Goal: Task Accomplishment & Management: Use online tool/utility

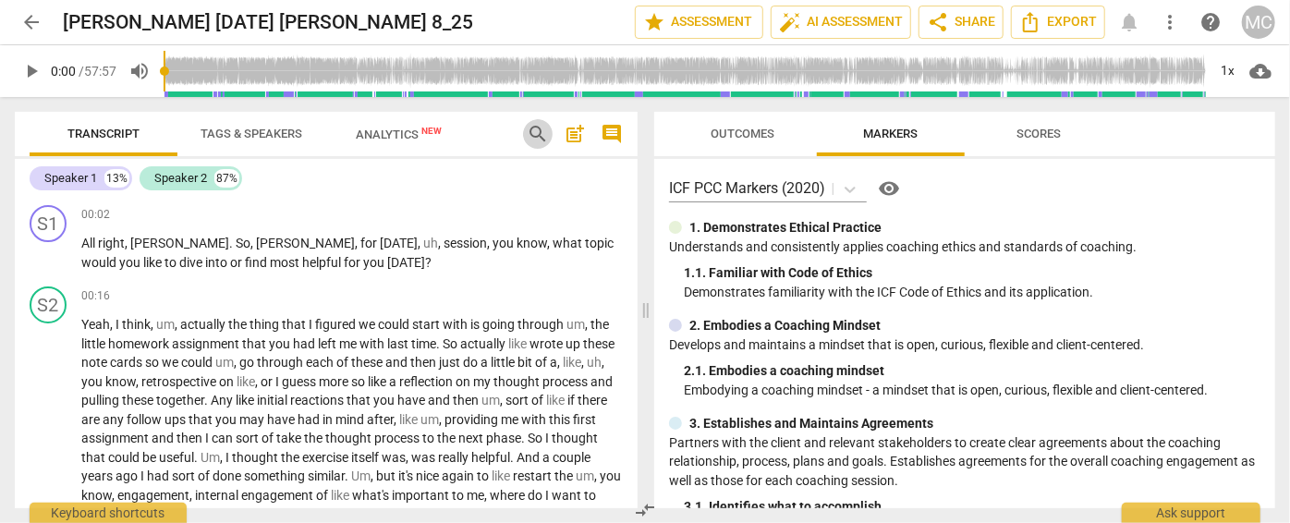
click at [535, 129] on span "search" at bounding box center [538, 134] width 22 height 22
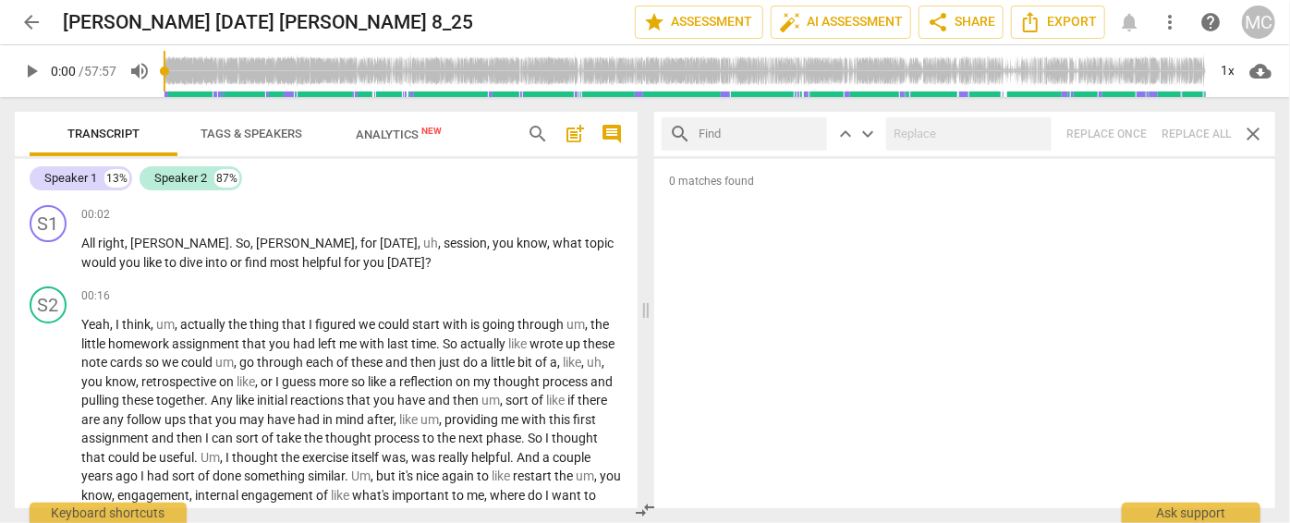
click at [718, 134] on input "text" at bounding box center [759, 134] width 121 height 30
type input "m"
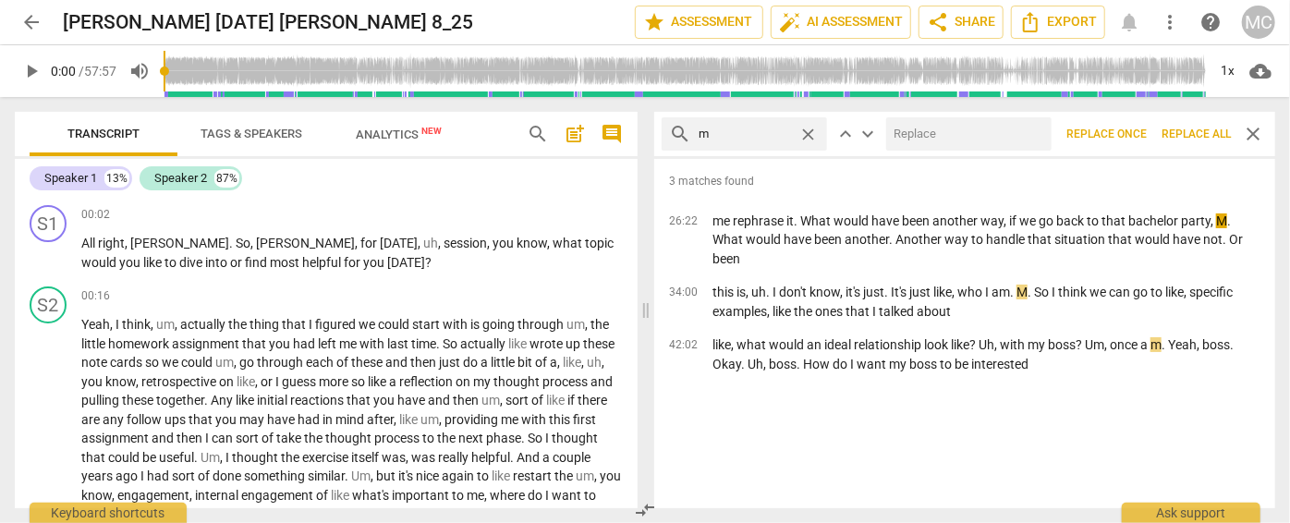
click at [1135, 140] on span "Replace all" at bounding box center [1196, 135] width 69 height 16
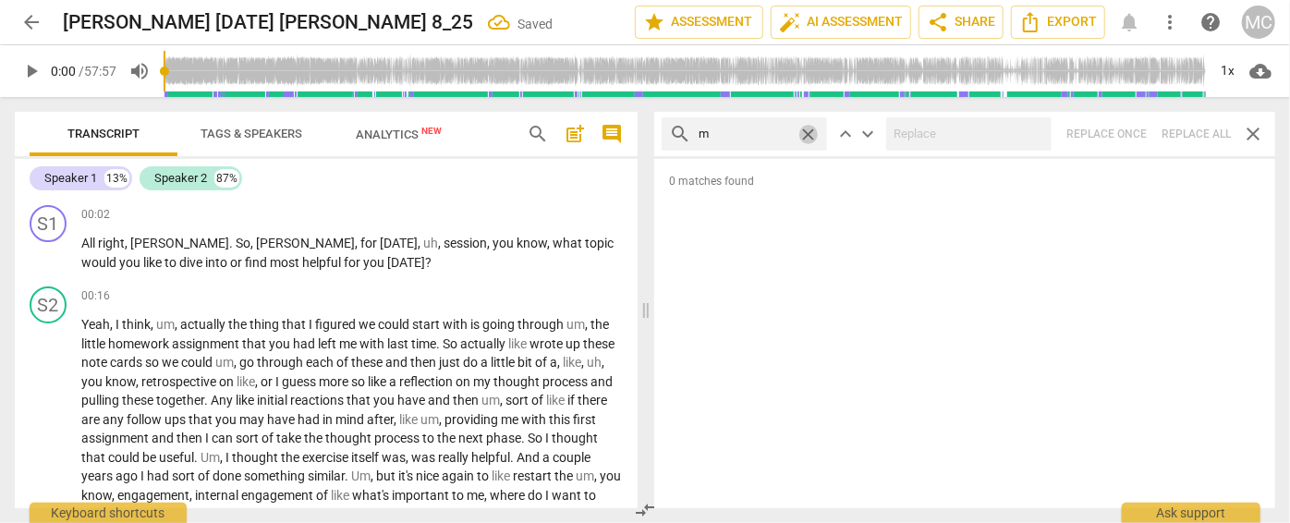
click at [805, 128] on span "close" at bounding box center [808, 134] width 19 height 19
click at [731, 128] on input "text" at bounding box center [759, 134] width 121 height 30
type input ","
click at [1135, 135] on span "Replace all" at bounding box center [1196, 135] width 69 height 16
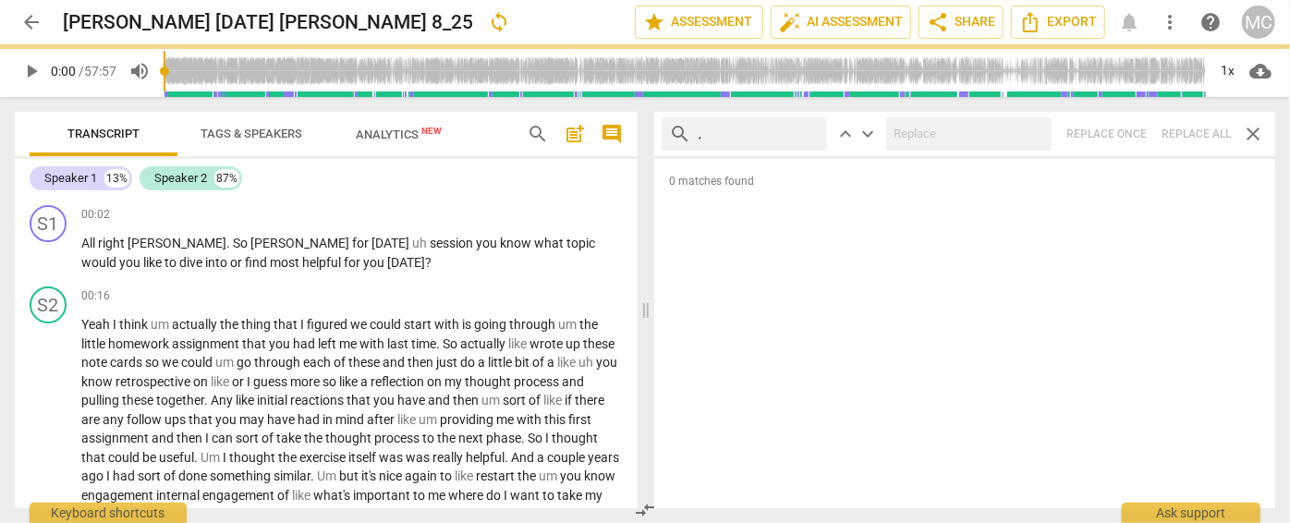
click at [751, 132] on input "," at bounding box center [759, 134] width 121 height 30
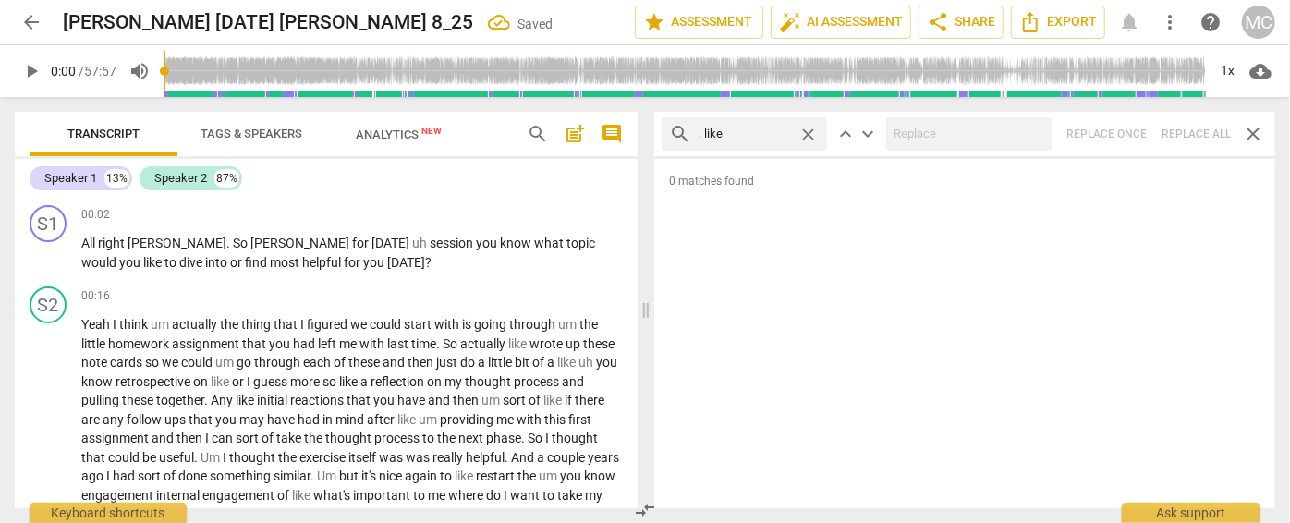
type input ". like"
click at [929, 133] on input "text" at bounding box center [965, 134] width 158 height 30
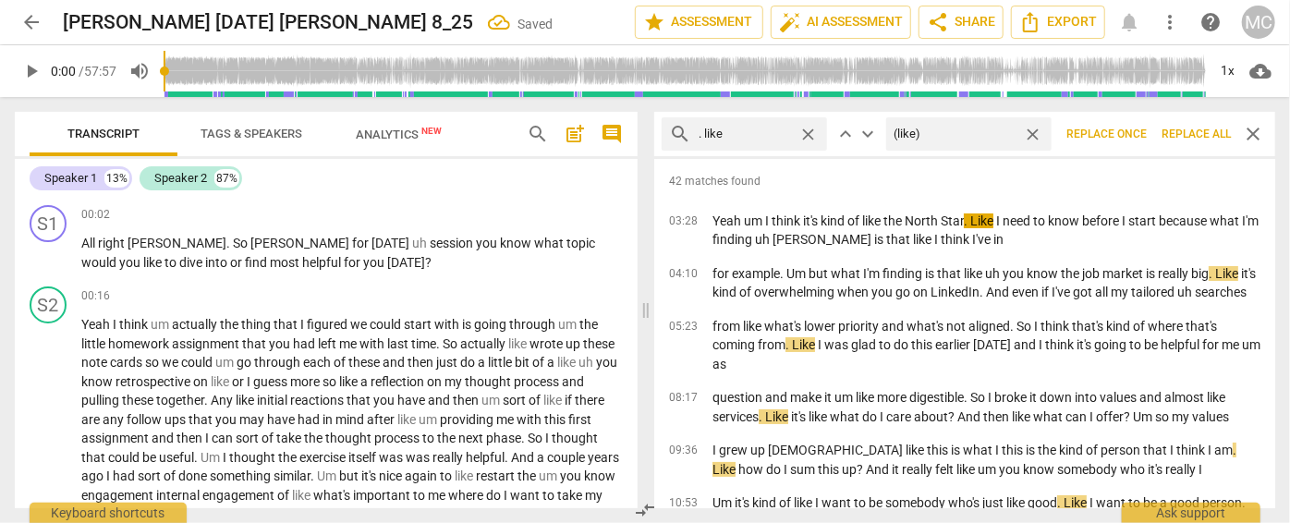
type input "(like)"
click at [1135, 132] on span "Replace all" at bounding box center [1196, 135] width 69 height 16
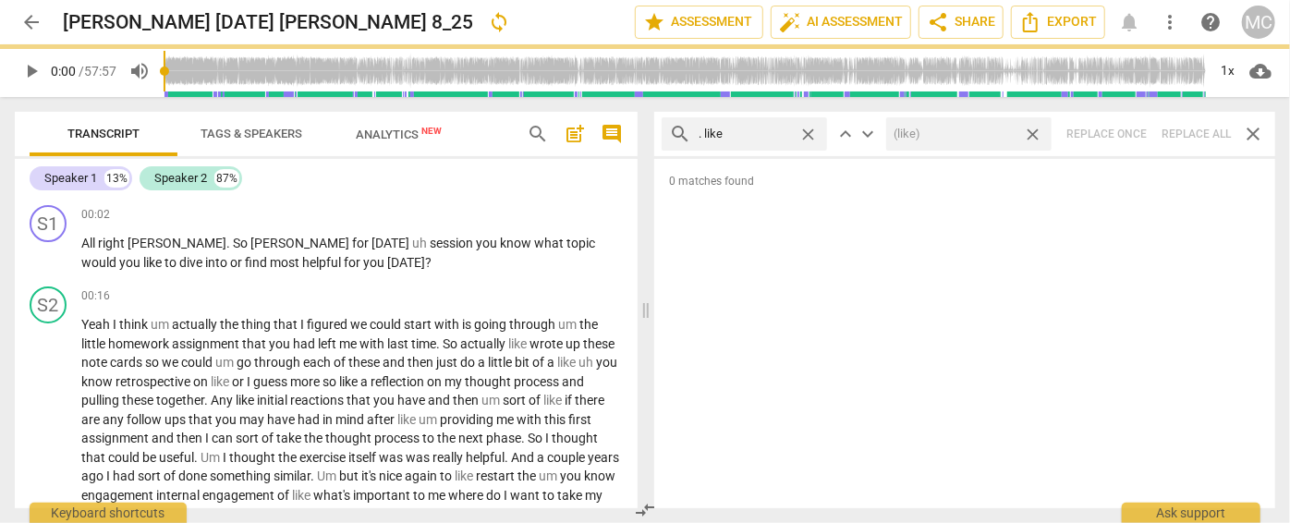
click at [1035, 134] on span "close" at bounding box center [1032, 134] width 19 height 19
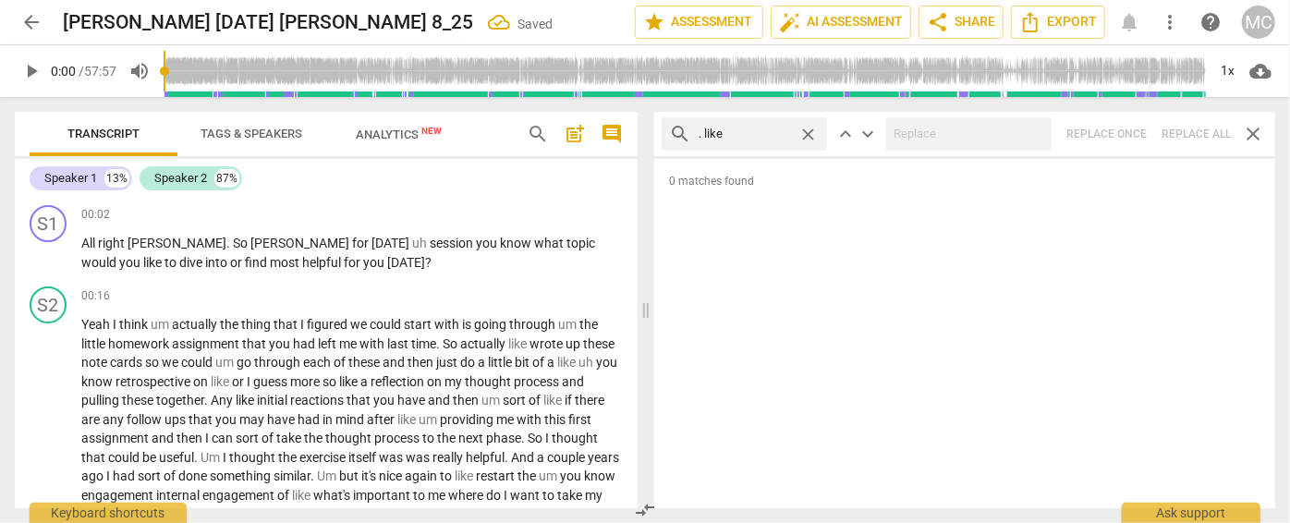
click at [811, 134] on span "close" at bounding box center [808, 134] width 19 height 19
click at [738, 137] on input "text" at bounding box center [759, 134] width 121 height 30
type input ". um"
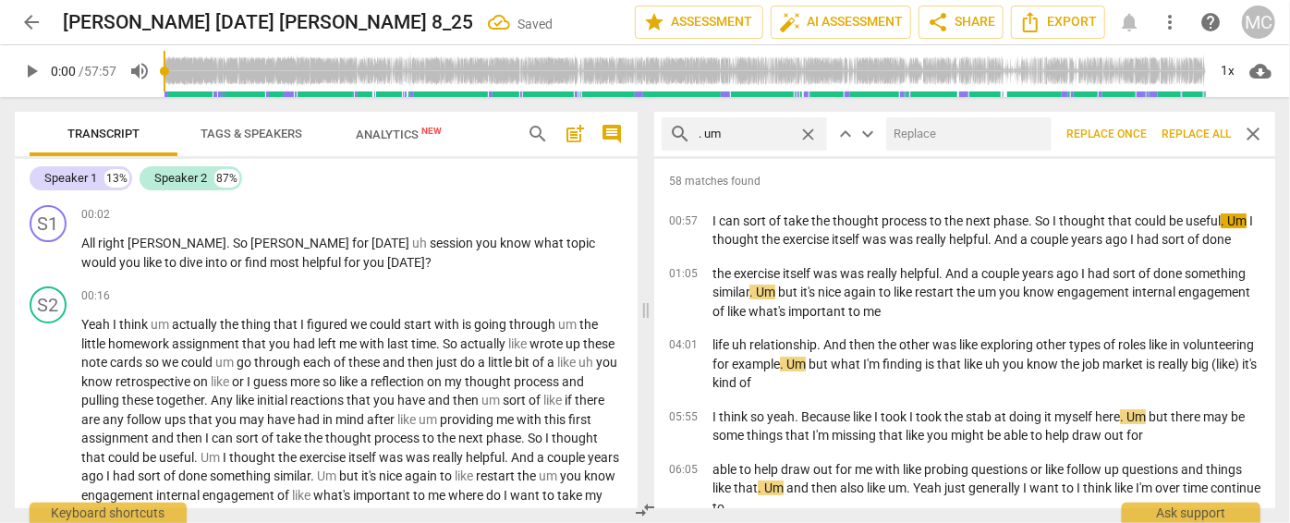
click at [908, 135] on input "text" at bounding box center [965, 134] width 158 height 30
type input "(umm)"
click at [1135, 131] on span "Replace all" at bounding box center [1196, 135] width 69 height 16
click at [1034, 133] on span "close" at bounding box center [1032, 134] width 19 height 19
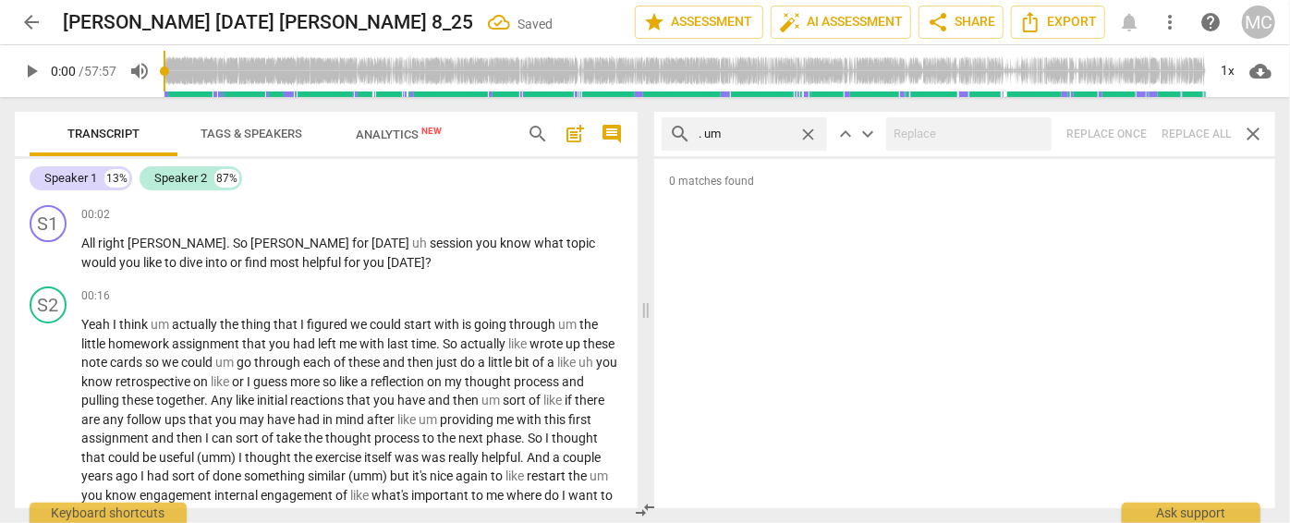
click at [805, 128] on span "close" at bounding box center [808, 134] width 19 height 19
click at [761, 129] on input ". um" at bounding box center [745, 134] width 92 height 30
type input ". uh"
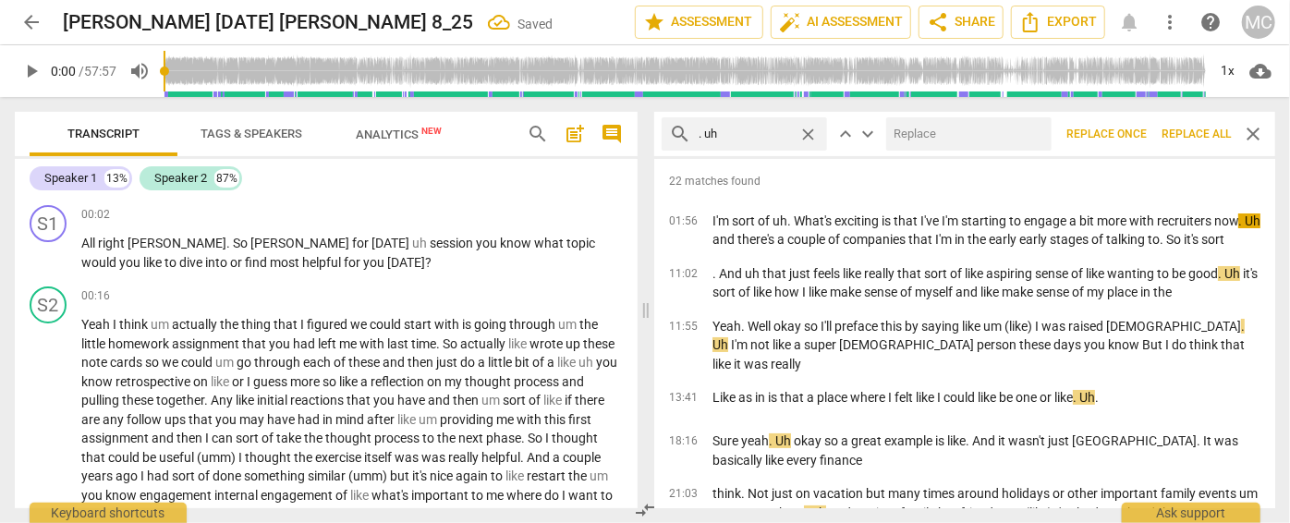
click at [916, 128] on input "text" at bounding box center [965, 134] width 158 height 30
type input "(uh)"
click at [1135, 133] on span "Replace all" at bounding box center [1196, 135] width 69 height 16
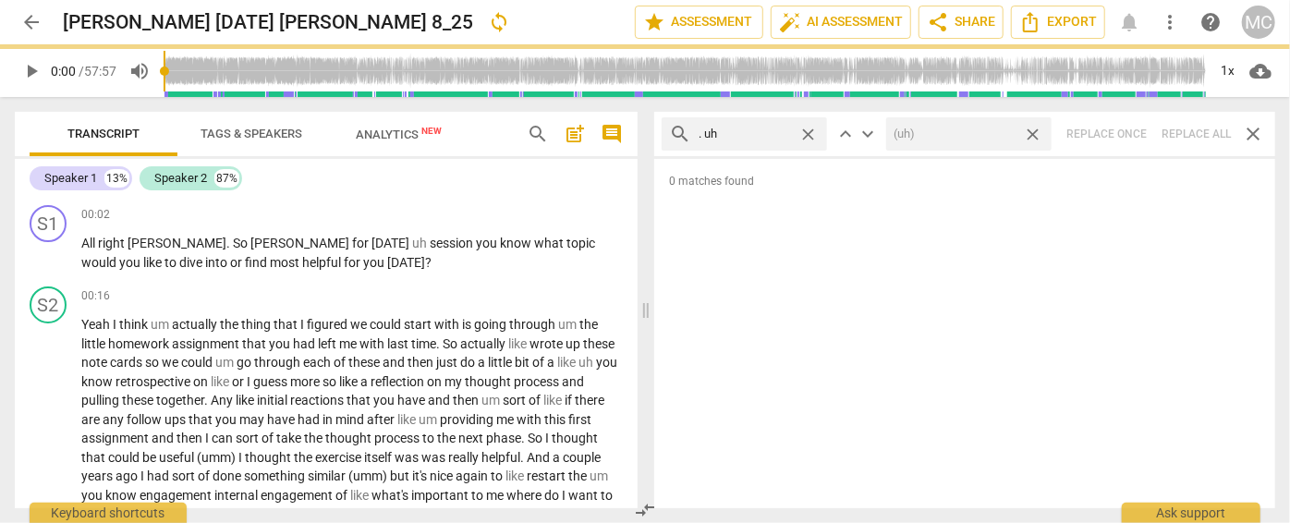
click at [1036, 129] on span "close" at bounding box center [1032, 134] width 19 height 19
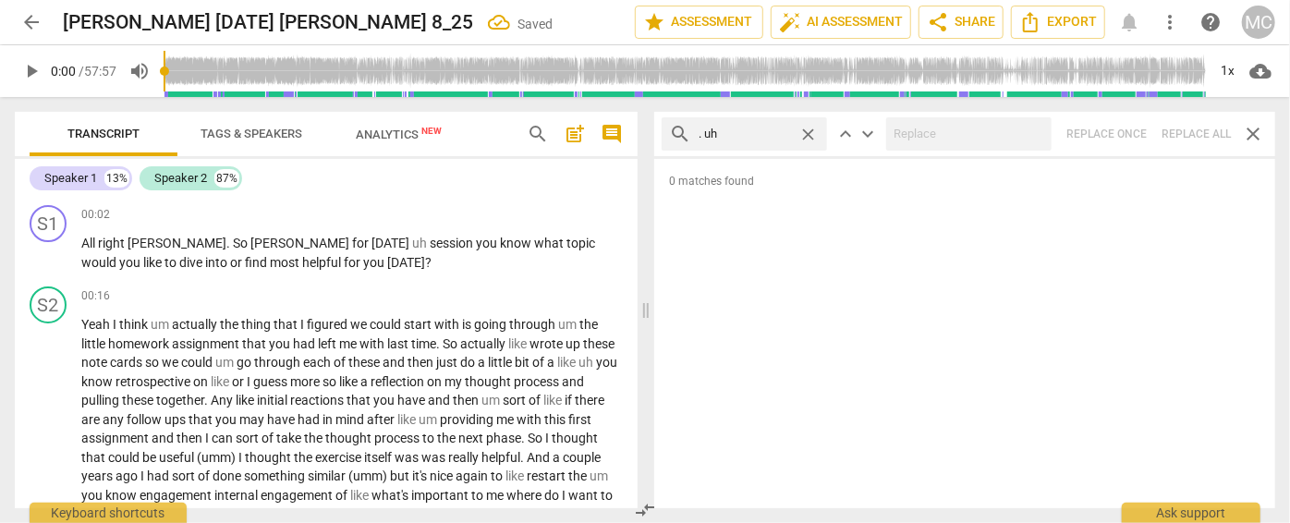
click at [809, 130] on span "close" at bounding box center [808, 134] width 19 height 19
click at [751, 130] on input "text" at bounding box center [759, 134] width 121 height 30
type input "um"
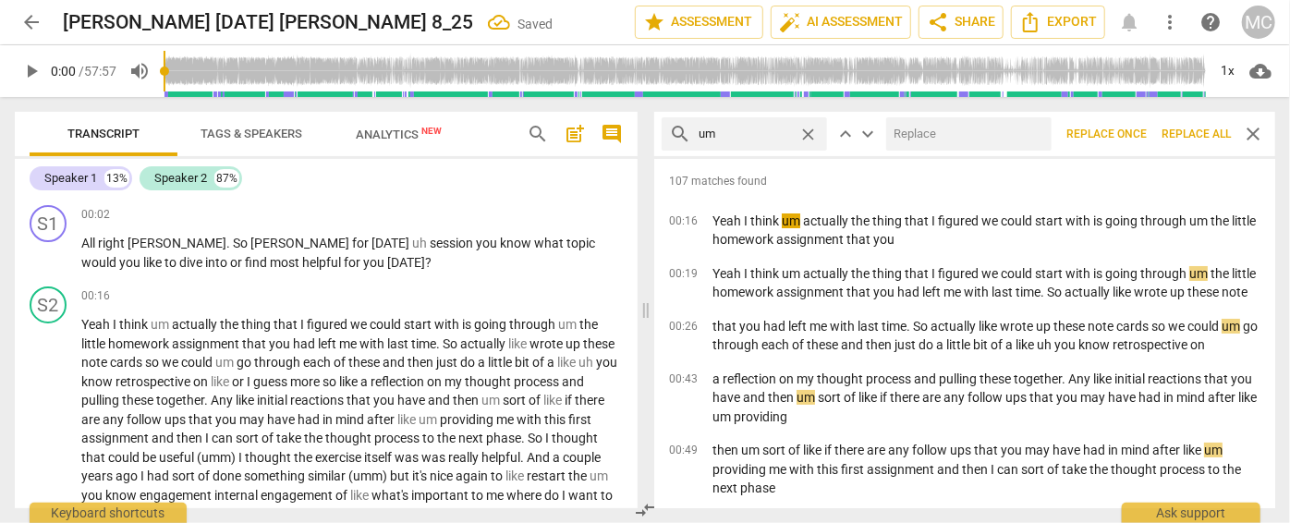
click at [910, 137] on input "text" at bounding box center [965, 134] width 158 height 30
type input "(umm)"
click at [1135, 140] on span "Replace all" at bounding box center [1196, 135] width 69 height 16
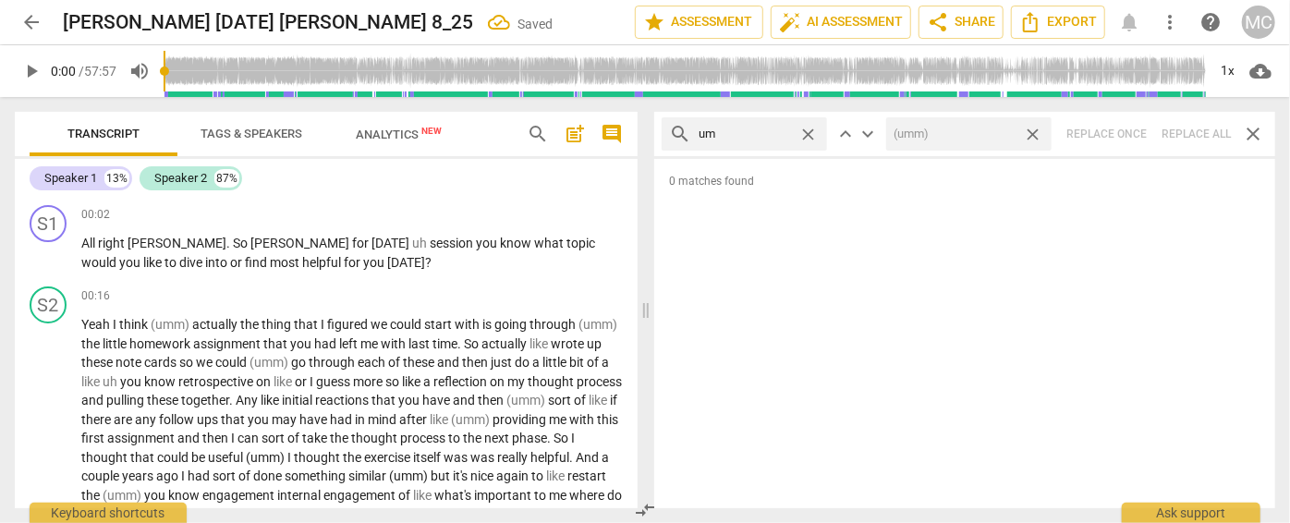
click at [1033, 132] on span "close" at bounding box center [1032, 134] width 19 height 19
click at [813, 132] on span "close" at bounding box center [808, 134] width 19 height 19
click at [776, 131] on input "text" at bounding box center [759, 134] width 121 height 30
type input "uh"
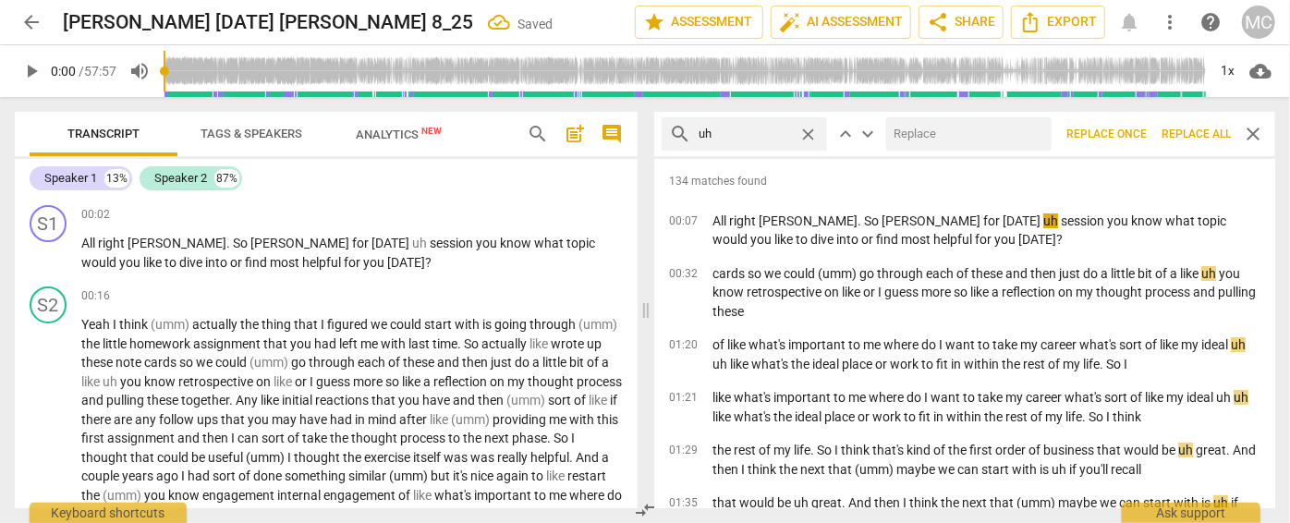
click at [937, 130] on input "text" at bounding box center [965, 134] width 158 height 30
type input "(uh)"
click at [1135, 133] on span "Replace all" at bounding box center [1196, 135] width 69 height 16
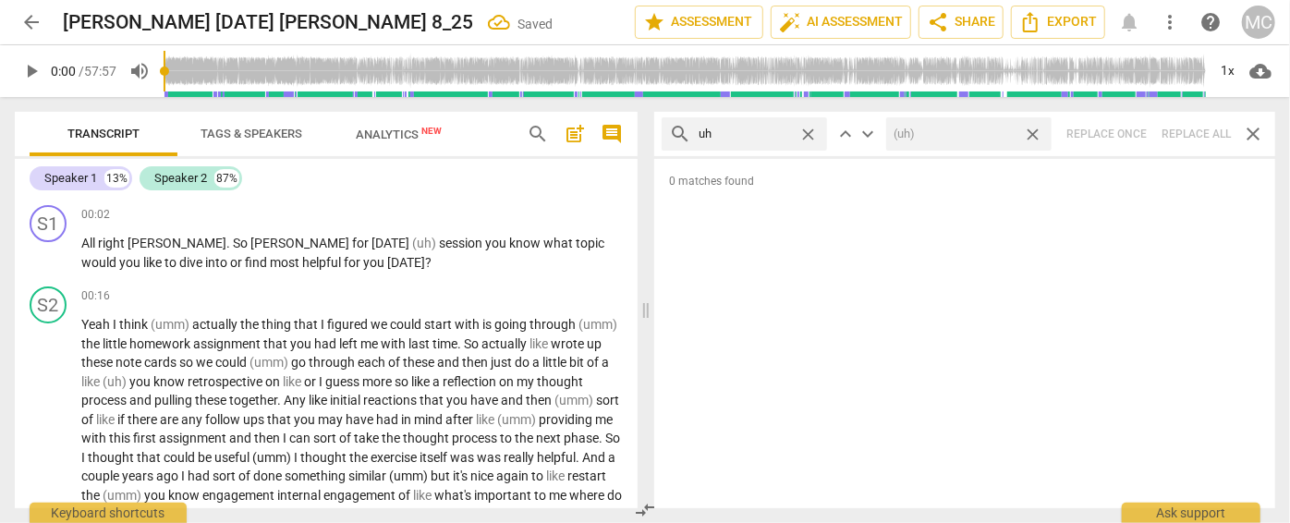
click at [1037, 131] on span "close" at bounding box center [1032, 134] width 19 height 19
click at [811, 132] on span "close" at bounding box center [808, 134] width 19 height 19
click at [763, 139] on input "text" at bounding box center [759, 134] width 121 height 30
type input "kind of"
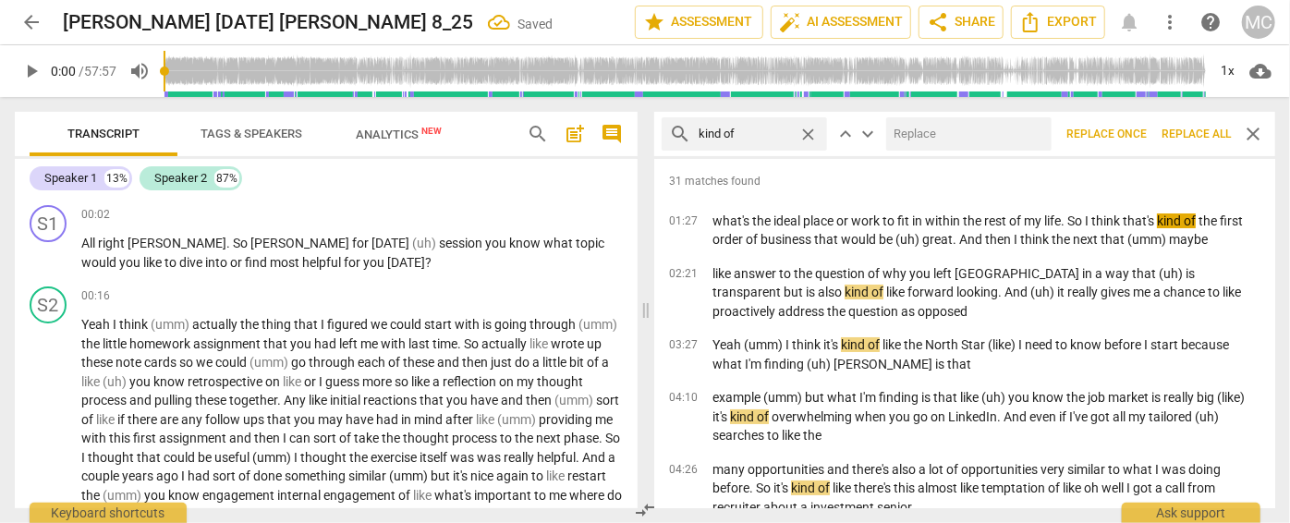
click at [914, 140] on input "text" at bounding box center [965, 134] width 158 height 30
type input "(kind of)"
click at [1135, 134] on span "Replace all" at bounding box center [1196, 135] width 69 height 16
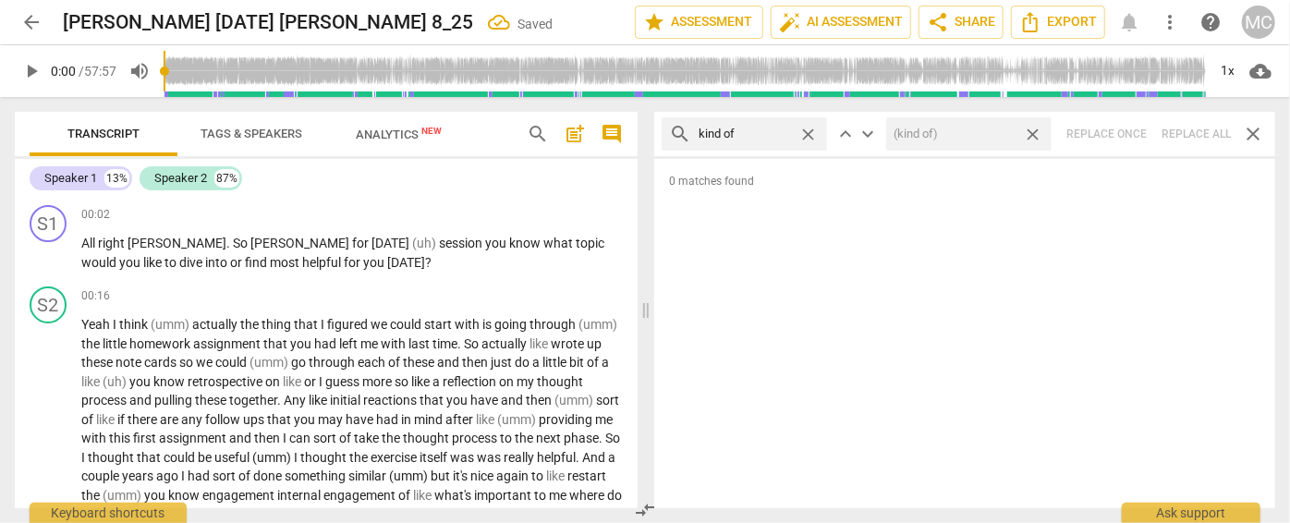
click at [1032, 128] on span "close" at bounding box center [1032, 134] width 19 height 19
click at [811, 130] on span "close" at bounding box center [808, 134] width 19 height 19
click at [755, 135] on input "text" at bounding box center [759, 134] width 121 height 30
type input "sort of"
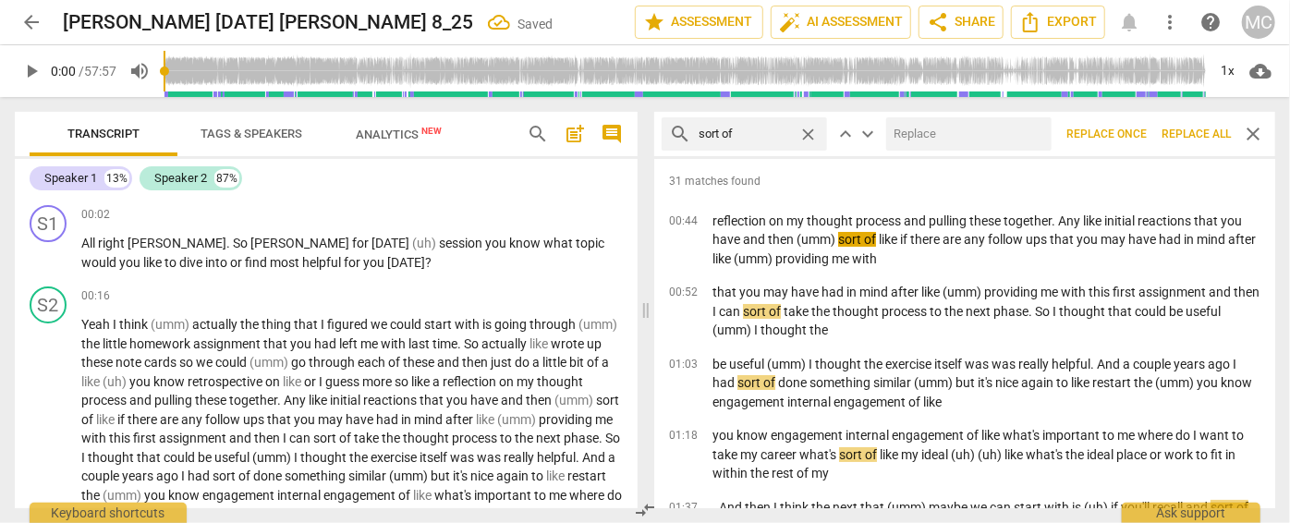
click at [939, 128] on input "text" at bounding box center [965, 134] width 158 height 30
type input "(sort of)"
click at [1135, 137] on span "Replace all" at bounding box center [1196, 135] width 69 height 16
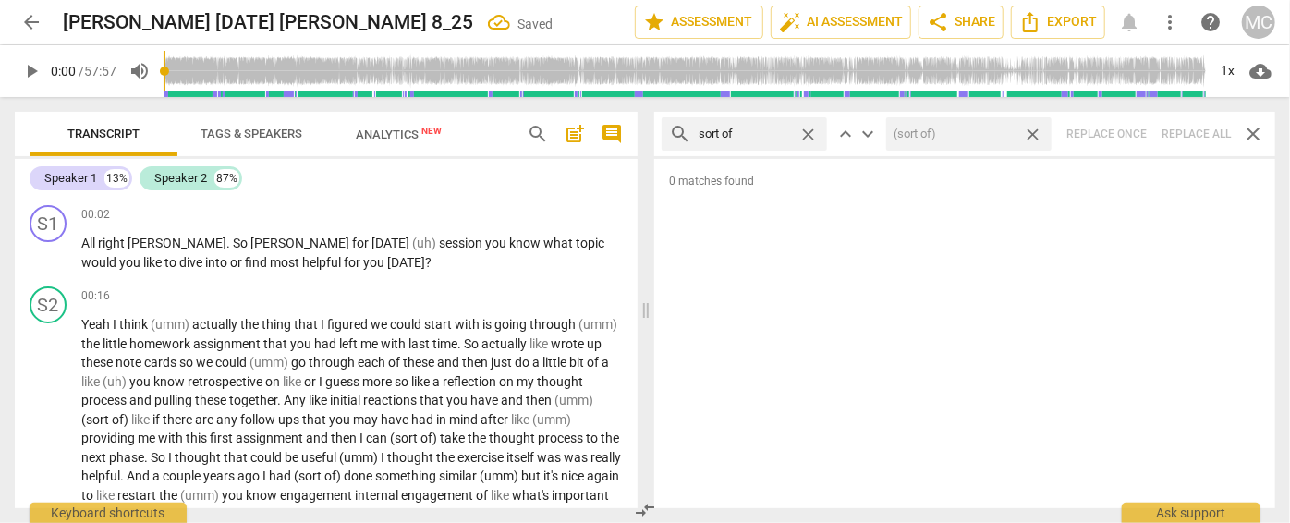
click at [1034, 129] on span "close" at bounding box center [1032, 134] width 19 height 19
click at [808, 131] on span "close" at bounding box center [808, 134] width 19 height 19
click at [764, 129] on input "text" at bounding box center [759, 134] width 121 height 30
type input "and then"
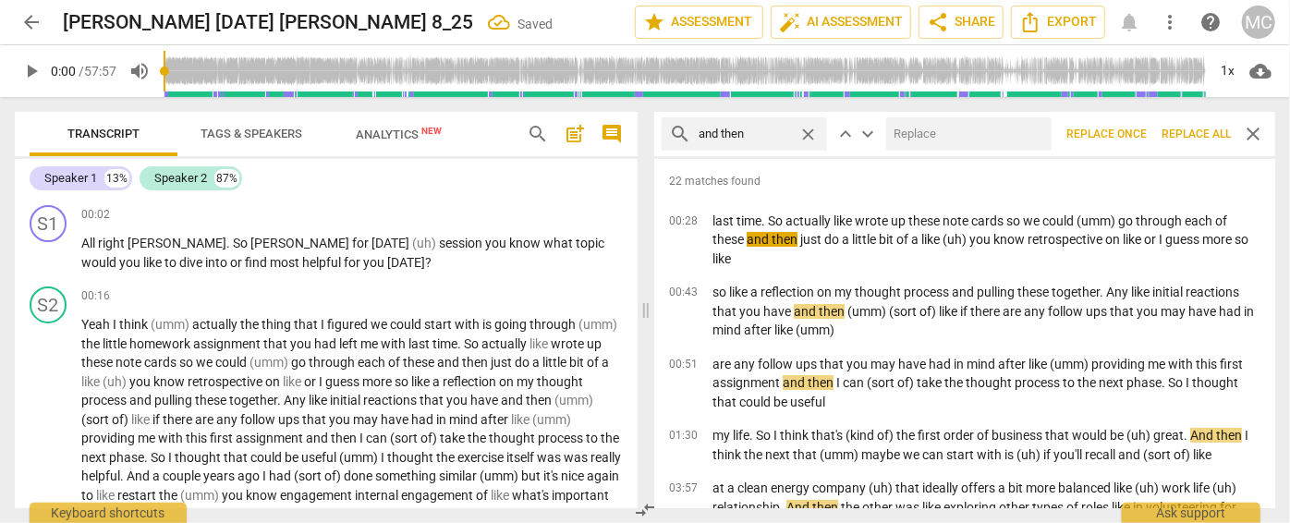
click at [908, 128] on input "text" at bounding box center [965, 134] width 158 height 30
type input "(then)"
click at [1135, 131] on span "Replace all" at bounding box center [1196, 135] width 69 height 16
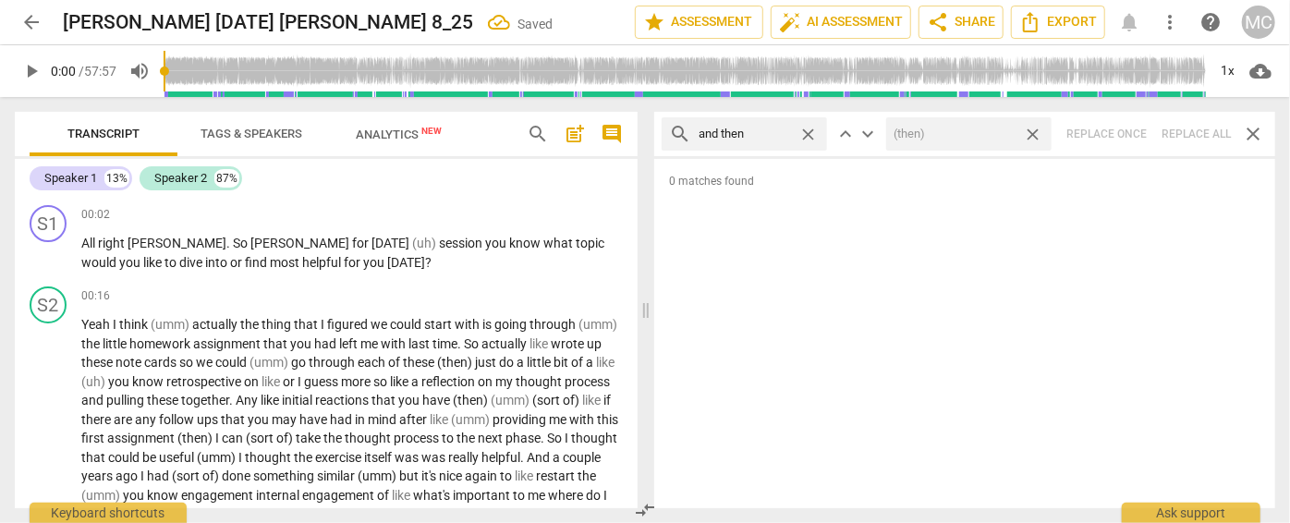
click at [1033, 133] on span "close" at bounding box center [1032, 134] width 19 height 19
click at [805, 131] on span "close" at bounding box center [808, 134] width 19 height 19
click at [773, 129] on input "text" at bounding box center [759, 134] width 121 height 30
type input "like"
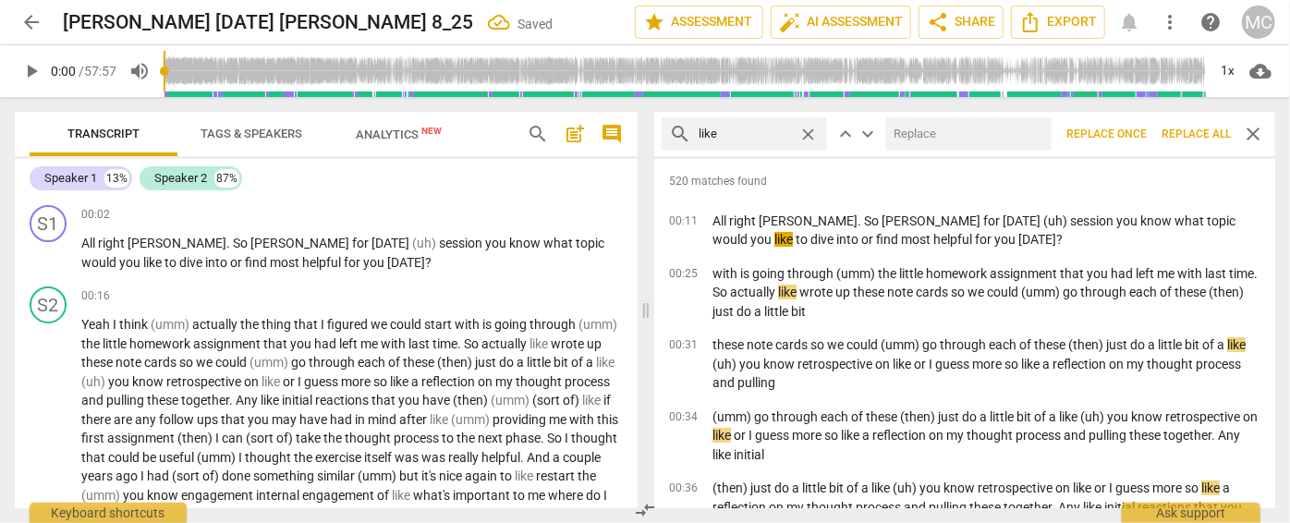
click at [958, 132] on input "text" at bounding box center [965, 134] width 158 height 30
type input "(like)"
click at [1135, 135] on span "Replace all" at bounding box center [1196, 135] width 69 height 16
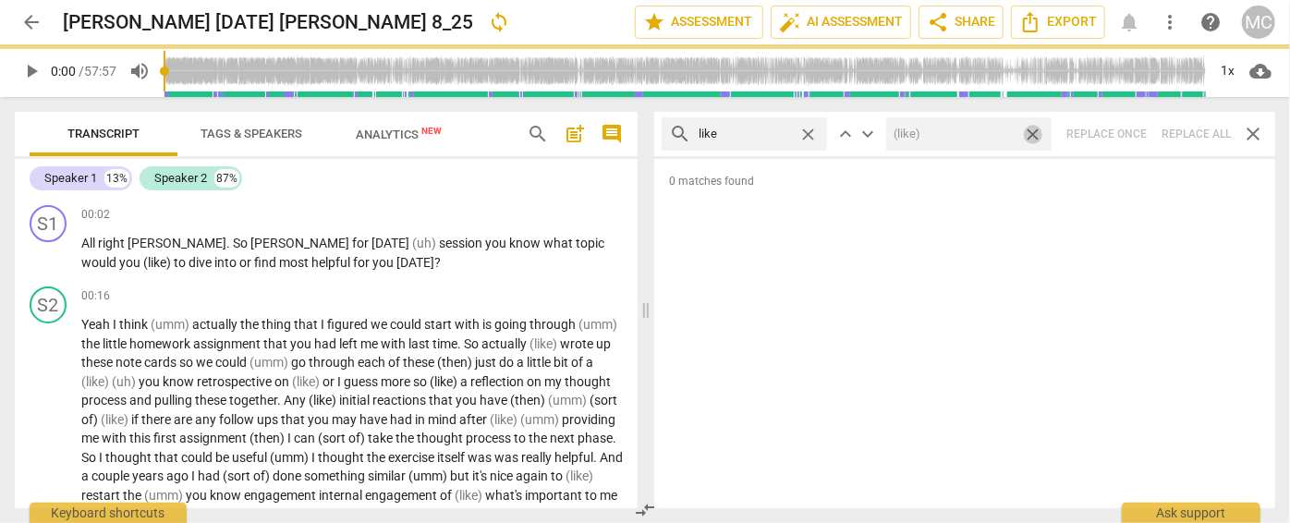
click at [1035, 129] on span "close" at bounding box center [1032, 134] width 19 height 19
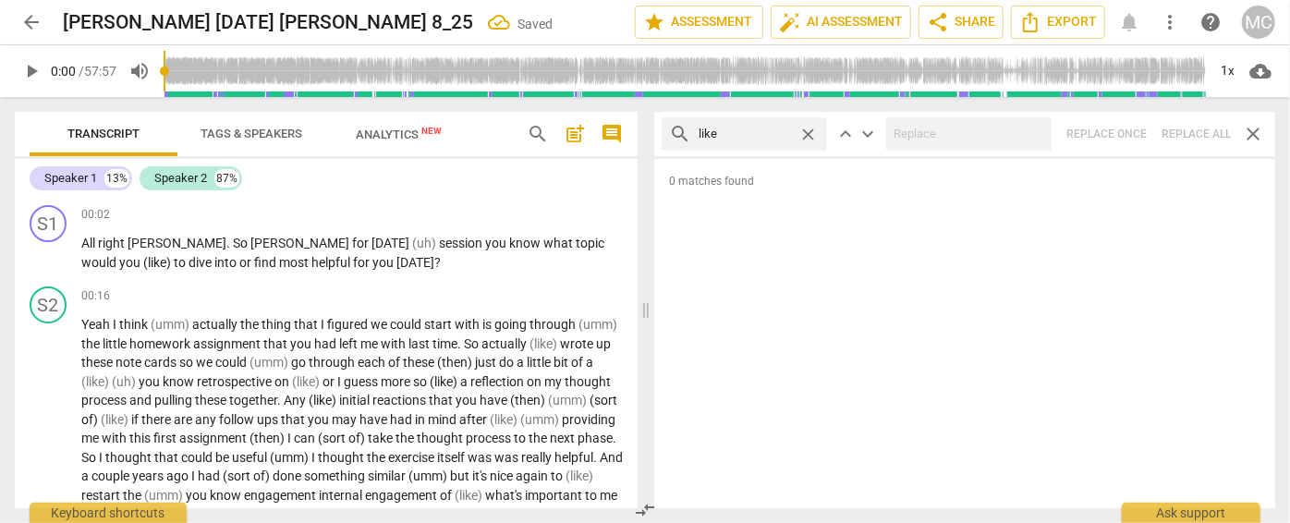
click at [811, 134] on span "close" at bounding box center [808, 134] width 19 height 19
click at [755, 132] on input "text" at bounding box center [759, 134] width 121 height 30
type input "just"
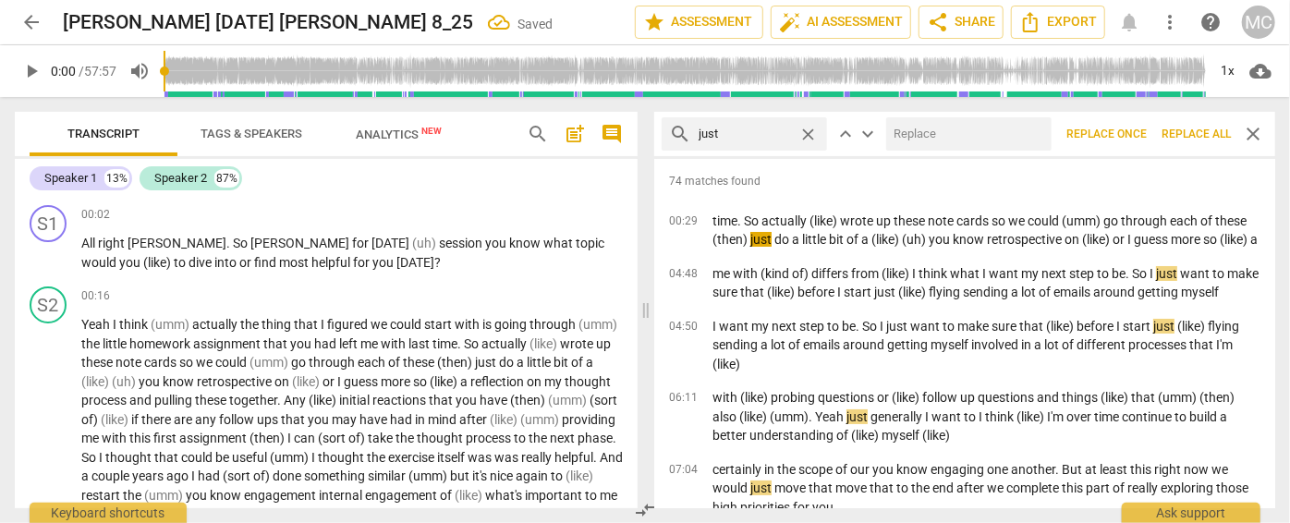
click at [919, 129] on input "text" at bounding box center [965, 134] width 158 height 30
type input "(just)"
click at [1135, 130] on span "Replace all" at bounding box center [1196, 135] width 69 height 16
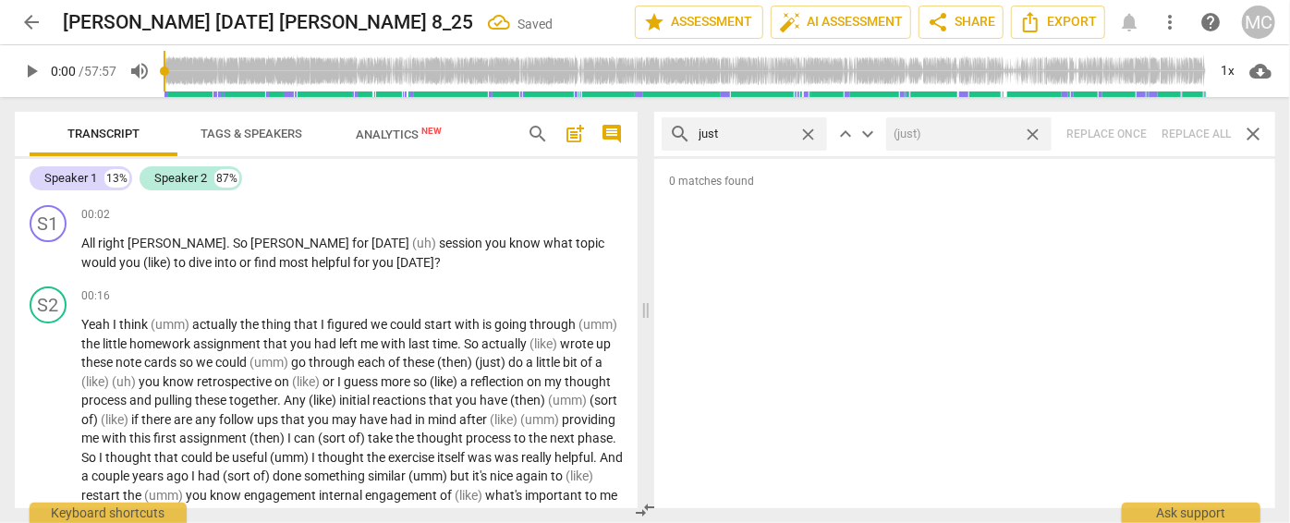
click at [1032, 131] on span "close" at bounding box center [1032, 134] width 19 height 19
click at [806, 129] on span "close" at bounding box center [808, 134] width 19 height 19
click at [752, 129] on input "text" at bounding box center [759, 134] width 121 height 30
type input "you know"
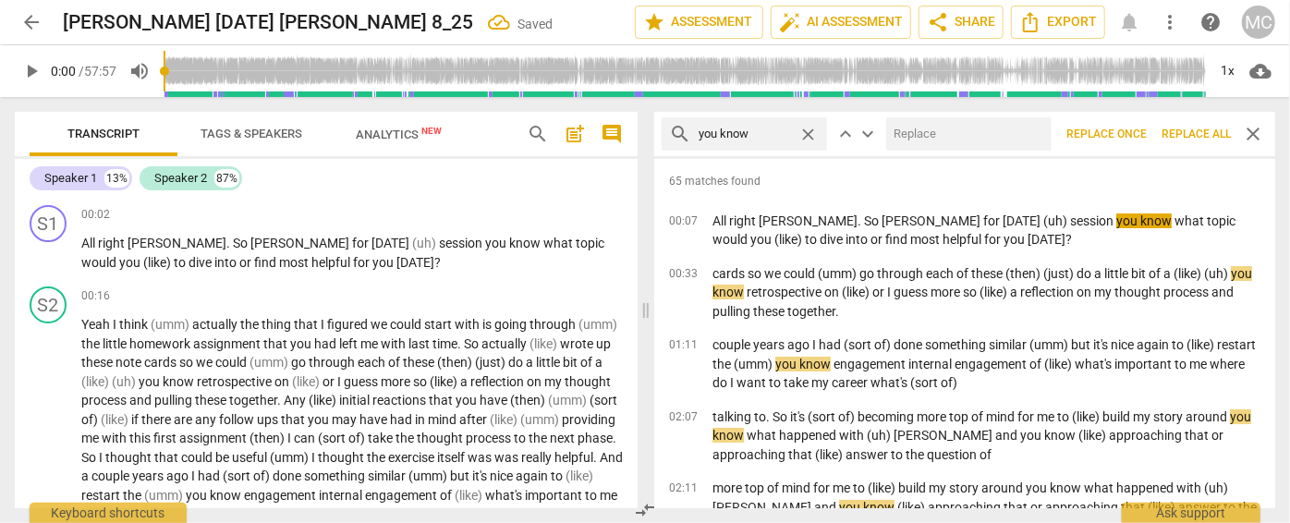
click at [941, 136] on input "text" at bounding box center [965, 134] width 158 height 30
type input "(you know)"
click at [1135, 128] on span "Replace all" at bounding box center [1196, 135] width 69 height 16
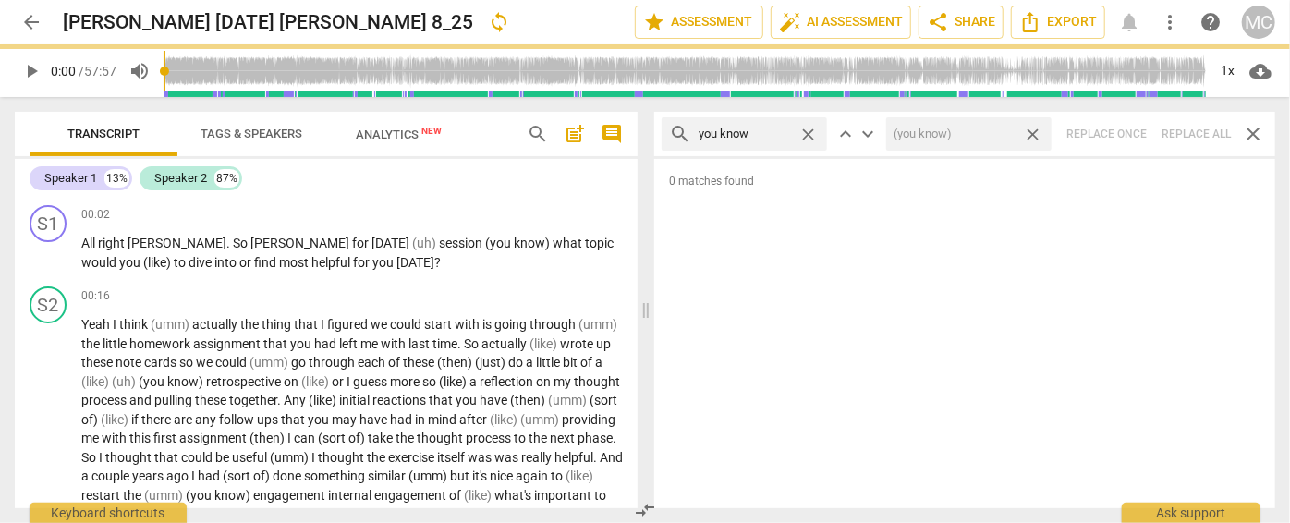
click at [1035, 132] on span "close" at bounding box center [1032, 134] width 19 height 19
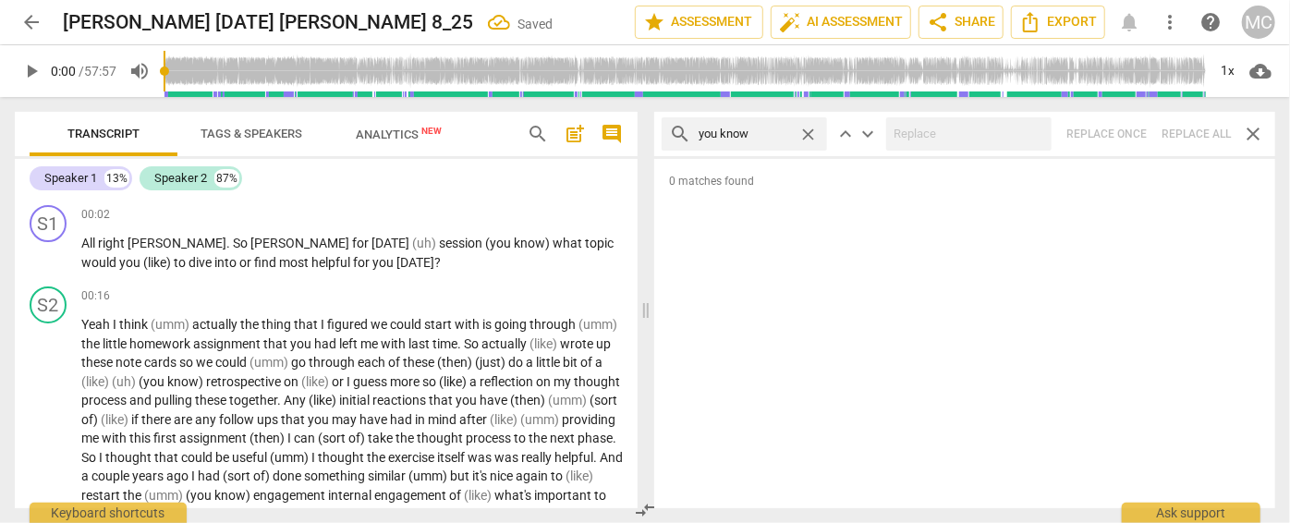
click at [811, 134] on span "close" at bounding box center [808, 134] width 19 height 19
click at [761, 137] on input "text" at bounding box center [759, 134] width 121 height 30
type input "I guess"
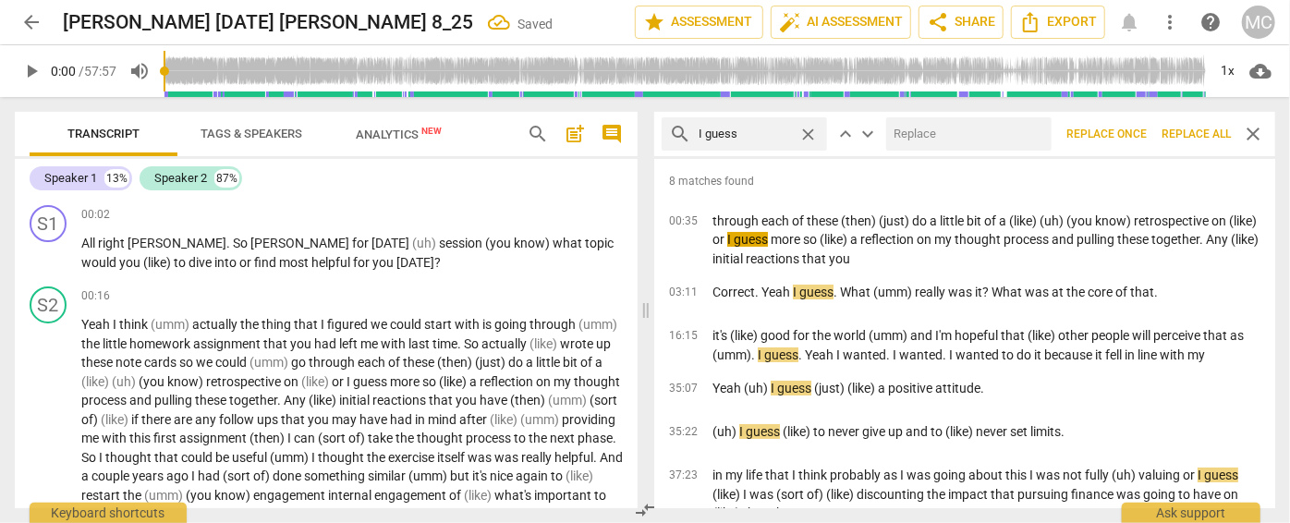
click at [965, 131] on input "text" at bounding box center [965, 134] width 158 height 30
type input "(I guess)"
click at [1135, 133] on span "Replace all" at bounding box center [1196, 135] width 69 height 16
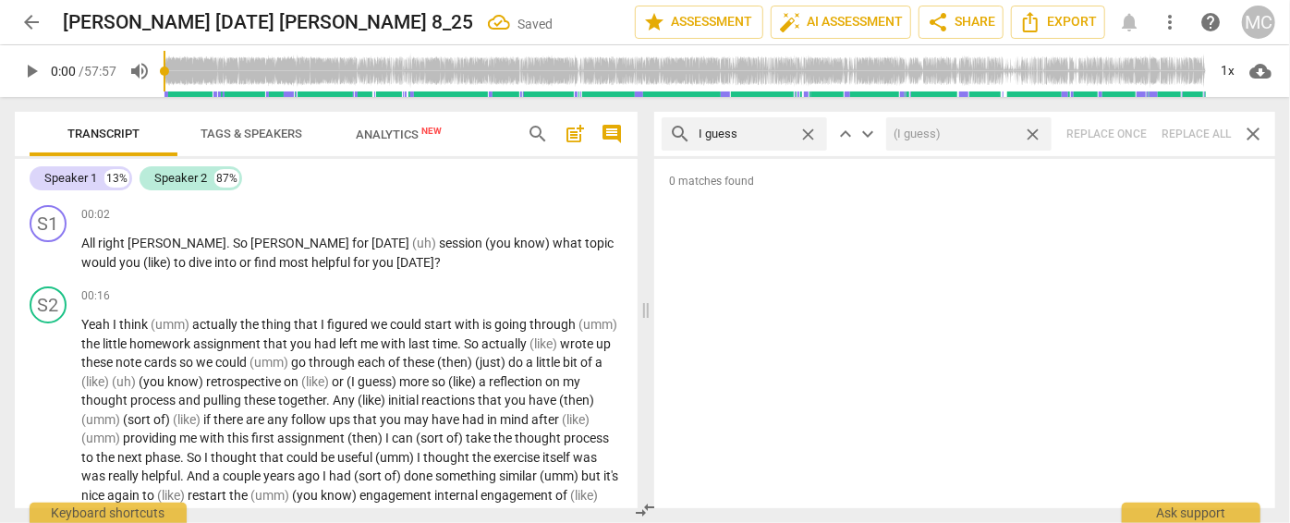
click at [1032, 135] on span "close" at bounding box center [1032, 134] width 19 height 19
click at [806, 129] on span "close" at bounding box center [808, 134] width 19 height 19
click at [747, 129] on input "text" at bounding box center [759, 134] width 121 height 30
type input "I mean"
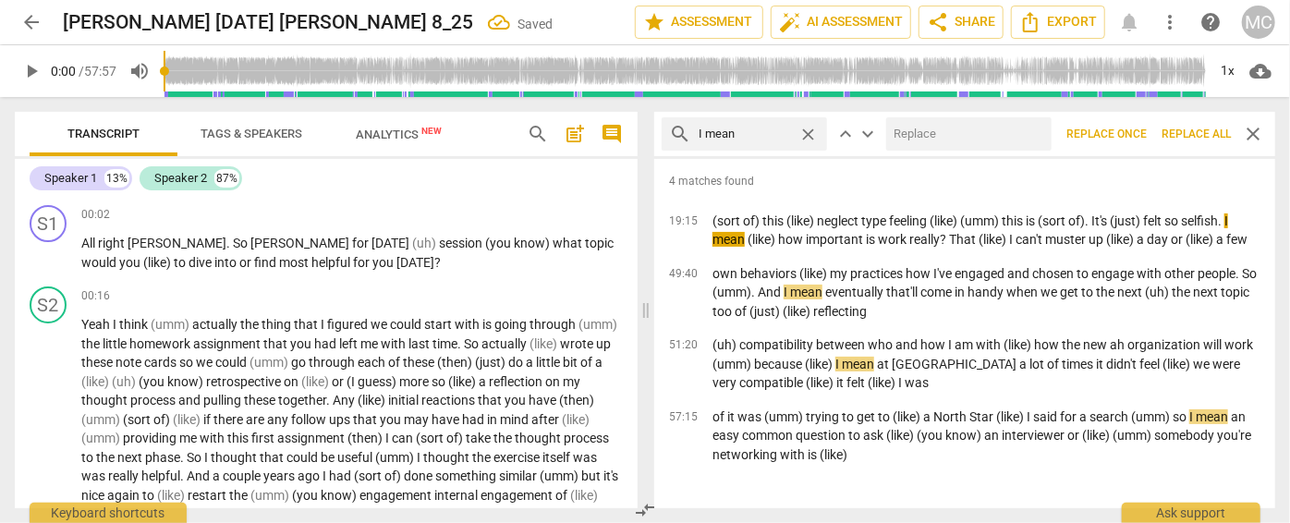
click at [947, 128] on input "text" at bounding box center [965, 134] width 158 height 30
type input "(I mean)"
click at [1135, 134] on span "Replace all" at bounding box center [1196, 135] width 69 height 16
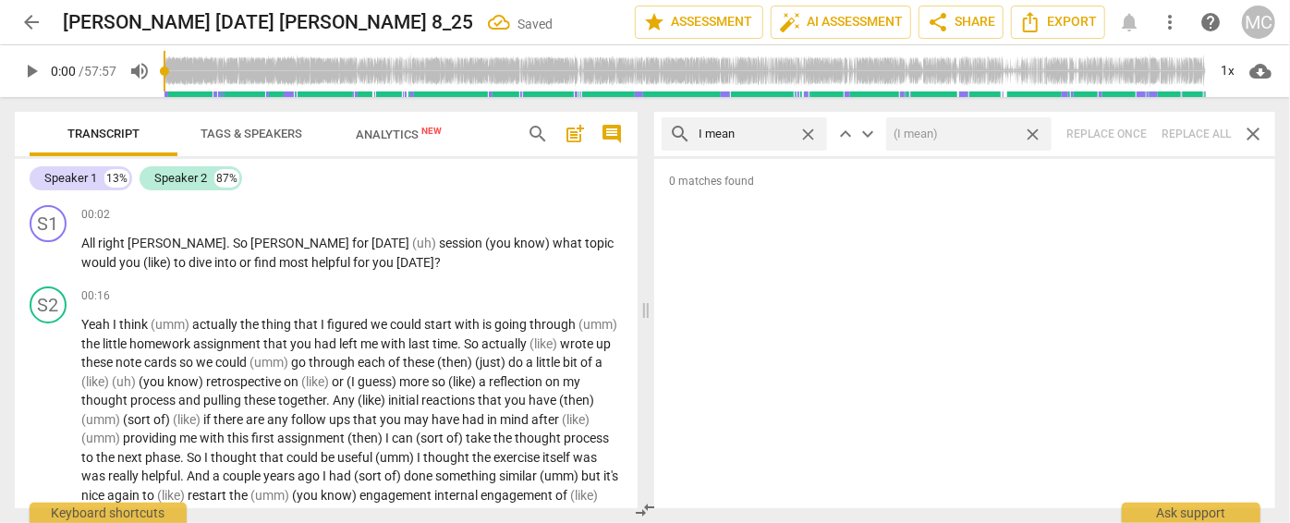
click at [1033, 130] on span "close" at bounding box center [1032, 134] width 19 height 19
click at [810, 132] on span "close" at bounding box center [808, 134] width 19 height 19
click at [757, 132] on input "text" at bounding box center [759, 134] width 121 height 30
type input "you know"
click at [804, 134] on span "close" at bounding box center [808, 134] width 19 height 19
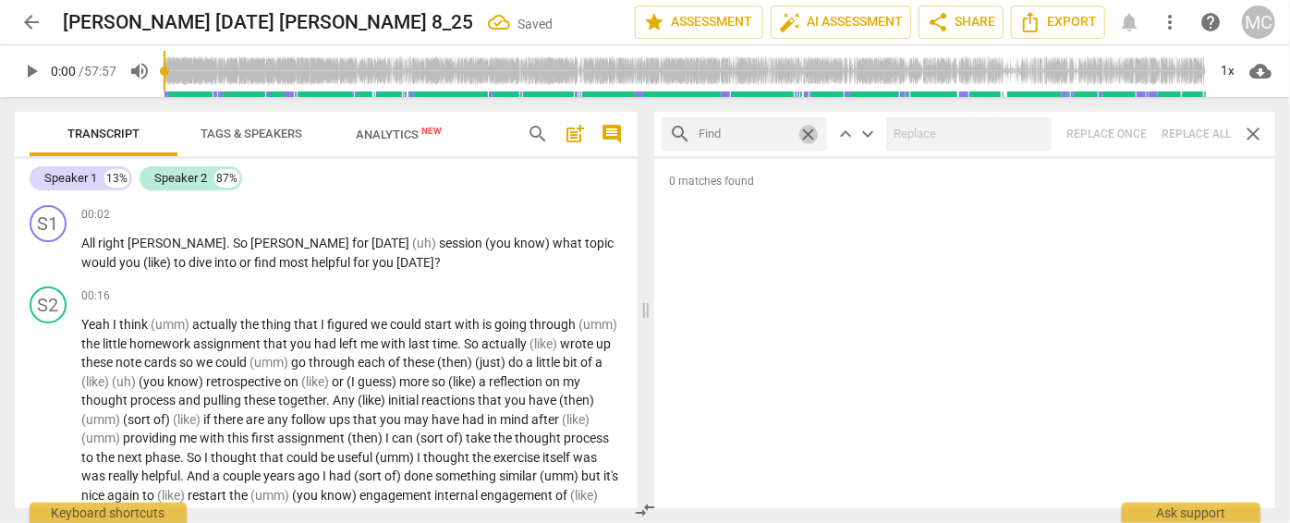
click at [748, 140] on input "text" at bounding box center [745, 134] width 92 height 30
type input "okay"
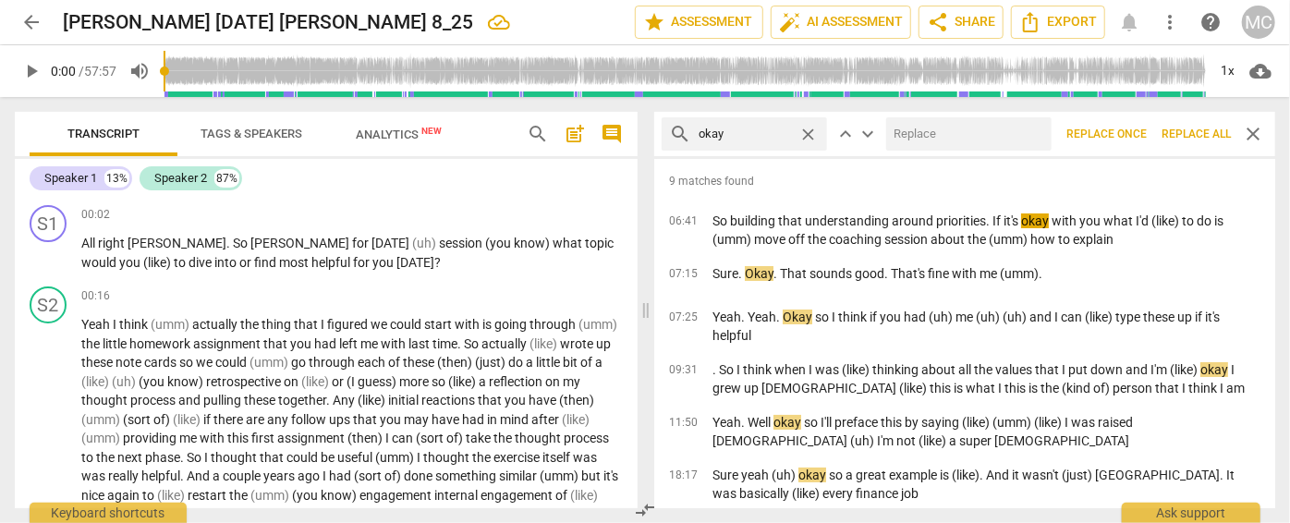
click at [922, 128] on input "text" at bounding box center [965, 134] width 158 height 30
type input "OK"
click at [1135, 135] on span "Replace all" at bounding box center [1196, 135] width 69 height 16
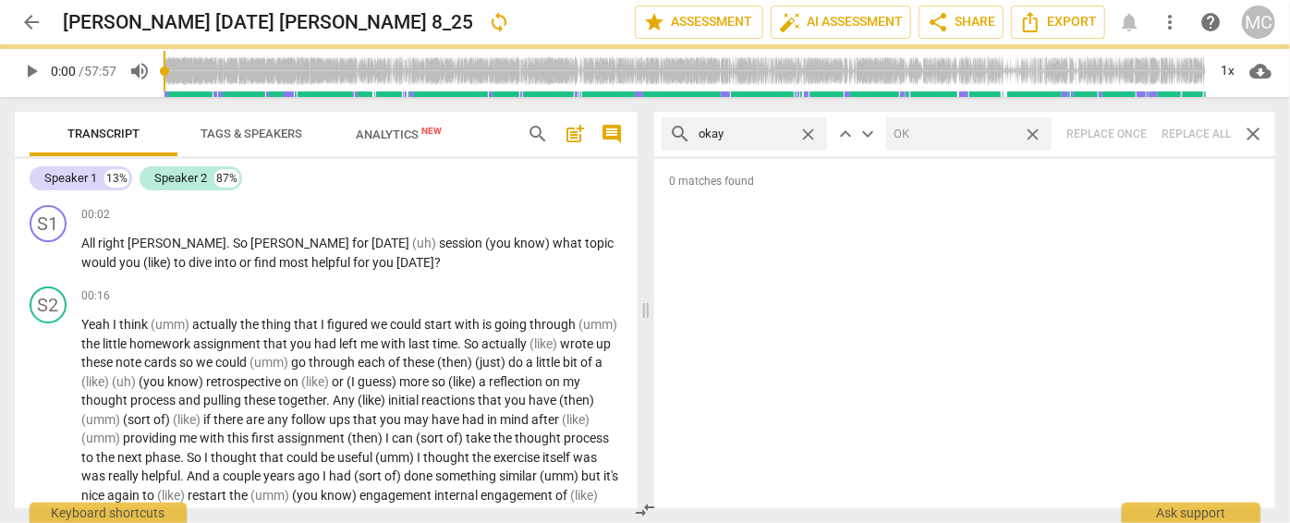
click at [1033, 132] on span "close" at bounding box center [1032, 134] width 19 height 19
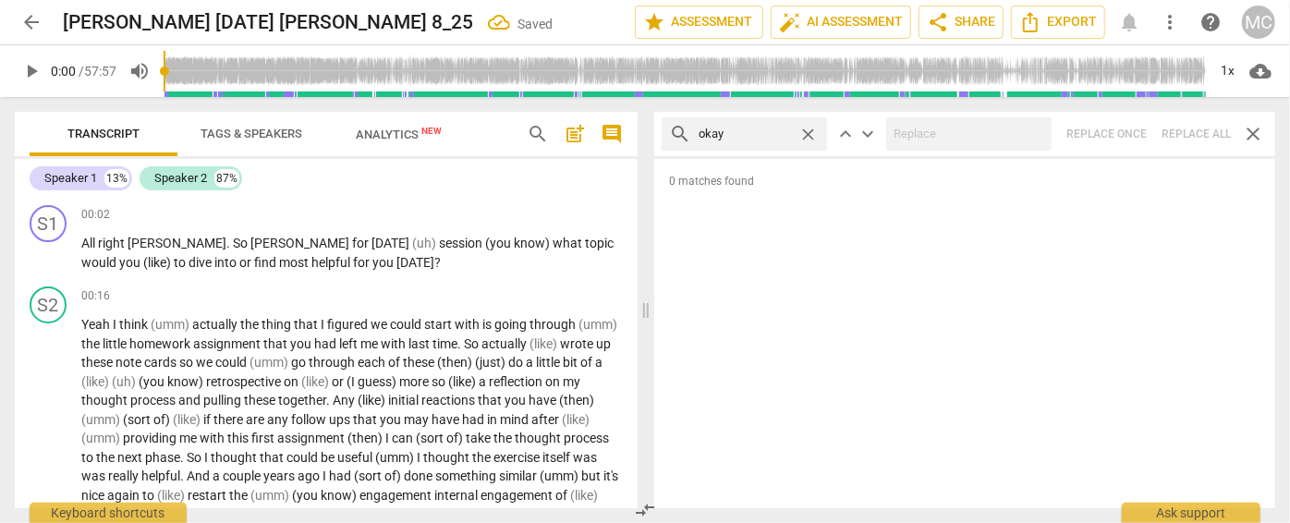
click at [808, 130] on span "close" at bounding box center [808, 134] width 19 height 19
click at [751, 132] on input "text" at bounding box center [759, 134] width 121 height 30
type input "maybe"
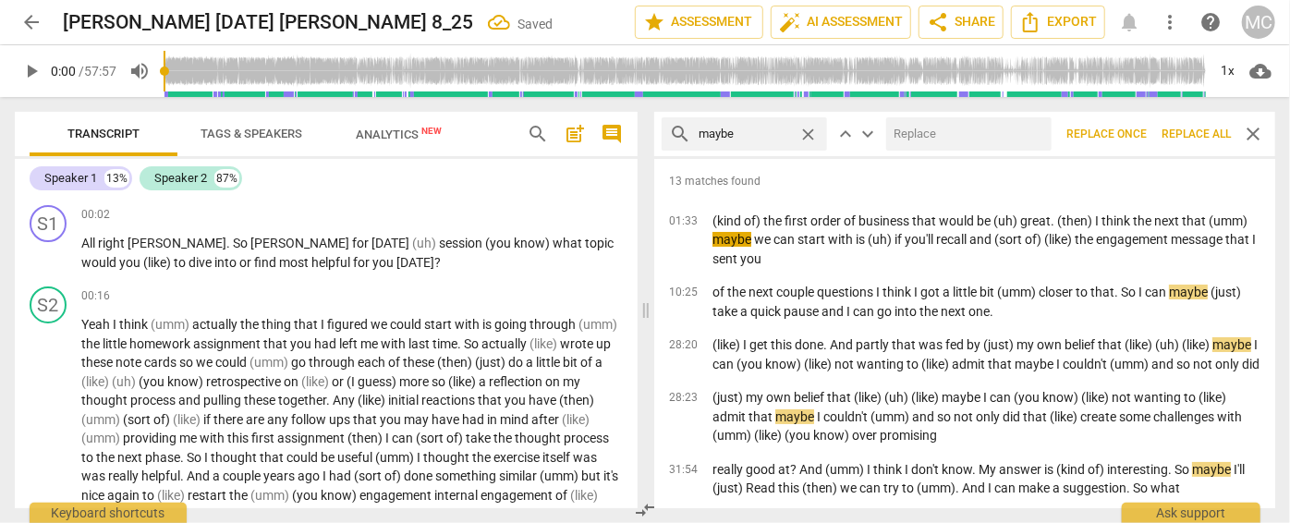
click at [911, 139] on input "text" at bounding box center [965, 134] width 158 height 30
type input "(maybe)"
drag, startPoint x: 1180, startPoint y: 127, endPoint x: 1033, endPoint y: 133, distance: 148.0
click at [1135, 127] on span "Replace all" at bounding box center [1196, 135] width 69 height 16
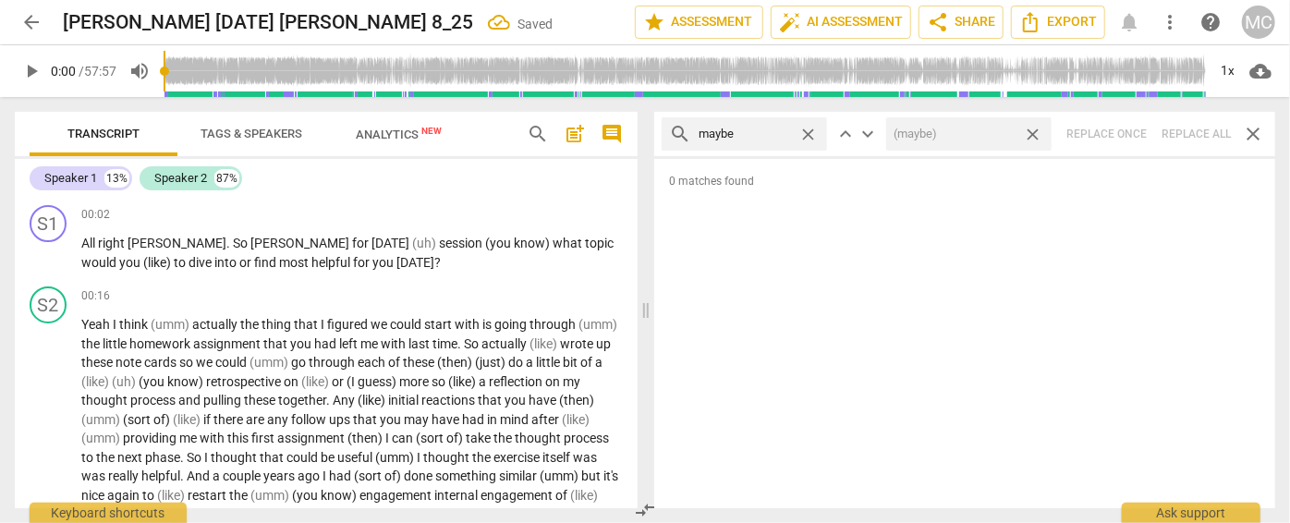
click at [1035, 132] on span "close" at bounding box center [1032, 134] width 19 height 19
click at [814, 132] on span "close" at bounding box center [808, 134] width 19 height 19
click at [767, 133] on input "text" at bounding box center [759, 134] width 121 height 30
type input "perhaps"
drag, startPoint x: 1198, startPoint y: 136, endPoint x: 1188, endPoint y: 136, distance: 10.2
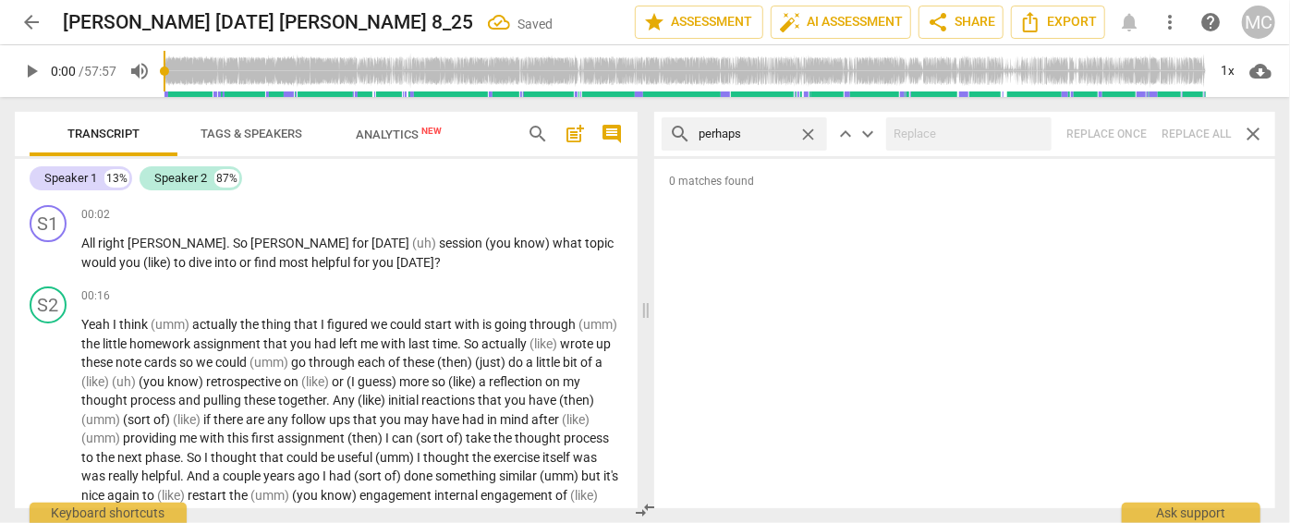
click at [1135, 136] on div "search perhaps close keyboard_arrow_up keyboard_arrow_down Replace once Replace…" at bounding box center [964, 134] width 621 height 44
click at [804, 129] on span "close" at bounding box center [808, 134] width 19 height 19
click at [786, 131] on input "text" at bounding box center [759, 134] width 121 height 30
type input "a"
type input "almost"
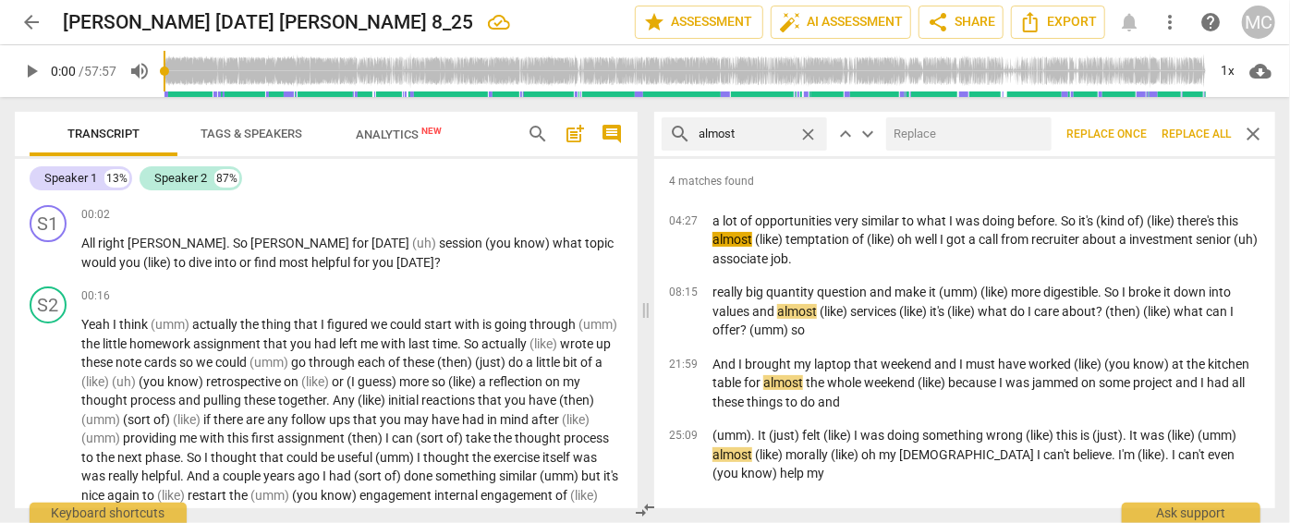
click at [931, 127] on input "text" at bounding box center [965, 134] width 158 height 30
type input "(almost)"
click at [1135, 135] on span "Replace all" at bounding box center [1196, 135] width 69 height 16
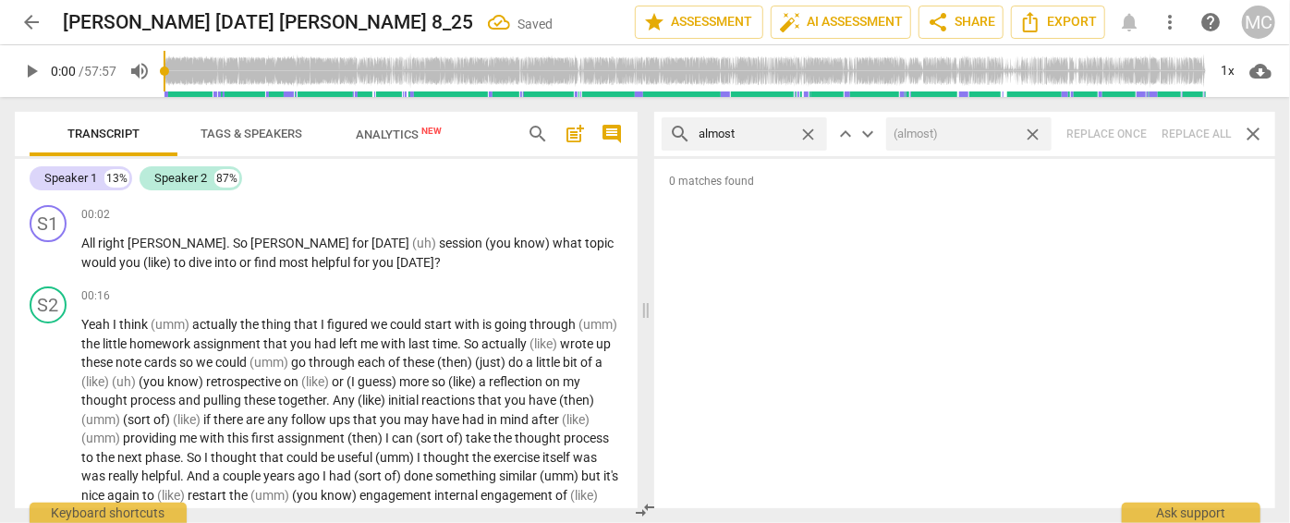
click at [1135, 131] on div "search almost close keyboard_arrow_up keyboard_arrow_down (almost) close Replac…" at bounding box center [964, 134] width 621 height 44
click at [1033, 128] on span "close" at bounding box center [1032, 134] width 19 height 19
click at [806, 132] on span "close" at bounding box center [808, 134] width 19 height 19
click at [739, 136] on input "text" at bounding box center [759, 134] width 121 height 30
type input "I think"
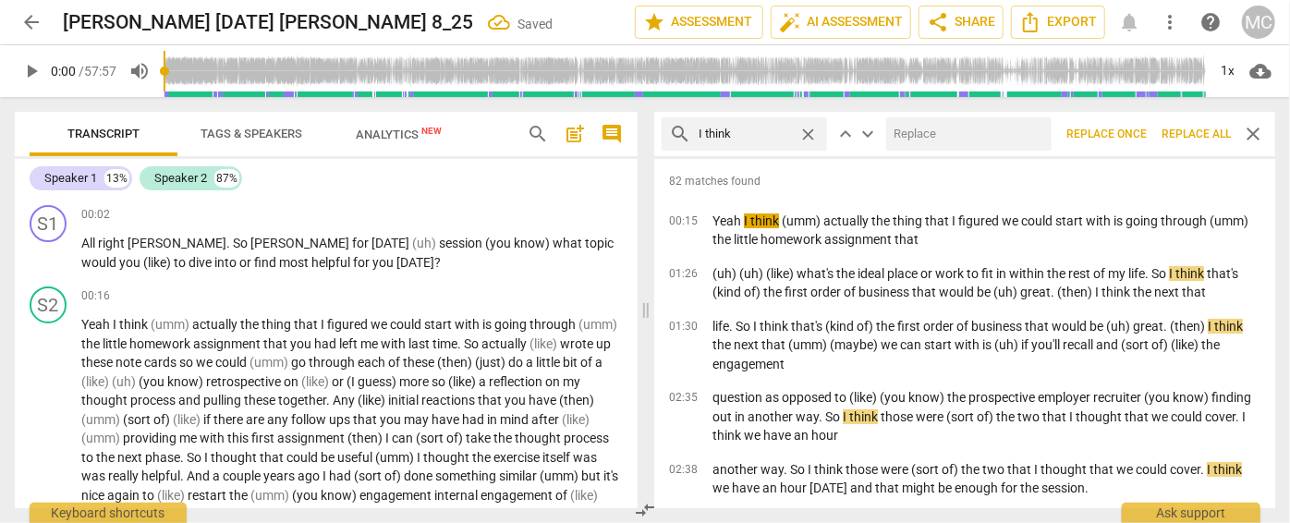
click at [944, 144] on input "text" at bounding box center [965, 134] width 158 height 30
type input "(I think)"
click at [1135, 128] on span "Replace all" at bounding box center [1196, 135] width 69 height 16
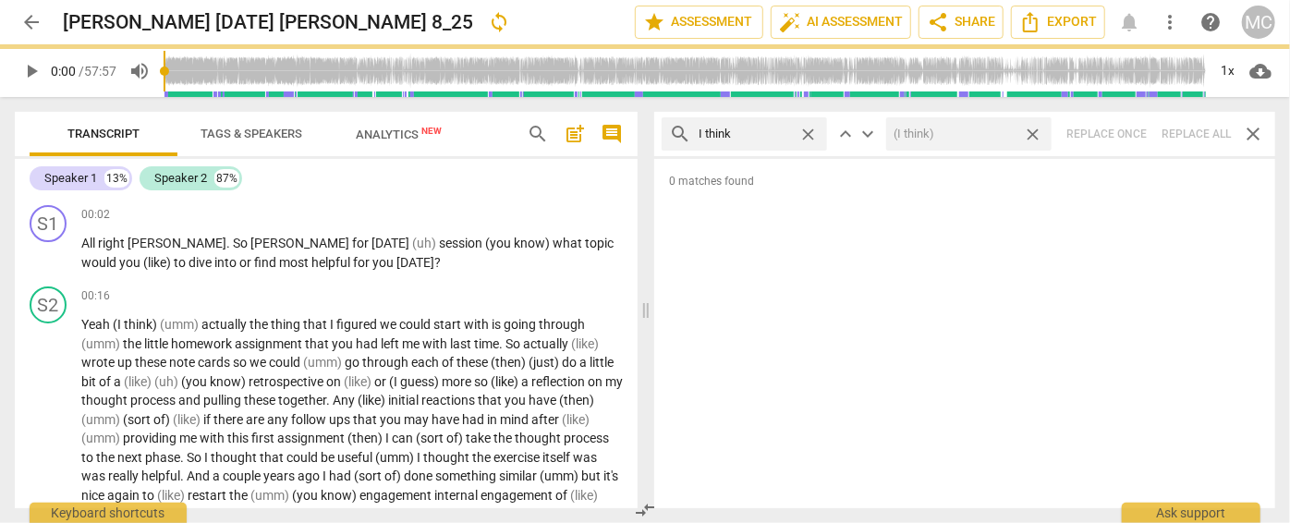
click at [1035, 131] on span "close" at bounding box center [1032, 134] width 19 height 19
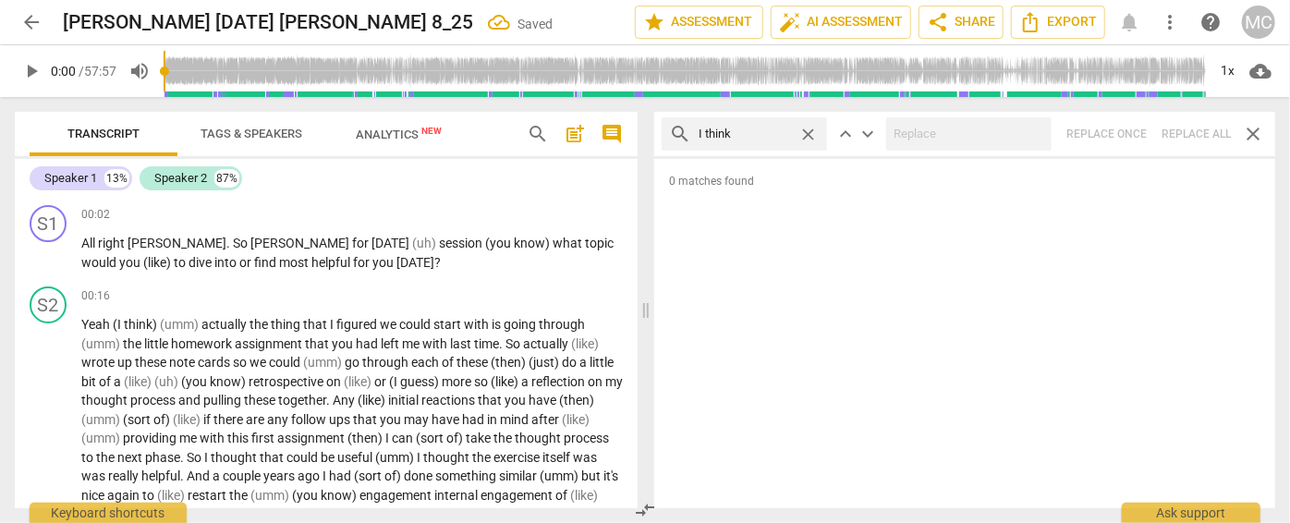
click at [807, 129] on span "close" at bounding box center [808, 134] width 19 height 19
click at [770, 131] on input "text" at bounding box center [759, 134] width 121 height 30
type input "basically"
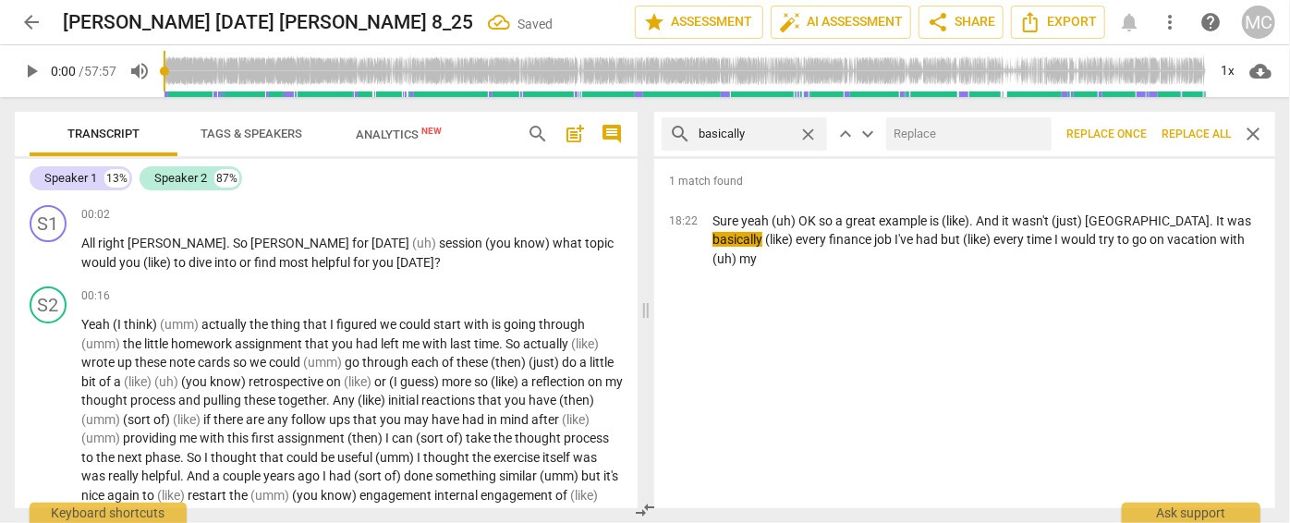
click at [956, 142] on input "text" at bounding box center [965, 134] width 158 height 30
type input "(basically)"
click at [1135, 131] on span "Replace all" at bounding box center [1196, 135] width 69 height 16
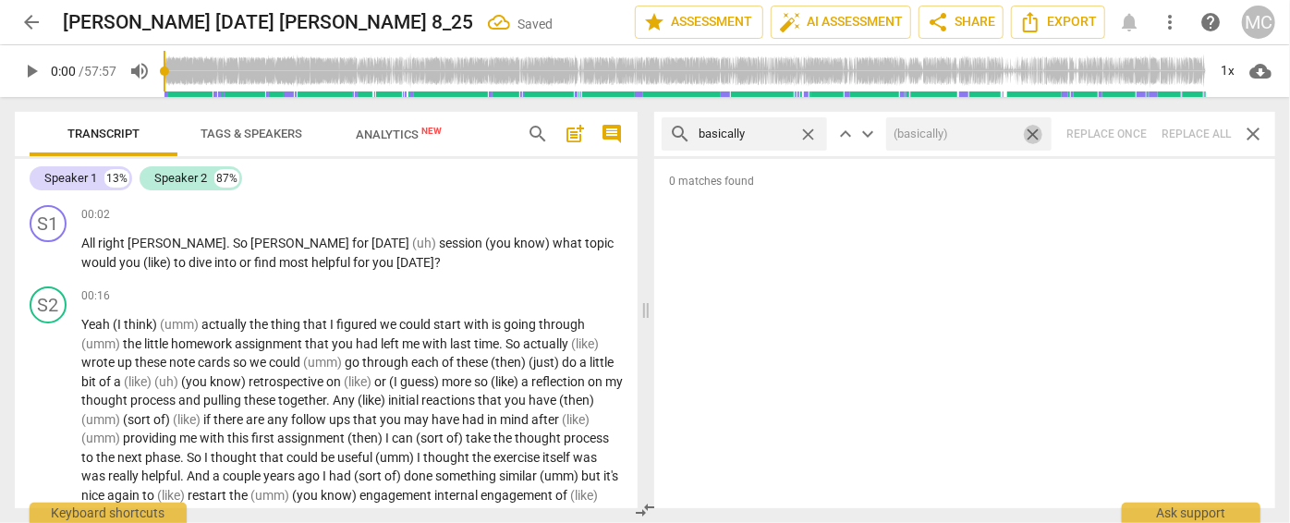
click at [1035, 132] on span "close" at bounding box center [1032, 134] width 19 height 19
click at [806, 132] on span "close" at bounding box center [808, 134] width 19 height 19
click at [739, 134] on input "text" at bounding box center [759, 134] width 121 height 30
type input "gonna"
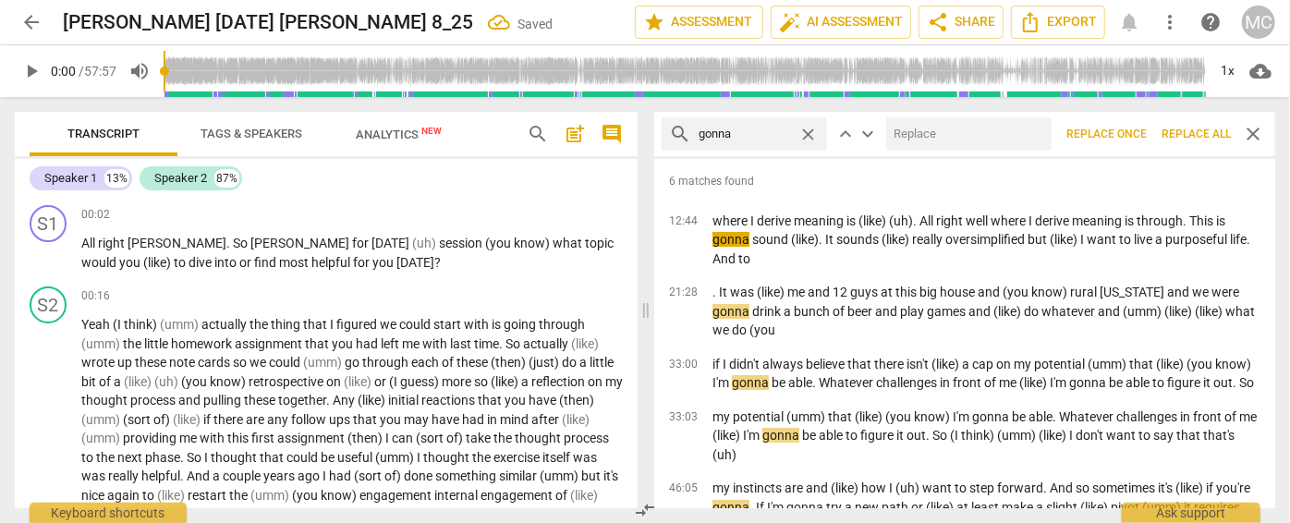
click at [918, 128] on input "text" at bounding box center [965, 134] width 158 height 30
type input "going to"
click at [1135, 129] on span "Replace all" at bounding box center [1196, 135] width 69 height 16
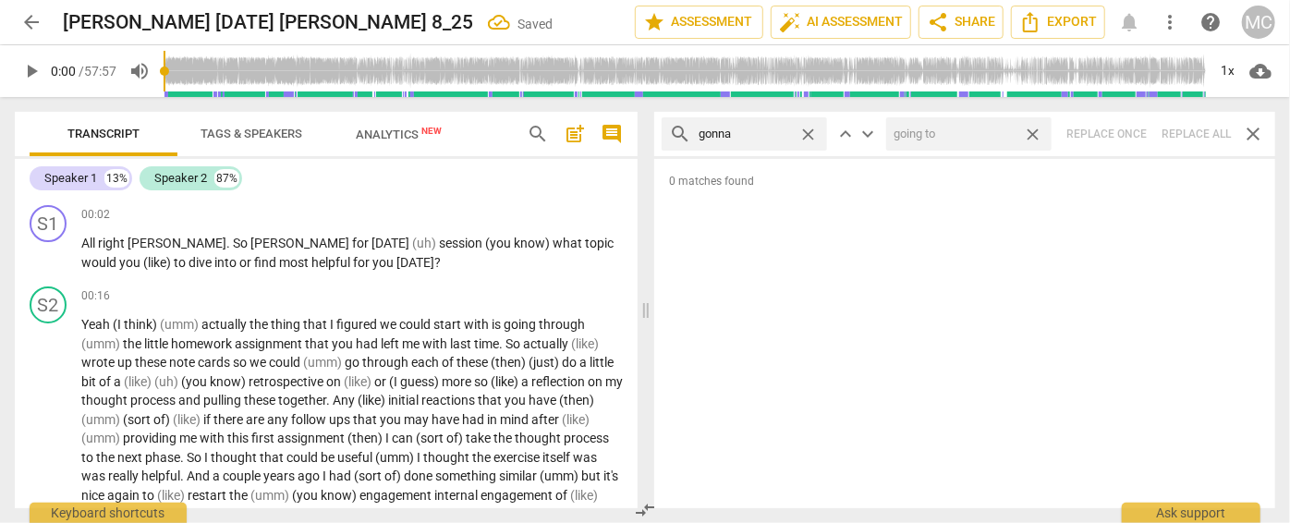
click at [1033, 129] on span "close" at bounding box center [1032, 134] width 19 height 19
click at [810, 131] on span "close" at bounding box center [808, 134] width 19 height 19
click at [774, 131] on input "text" at bounding box center [759, 134] width 121 height 30
type input "wanna"
click at [1135, 129] on div "search wanna close keyboard_arrow_up keyboard_arrow_down Replace once Replace a…" at bounding box center [964, 134] width 621 height 44
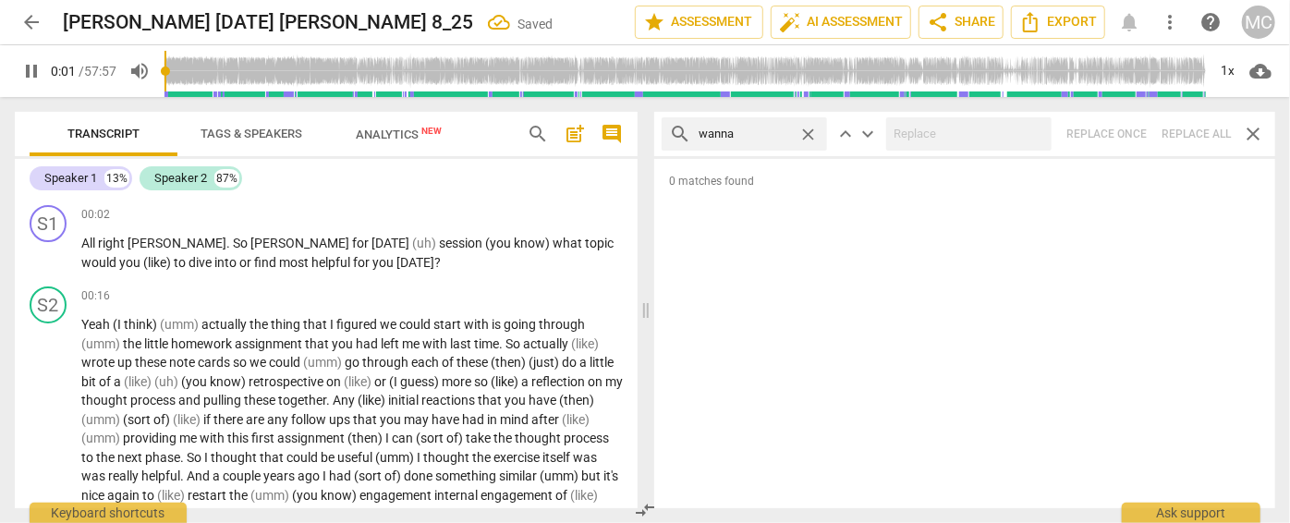
type input "2"
click at [806, 128] on span "close" at bounding box center [808, 134] width 19 height 19
click at [750, 131] on input "text" at bounding box center [759, 134] width 121 height 30
type input "3"
type input "go"
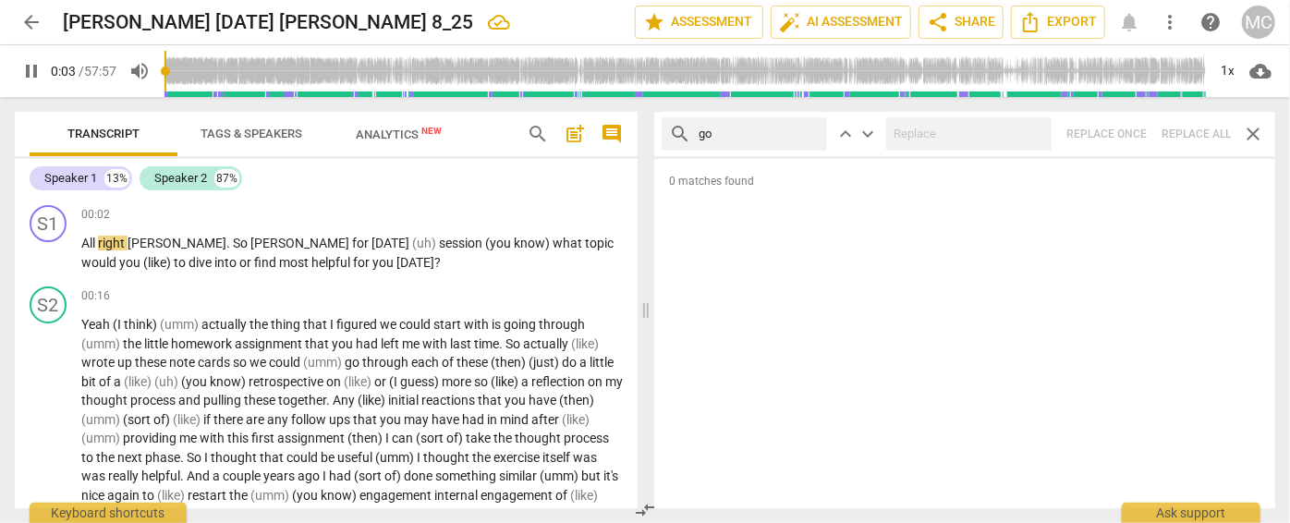
type input "3"
type input "[PERSON_NAME]"
type input "4"
type input "gotcha"
type input "5"
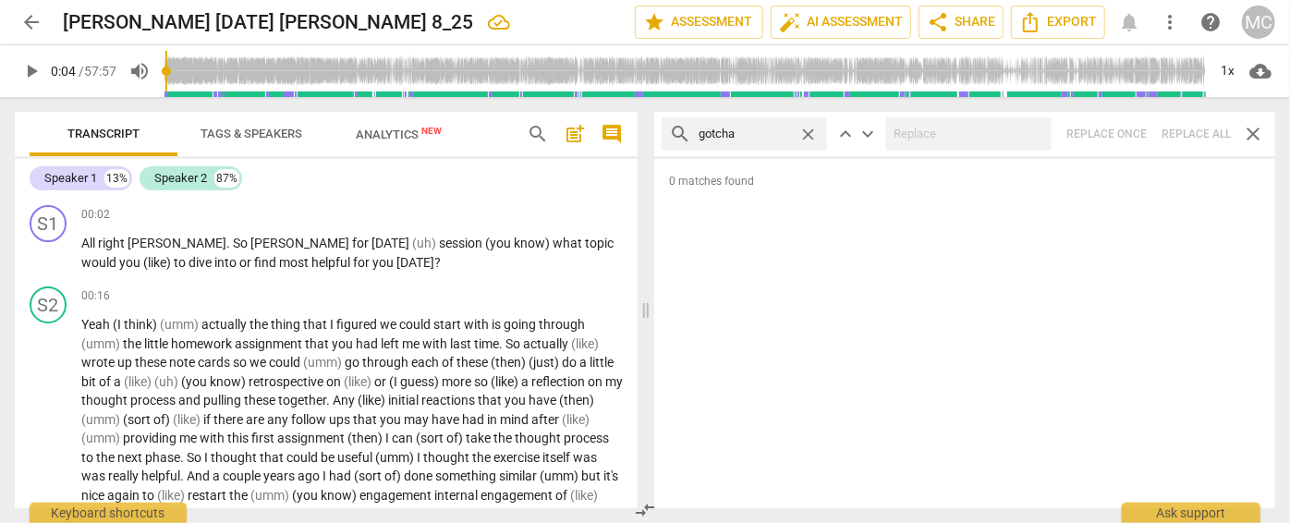
click at [1135, 132] on div "search gotcha close keyboard_arrow_up keyboard_arrow_down Replace once Replace …" at bounding box center [964, 134] width 621 height 44
click at [808, 129] on span "close" at bounding box center [808, 134] width 19 height 19
click at [751, 135] on input "text" at bounding box center [759, 134] width 121 height 30
type input "gotta"
click at [1135, 128] on div "search gotta close keyboard_arrow_up keyboard_arrow_down Replace once Replace a…" at bounding box center [964, 134] width 621 height 44
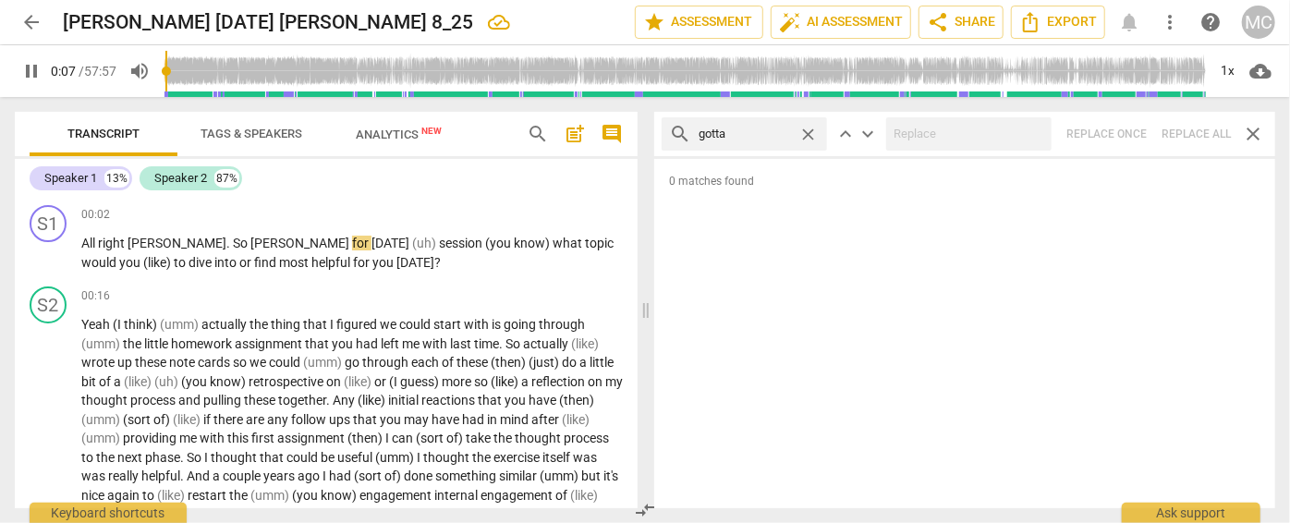
type input "7"
click at [808, 129] on span "close" at bounding box center [808, 134] width 19 height 19
click at [774, 133] on input "text" at bounding box center [745, 134] width 92 height 30
type input "8"
type input "."
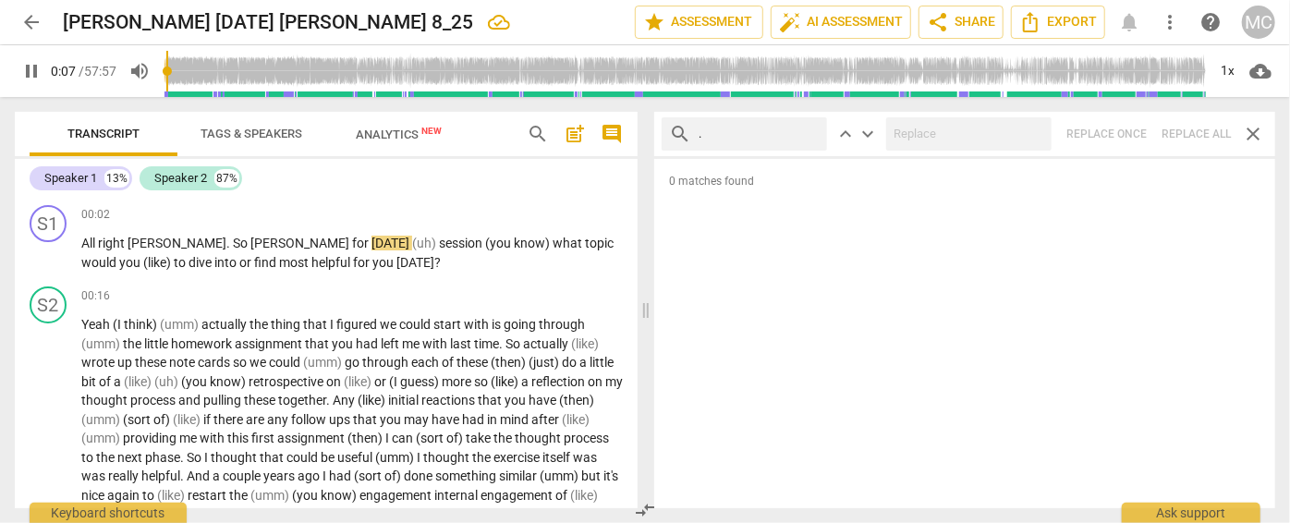
type input "8"
type input ". and"
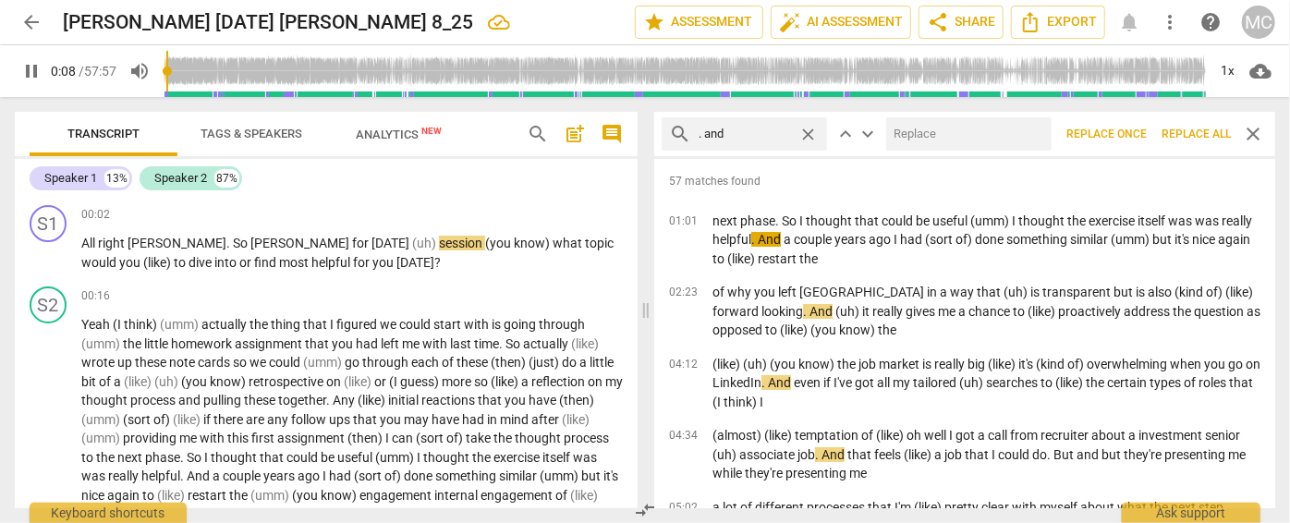
click at [996, 140] on input "text" at bounding box center [965, 134] width 158 height 30
type input "10"
type input "("
type input "10"
type input "(and"
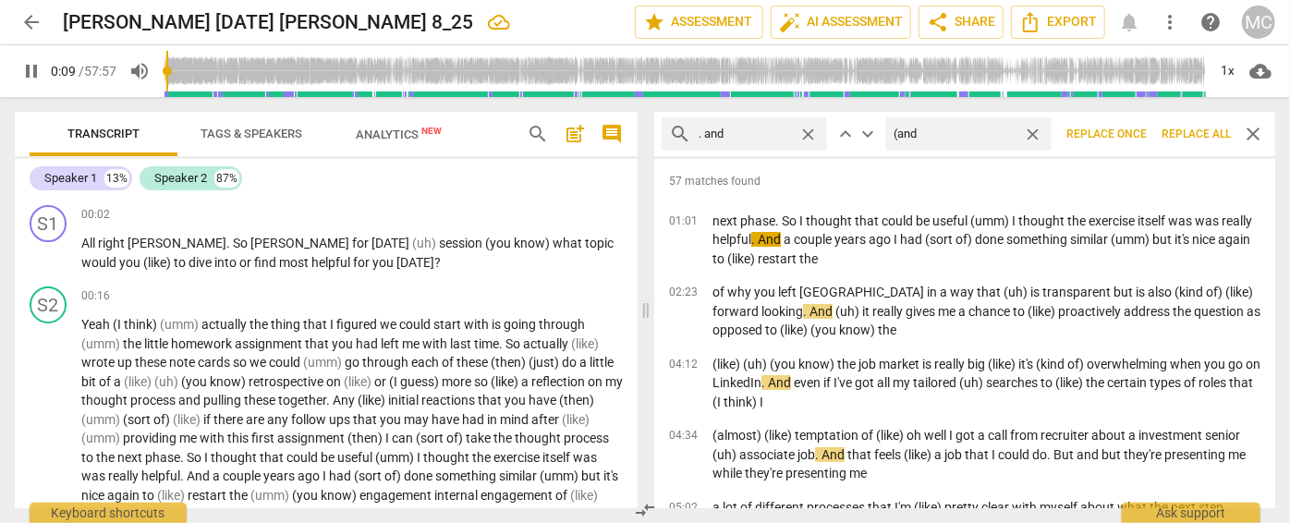
type input "10"
type input "(and)"
type input "12"
type input "(and)"
click at [1135, 132] on span "Replace all" at bounding box center [1196, 135] width 69 height 16
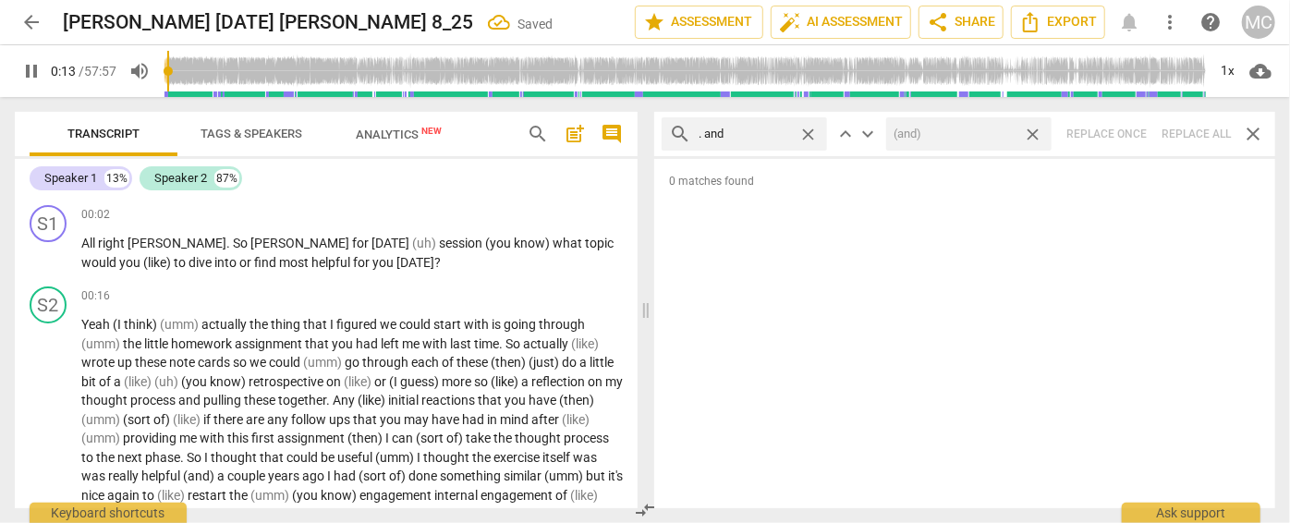
click at [1036, 134] on span "close" at bounding box center [1032, 134] width 19 height 19
click at [812, 131] on span "close" at bounding box center [808, 134] width 19 height 19
type input "14"
click at [760, 132] on input "text" at bounding box center [759, 134] width 121 height 30
type input "14"
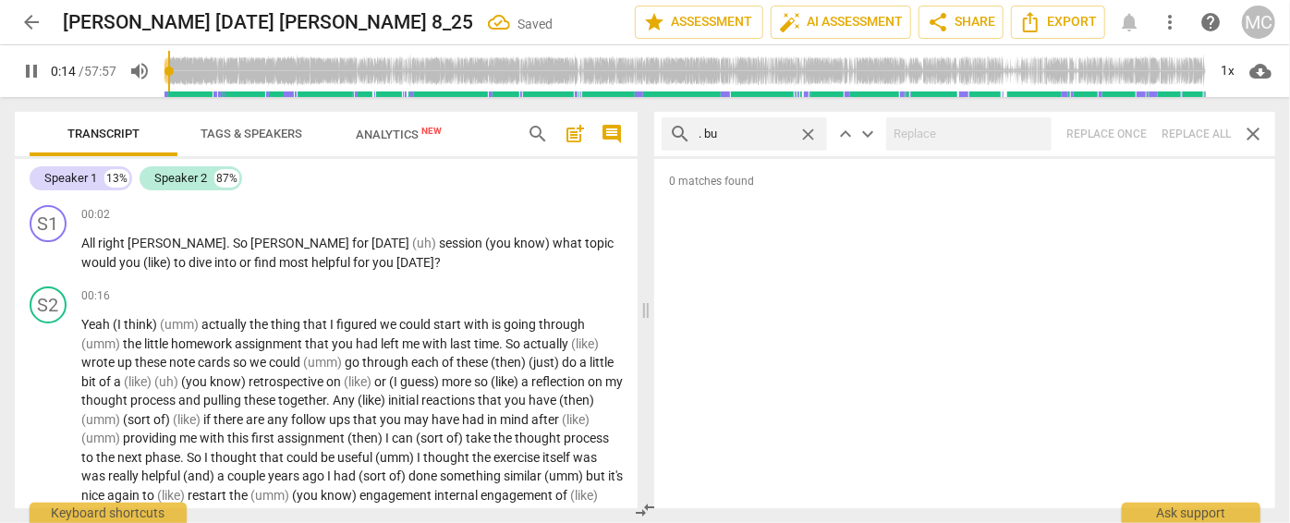
type input ". but"
type input "15"
type input ". but"
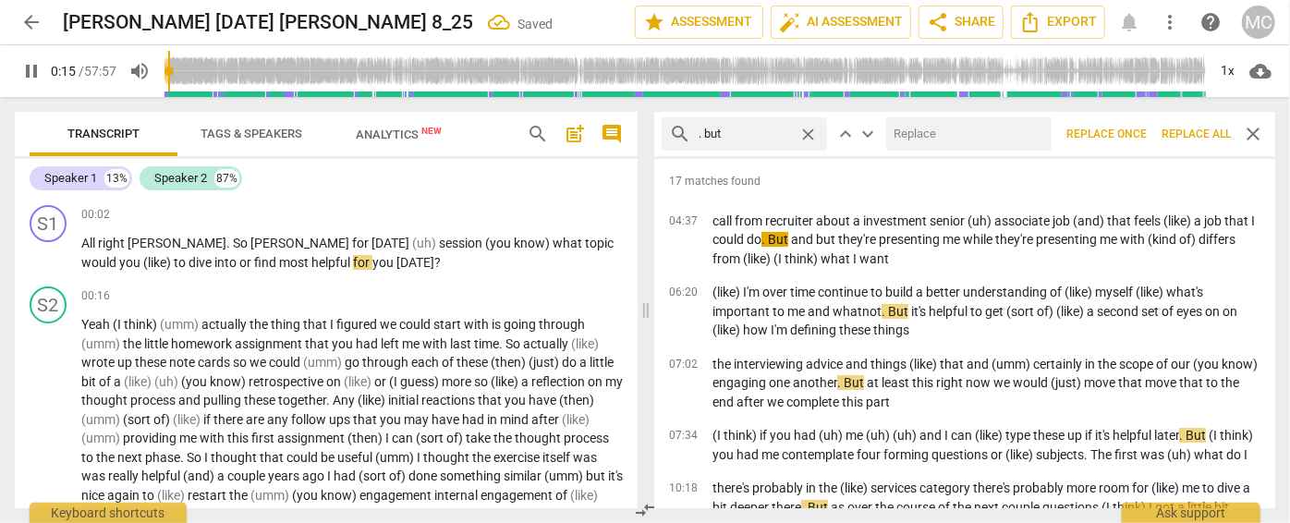
click at [932, 132] on input "text" at bounding box center [965, 134] width 158 height 30
type input "15"
type input ","
type input "16"
type input ", but"
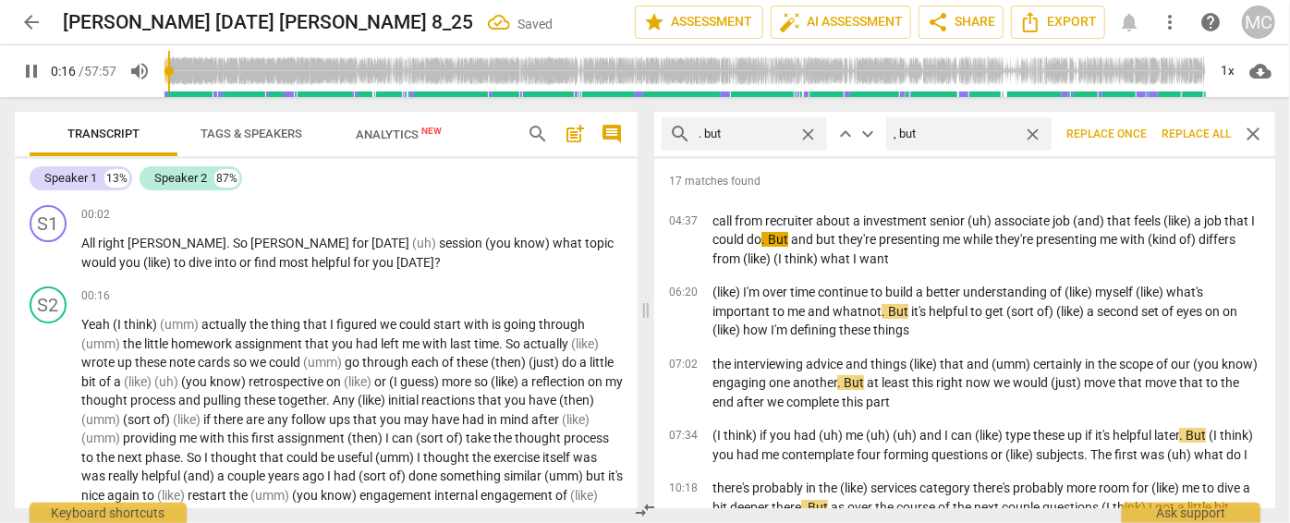
type input "16"
type input ", but"
click at [1135, 141] on span "Replace all" at bounding box center [1196, 135] width 69 height 16
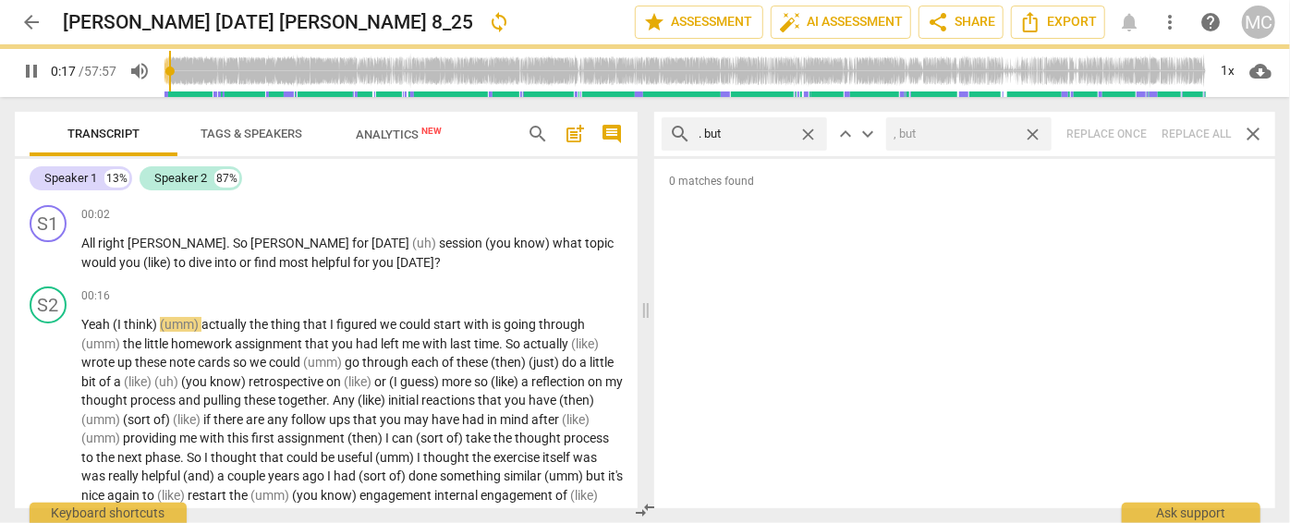
type input "18"
click at [1037, 130] on span "close" at bounding box center [1032, 134] width 19 height 19
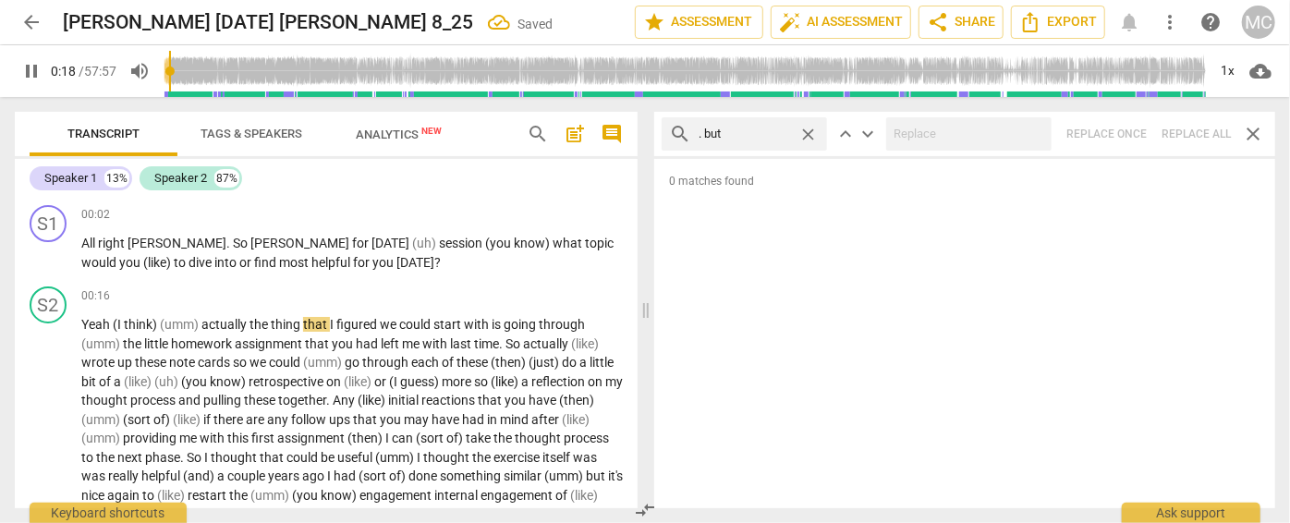
type input "19"
click at [808, 129] on span "close" at bounding box center [808, 134] width 19 height 19
click at [769, 130] on input "text" at bounding box center [759, 134] width 121 height 30
type input "19"
type input ". so"
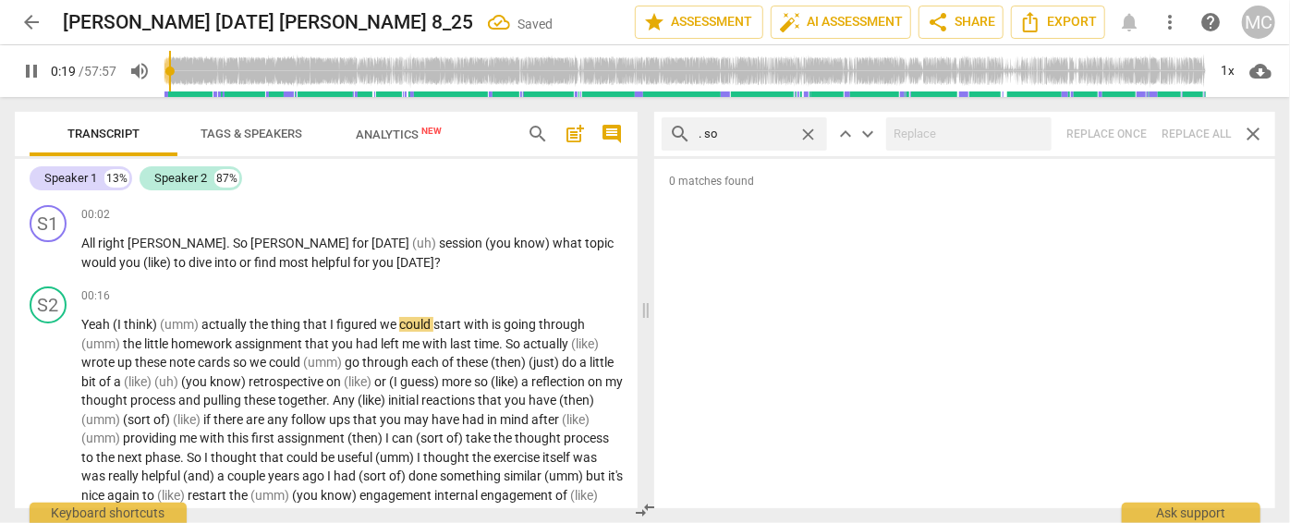
type input "20"
type input ". so"
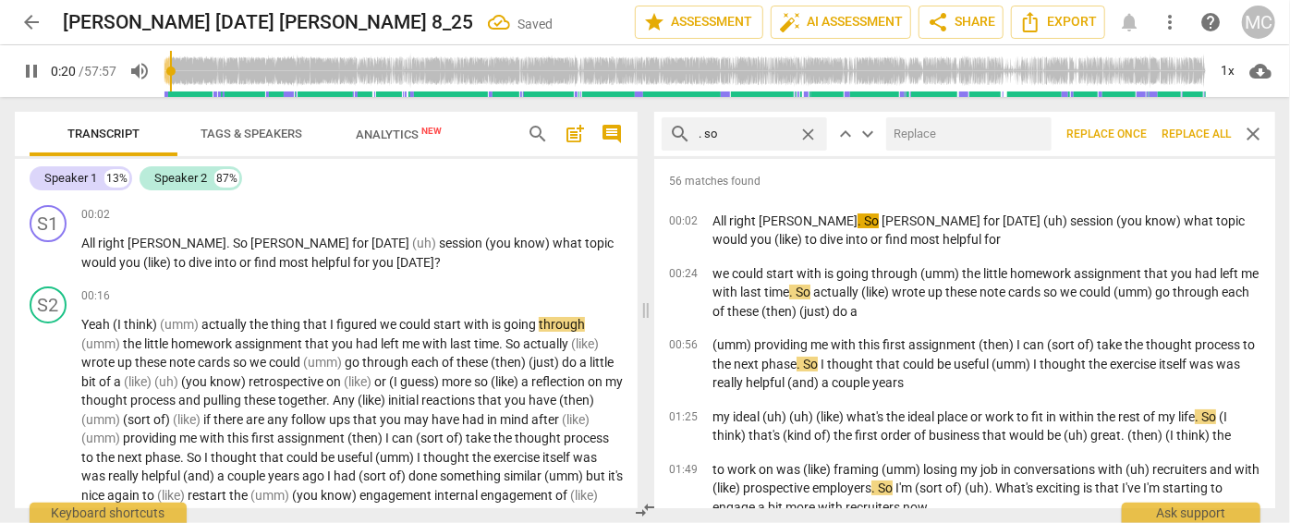
click at [956, 129] on input "text" at bounding box center [965, 134] width 158 height 30
type input "22"
type input "("
type input "22"
type input "(so)"
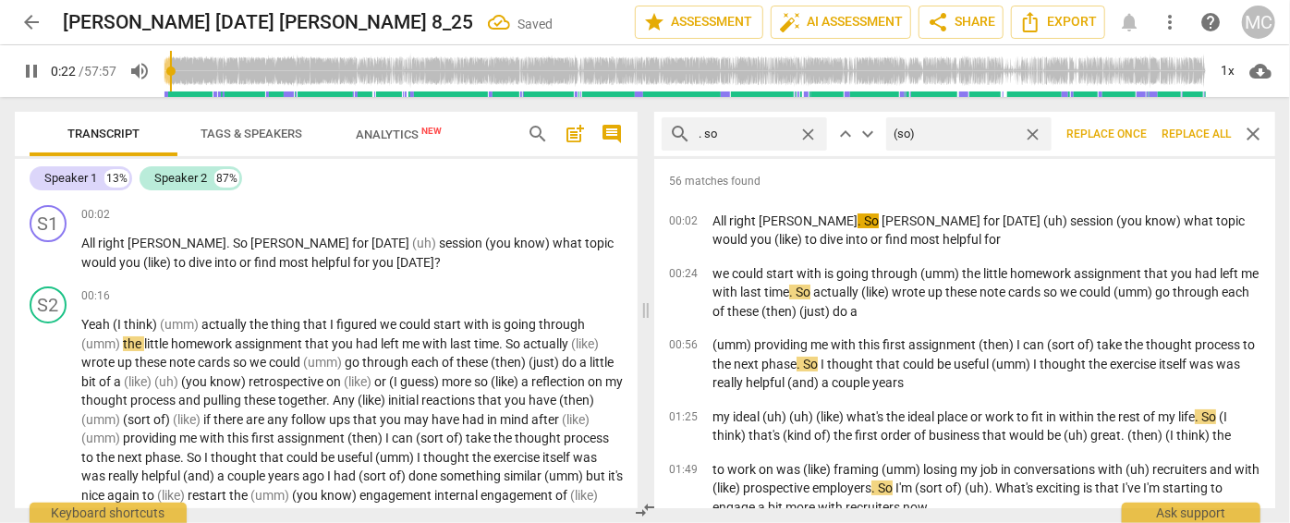
type input "22"
type input "(so)"
type input "23"
type input "(so)"
type input "23"
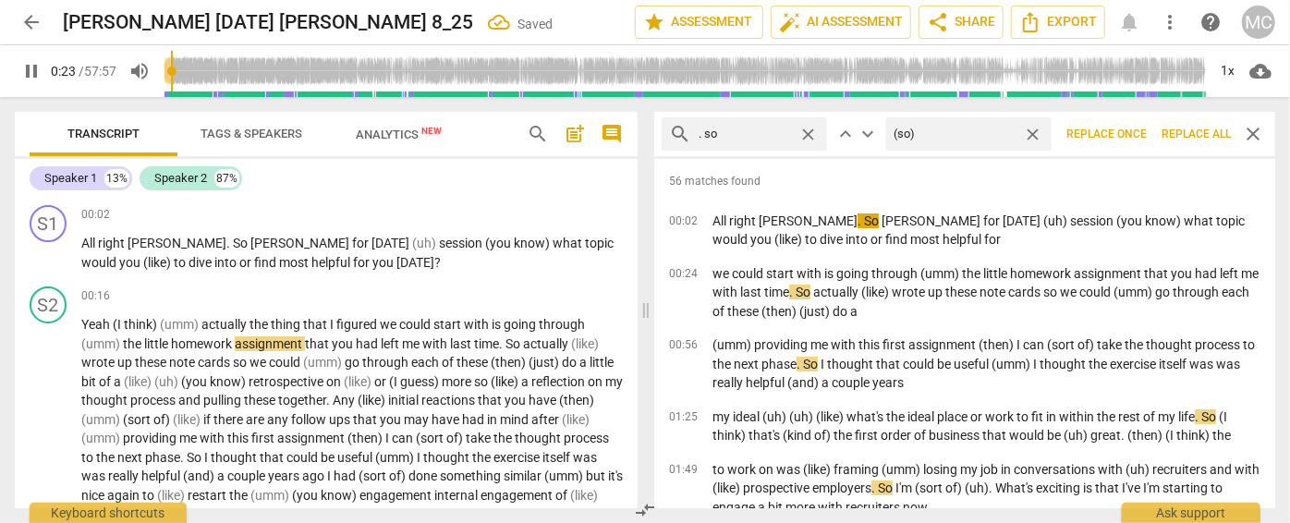
type input "(so)"
click at [1135, 136] on span "Replace all" at bounding box center [1196, 135] width 69 height 16
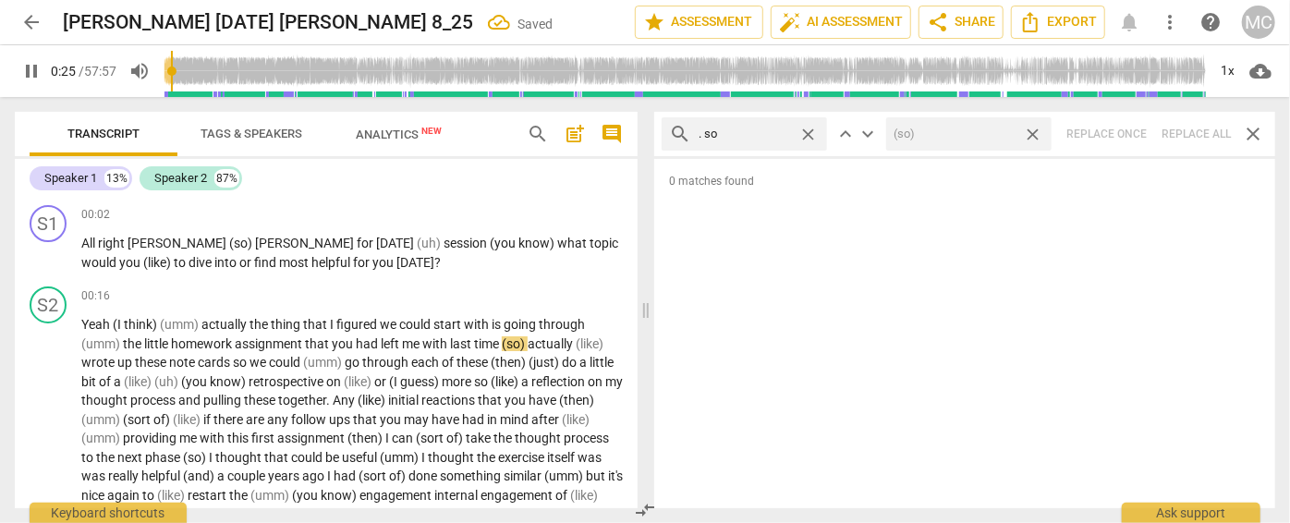
click at [1033, 130] on span "close" at bounding box center [1032, 134] width 19 height 19
click at [810, 132] on span "close" at bounding box center [808, 134] width 19 height 19
type input "25"
click at [739, 133] on input "text" at bounding box center [759, 134] width 121 height 30
type input "26"
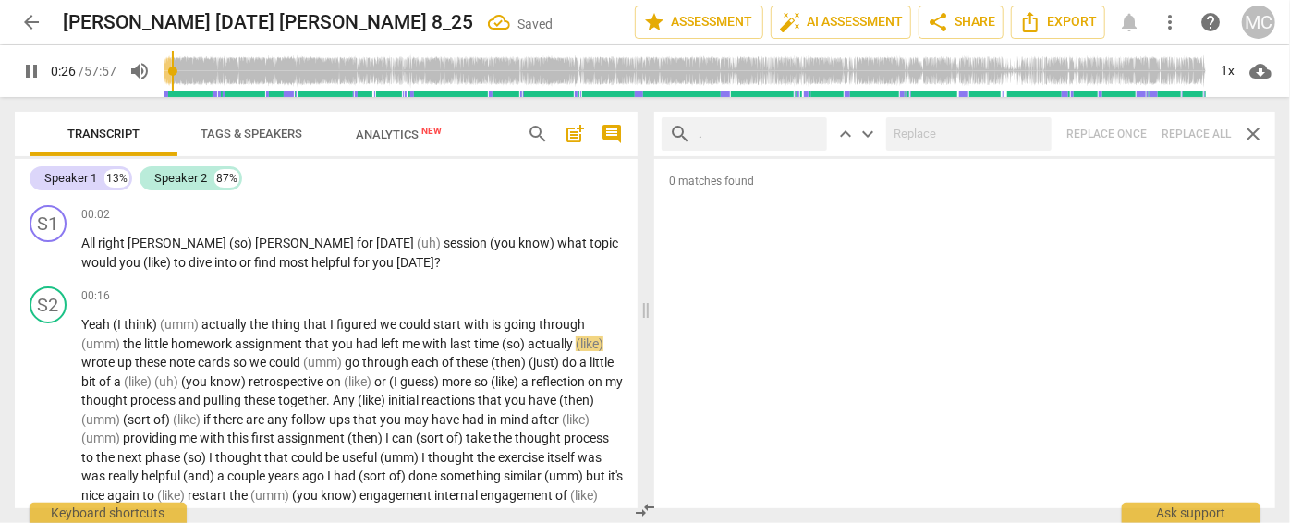
type input "."
type input "26"
type input ". or"
type input "27"
type input ". or"
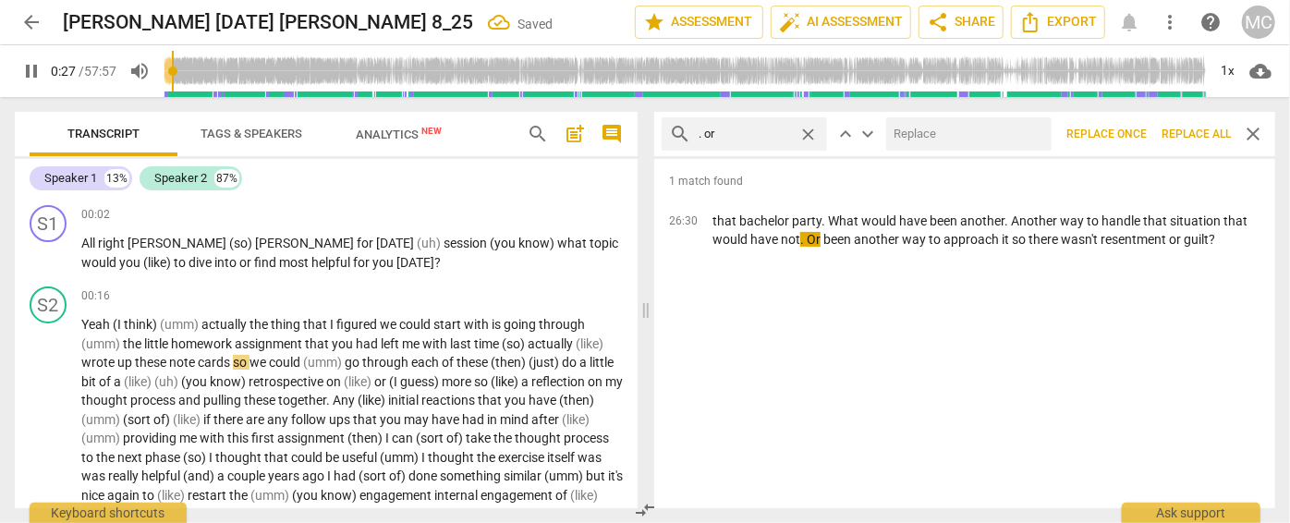
click at [926, 135] on input "text" at bounding box center [965, 134] width 158 height 30
type input "28"
type input "(or)"
type input "29"
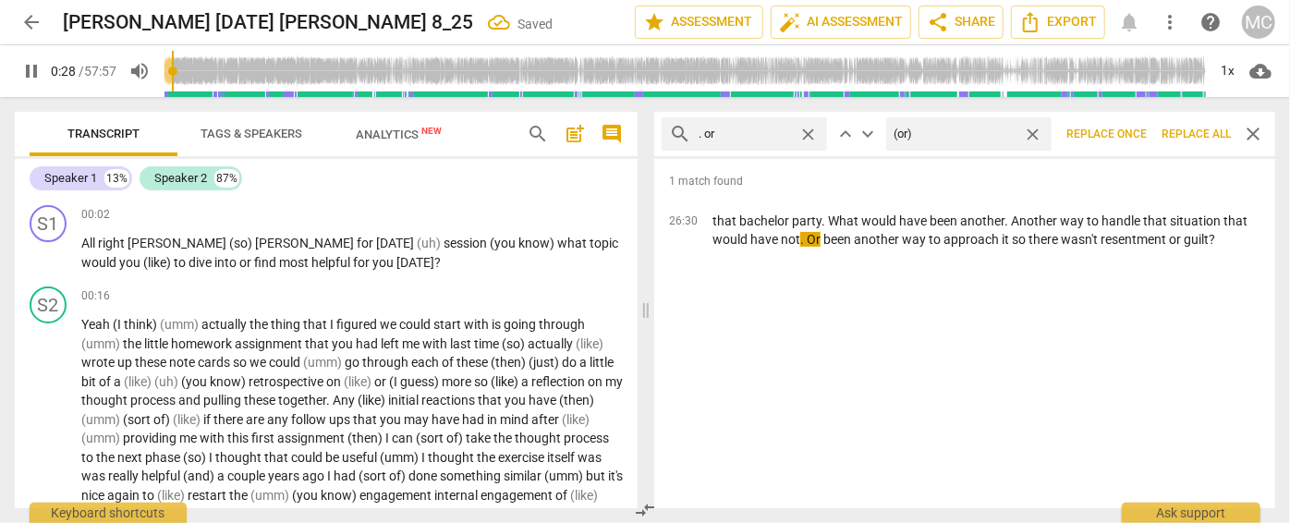
type input "(or)"
click at [1135, 132] on span "Replace all" at bounding box center [1196, 135] width 69 height 16
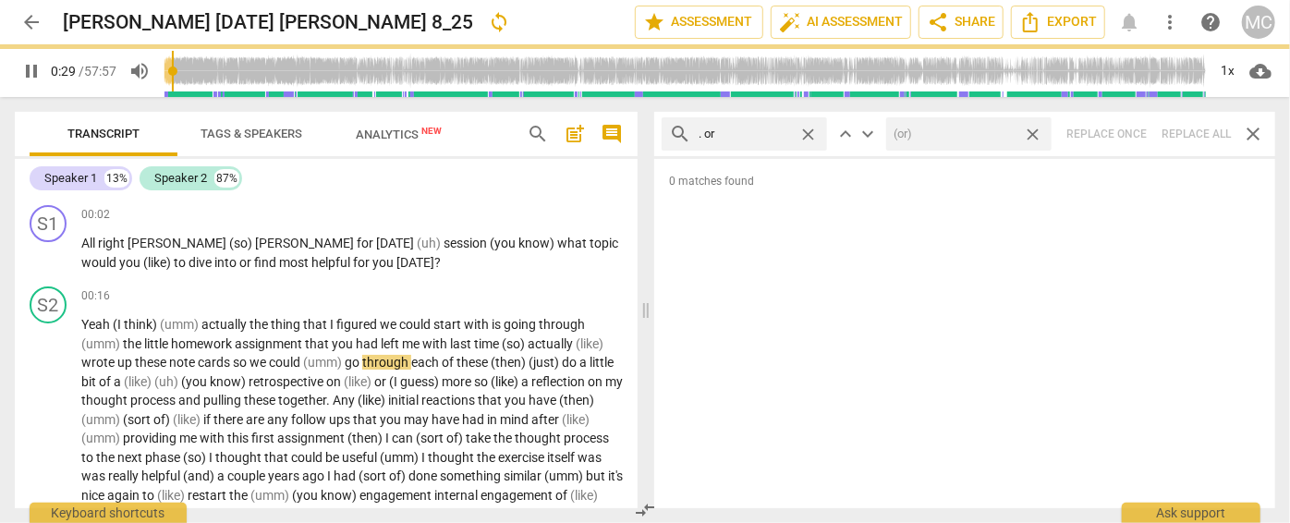
type input "29"
drag, startPoint x: 1035, startPoint y: 130, endPoint x: 794, endPoint y: 120, distance: 241.5
click at [1035, 130] on span "close" at bounding box center [1032, 134] width 19 height 19
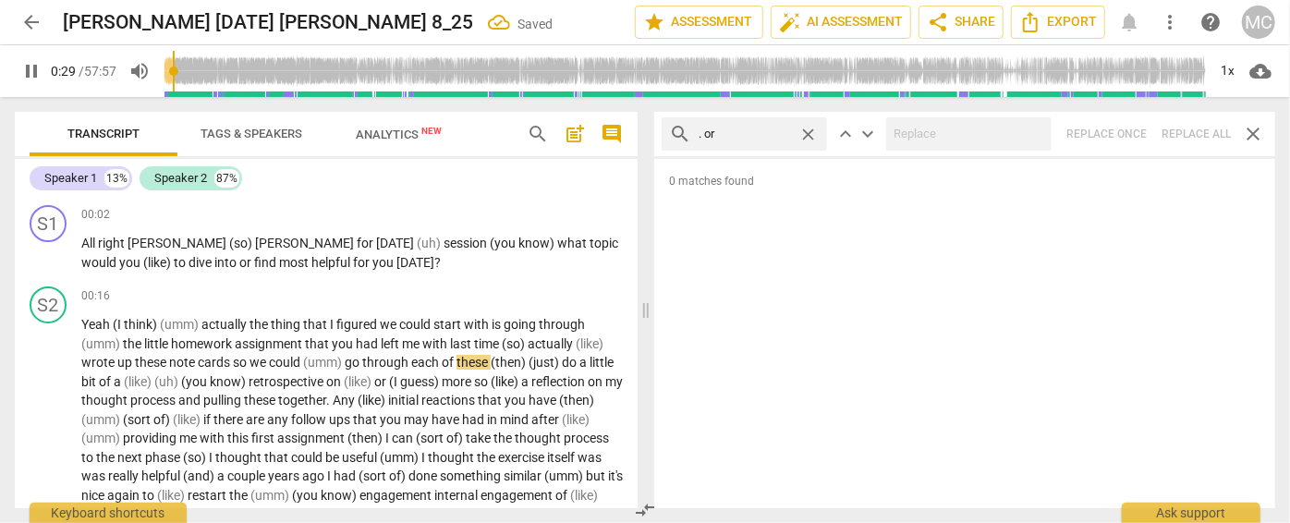
type input "30"
click at [813, 133] on span "close" at bounding box center [808, 134] width 19 height 19
click at [774, 134] on input "text" at bounding box center [759, 134] width 121 height 30
type input "31"
type input ". b"
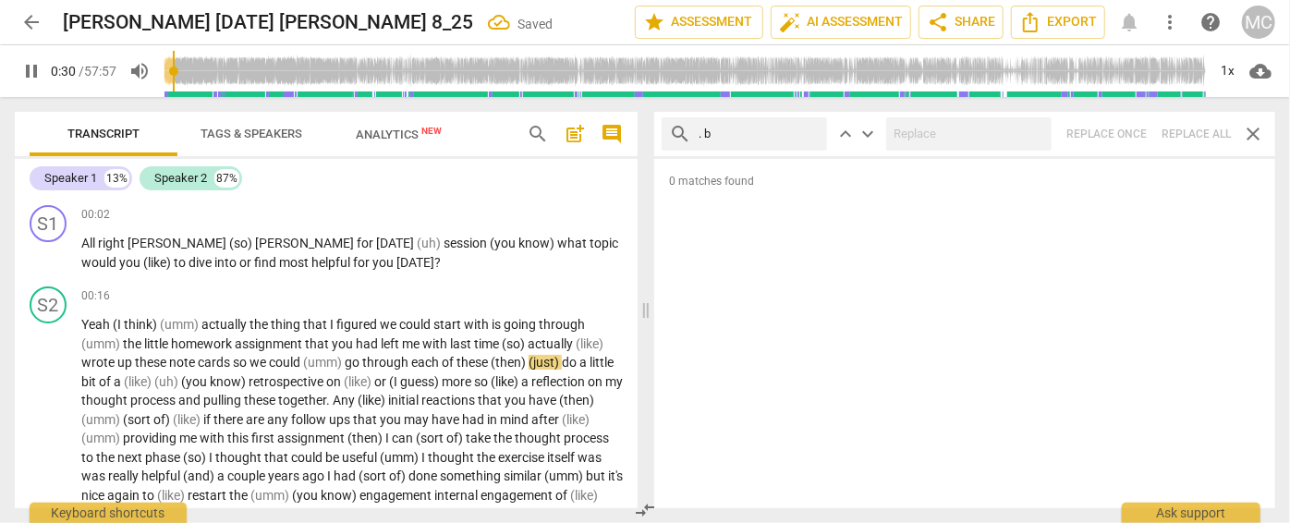
type input "31"
type input ". becaus"
type input "31"
type input ". because"
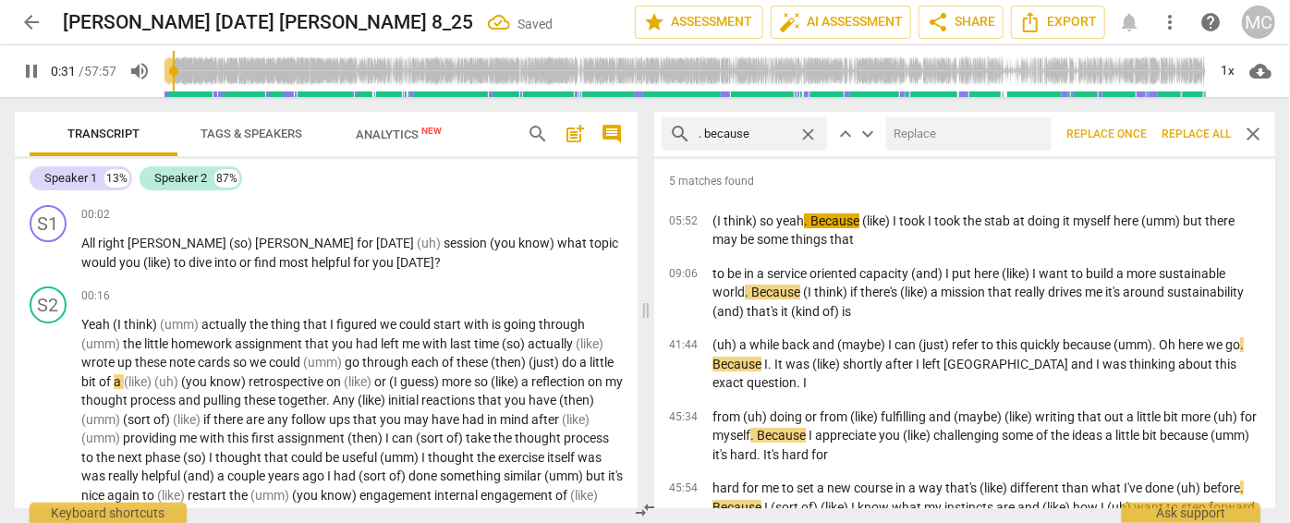
click at [926, 143] on input "text" at bounding box center [965, 134] width 158 height 30
type input "32"
type input ","
type input "32"
type input ", bec"
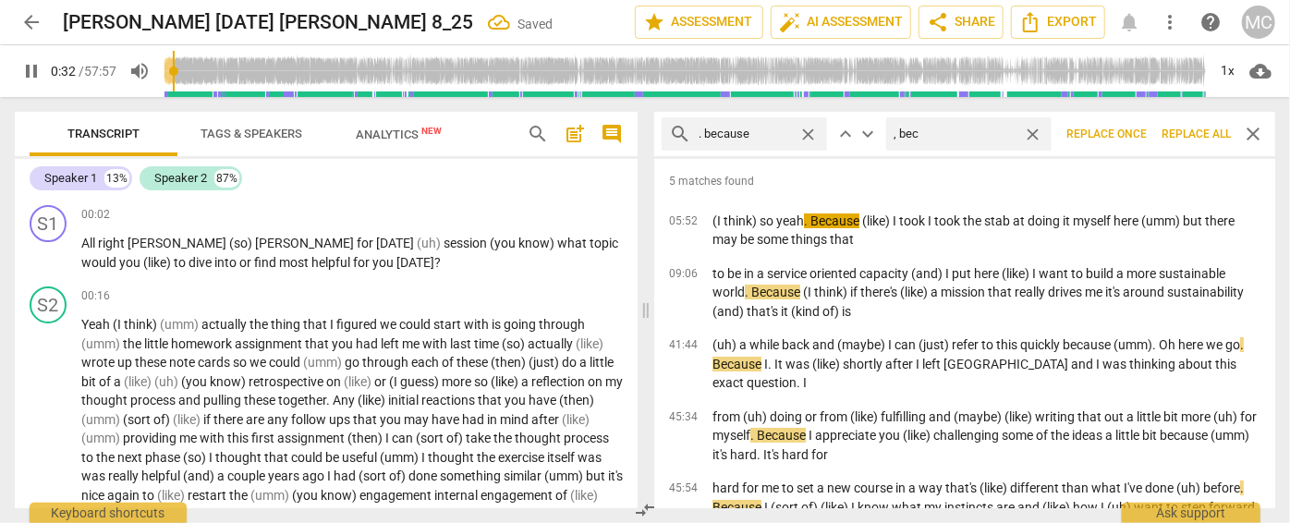
type input "33"
type input ", because"
type input "33"
type input ", because"
click at [1135, 128] on span "Replace all" at bounding box center [1196, 135] width 69 height 16
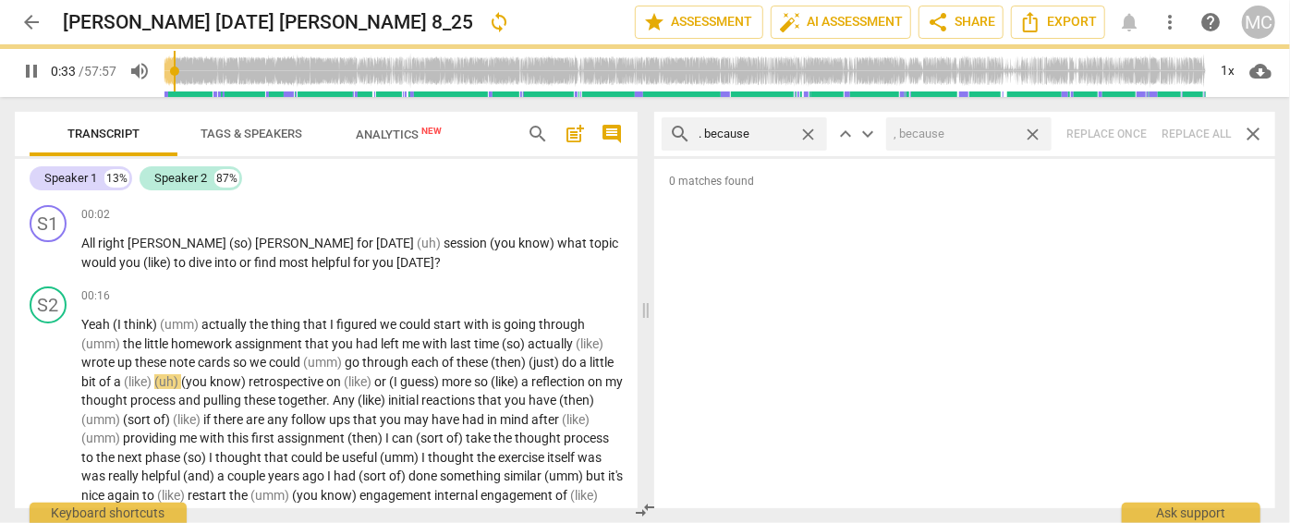
type input "34"
click at [1034, 130] on span "close" at bounding box center [1032, 134] width 19 height 19
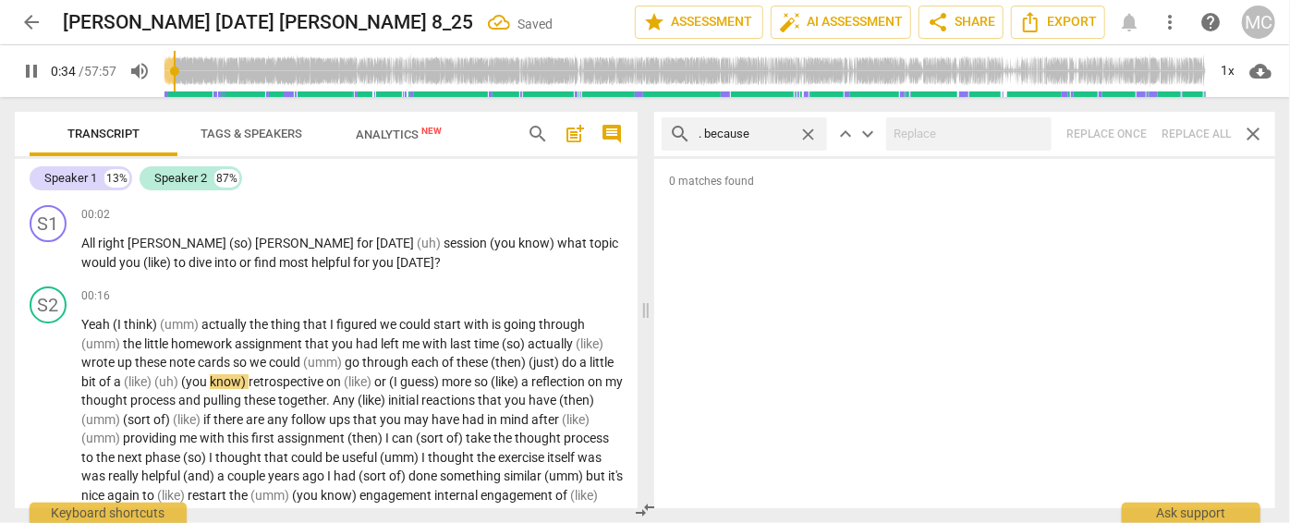
type input "35"
click at [808, 129] on span "close" at bounding box center [808, 134] width 19 height 19
click at [764, 130] on input "text" at bounding box center [759, 134] width 121 height 30
type input "35"
type input "? An"
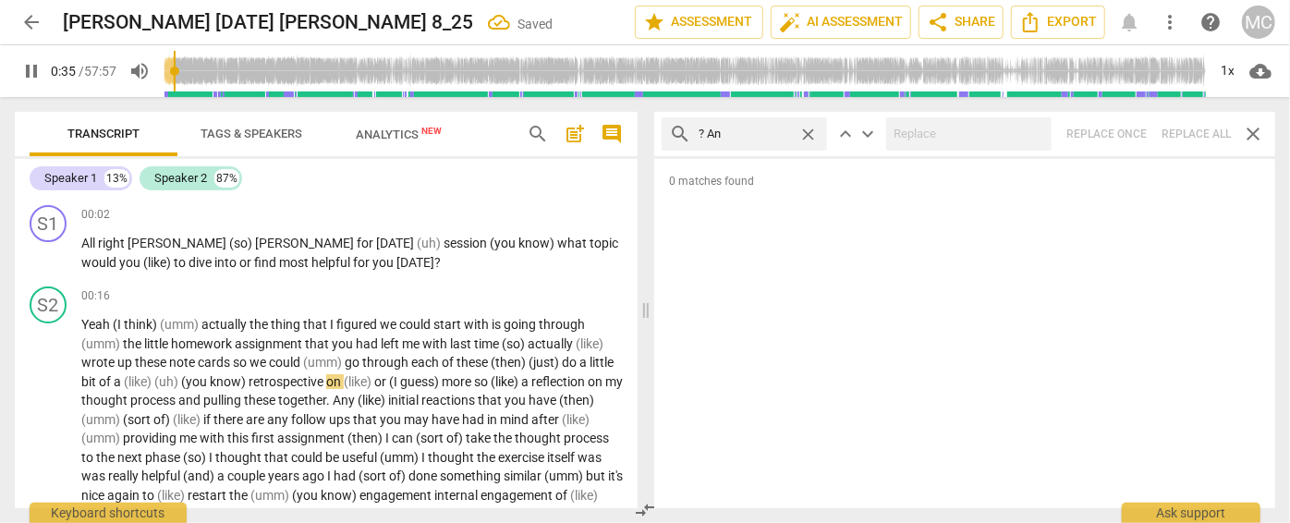
type input "36"
type input "? And"
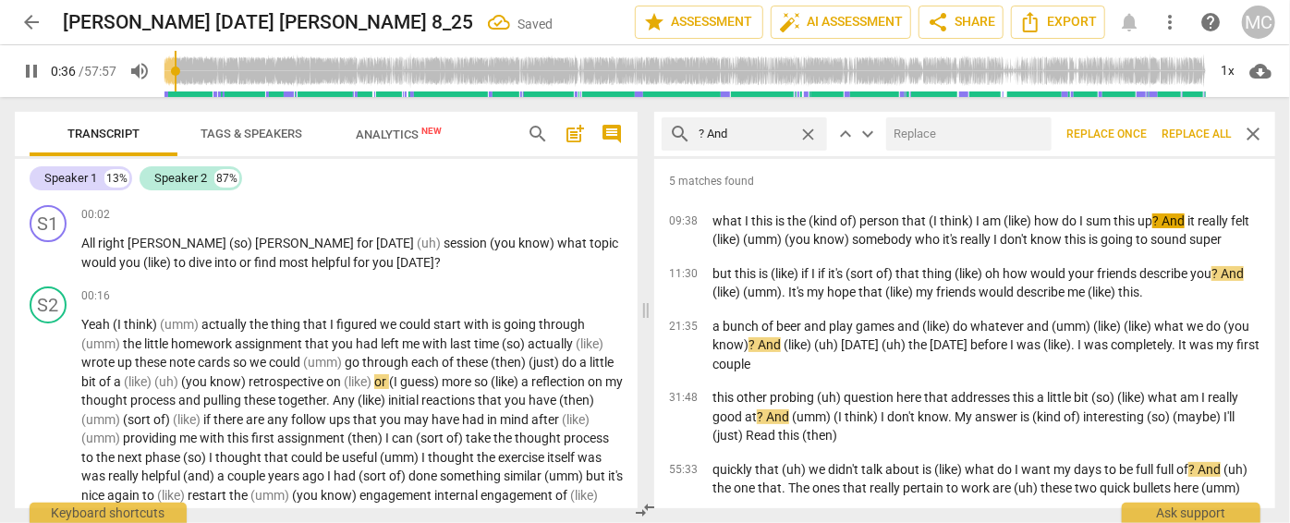
click at [910, 138] on input "text" at bounding box center [965, 134] width 158 height 30
type input "37"
type input "?"
type input "37"
type input "? (and"
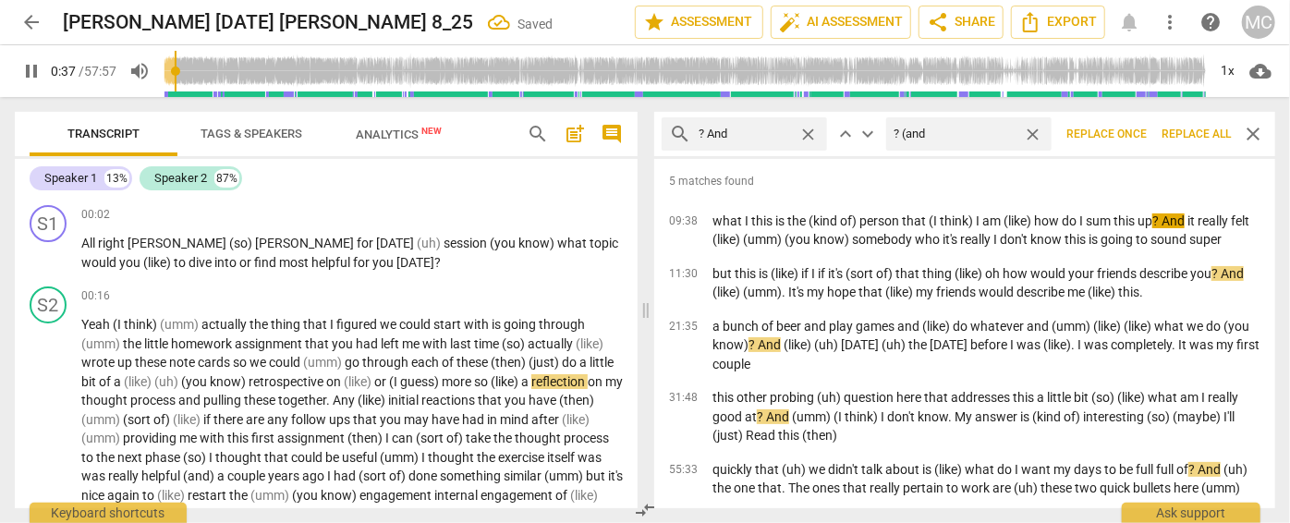
type input "38"
type input "? (and)"
type input "39"
type input "?"
type input "40"
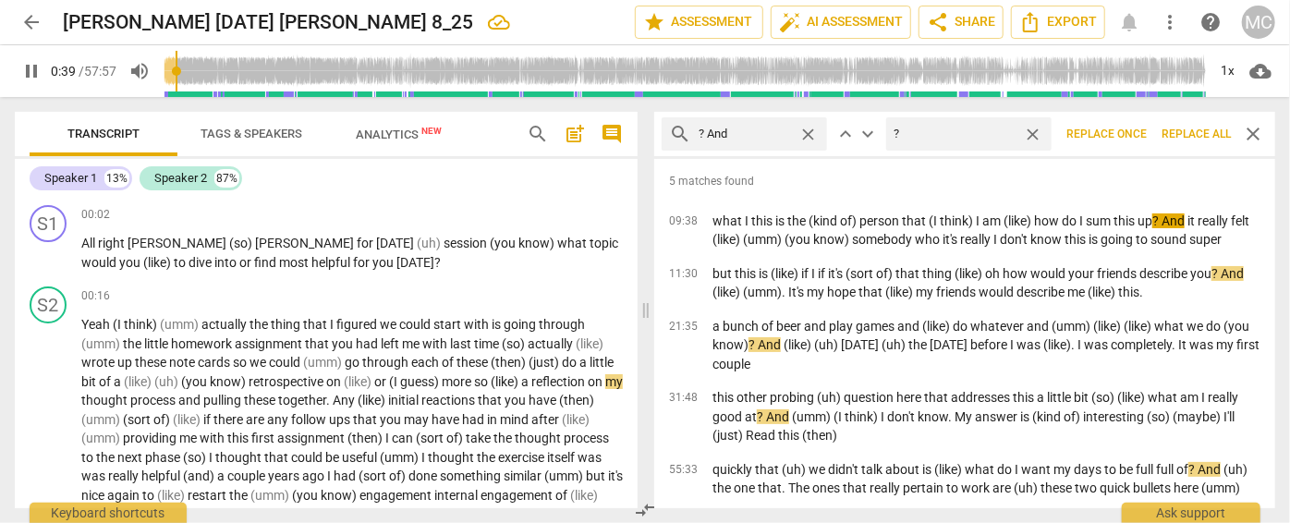
type input "?"
type input "40"
type input ".,"
type input "40"
type input "."
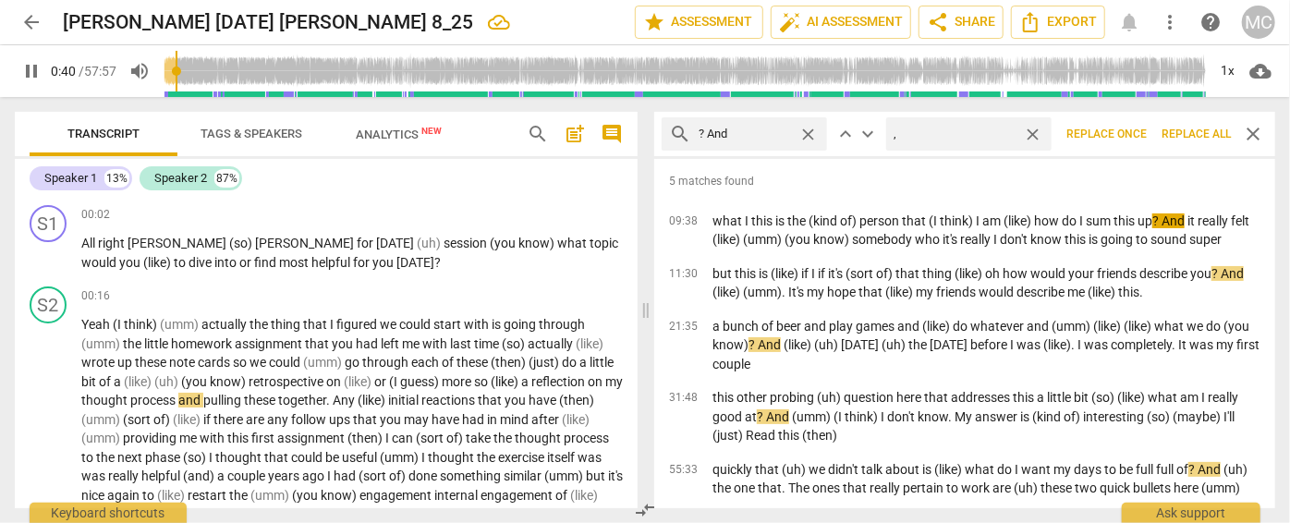
type input ","
type input "40"
type input ", and"
type input "41"
type input ", and"
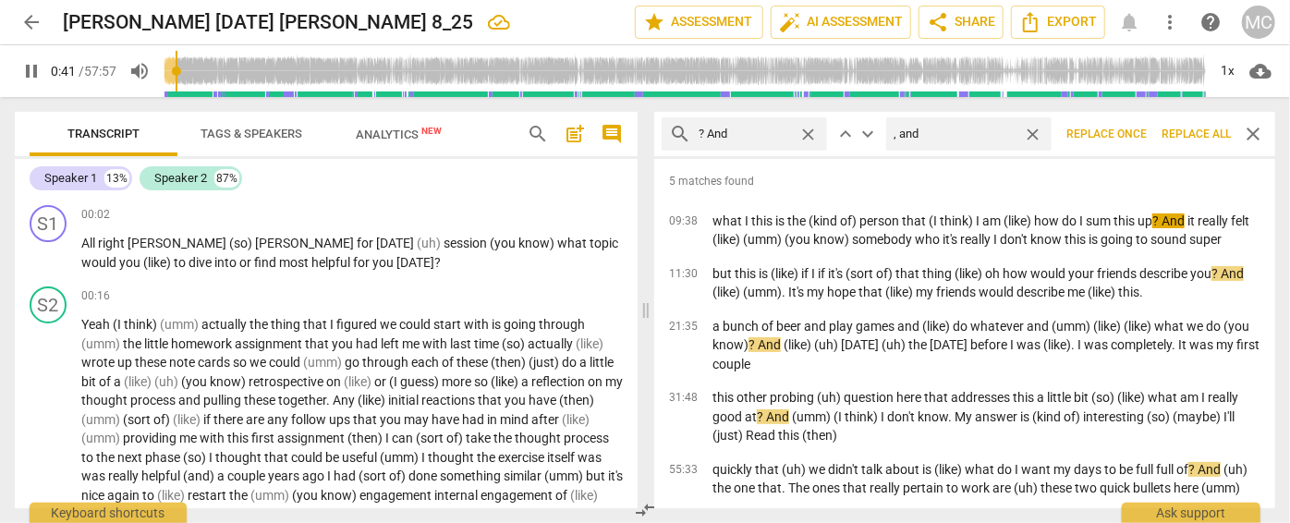
click at [1135, 125] on button "Replace all" at bounding box center [1197, 133] width 84 height 33
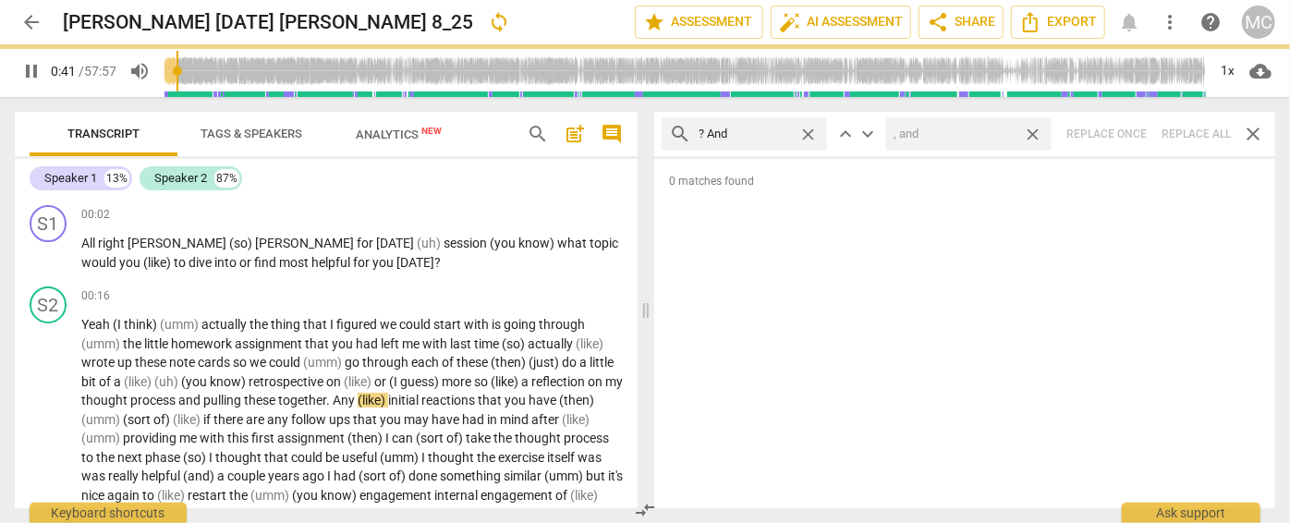
click at [1034, 132] on span "close" at bounding box center [1032, 134] width 19 height 19
type input "42"
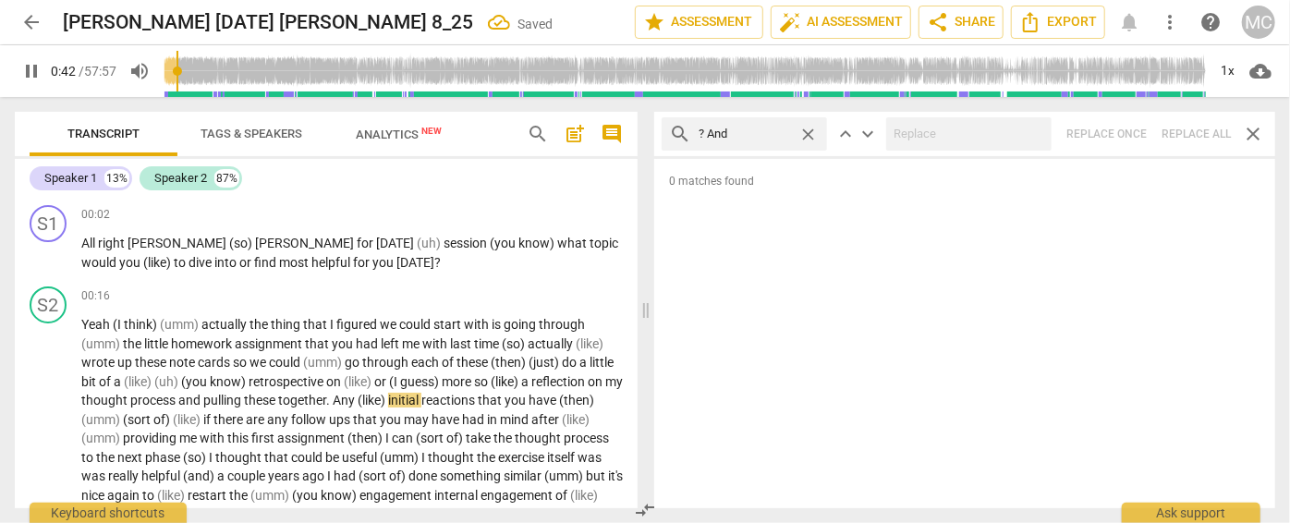
click at [806, 128] on span "close" at bounding box center [808, 134] width 19 height 19
type input "43"
click at [756, 134] on input "text" at bounding box center [759, 134] width 121 height 30
type input "43"
type input "?"
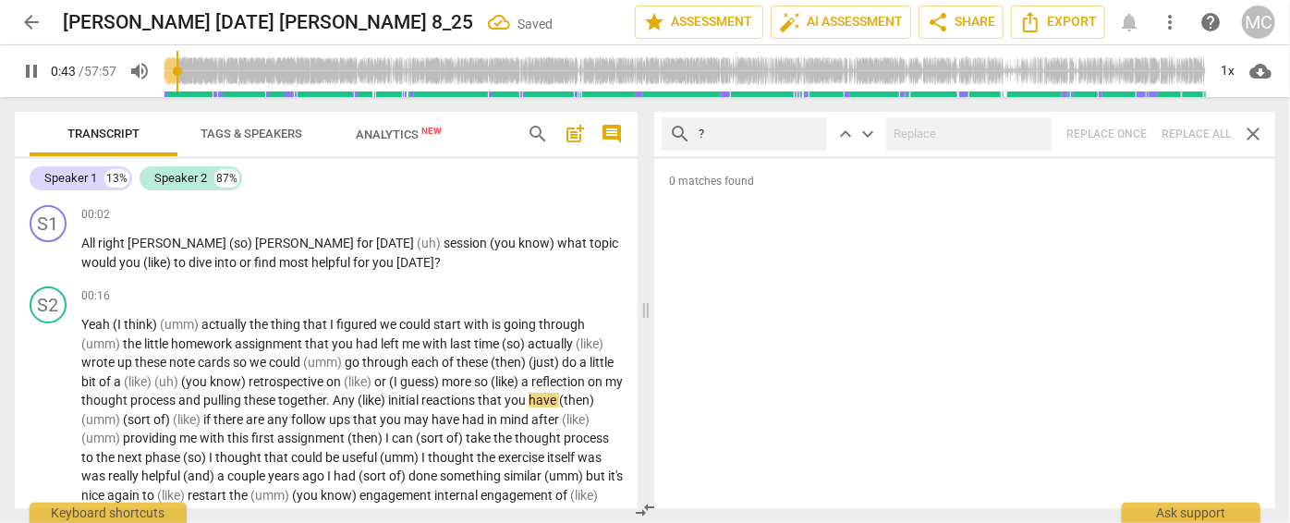
type input "44"
type input "? But"
type input "44"
type input "? But"
type input "45"
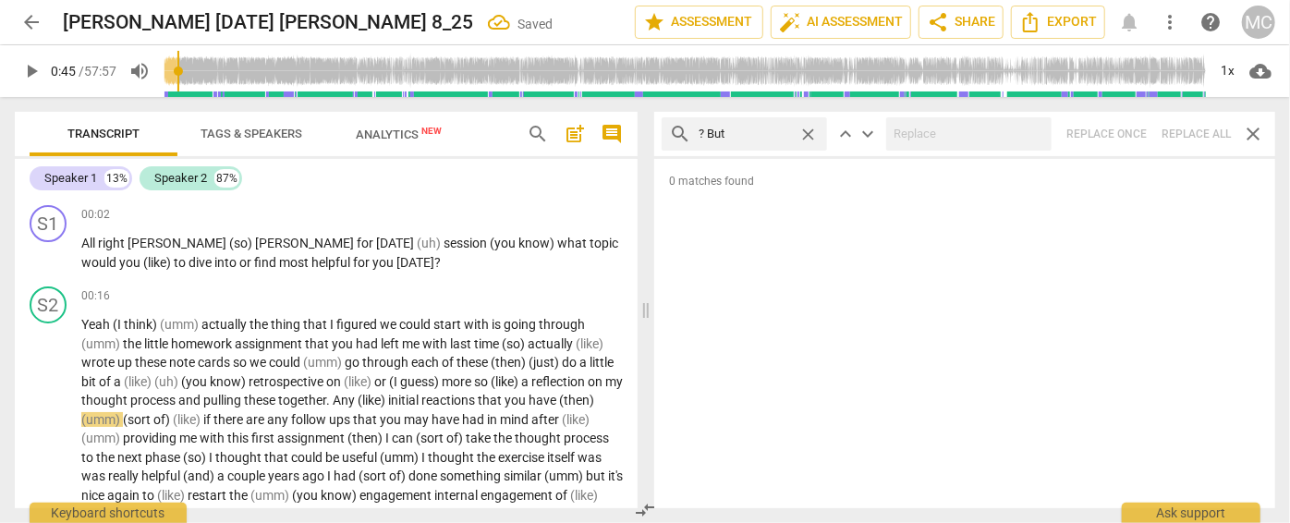
click at [1135, 128] on div "search ? But close keyboard_arrow_up keyboard_arrow_down Replace once Replace a…" at bounding box center [964, 134] width 621 height 44
click at [812, 129] on span "close" at bounding box center [808, 134] width 19 height 19
click at [746, 132] on input "text" at bounding box center [759, 134] width 121 height 30
type input "? So"
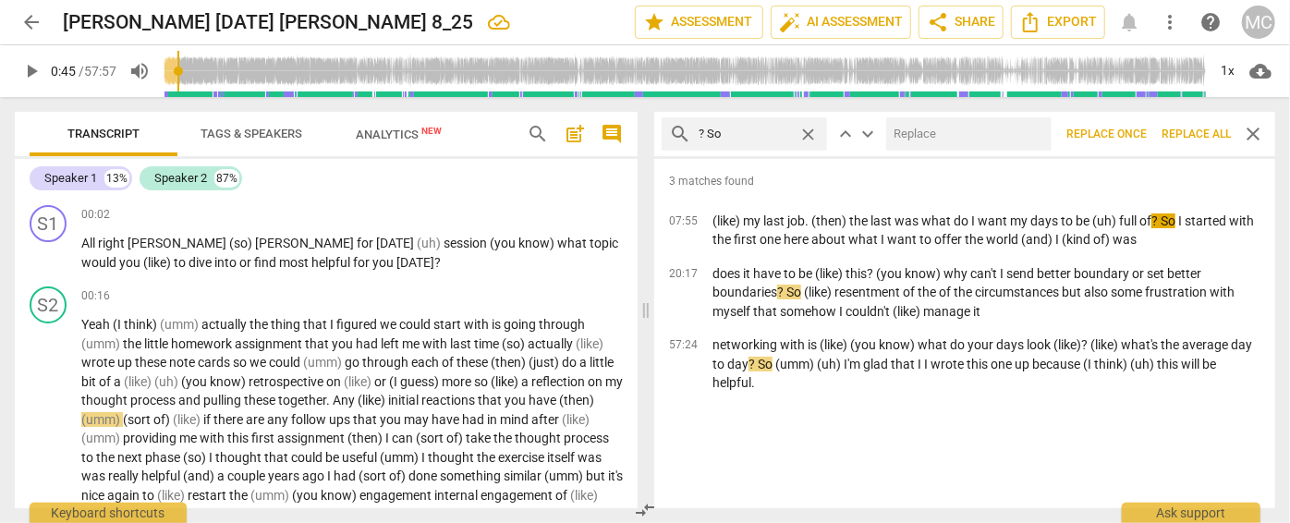
click at [902, 136] on input "text" at bounding box center [965, 134] width 158 height 30
type input ", so"
click at [1135, 132] on span "Replace all" at bounding box center [1196, 135] width 69 height 16
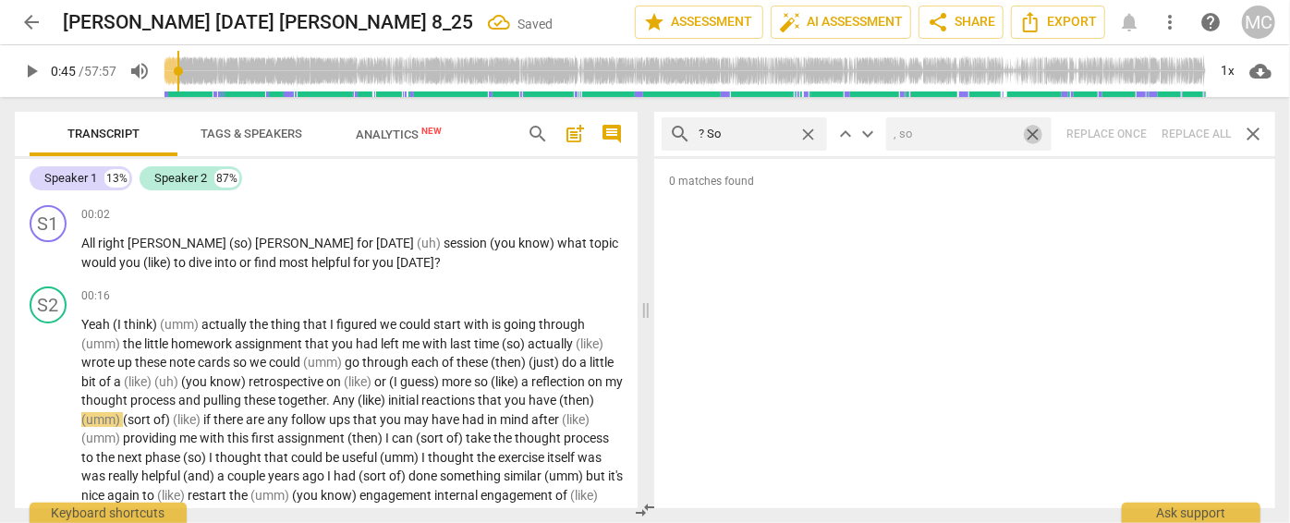
click at [1030, 131] on span "close" at bounding box center [1032, 134] width 19 height 19
click at [807, 130] on span "close" at bounding box center [808, 134] width 19 height 19
click at [754, 132] on input "text" at bounding box center [759, 134] width 121 height 30
type input "? Or"
click at [1135, 127] on div "search ? Or close keyboard_arrow_up keyboard_arrow_down Replace once Replace al…" at bounding box center [964, 134] width 621 height 44
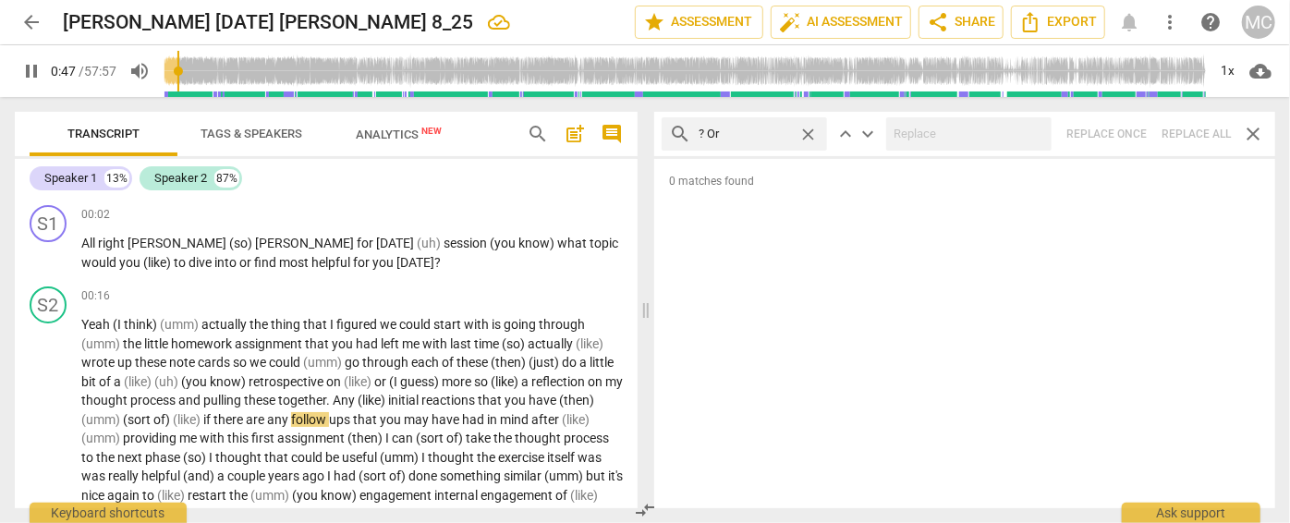
click at [808, 128] on span "close" at bounding box center [808, 134] width 19 height 19
type input "47"
click at [734, 135] on input "text" at bounding box center [759, 134] width 121 height 30
type input "48"
type input "?"
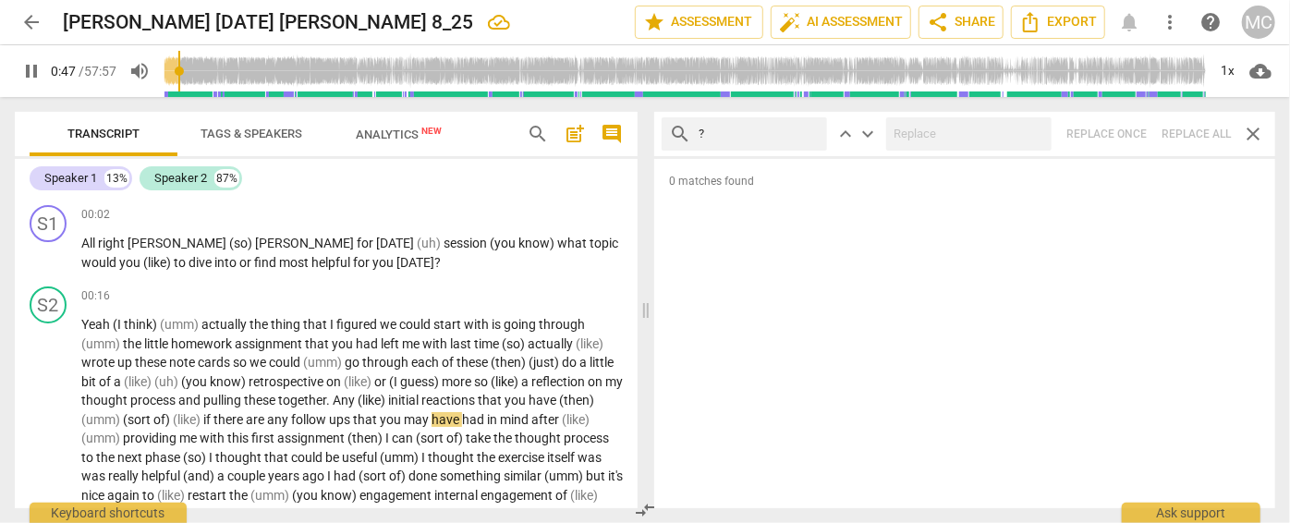
type input "48"
click at [1135, 128] on div "search ? Because close keyboard_arrow_up keyboard_arrow_down Replace once Repla…" at bounding box center [964, 134] width 621 height 44
click at [804, 129] on span "close" at bounding box center [808, 134] width 19 height 19
click at [737, 134] on input "text" at bounding box center [759, 134] width 121 height 30
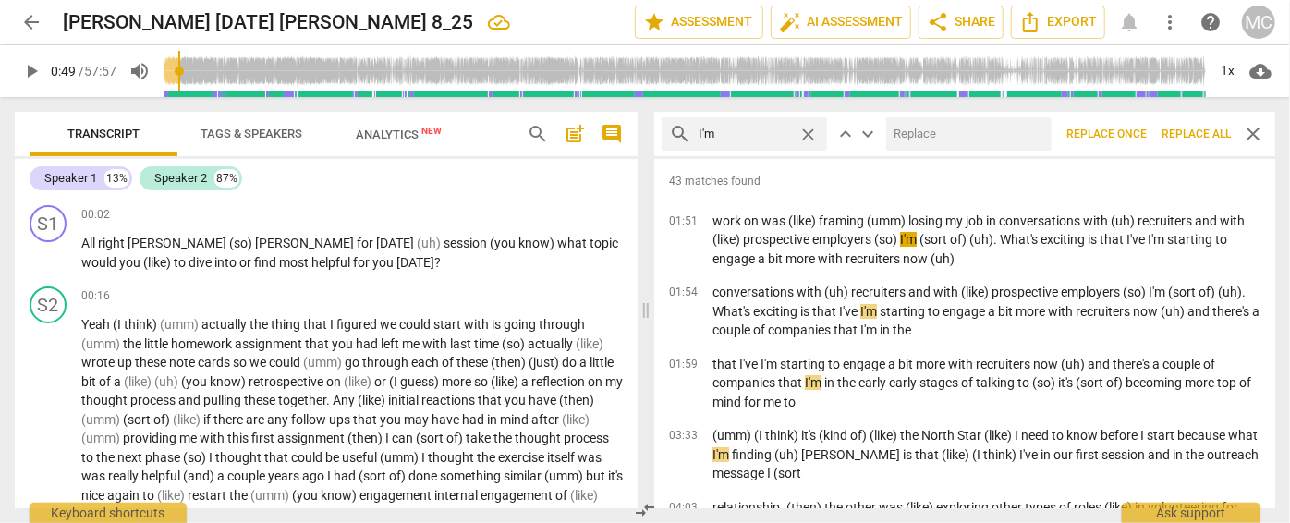
click at [942, 141] on input "text" at bounding box center [965, 134] width 158 height 30
click at [1135, 127] on span "Replace all" at bounding box center [1196, 135] width 69 height 16
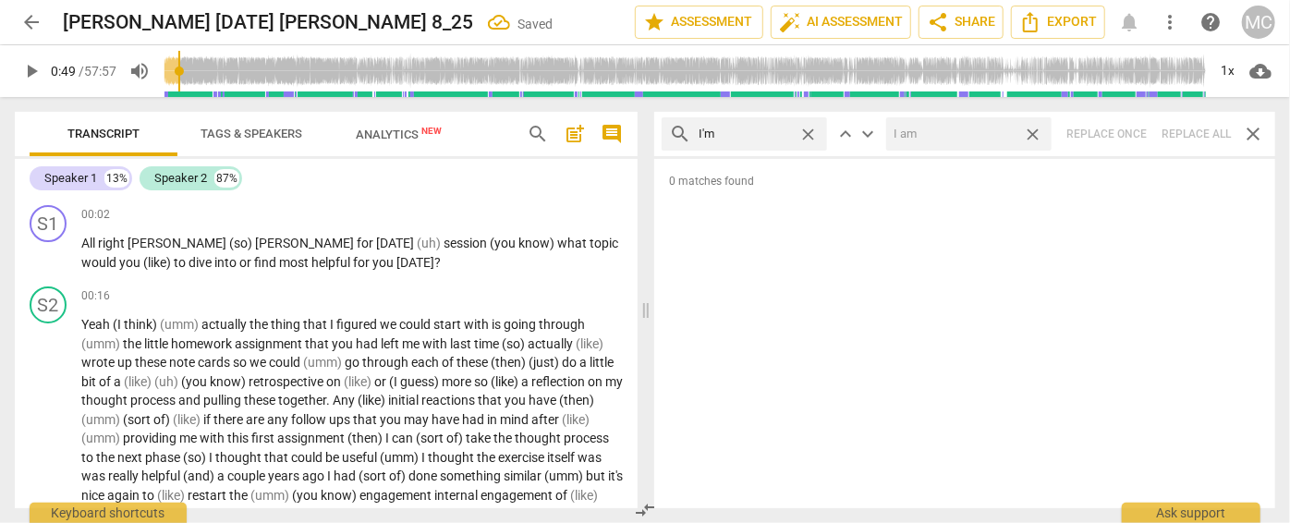
click at [1037, 133] on span "close" at bounding box center [1032, 134] width 19 height 19
click at [808, 129] on span "close" at bounding box center [808, 134] width 19 height 19
click at [709, 134] on input "text" at bounding box center [759, 134] width 121 height 30
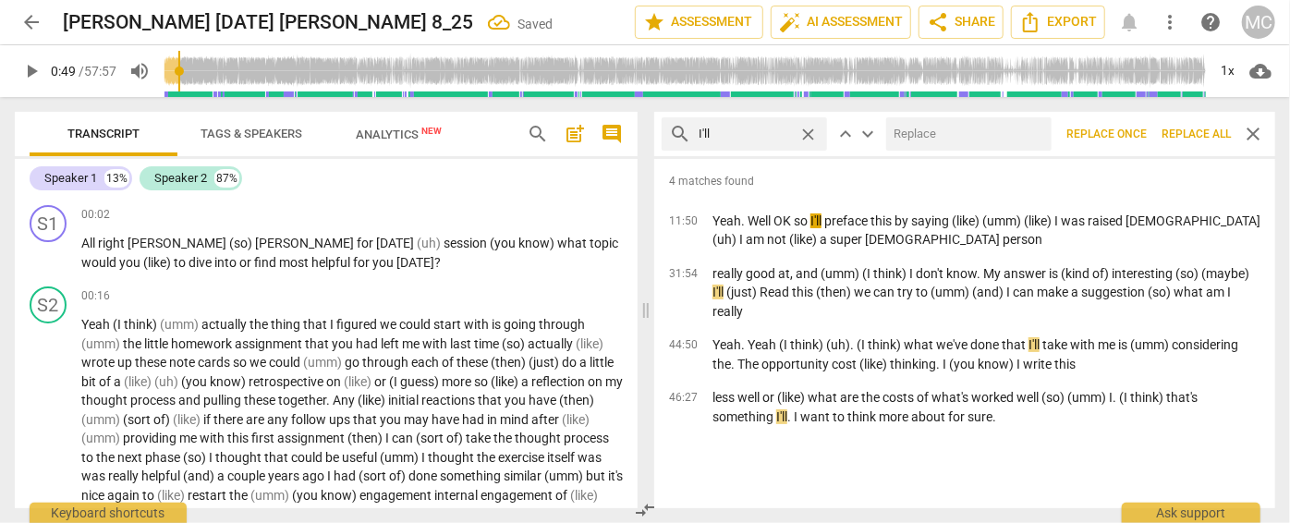
click at [926, 128] on input "text" at bounding box center [965, 134] width 158 height 30
click at [1135, 132] on span "Replace all" at bounding box center [1196, 135] width 69 height 16
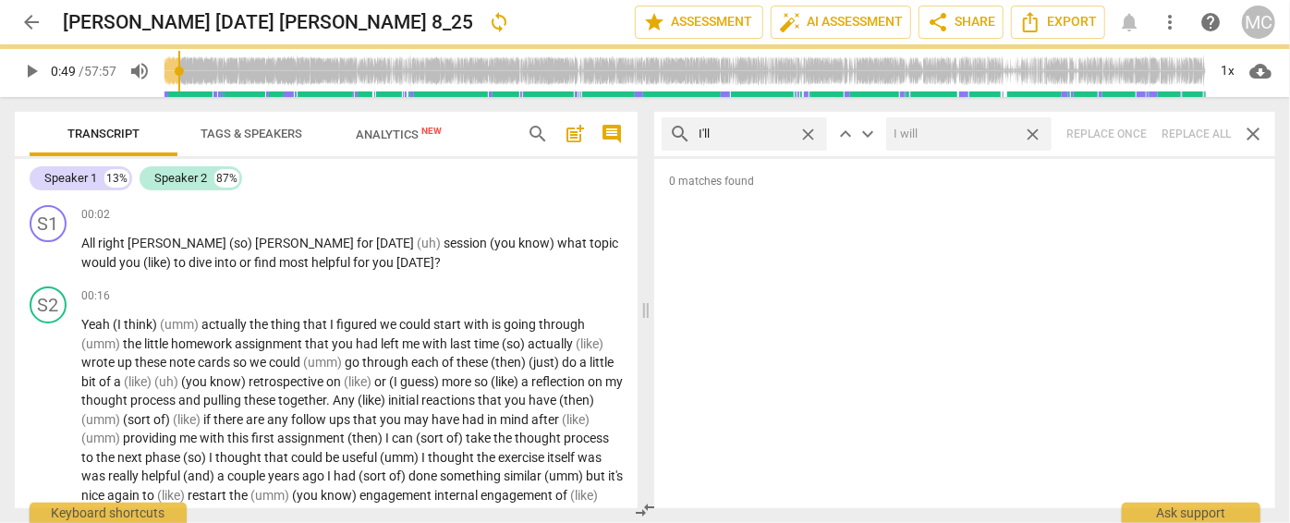
click at [1034, 129] on span "close" at bounding box center [1032, 134] width 19 height 19
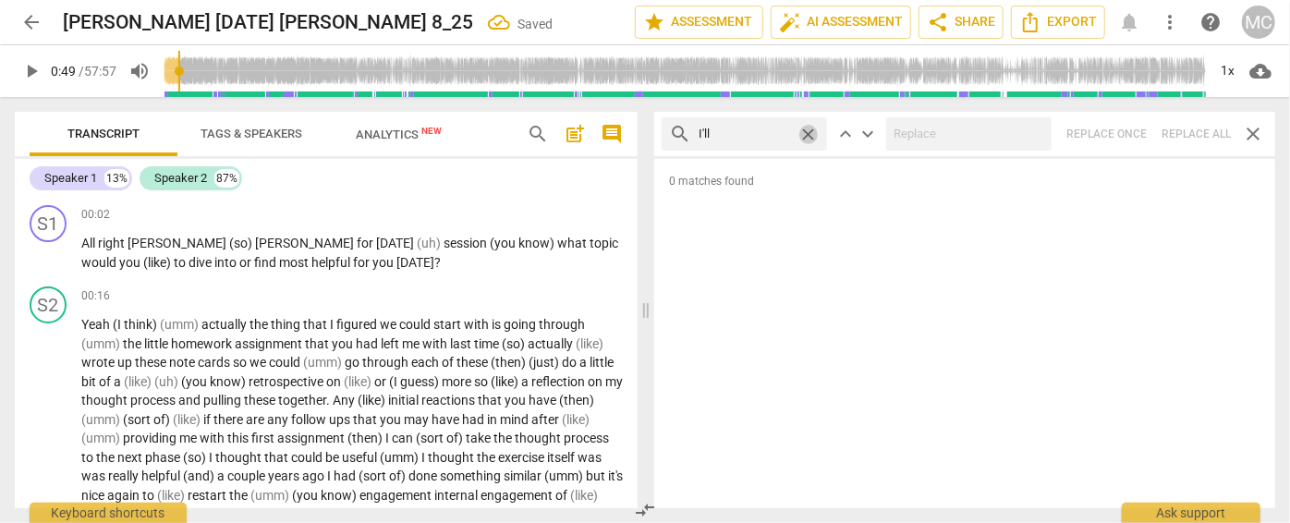
click at [808, 131] on span "close" at bounding box center [808, 134] width 19 height 19
click at [774, 133] on input "text" at bounding box center [759, 134] width 121 height 30
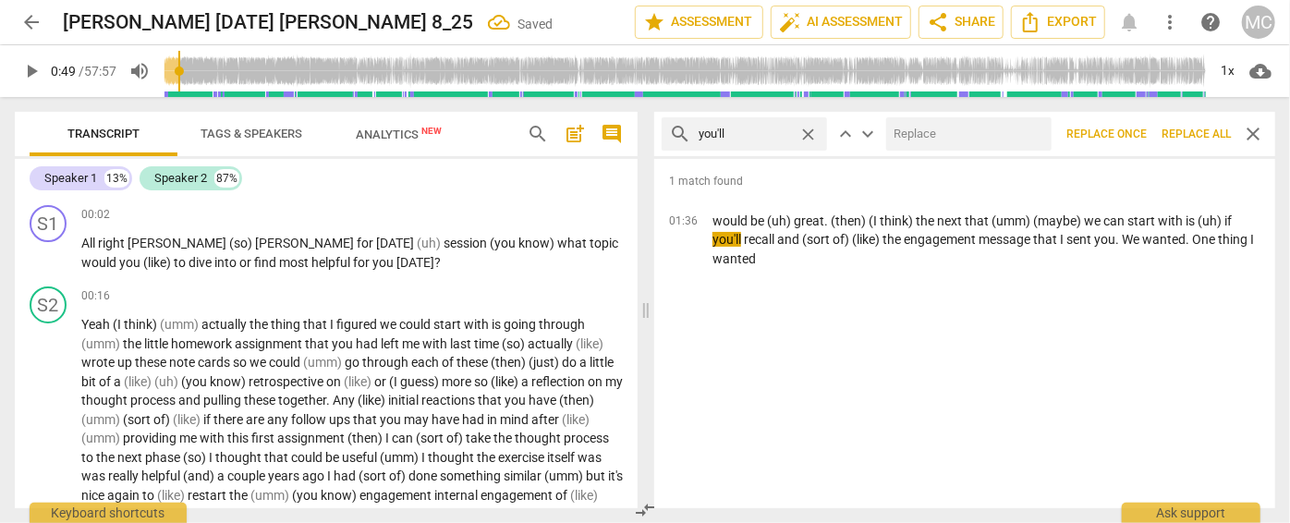
click at [961, 135] on input "text" at bounding box center [965, 134] width 158 height 30
click at [1135, 134] on span "Replace all" at bounding box center [1196, 135] width 69 height 16
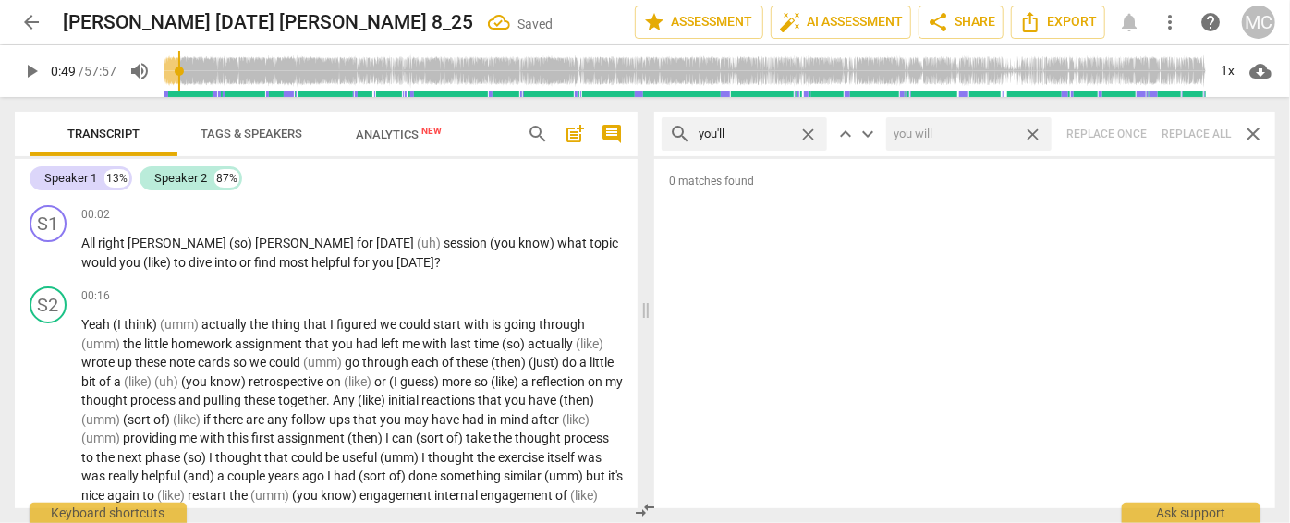
click at [1033, 129] on span "close" at bounding box center [1032, 134] width 19 height 19
click at [806, 130] on span "close" at bounding box center [808, 134] width 19 height 19
click at [759, 135] on input "text" at bounding box center [759, 134] width 121 height 30
click at [1135, 128] on div "search he'll close keyboard_arrow_up keyboard_arrow_down Replace once Replace a…" at bounding box center [964, 134] width 621 height 44
click at [808, 132] on span "close" at bounding box center [808, 134] width 19 height 19
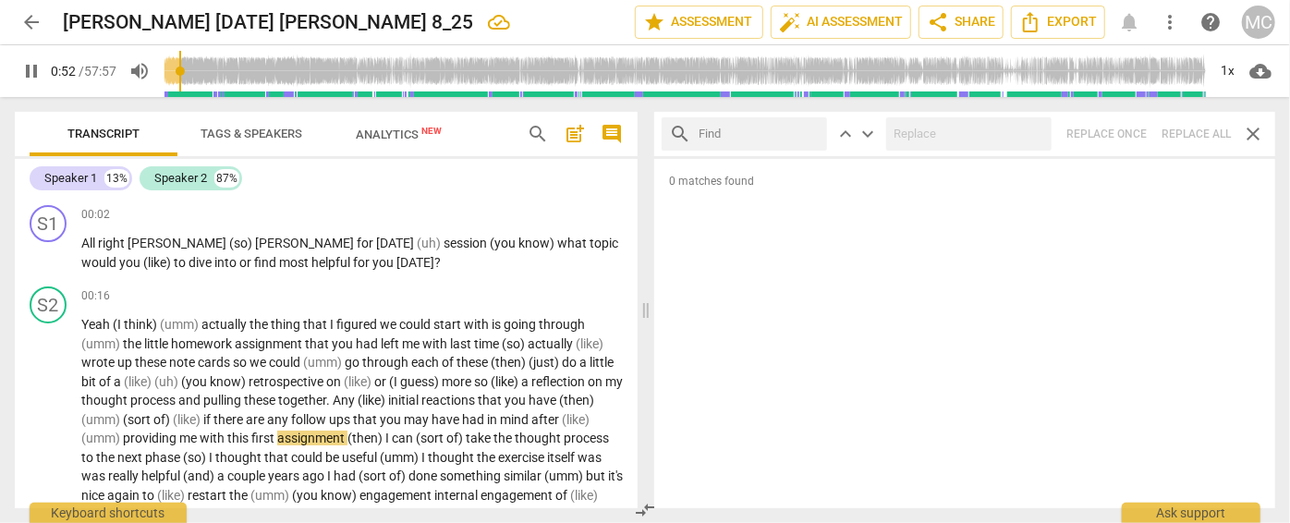
click at [789, 132] on input "text" at bounding box center [759, 134] width 121 height 30
click at [1135, 129] on div "search she'll close keyboard_arrow_up keyboard_arrow_down Replace once Replace …" at bounding box center [964, 134] width 621 height 44
click at [809, 130] on span "close" at bounding box center [808, 134] width 19 height 19
click at [781, 130] on input "text" at bounding box center [759, 134] width 121 height 30
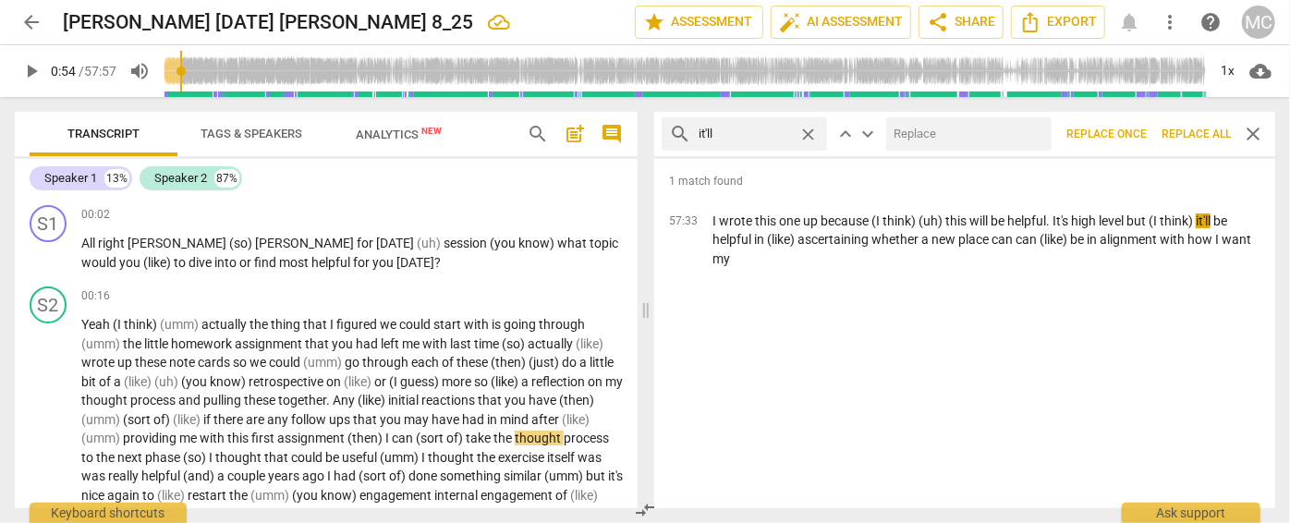
click at [917, 125] on input "text" at bounding box center [965, 134] width 158 height 30
click at [1135, 132] on span "Replace all" at bounding box center [1196, 135] width 69 height 16
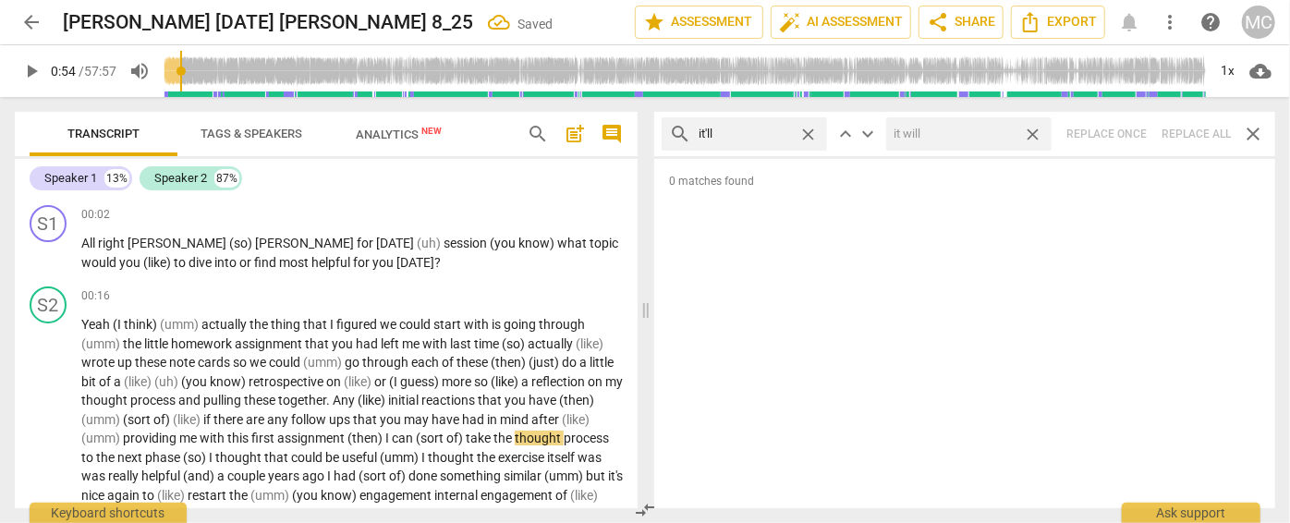
click at [1037, 132] on span "close" at bounding box center [1032, 134] width 19 height 19
click at [809, 132] on span "close" at bounding box center [808, 134] width 19 height 19
click at [762, 135] on input "text" at bounding box center [759, 134] width 121 height 30
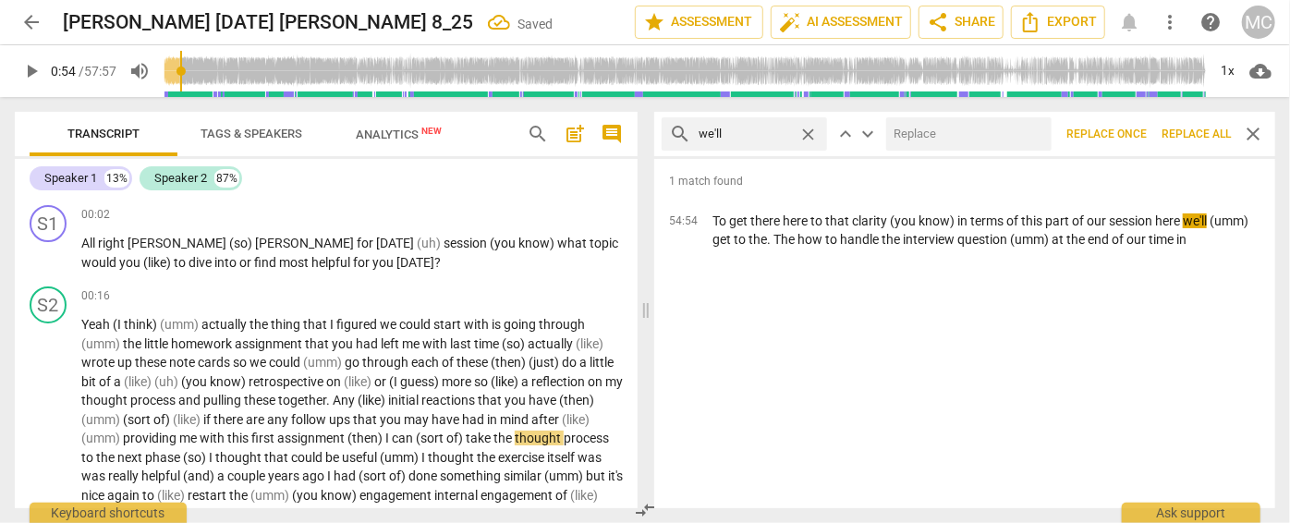
click at [932, 139] on input "text" at bounding box center [965, 134] width 158 height 30
click at [1135, 128] on span "Replace all" at bounding box center [1196, 135] width 69 height 16
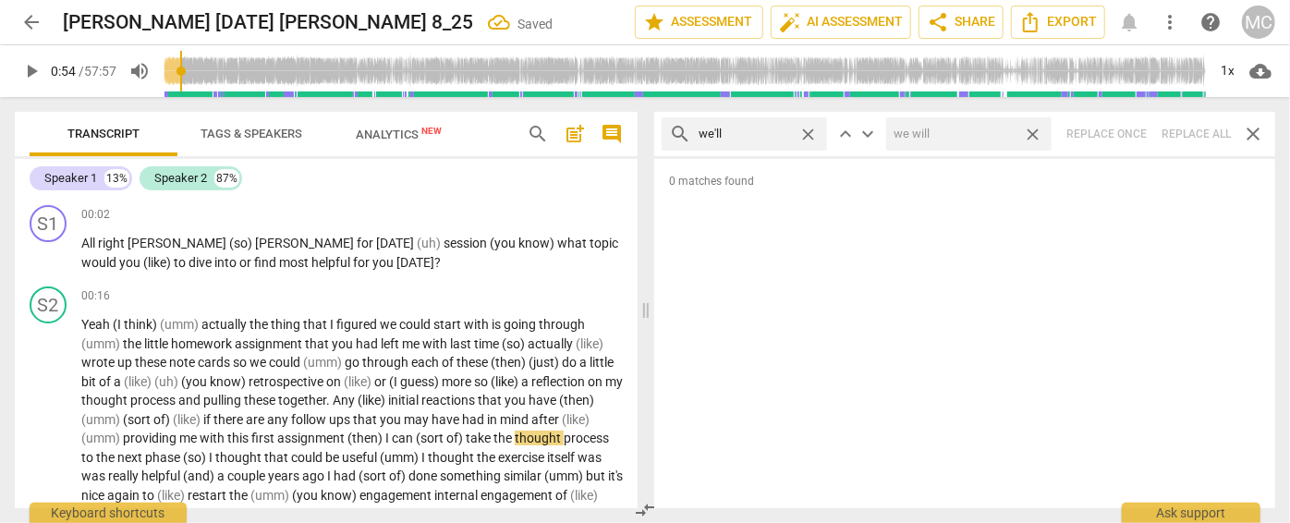
click at [1030, 128] on span "close" at bounding box center [1032, 134] width 19 height 19
click at [806, 132] on span "close" at bounding box center [808, 134] width 19 height 19
click at [776, 131] on input "text" at bounding box center [759, 134] width 121 height 30
click at [1135, 133] on div "search they'll close keyboard_arrow_up keyboard_arrow_down Replace once Replace…" at bounding box center [964, 134] width 621 height 44
click at [809, 132] on span "close" at bounding box center [808, 134] width 19 height 19
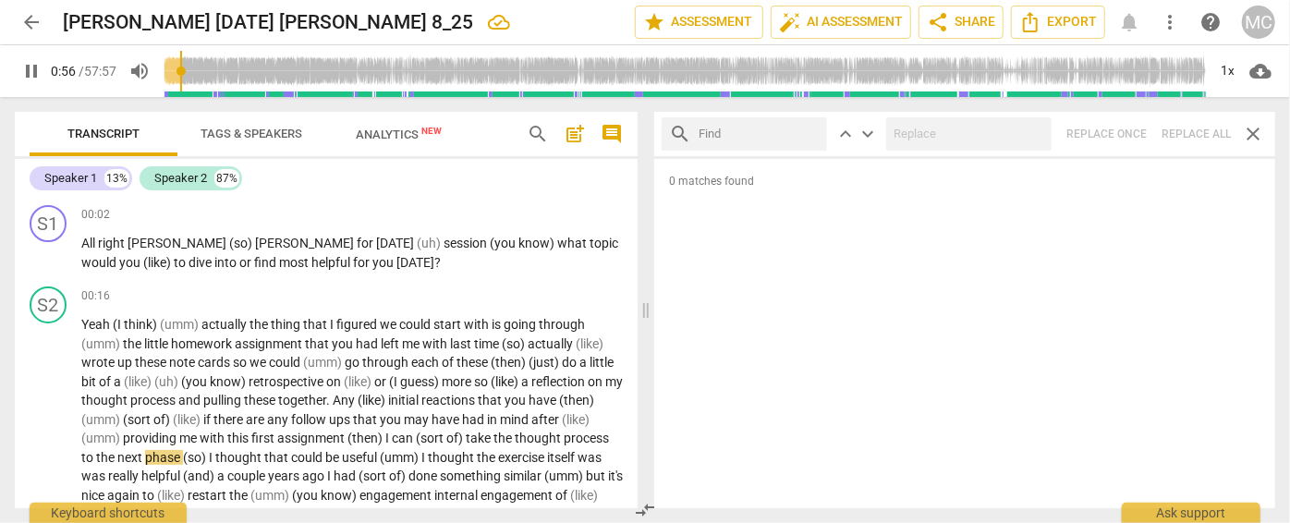
click at [731, 135] on input "text" at bounding box center [759, 134] width 121 height 30
click at [1135, 122] on div "search there'll close keyboard_arrow_up keyboard_arrow_down Replace once Replac…" at bounding box center [964, 134] width 621 height 44
click at [811, 128] on span "close" at bounding box center [808, 134] width 19 height 19
click at [766, 129] on input "text" at bounding box center [759, 134] width 121 height 30
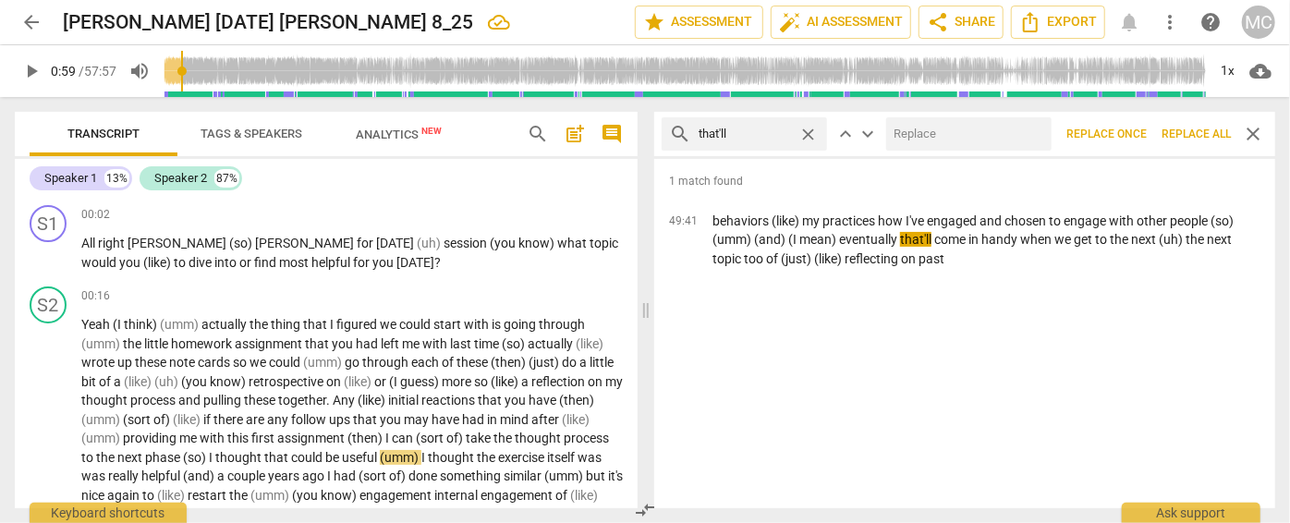
click at [951, 132] on input "text" at bounding box center [965, 134] width 158 height 30
click at [1135, 125] on button "Replace all" at bounding box center [1197, 133] width 84 height 33
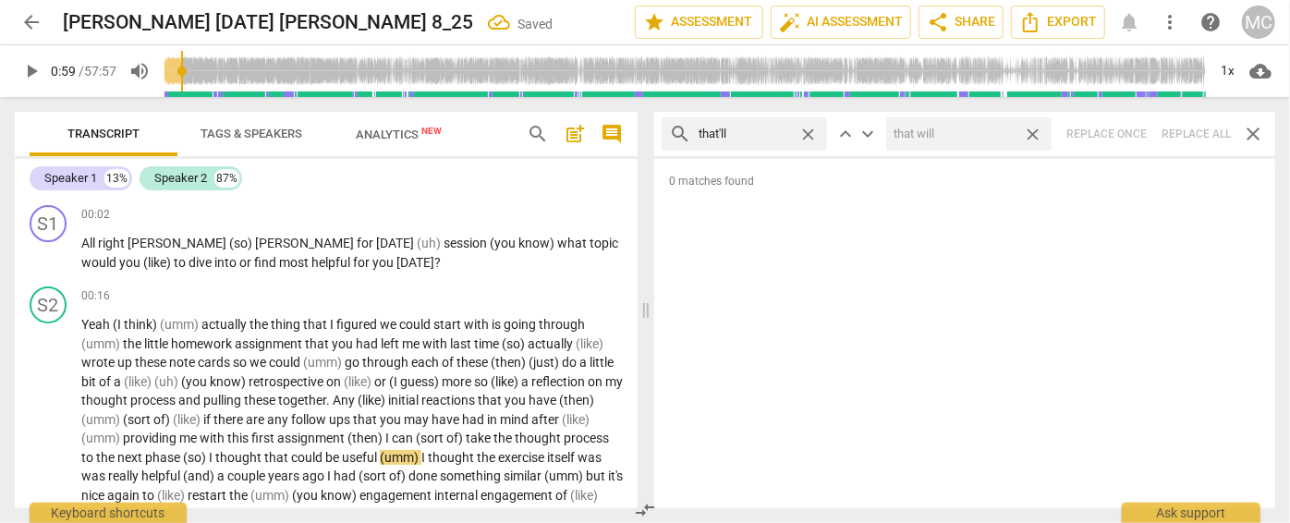
click at [1035, 128] on span "close" at bounding box center [1032, 134] width 19 height 19
click at [812, 130] on span "close" at bounding box center [808, 134] width 19 height 19
click at [751, 135] on input "text" at bounding box center [759, 134] width 121 height 30
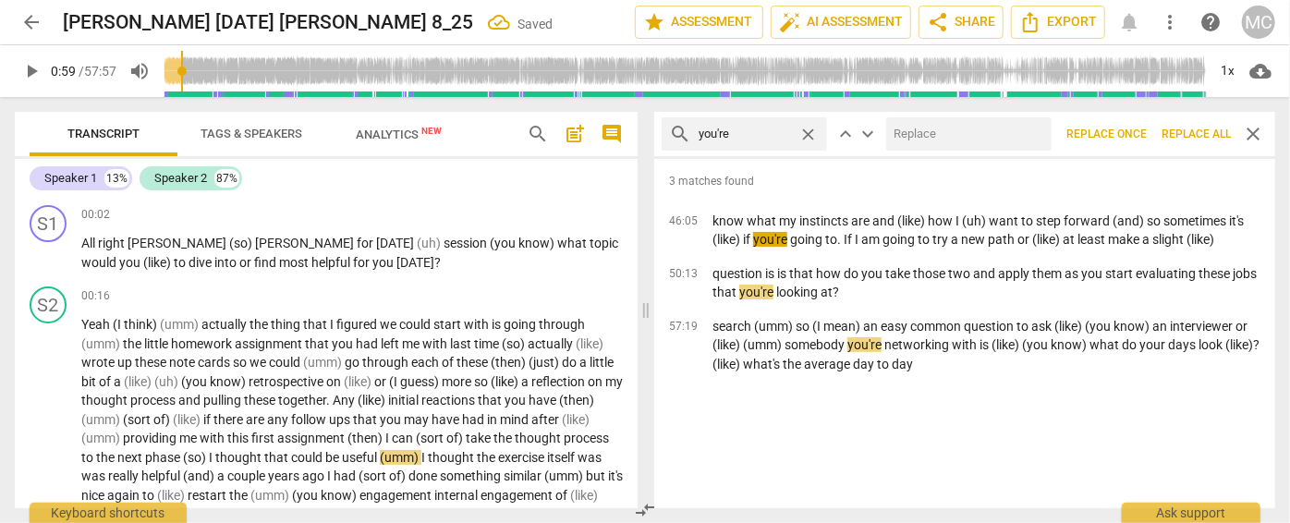
click at [988, 135] on input "text" at bounding box center [965, 134] width 158 height 30
click at [1135, 128] on span "Replace all" at bounding box center [1196, 135] width 69 height 16
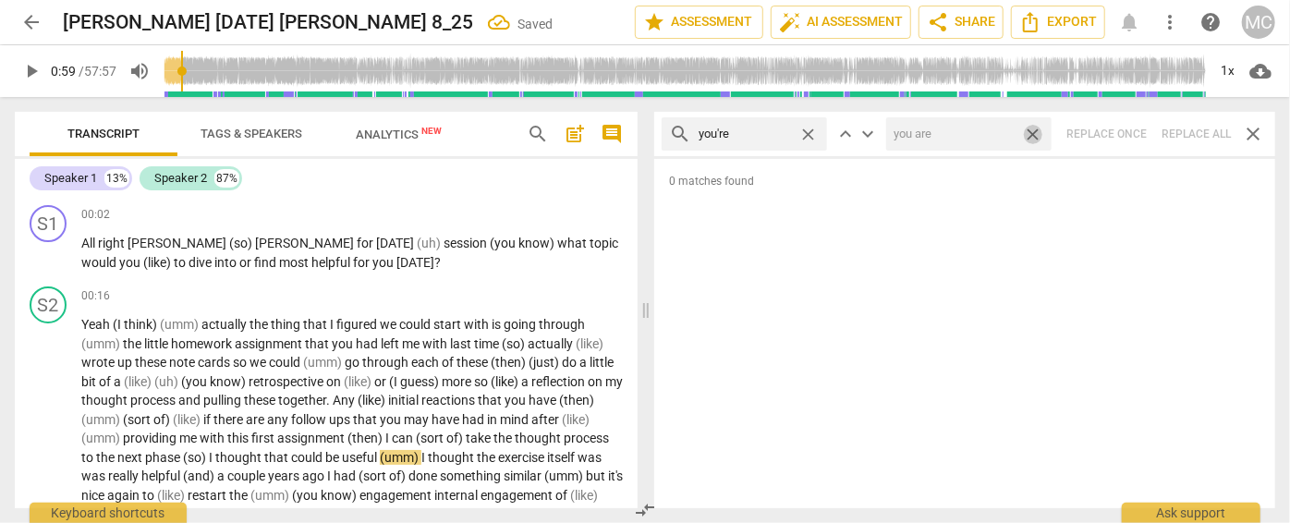
click at [1033, 131] on span "close" at bounding box center [1032, 134] width 19 height 19
click at [808, 132] on span "close" at bounding box center [808, 134] width 19 height 19
click at [744, 134] on input "text" at bounding box center [759, 134] width 121 height 30
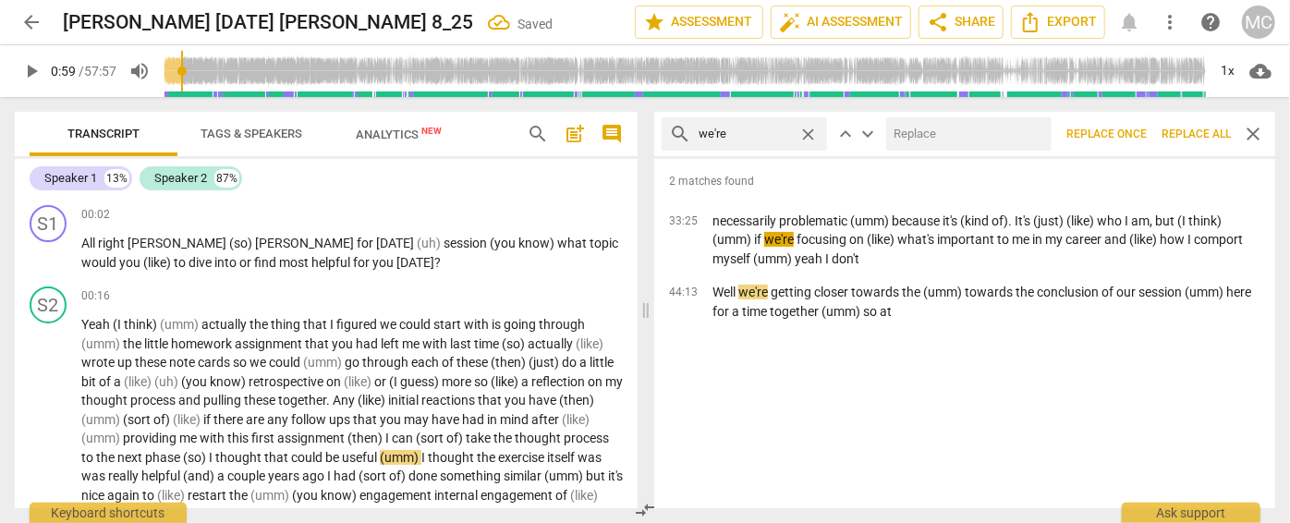
click at [999, 136] on input "text" at bounding box center [965, 134] width 158 height 30
click at [1135, 128] on span "Replace all" at bounding box center [1196, 135] width 69 height 16
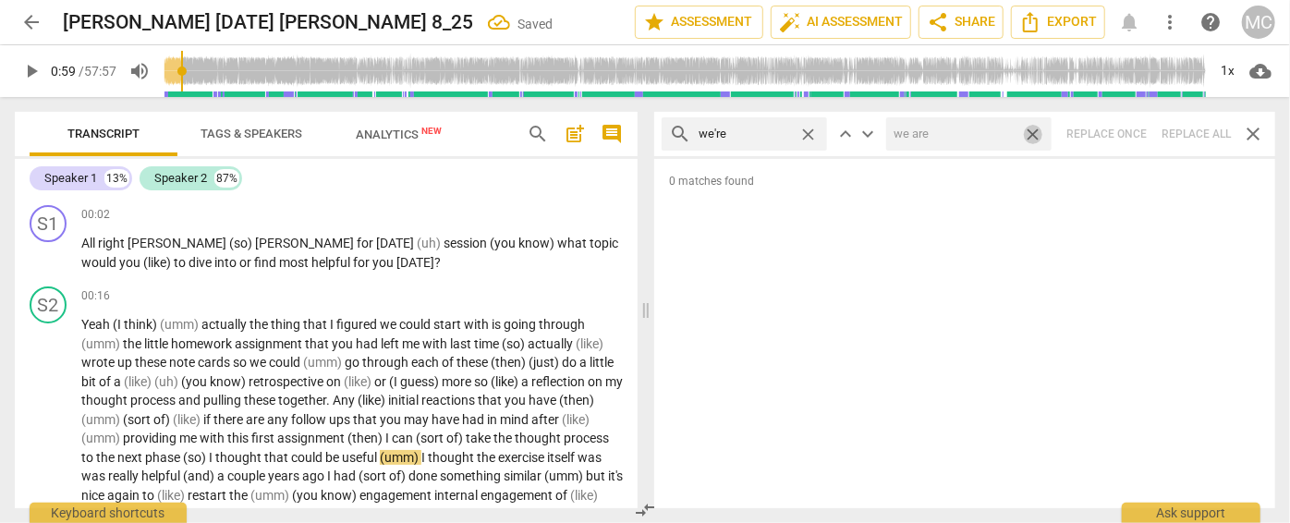
drag, startPoint x: 1035, startPoint y: 128, endPoint x: 808, endPoint y: 120, distance: 227.5
click at [1035, 128] on span "close" at bounding box center [1032, 134] width 19 height 19
click at [806, 130] on span "close" at bounding box center [808, 134] width 19 height 19
click at [761, 140] on input "text" at bounding box center [759, 134] width 121 height 30
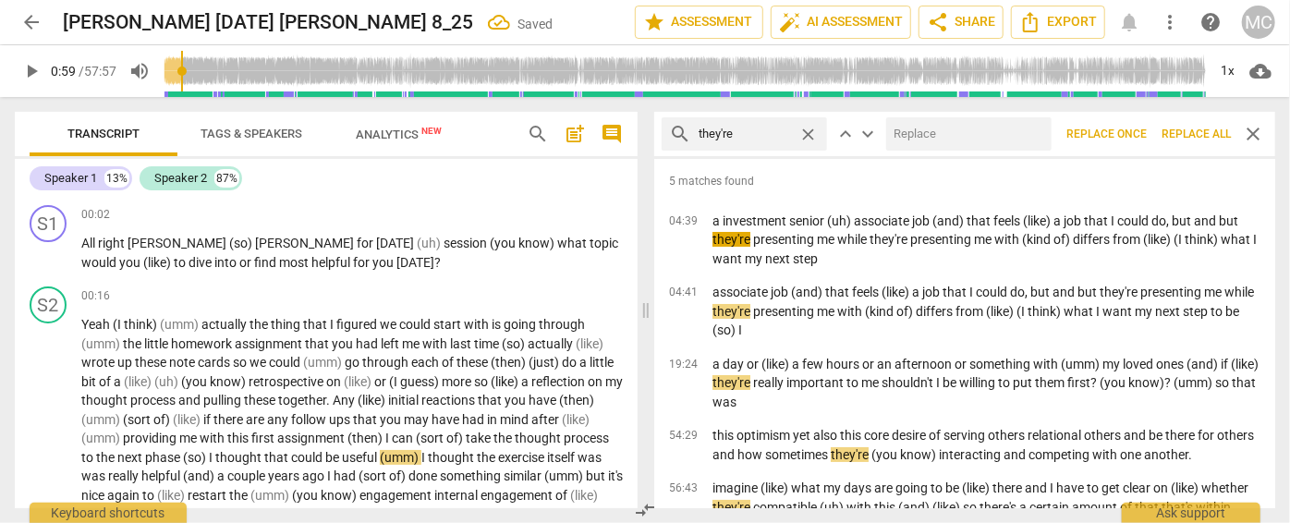
click at [938, 137] on input "text" at bounding box center [965, 134] width 158 height 30
click at [1135, 128] on span "Replace all" at bounding box center [1196, 135] width 69 height 16
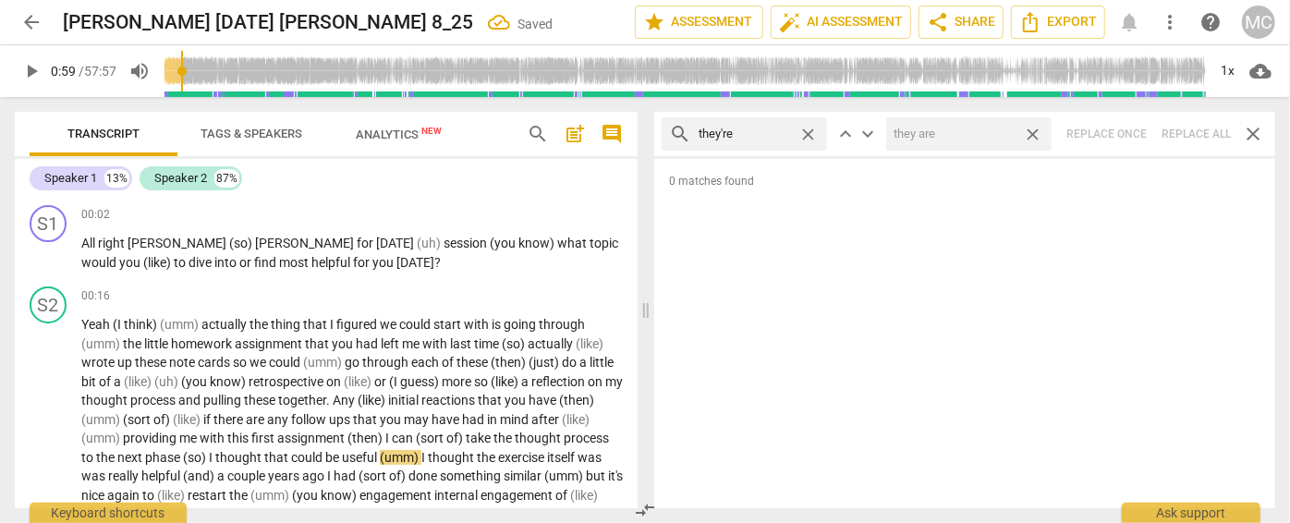
click at [1033, 132] on span "close" at bounding box center [1032, 134] width 19 height 19
click at [805, 132] on span "close" at bounding box center [808, 134] width 19 height 19
click at [771, 137] on input "text" at bounding box center [759, 134] width 121 height 30
click at [1135, 129] on div "search aren't close keyboard_arrow_up keyboard_arrow_down Replace once Replace …" at bounding box center [964, 134] width 621 height 44
click at [811, 129] on span "close" at bounding box center [808, 134] width 19 height 19
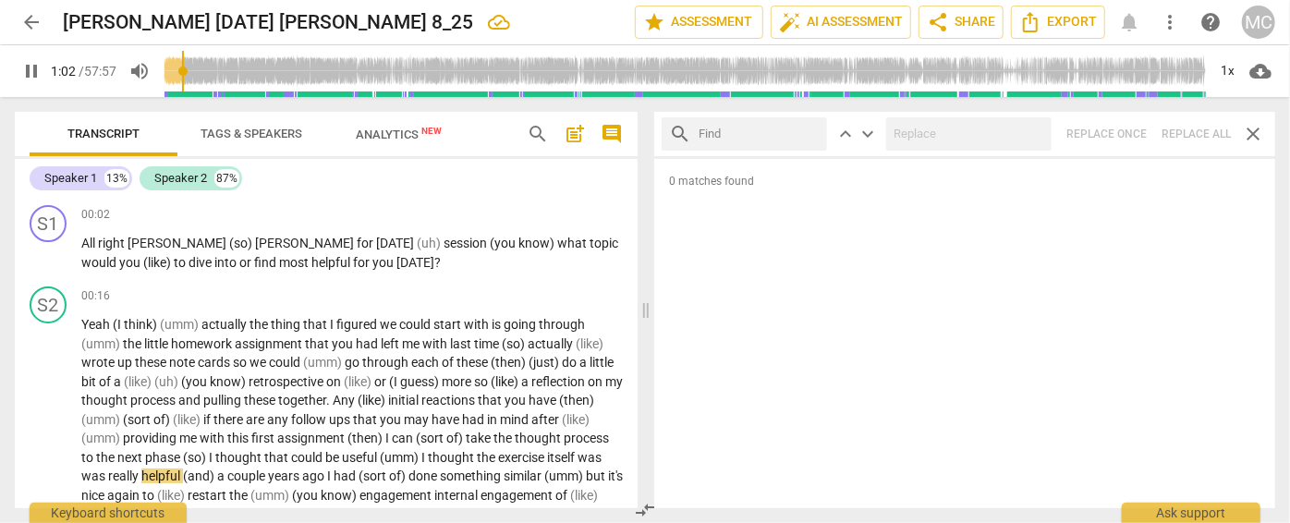
click at [783, 128] on input "text" at bounding box center [759, 134] width 121 height 30
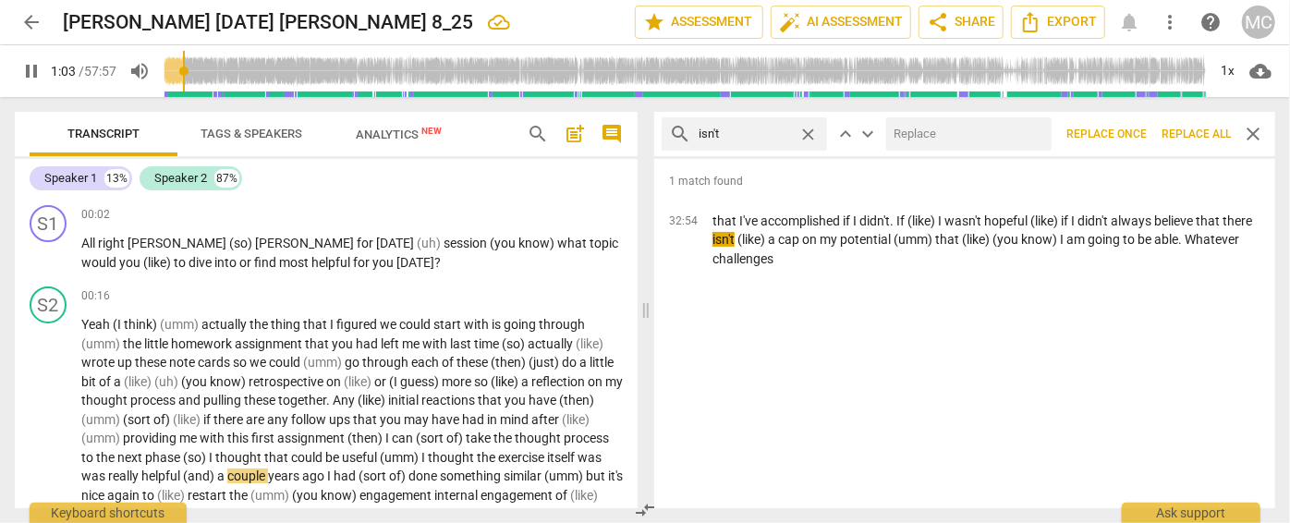
click at [937, 129] on input "text" at bounding box center [965, 134] width 158 height 30
click at [1135, 128] on span "Replace all" at bounding box center [1196, 135] width 69 height 16
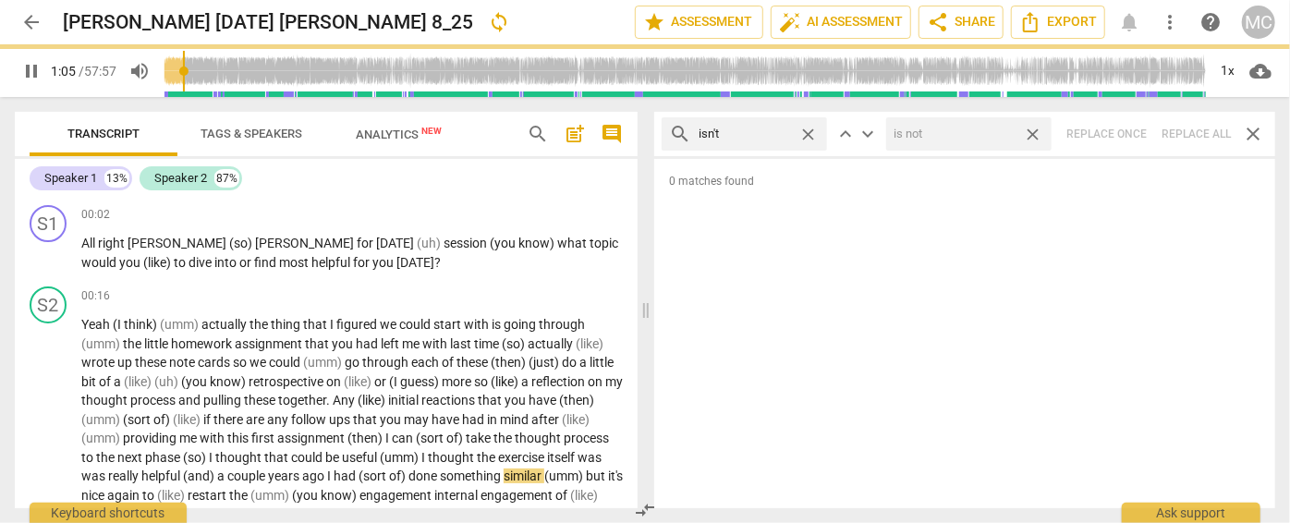
click at [1034, 131] on span "close" at bounding box center [1032, 134] width 19 height 19
click at [808, 128] on span "close" at bounding box center [808, 134] width 19 height 19
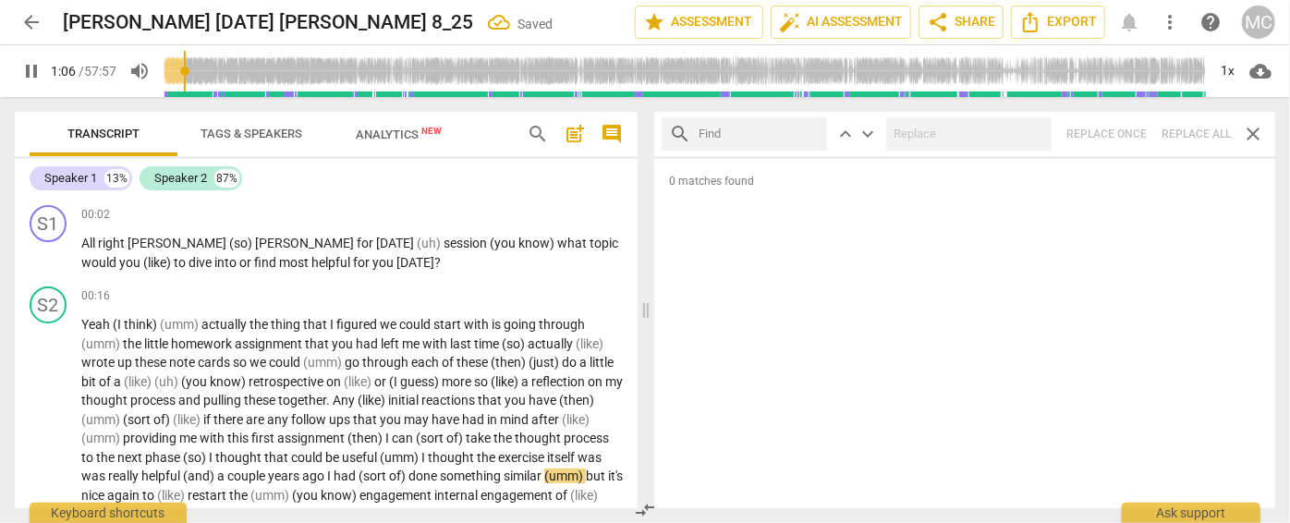
click at [739, 141] on input "text" at bounding box center [759, 134] width 121 height 30
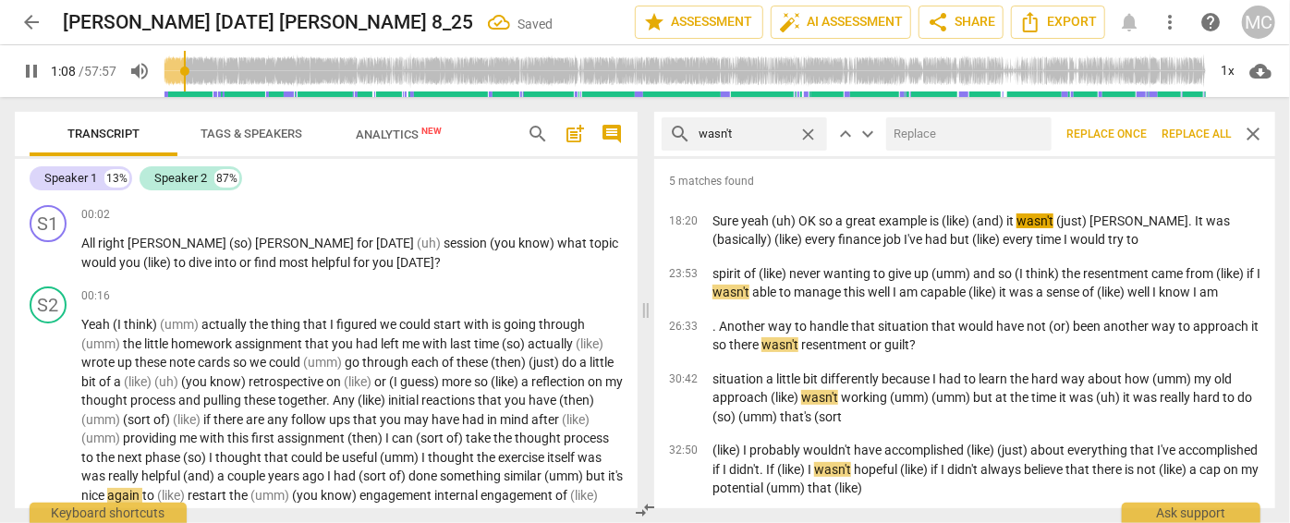
click at [902, 129] on input "text" at bounding box center [965, 134] width 158 height 30
click at [1135, 128] on span "Replace all" at bounding box center [1196, 135] width 69 height 16
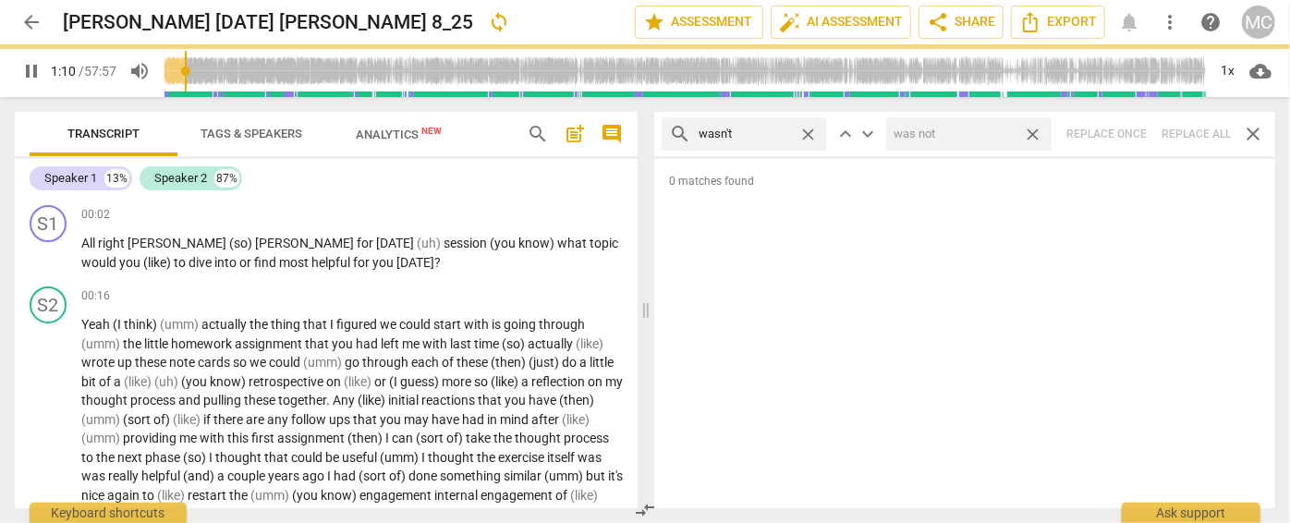
click at [1033, 128] on span "close" at bounding box center [1032, 134] width 19 height 19
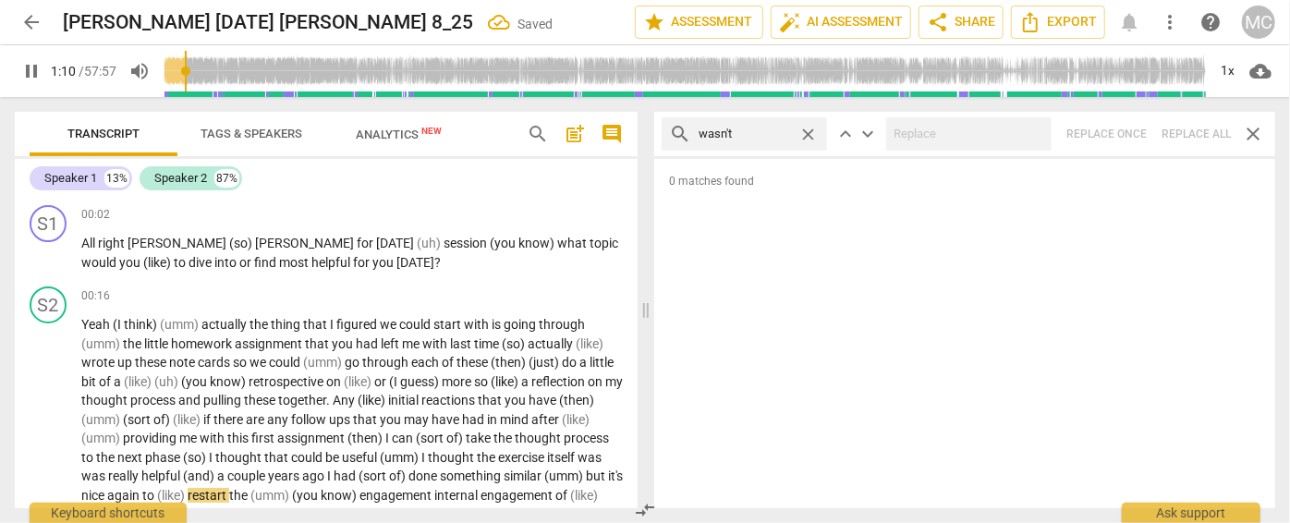
click at [813, 129] on span "close" at bounding box center [808, 134] width 19 height 19
click at [795, 132] on input "text" at bounding box center [759, 134] width 121 height 30
click at [1135, 129] on div "search weren't close keyboard_arrow_up keyboard_arrow_down Replace once Replace…" at bounding box center [964, 134] width 621 height 44
click at [808, 134] on span "close" at bounding box center [808, 134] width 19 height 19
click at [758, 128] on input "text" at bounding box center [759, 134] width 121 height 30
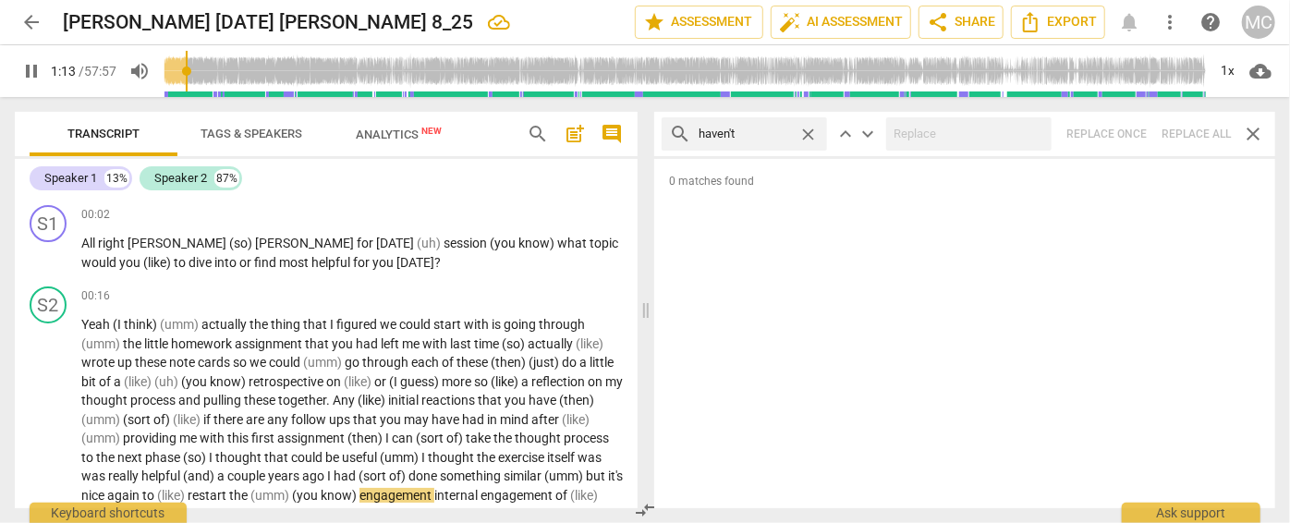
click at [1135, 132] on div "search haven't close keyboard_arrow_up keyboard_arrow_down Replace once Replace…" at bounding box center [964, 134] width 621 height 44
click at [810, 130] on span "close" at bounding box center [808, 134] width 19 height 19
click at [783, 130] on input "text" at bounding box center [759, 134] width 121 height 30
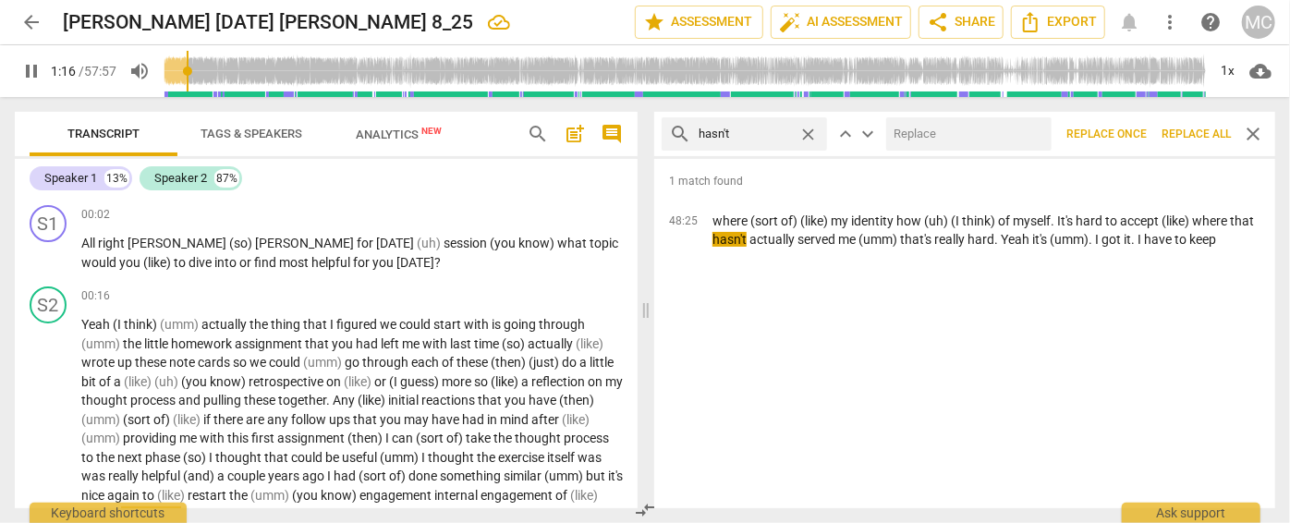
click at [930, 127] on input "text" at bounding box center [965, 134] width 158 height 30
click at [1135, 129] on span "Replace all" at bounding box center [1196, 135] width 69 height 16
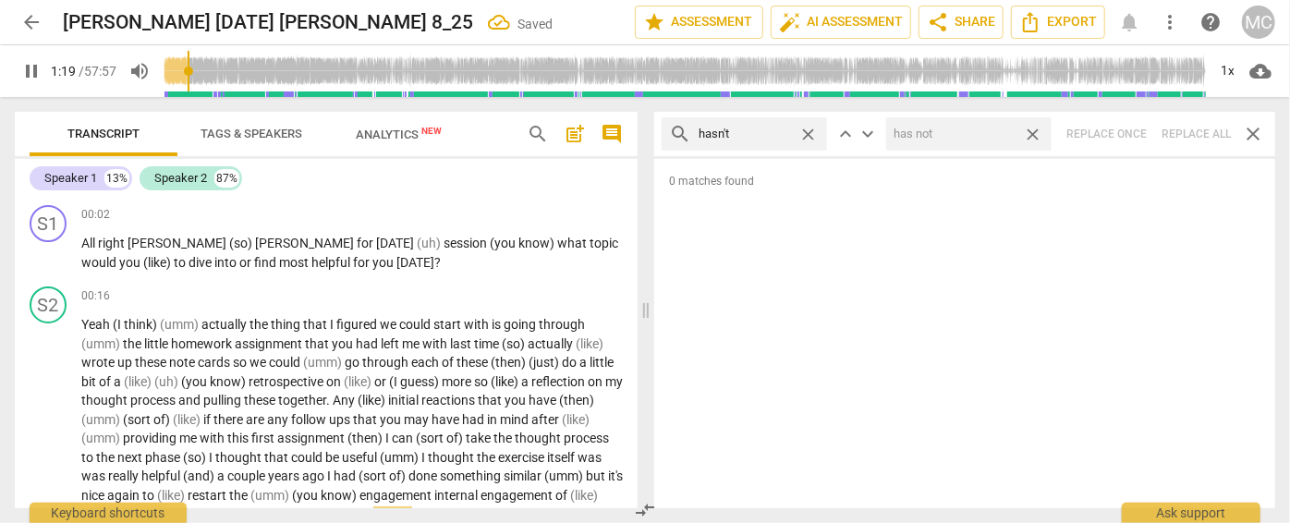
click at [1031, 128] on span "close" at bounding box center [1032, 134] width 19 height 19
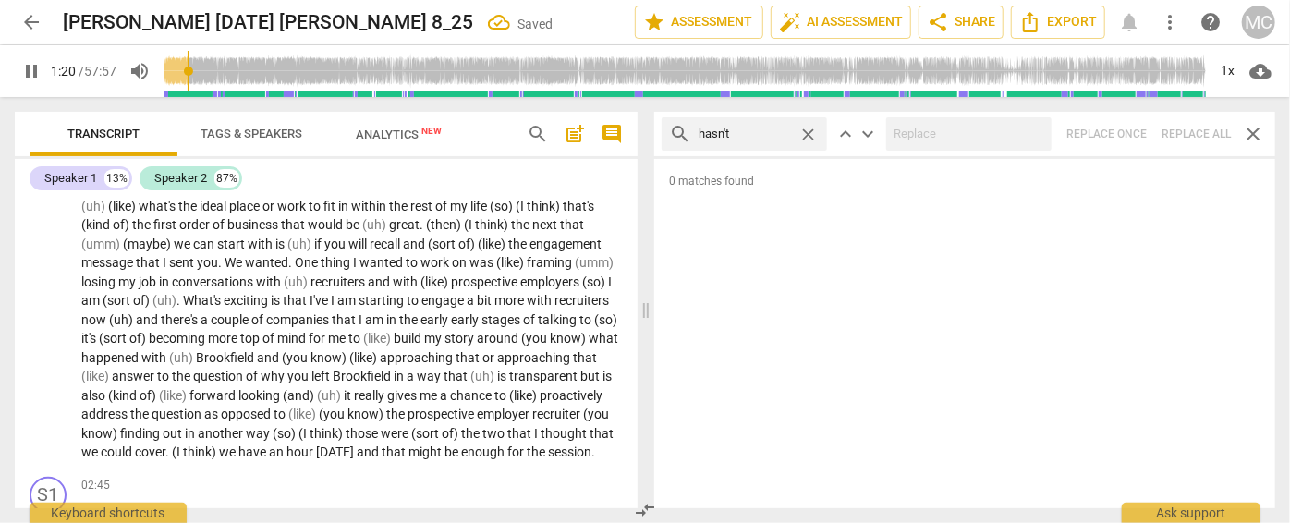
click at [808, 129] on span "close" at bounding box center [808, 134] width 19 height 19
click at [754, 128] on input "text" at bounding box center [745, 134] width 92 height 30
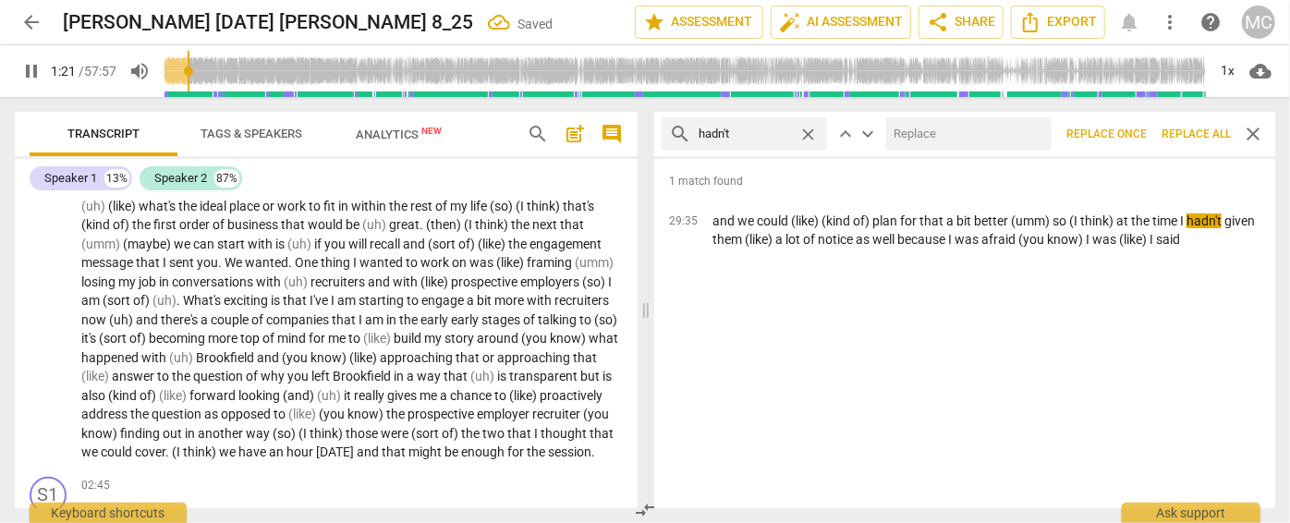
click at [959, 128] on input "text" at bounding box center [965, 134] width 158 height 30
click at [1135, 135] on span "Replace all" at bounding box center [1196, 135] width 69 height 16
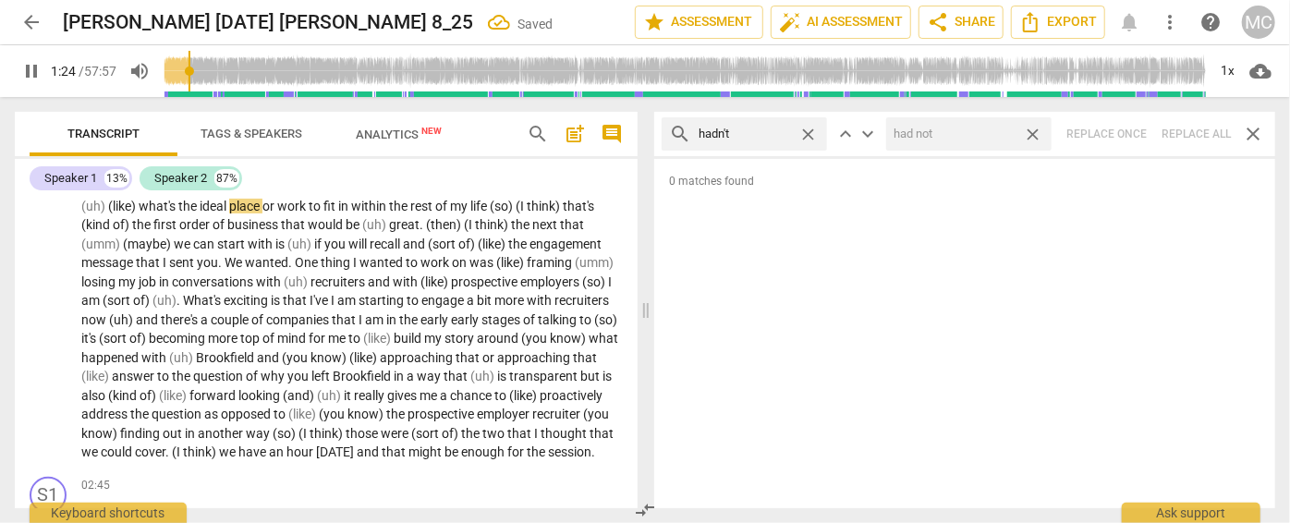
click at [1032, 130] on span "close" at bounding box center [1032, 134] width 19 height 19
click at [808, 129] on span "close" at bounding box center [808, 134] width 19 height 19
click at [756, 134] on input "text" at bounding box center [745, 134] width 92 height 30
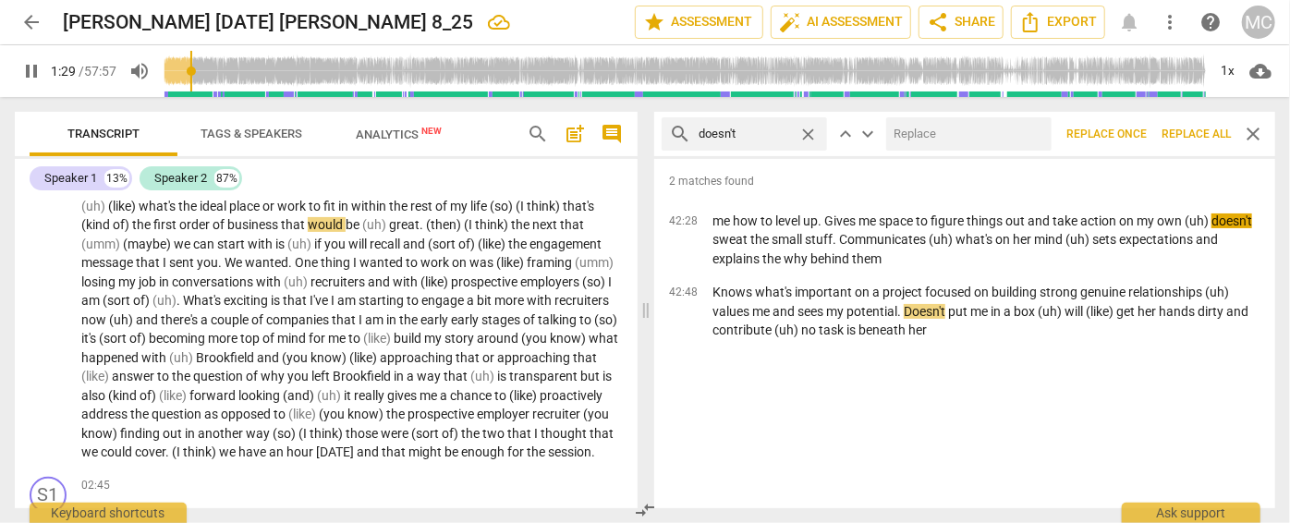
click at [971, 115] on div "search doesn't close keyboard_arrow_up keyboard_arrow_down Replace once Replace…" at bounding box center [964, 134] width 621 height 44
click at [964, 131] on input "text" at bounding box center [965, 134] width 158 height 30
click at [1135, 129] on span "Replace all" at bounding box center [1196, 135] width 69 height 16
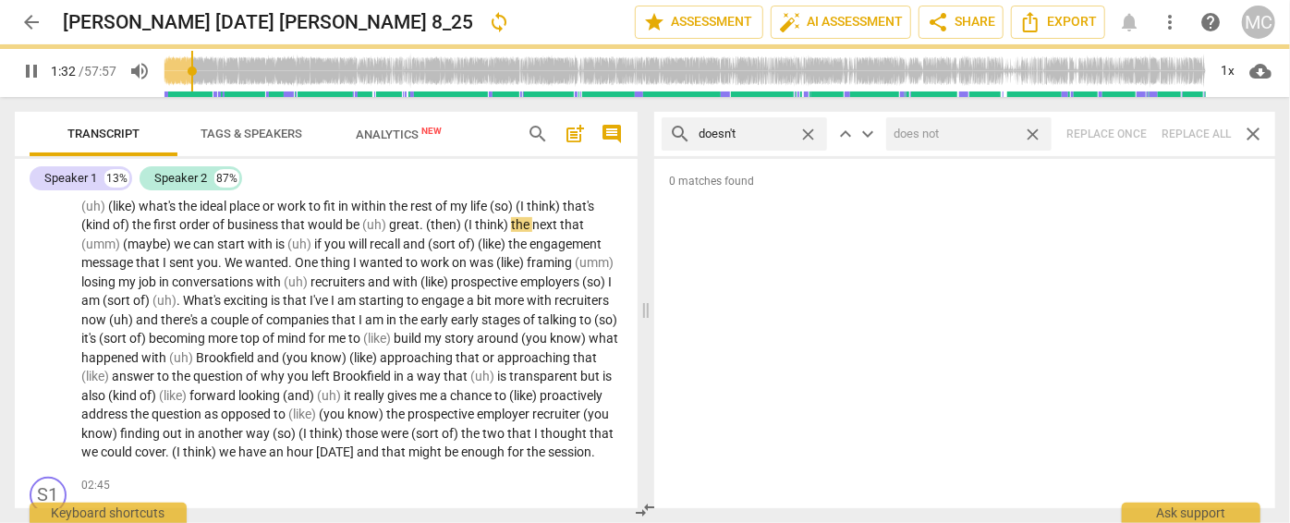
click at [1037, 129] on span "close" at bounding box center [1032, 134] width 19 height 19
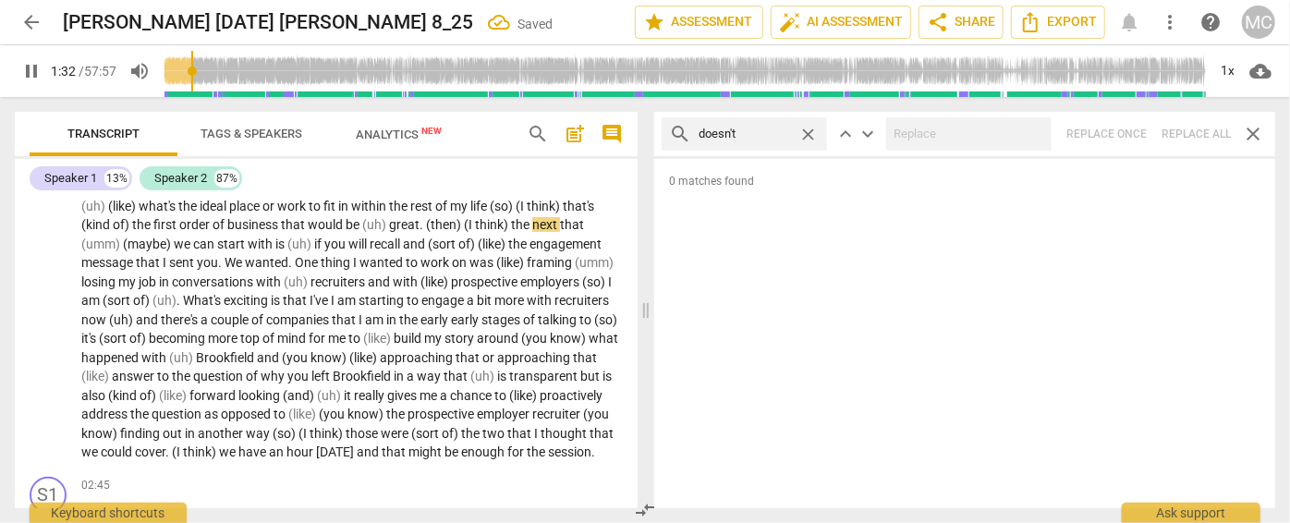
click at [807, 132] on span "close" at bounding box center [808, 134] width 19 height 19
click at [751, 134] on input "text" at bounding box center [759, 134] width 121 height 30
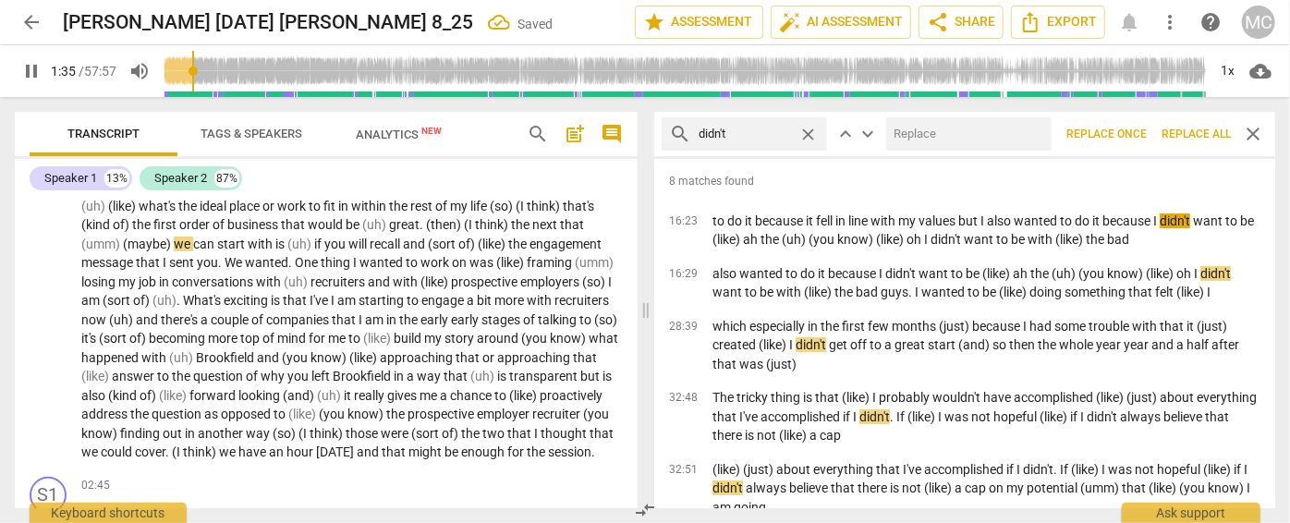
click at [978, 117] on div at bounding box center [968, 133] width 165 height 33
click at [967, 132] on input "text" at bounding box center [965, 134] width 158 height 30
click at [1135, 125] on button "Replace all" at bounding box center [1197, 133] width 84 height 33
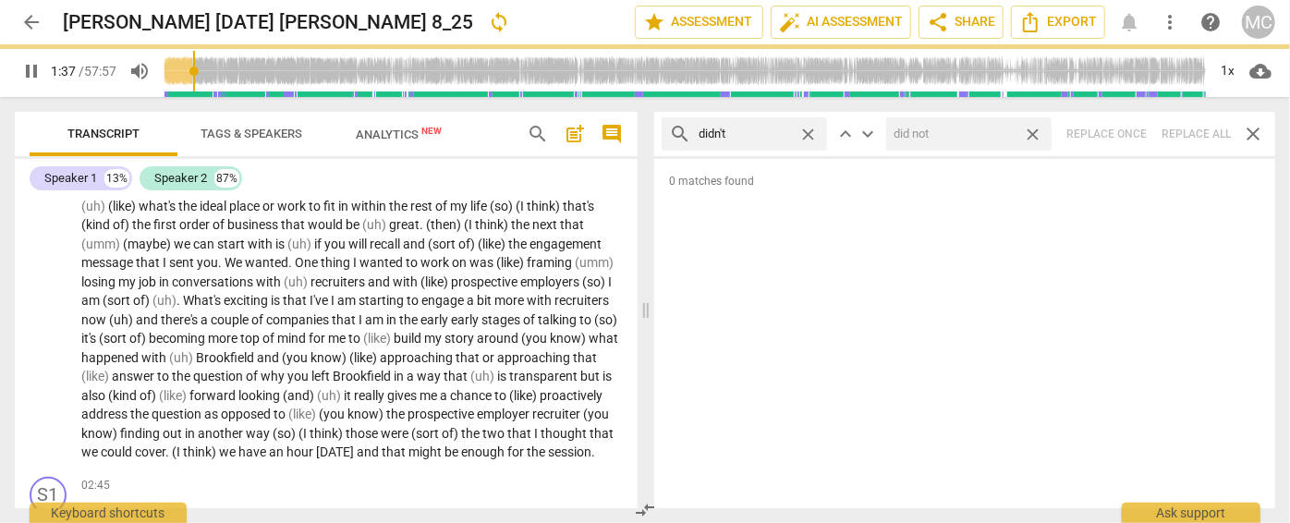
click at [1040, 133] on span "close" at bounding box center [1032, 134] width 19 height 19
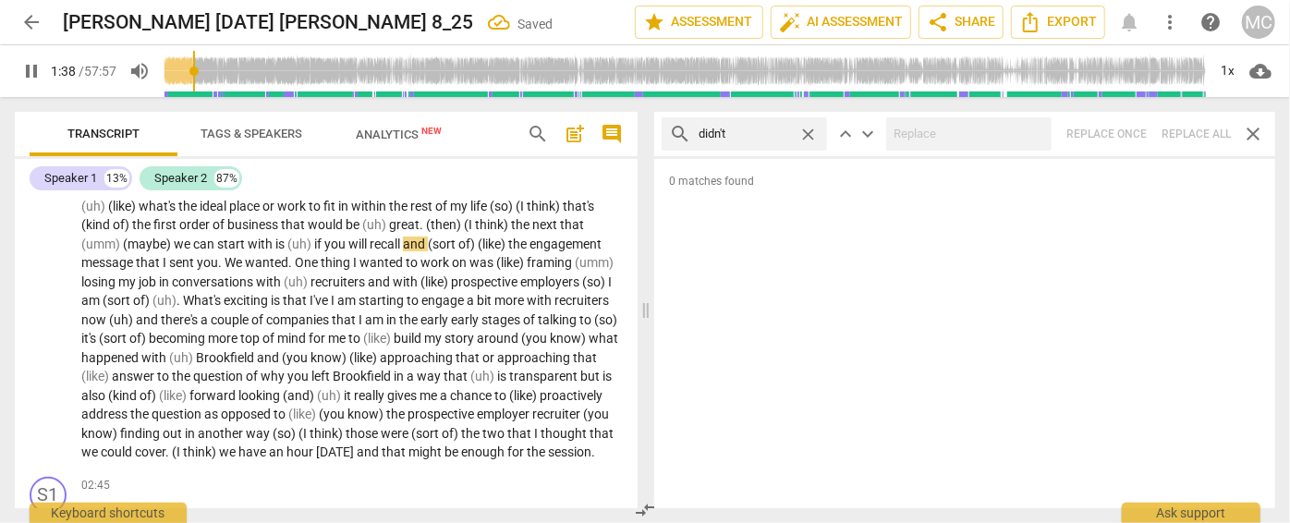
click at [813, 128] on span "close" at bounding box center [808, 134] width 19 height 19
click at [759, 132] on input "text" at bounding box center [759, 134] width 121 height 30
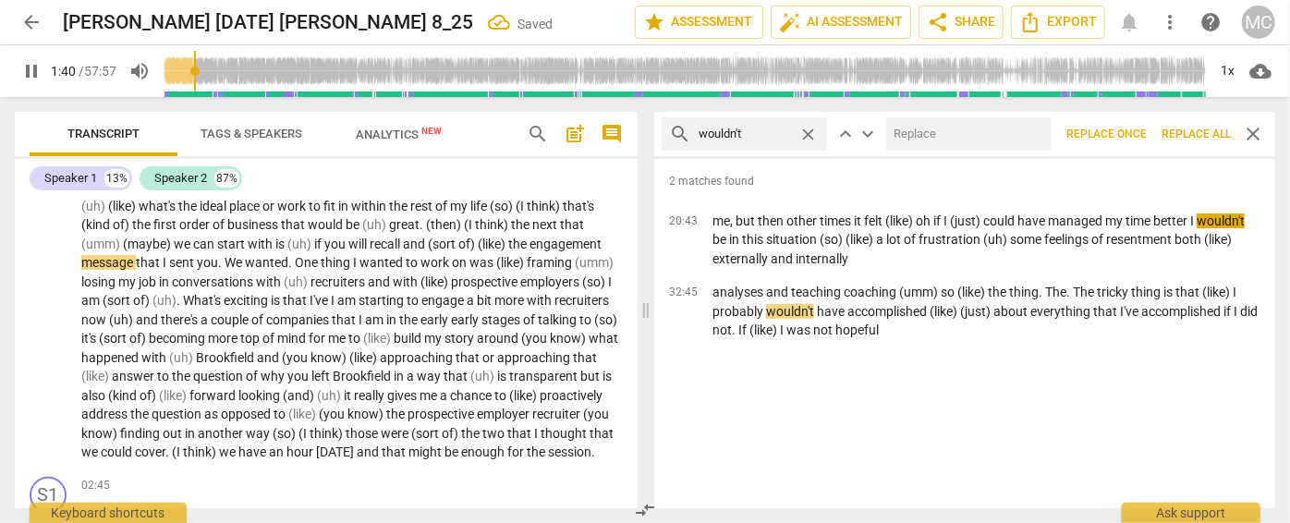
click at [956, 132] on input "text" at bounding box center [965, 134] width 158 height 30
click at [1135, 128] on span "Replace all" at bounding box center [1196, 135] width 69 height 16
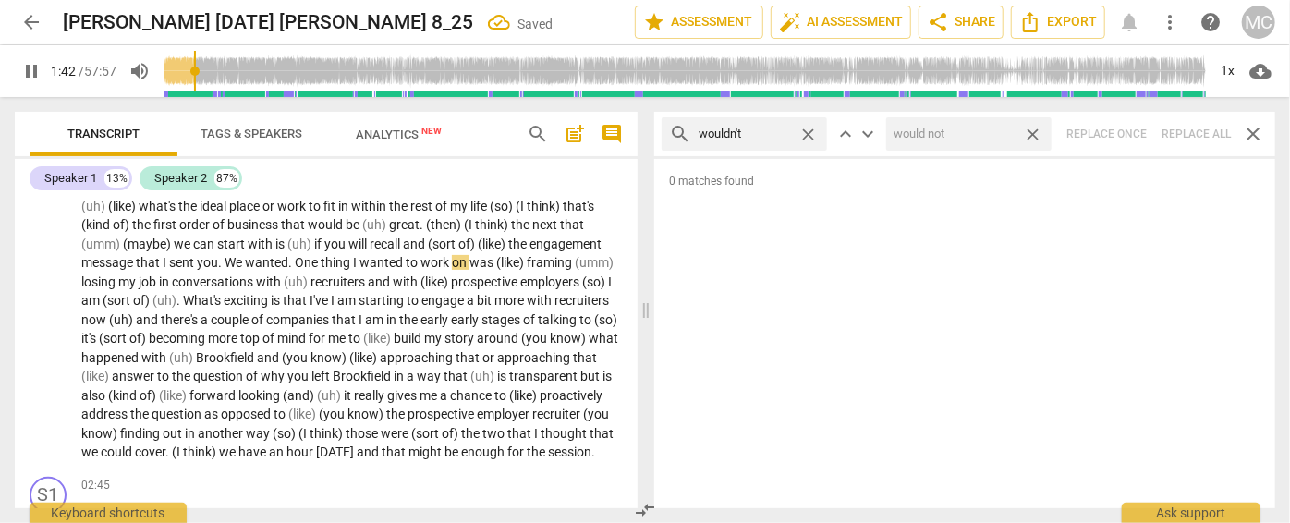
click at [1033, 130] on span "close" at bounding box center [1032, 134] width 19 height 19
click at [813, 130] on span "close" at bounding box center [808, 134] width 19 height 19
click at [776, 135] on input "text" at bounding box center [759, 134] width 121 height 30
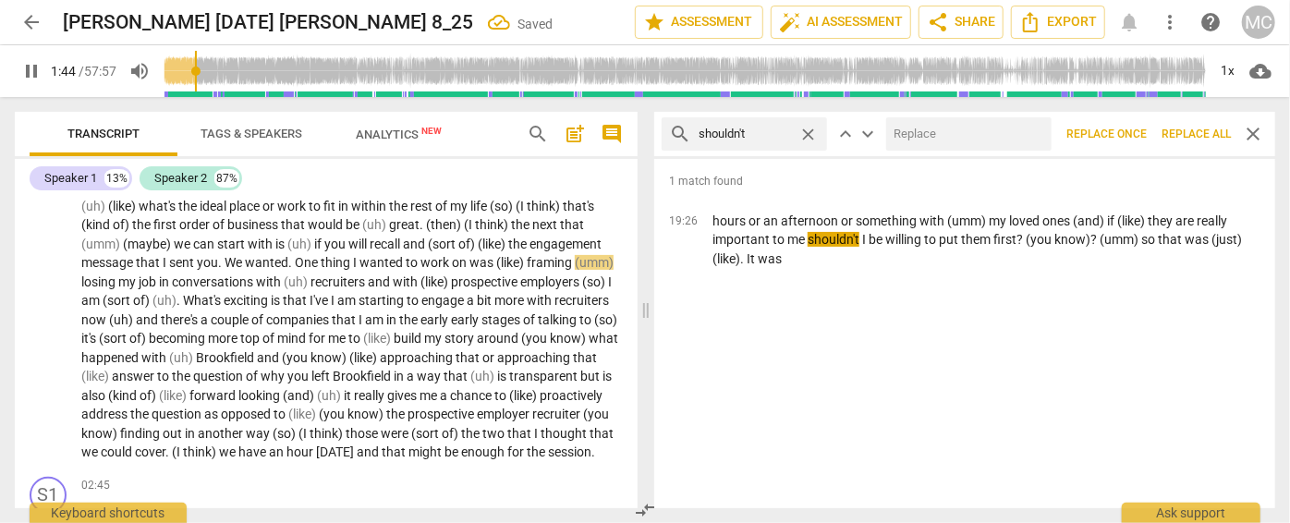
click at [931, 133] on input "text" at bounding box center [965, 134] width 158 height 30
click at [1135, 128] on span "Replace all" at bounding box center [1196, 135] width 69 height 16
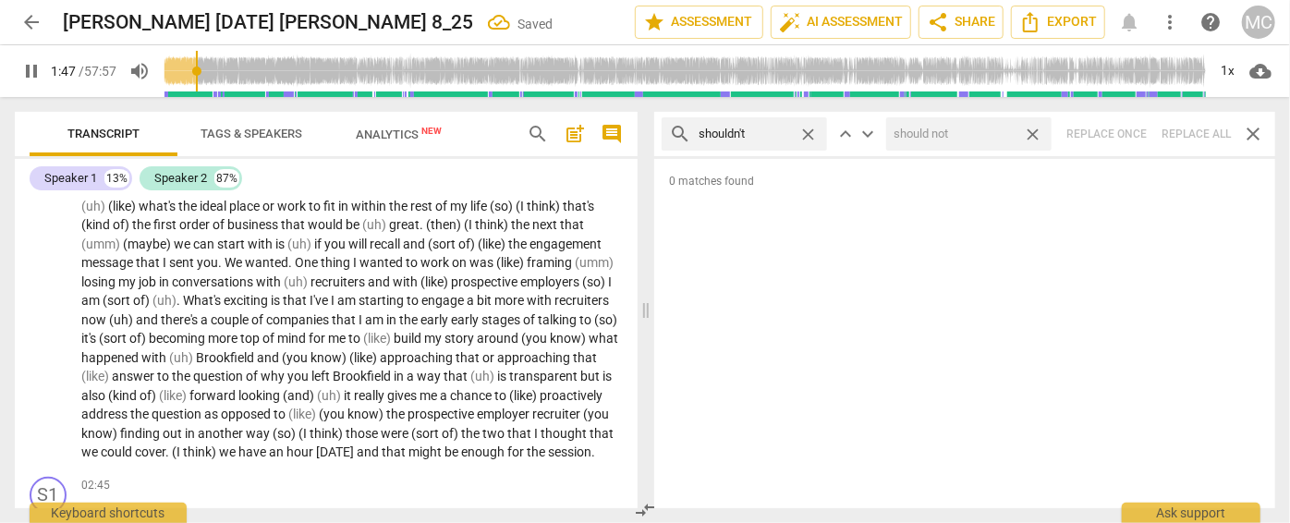
click at [1034, 129] on span "close" at bounding box center [1032, 134] width 19 height 19
click at [806, 131] on span "close" at bounding box center [808, 134] width 19 height 19
click at [770, 132] on input "text" at bounding box center [759, 134] width 121 height 30
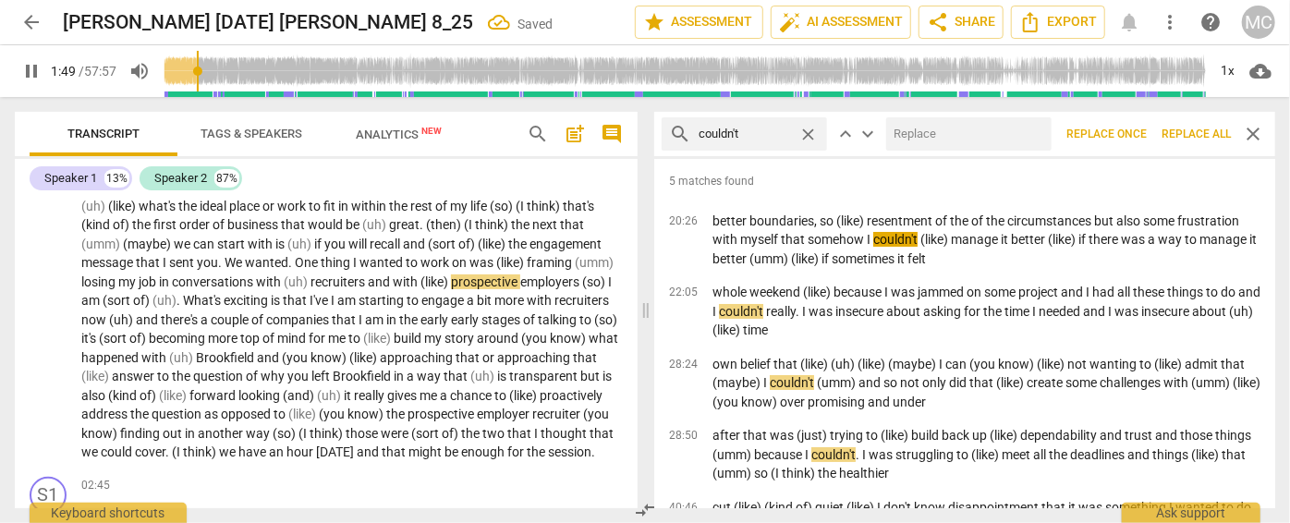
click at [944, 135] on input "text" at bounding box center [965, 134] width 158 height 30
click at [1135, 128] on span "Replace all" at bounding box center [1196, 135] width 69 height 16
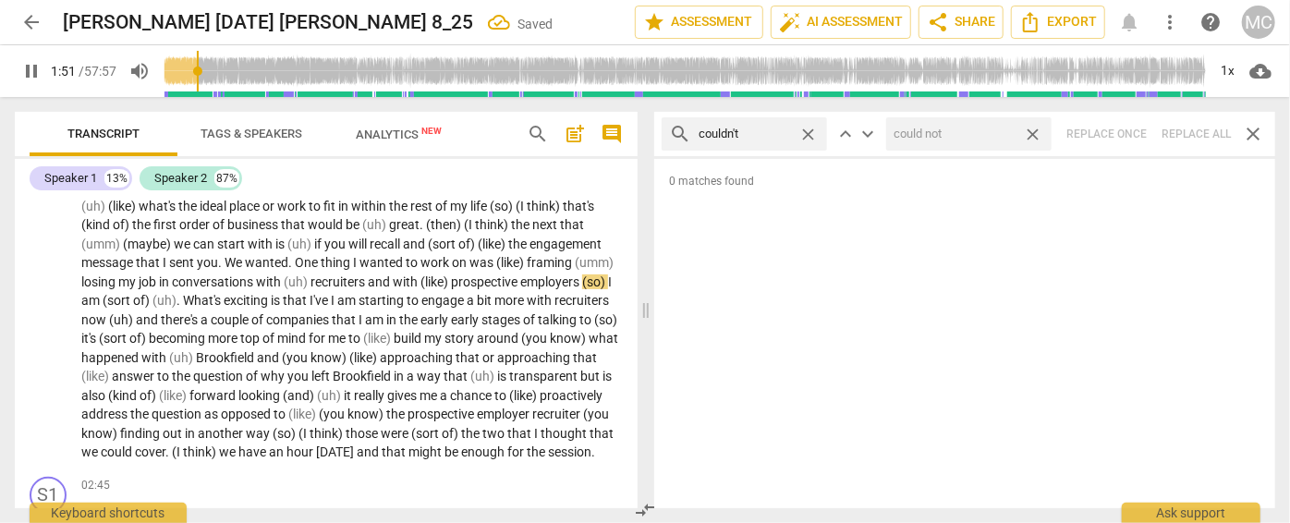
click at [1033, 129] on span "close" at bounding box center [1032, 134] width 19 height 19
click at [808, 132] on span "close" at bounding box center [808, 134] width 19 height 19
click at [751, 130] on input "text" at bounding box center [759, 134] width 121 height 30
click at [1135, 122] on div "search won't close keyboard_arrow_up keyboard_arrow_down Replace once Replace a…" at bounding box center [964, 134] width 621 height 44
click at [812, 135] on span "close" at bounding box center [808, 134] width 19 height 19
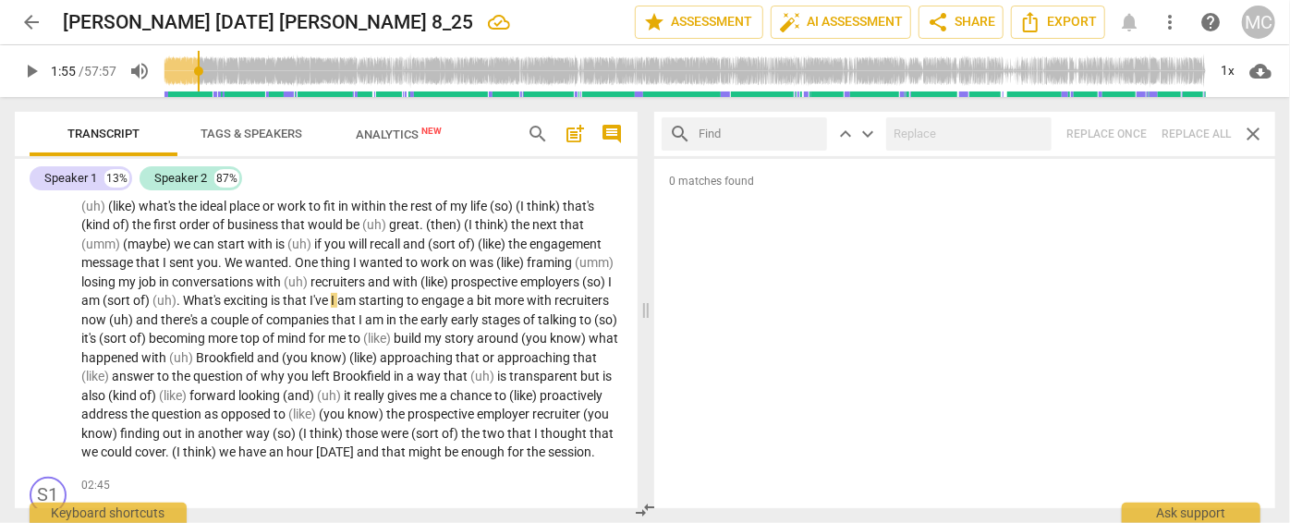
click at [740, 135] on input "text" at bounding box center [759, 134] width 121 height 30
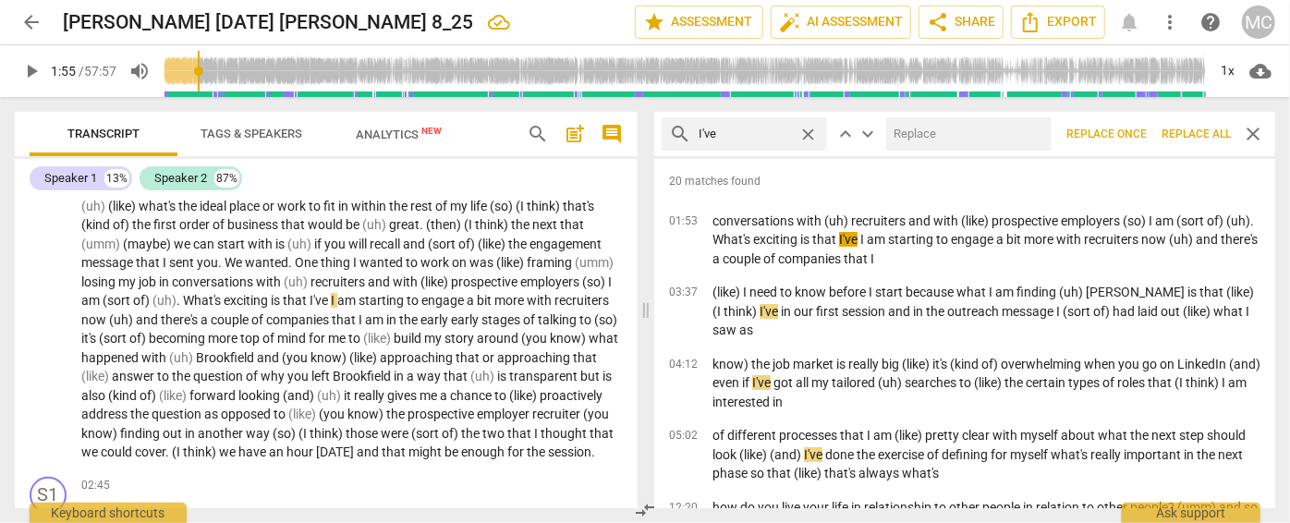
click at [963, 146] on input "text" at bounding box center [965, 134] width 158 height 30
click at [1135, 127] on span "Replace all" at bounding box center [1196, 135] width 69 height 16
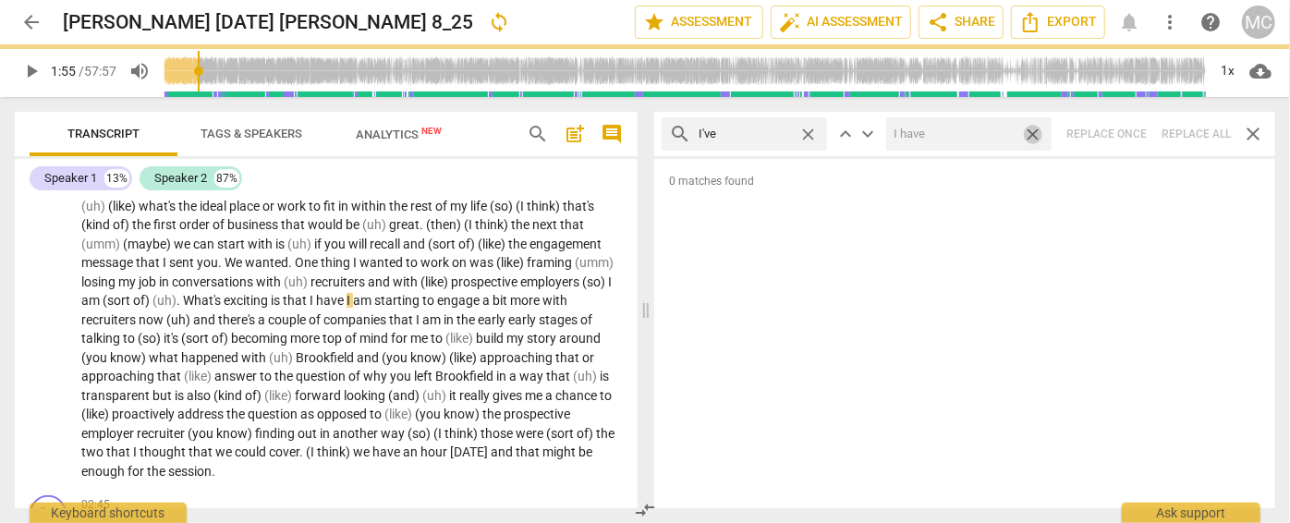
click at [1035, 130] on span "close" at bounding box center [1032, 134] width 19 height 19
click at [808, 132] on span "close" at bounding box center [808, 134] width 19 height 19
click at [772, 132] on input "I've" at bounding box center [745, 134] width 92 height 30
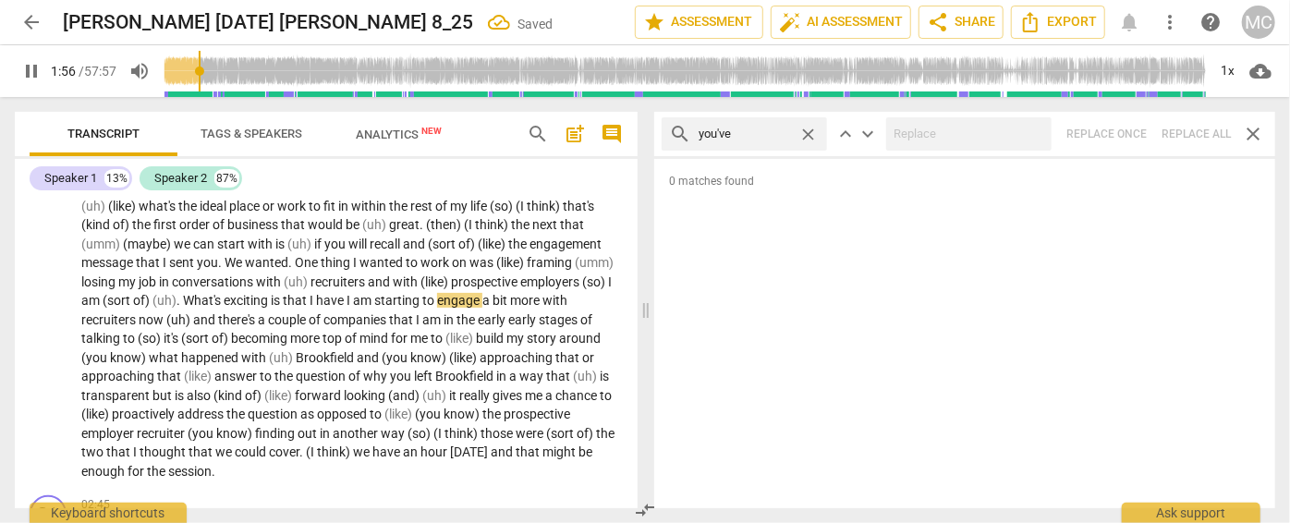
click at [1135, 127] on div "search you've close keyboard_arrow_up keyboard_arrow_down Replace once Replace …" at bounding box center [964, 134] width 621 height 44
click at [808, 130] on span "close" at bounding box center [808, 134] width 19 height 19
click at [751, 141] on input "text" at bounding box center [759, 134] width 121 height 30
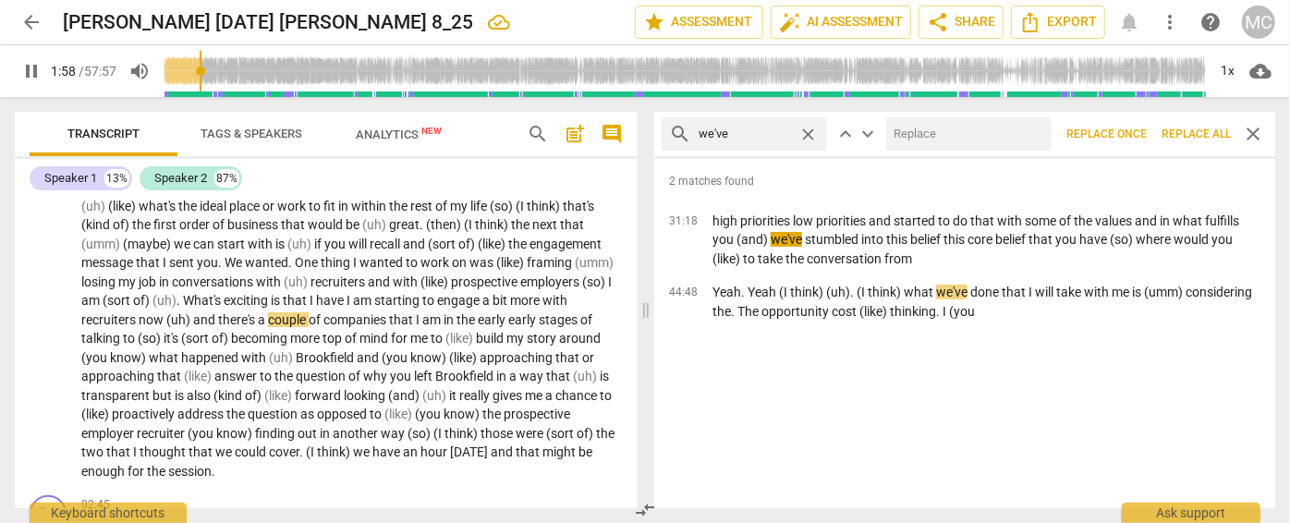
click at [923, 129] on input "text" at bounding box center [965, 134] width 158 height 30
click at [1135, 134] on span "Replace all" at bounding box center [1196, 135] width 69 height 16
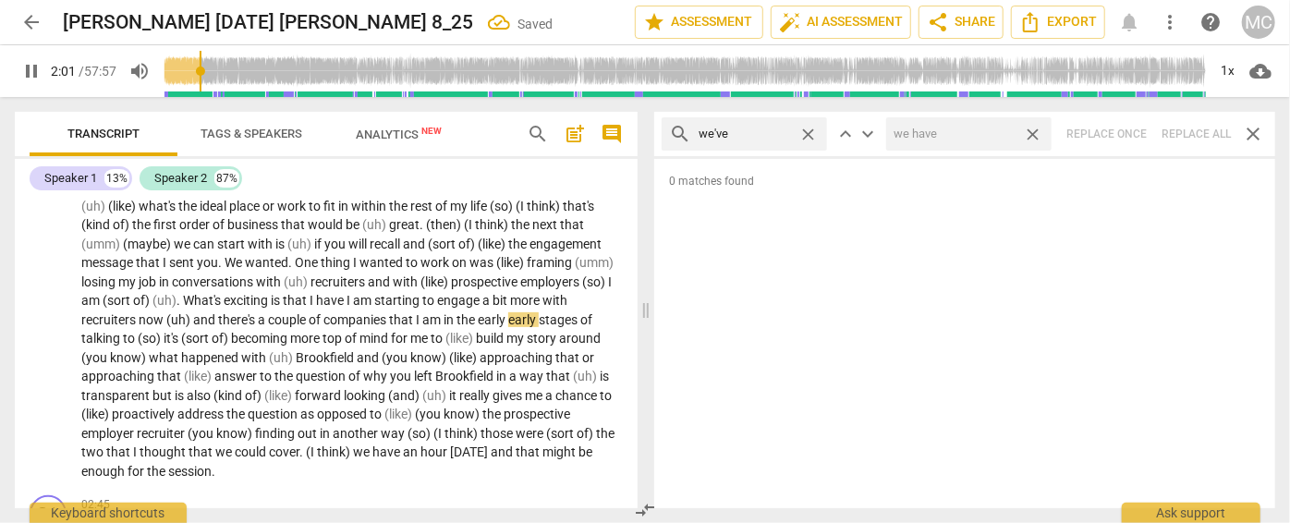
click at [1030, 133] on span "close" at bounding box center [1032, 134] width 19 height 19
click at [808, 131] on span "close" at bounding box center [808, 134] width 19 height 19
click at [722, 135] on input "text" at bounding box center [759, 134] width 121 height 30
click at [1135, 132] on div "search they've close keyboard_arrow_up keyboard_arrow_down Replace once Replace…" at bounding box center [964, 134] width 621 height 44
drag, startPoint x: 803, startPoint y: 132, endPoint x: 789, endPoint y: 135, distance: 14.1
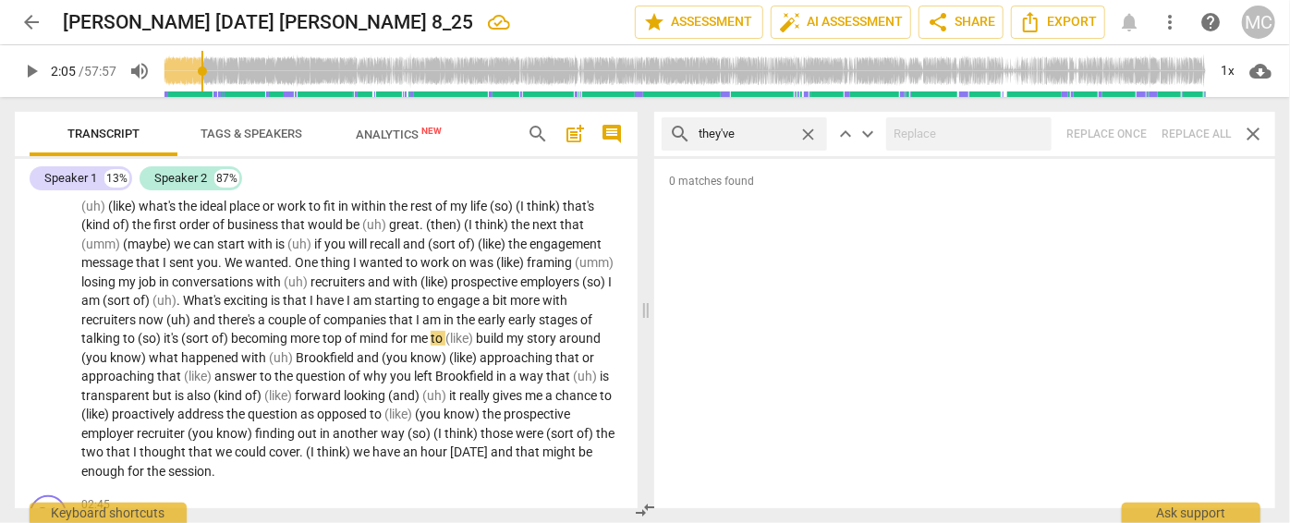
click at [803, 132] on span "close" at bounding box center [808, 134] width 19 height 19
click at [747, 137] on input "text" at bounding box center [759, 134] width 121 height 30
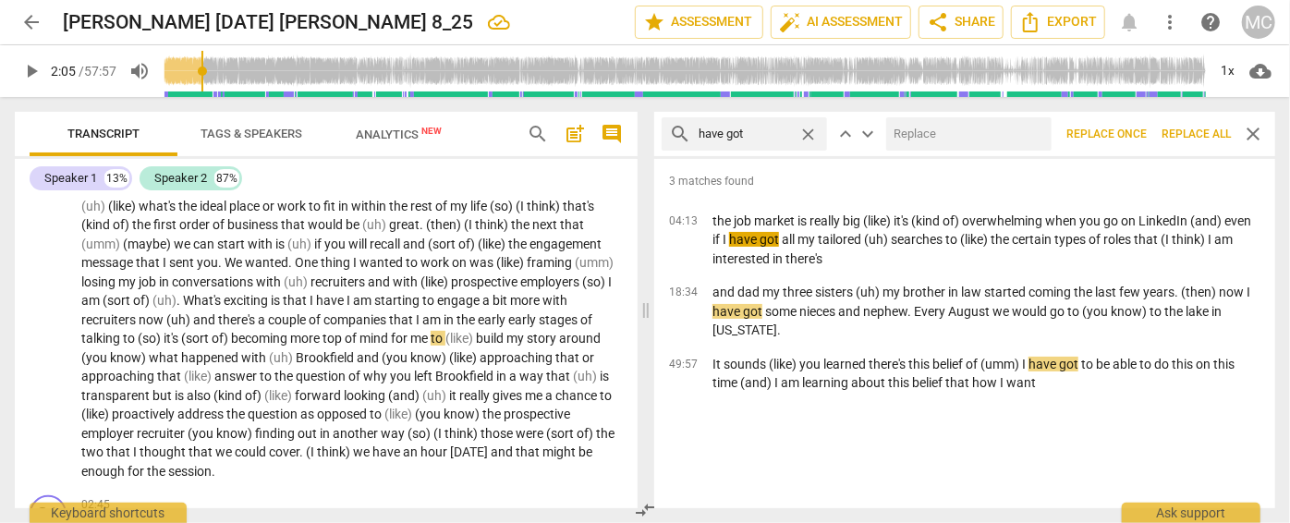
click at [958, 140] on input "text" at bounding box center [965, 134] width 158 height 30
drag, startPoint x: 1200, startPoint y: 123, endPoint x: 1102, endPoint y: 142, distance: 99.9
click at [1135, 123] on button "Replace all" at bounding box center [1197, 133] width 84 height 33
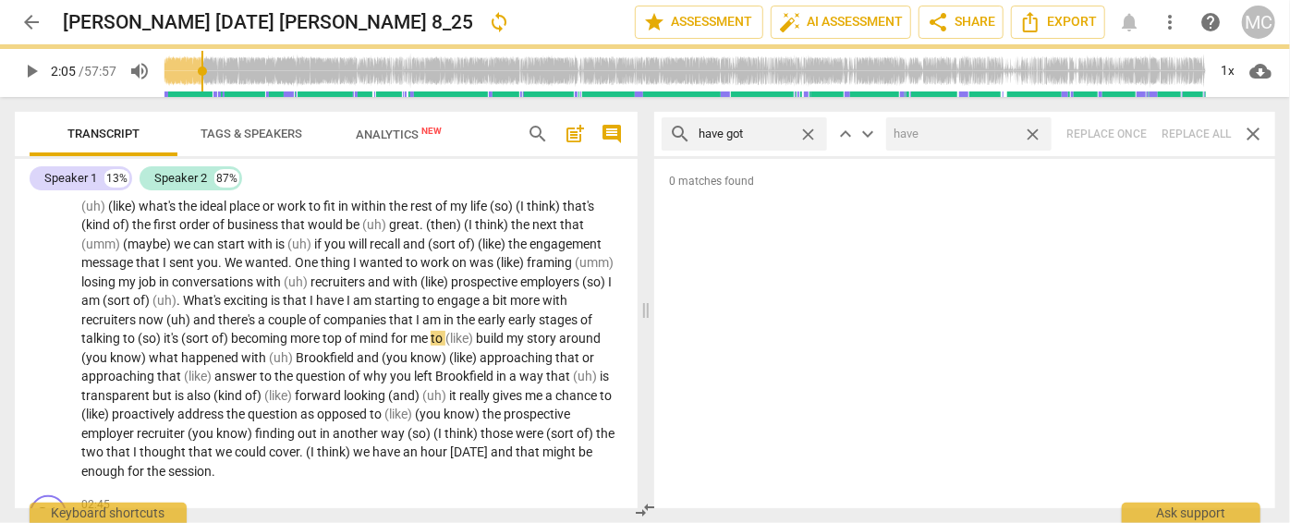
drag, startPoint x: 1031, startPoint y: 134, endPoint x: 956, endPoint y: 142, distance: 75.3
click at [1031, 134] on span "close" at bounding box center [1032, 134] width 19 height 19
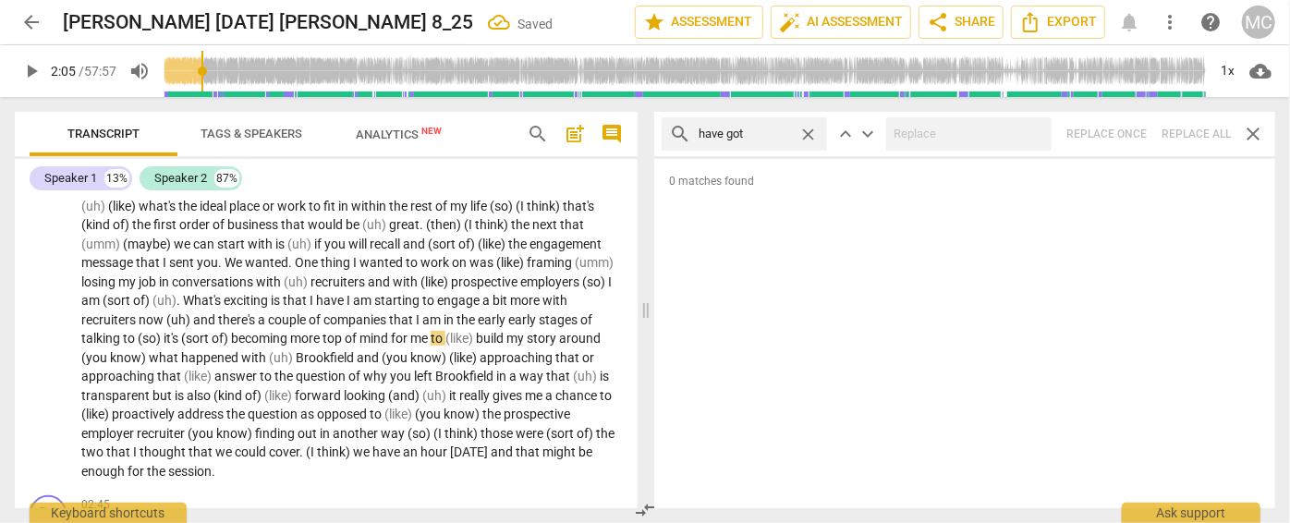
click at [810, 131] on span "close" at bounding box center [808, 134] width 19 height 19
click at [778, 132] on input "text" at bounding box center [759, 134] width 121 height 30
click at [1135, 131] on div "search he's close keyboard_arrow_up keyboard_arrow_down Replace once Replace al…" at bounding box center [964, 134] width 621 height 44
click at [811, 128] on span "close" at bounding box center [808, 134] width 19 height 19
click at [781, 131] on input "text" at bounding box center [745, 134] width 92 height 30
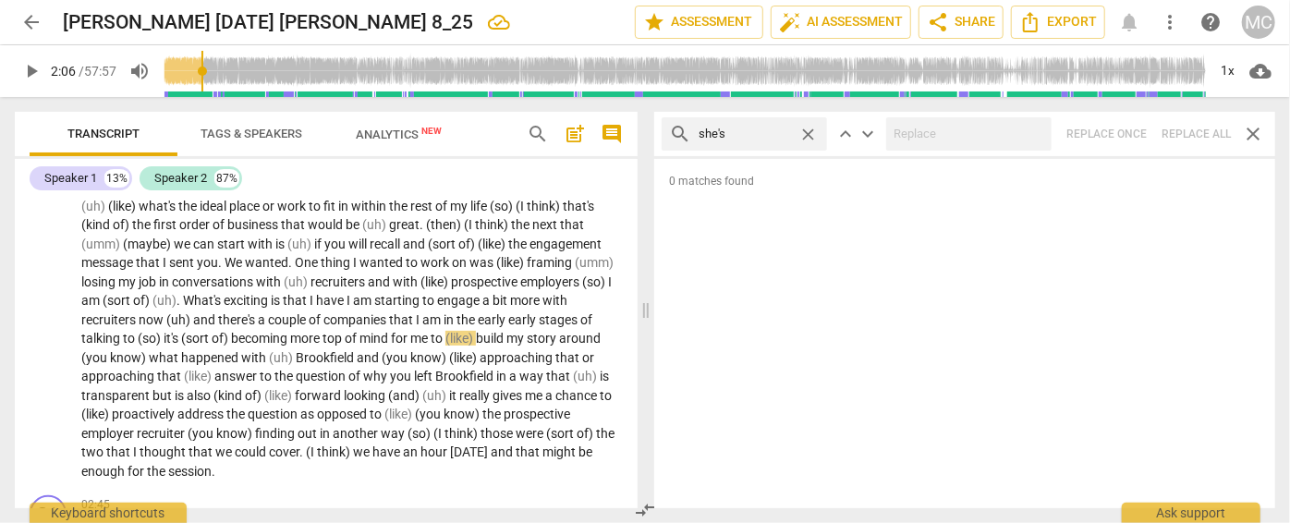
click at [1135, 126] on div "search she's close keyboard_arrow_up keyboard_arrow_down Replace once Replace a…" at bounding box center [964, 134] width 621 height 44
click at [805, 132] on span "close" at bounding box center [808, 134] width 19 height 19
click at [776, 131] on input "text" at bounding box center [759, 134] width 121 height 30
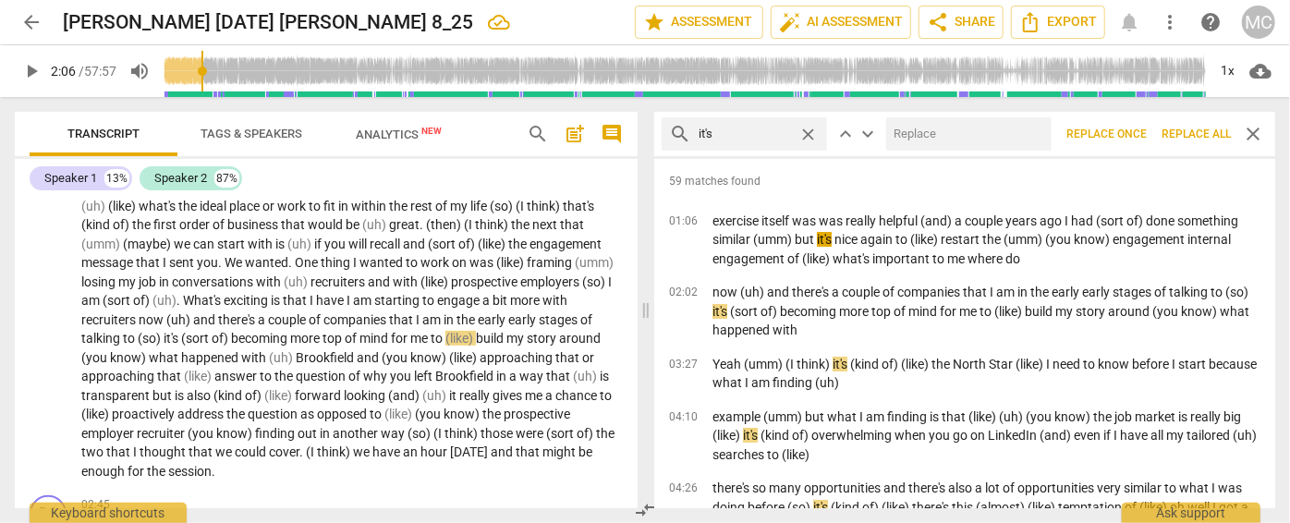
click at [920, 122] on input "text" at bounding box center [965, 134] width 158 height 30
click at [1135, 135] on span "Replace all" at bounding box center [1196, 135] width 69 height 16
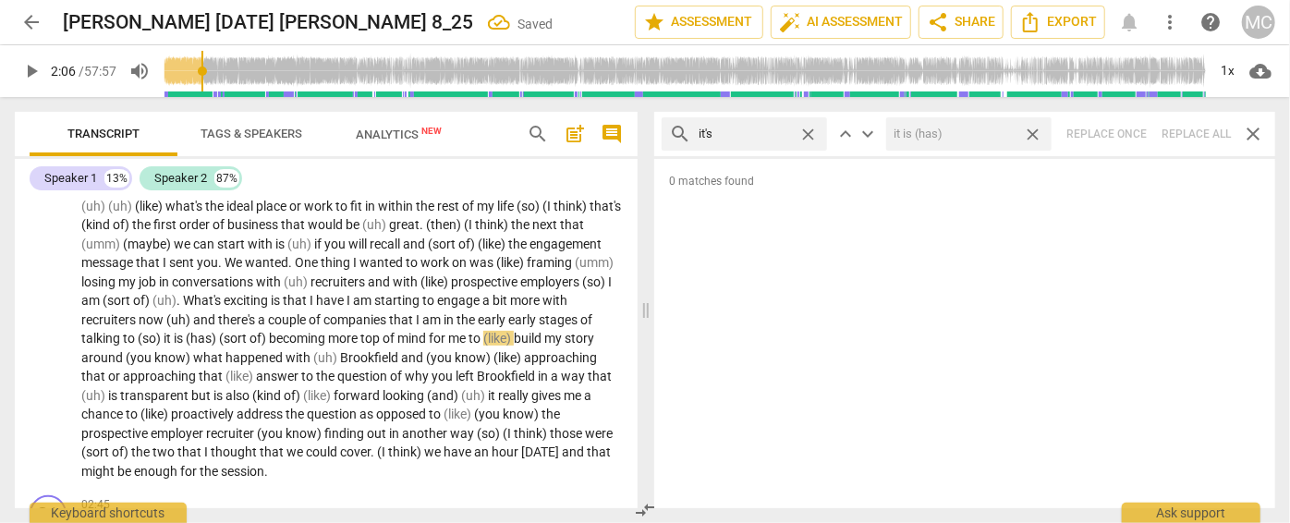
click at [1036, 132] on span "close" at bounding box center [1032, 134] width 19 height 19
click at [807, 128] on span "close" at bounding box center [808, 134] width 19 height 19
click at [762, 132] on input "it's" at bounding box center [745, 134] width 92 height 30
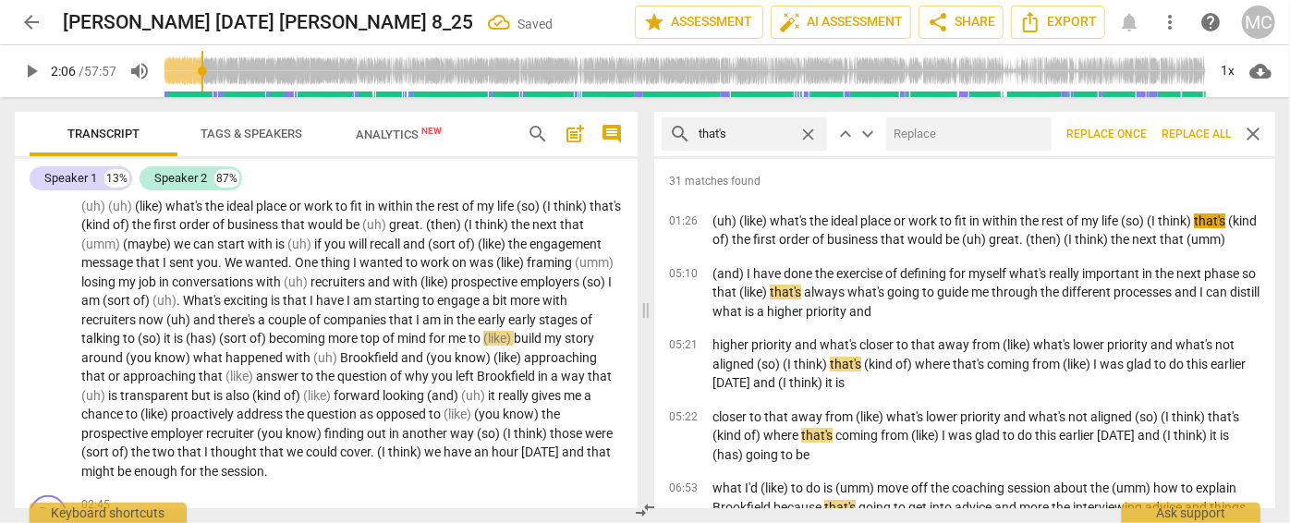
click at [936, 132] on input "text" at bounding box center [965, 134] width 158 height 30
click at [1135, 131] on span "Replace all" at bounding box center [1196, 135] width 69 height 16
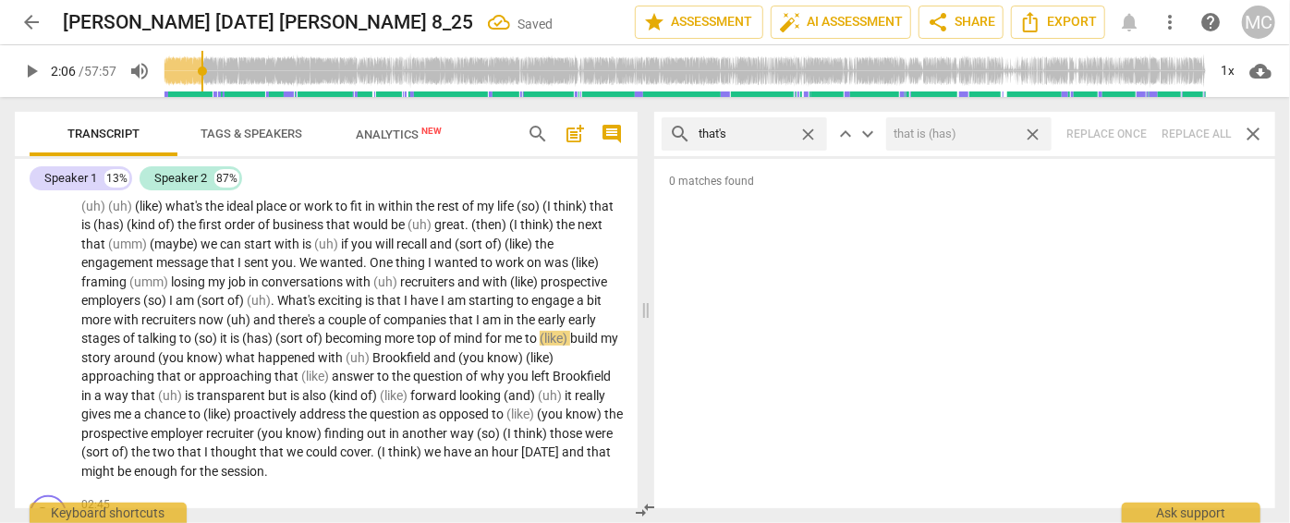
click at [1035, 128] on span "close" at bounding box center [1032, 134] width 19 height 19
click at [804, 129] on span "close" at bounding box center [808, 134] width 19 height 19
click at [766, 132] on input "text" at bounding box center [759, 134] width 121 height 30
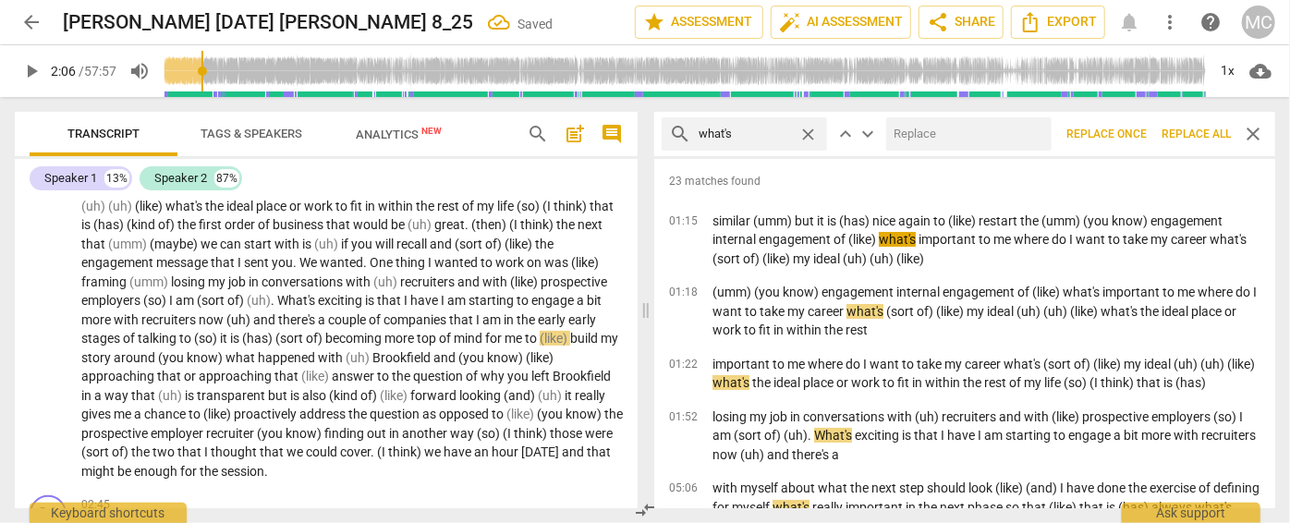
click at [946, 140] on input "text" at bounding box center [965, 134] width 158 height 30
click at [1135, 129] on span "Replace all" at bounding box center [1196, 135] width 69 height 16
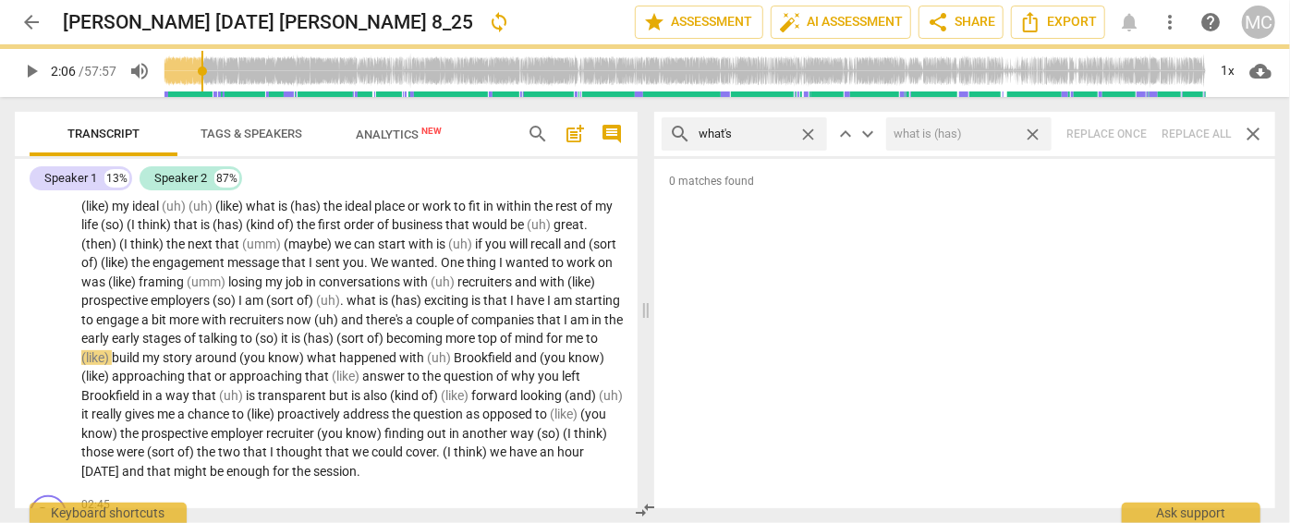
click at [1032, 129] on span "close" at bounding box center [1032, 134] width 19 height 19
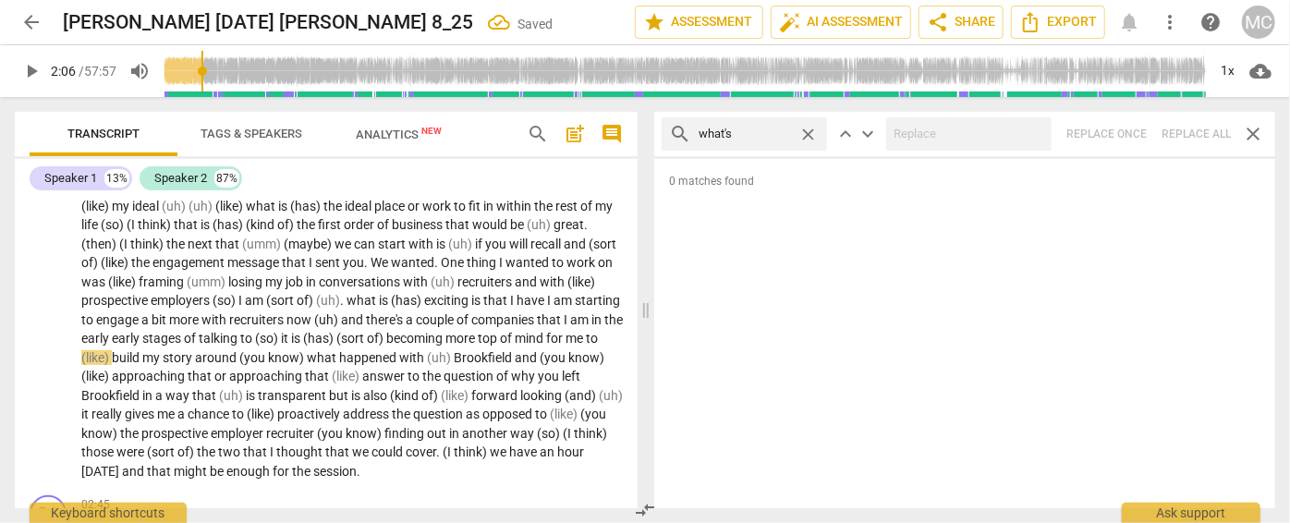
click at [806, 132] on span "close" at bounding box center [808, 134] width 19 height 19
click at [778, 131] on input "text" at bounding box center [759, 134] width 121 height 30
click at [1135, 131] on div "search where's close keyboard_arrow_up keyboard_arrow_down Replace once Replace…" at bounding box center [964, 134] width 621 height 44
click at [808, 131] on span "close" at bounding box center [808, 134] width 19 height 19
click at [763, 135] on input "text" at bounding box center [759, 134] width 121 height 30
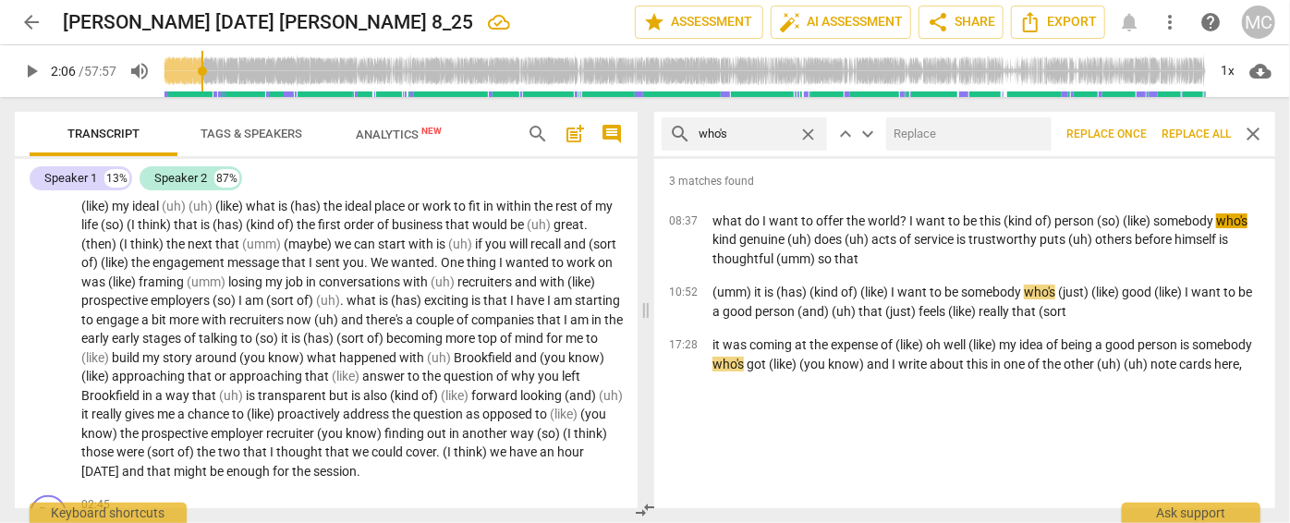
click at [913, 137] on input "text" at bounding box center [965, 134] width 158 height 30
click at [1135, 132] on span "Replace all" at bounding box center [1196, 135] width 69 height 16
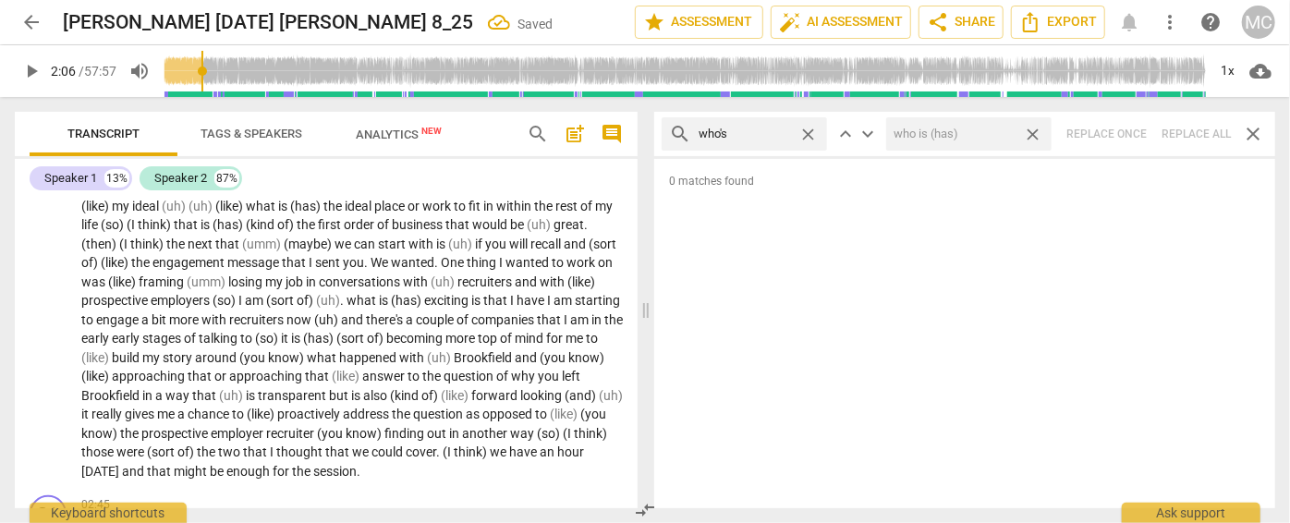
click at [1035, 130] on span "close" at bounding box center [1032, 134] width 19 height 19
click at [810, 128] on span "close" at bounding box center [808, 134] width 19 height 19
click at [766, 131] on input "text" at bounding box center [759, 134] width 121 height 30
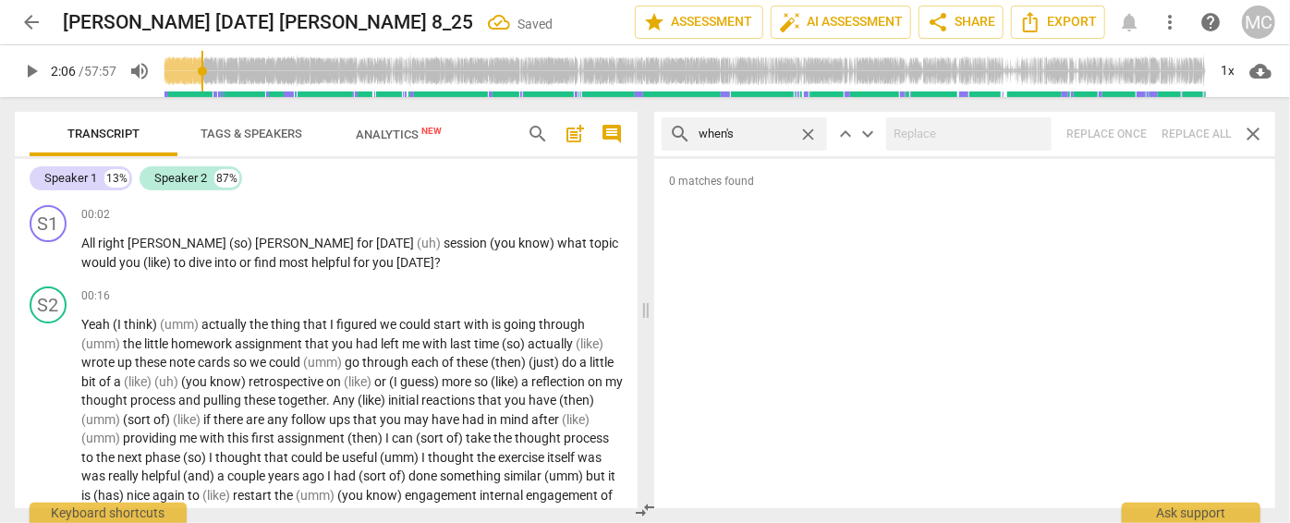
type input "when's"
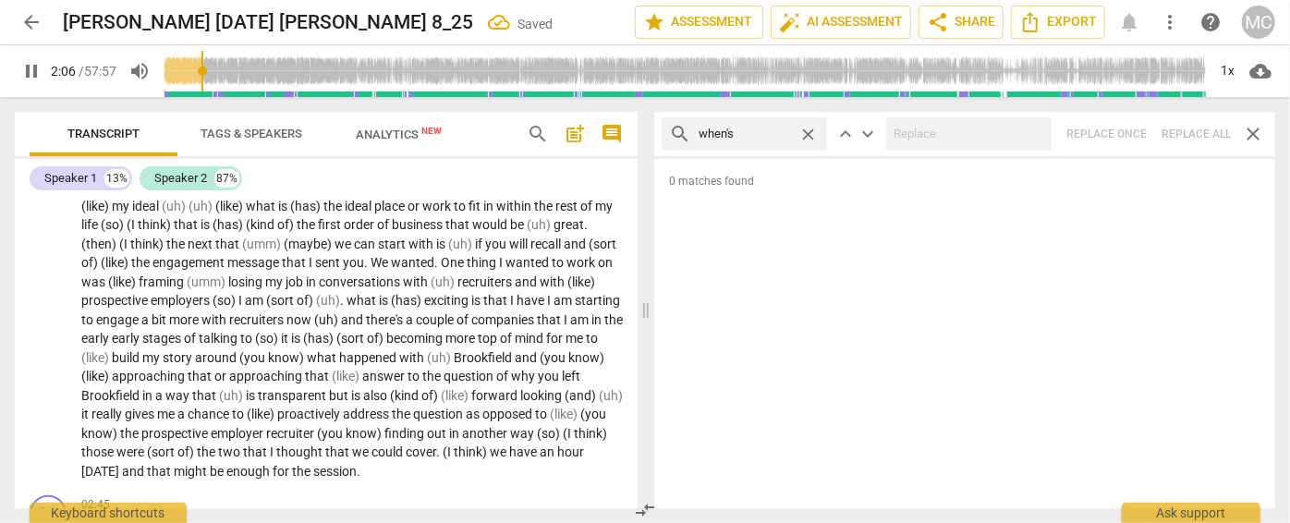
type input "127"
click at [1185, 140] on div "search when's close keyboard_arrow_up keyboard_arrow_down Replace once Replace …" at bounding box center [964, 134] width 621 height 44
click at [808, 128] on span "close" at bounding box center [808, 134] width 19 height 19
click at [763, 130] on input "text" at bounding box center [759, 134] width 121 height 30
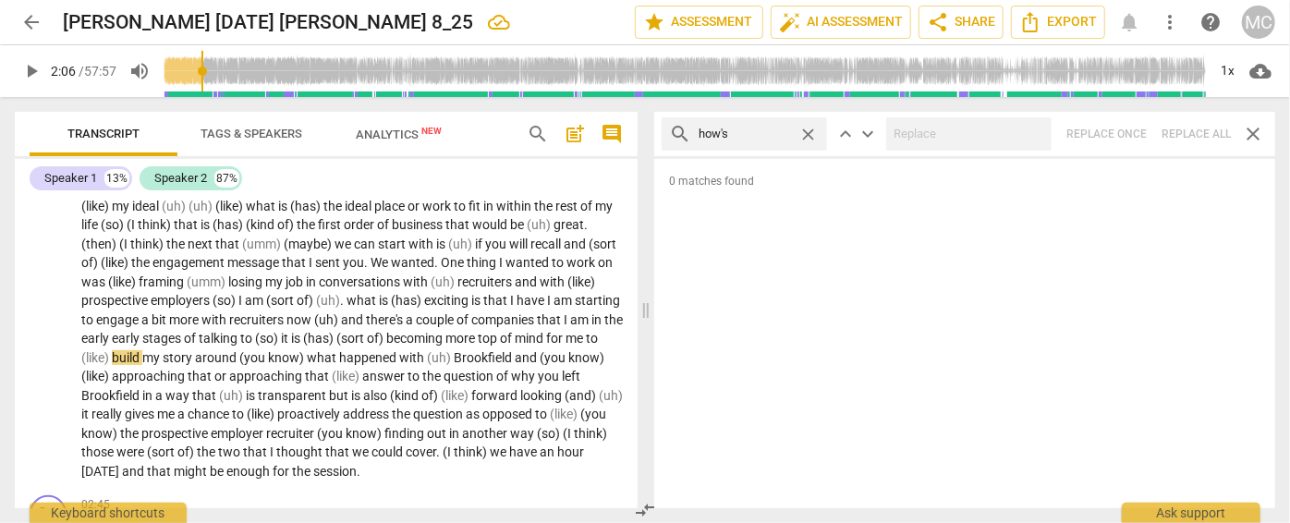
type input "how's"
type input "who's"
type input "when's"
type input "how's"
type input "127"
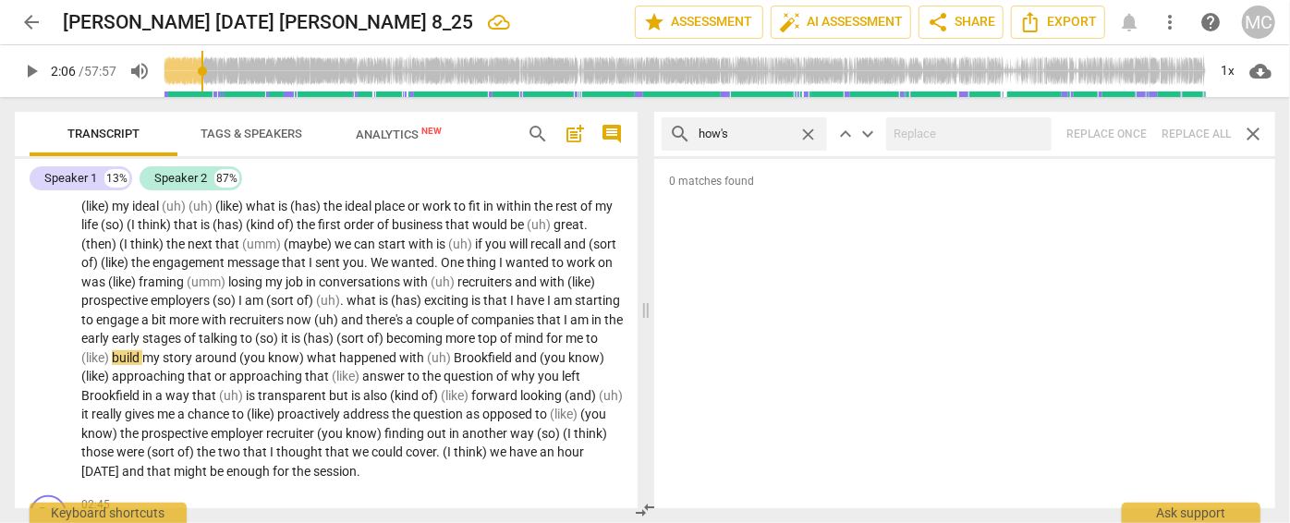
click at [1189, 128] on div "search how's close keyboard_arrow_up keyboard_arrow_down Replace once Replace a…" at bounding box center [964, 134] width 621 height 44
click at [812, 133] on span "close" at bounding box center [808, 134] width 19 height 19
click at [776, 132] on input "text" at bounding box center [759, 134] width 121 height 30
type input "there's"
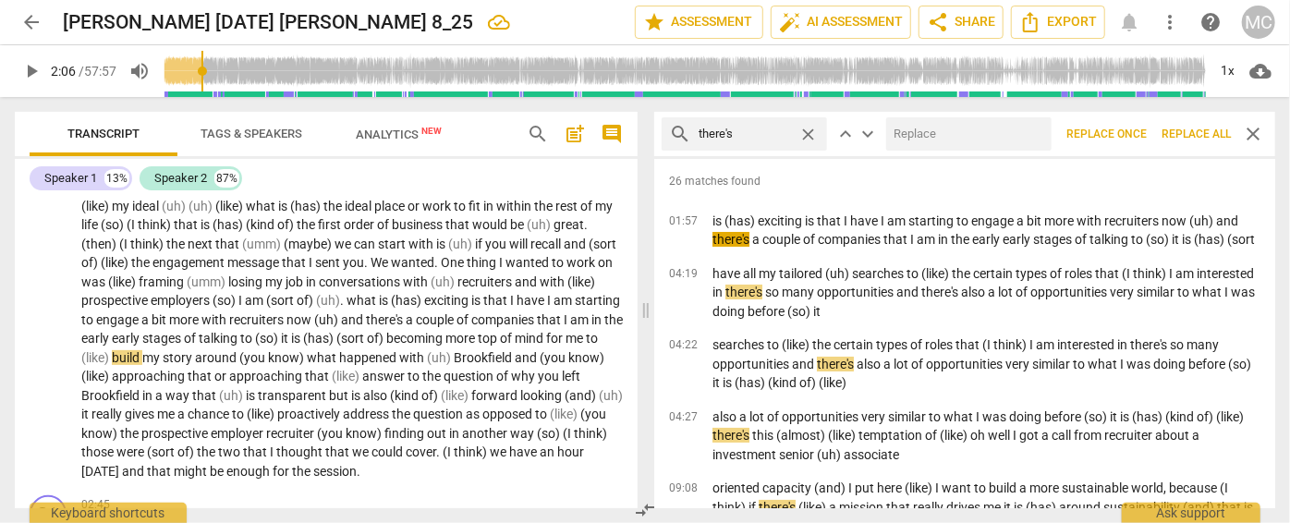
click at [969, 132] on input "text" at bounding box center [965, 134] width 158 height 30
type input "there is (are) (has)"
click at [1186, 128] on span "Replace all" at bounding box center [1196, 135] width 69 height 16
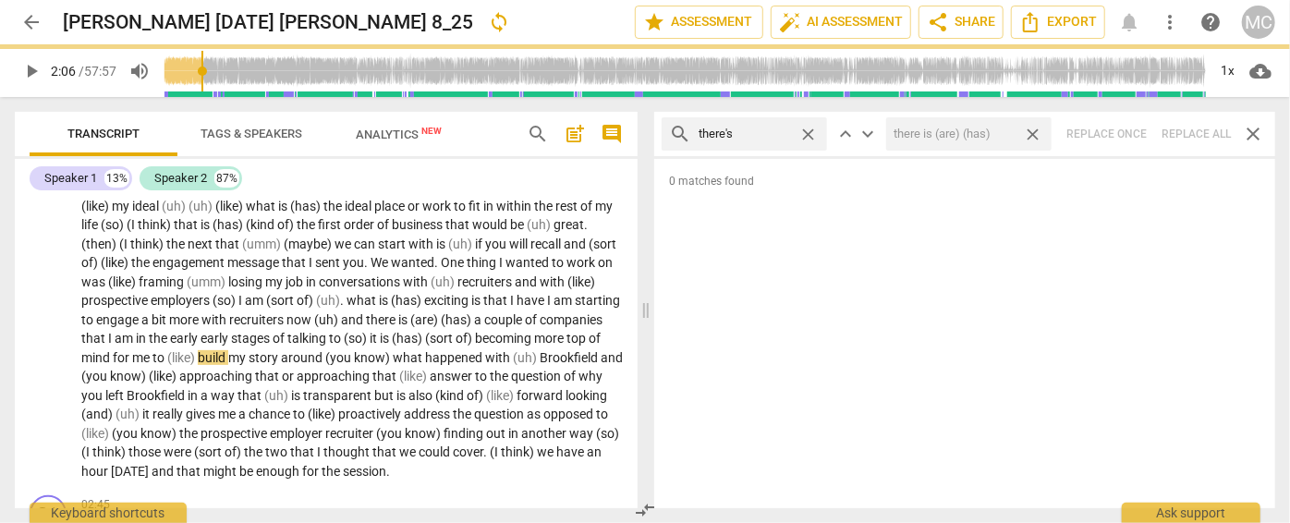
click at [1039, 134] on span "close" at bounding box center [1032, 134] width 19 height 19
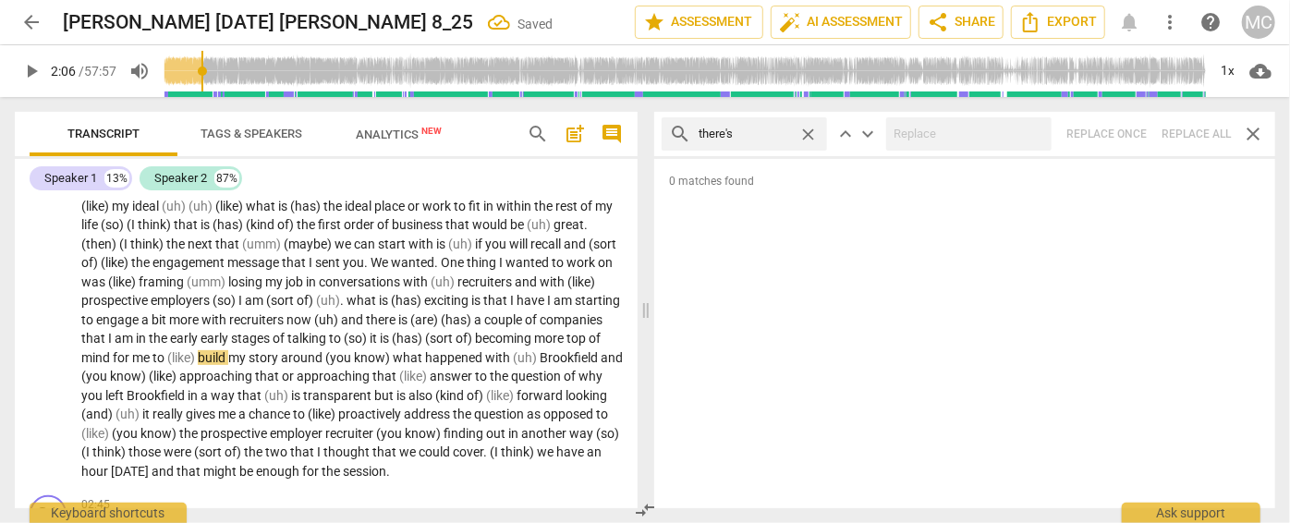
click at [812, 133] on span "close" at bounding box center [808, 134] width 19 height 19
click at [766, 135] on input "there's" at bounding box center [745, 134] width 92 height 30
type input "how's"
type input "here's"
type input "129"
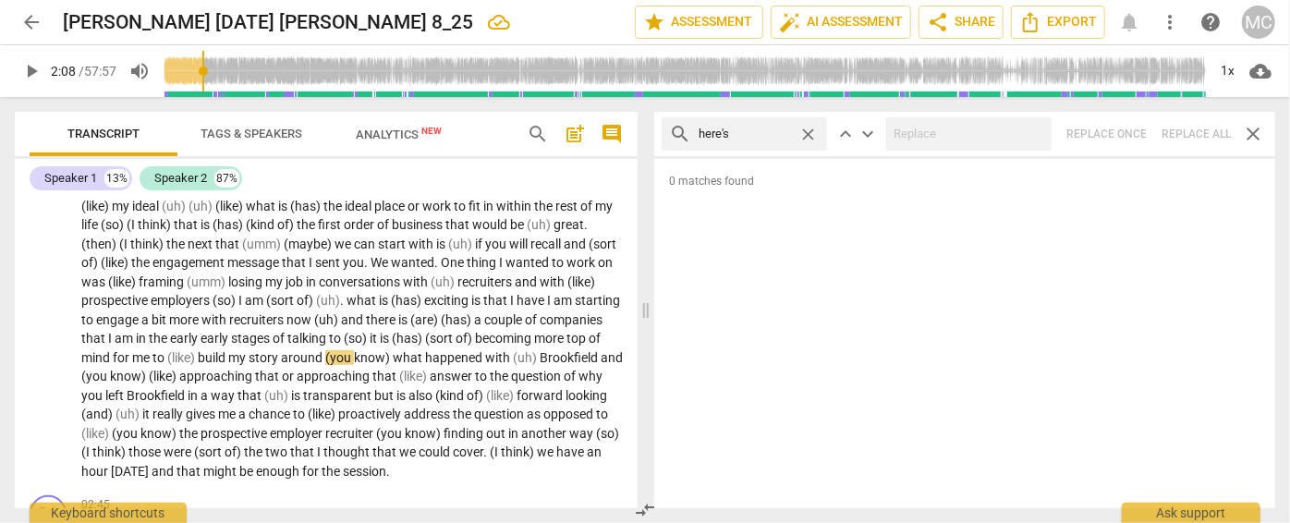
click at [1188, 134] on div "search here's close keyboard_arrow_up keyboard_arrow_down Replace once Replace …" at bounding box center [964, 134] width 621 height 44
drag, startPoint x: 803, startPoint y: 129, endPoint x: 769, endPoint y: 132, distance: 34.3
click at [802, 130] on span "close" at bounding box center [808, 134] width 19 height 19
click at [743, 133] on input "text" at bounding box center [759, 134] width 121 height 30
type input "I'd"
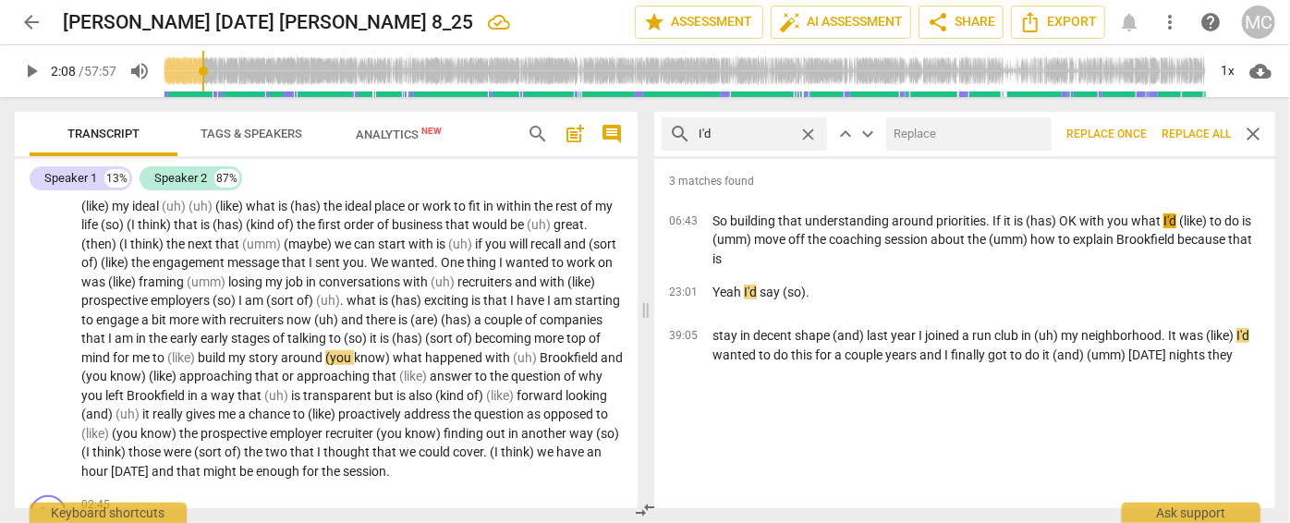
click at [928, 141] on input "text" at bounding box center [965, 134] width 158 height 30
type input "I would (had)"
click at [1187, 131] on span "Replace all" at bounding box center [1196, 135] width 69 height 16
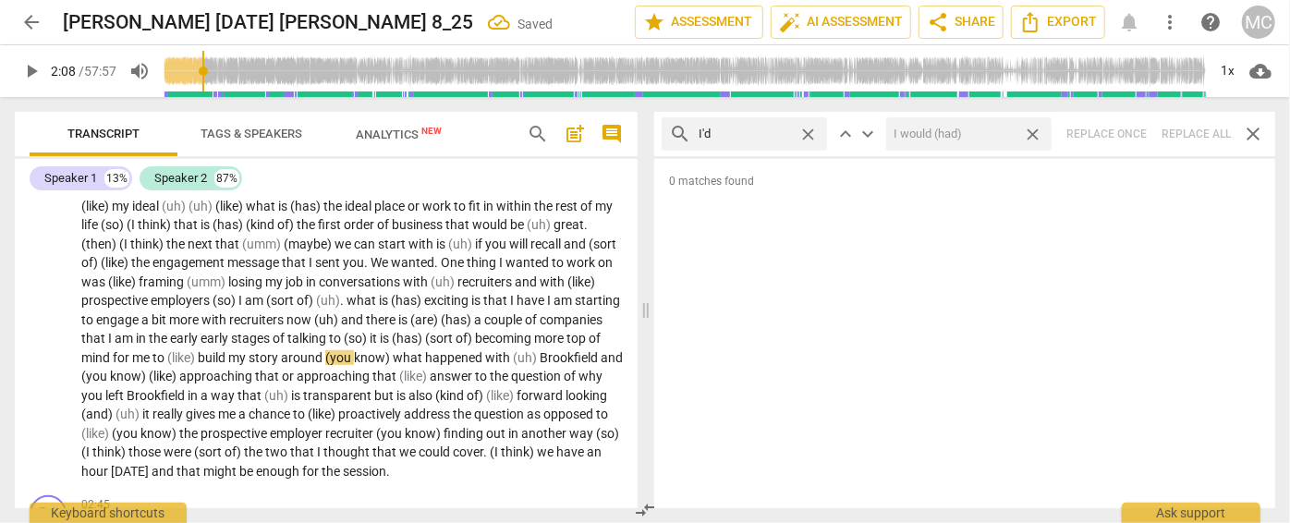
drag, startPoint x: 1037, startPoint y: 129, endPoint x: 923, endPoint y: 130, distance: 113.7
click at [1037, 129] on span "close" at bounding box center [1032, 134] width 19 height 19
click at [809, 132] on span "close" at bounding box center [808, 134] width 19 height 19
drag, startPoint x: 763, startPoint y: 135, endPoint x: 805, endPoint y: 136, distance: 42.5
click at [763, 135] on input "text" at bounding box center [759, 134] width 121 height 30
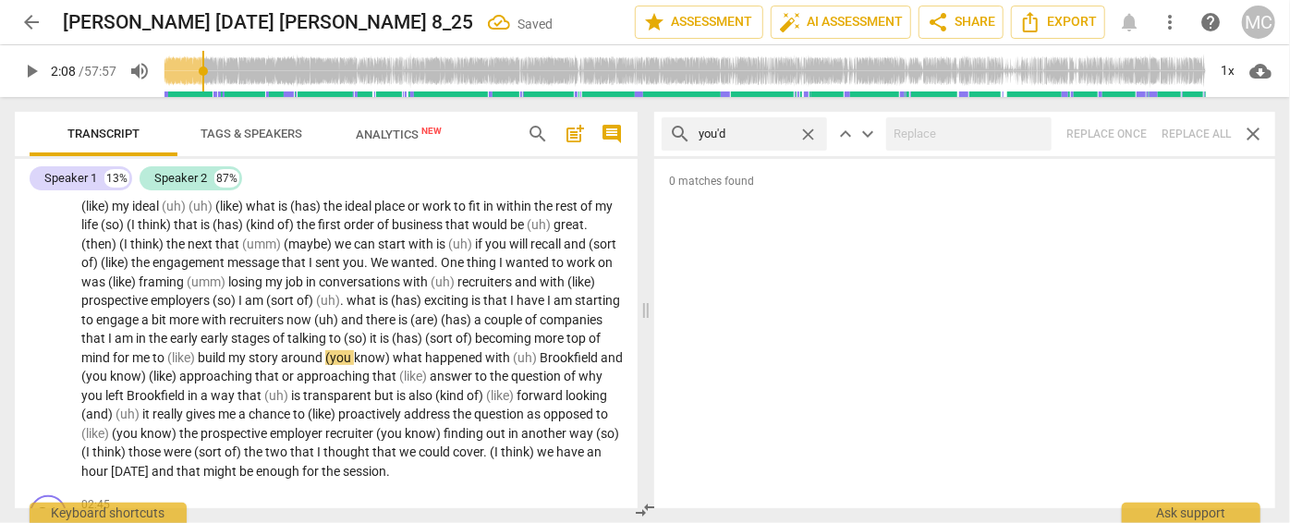
type input "you'd"
click at [1189, 128] on div "search you'd close keyboard_arrow_up keyboard_arrow_down Replace once Replace a…" at bounding box center [964, 134] width 621 height 44
type input "131"
click at [808, 134] on span "close" at bounding box center [808, 134] width 19 height 19
click at [741, 132] on input "text" at bounding box center [759, 134] width 121 height 30
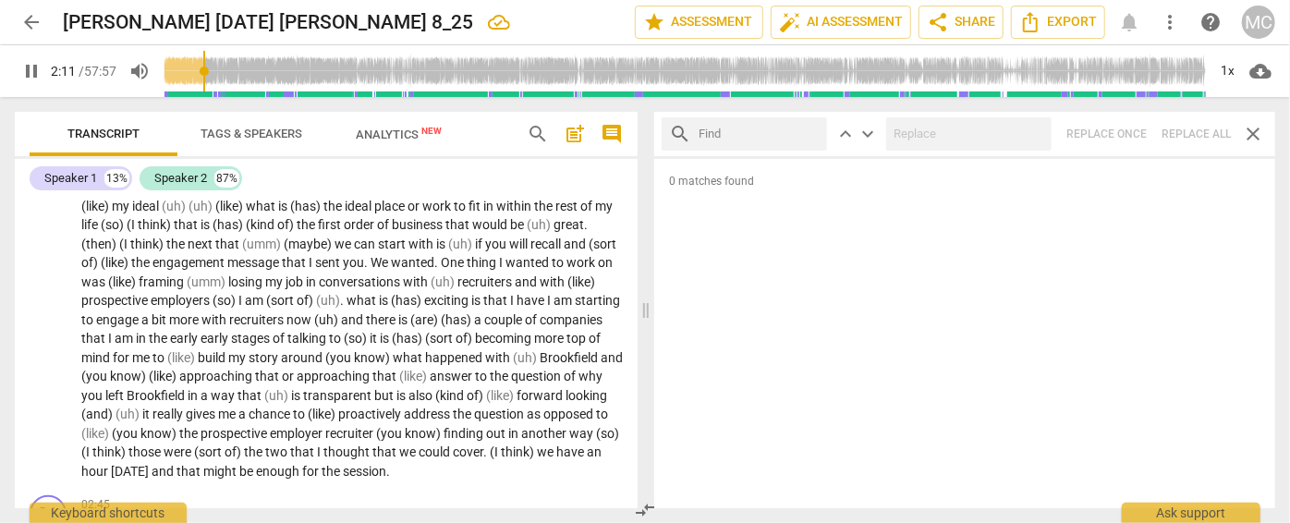
type input "132"
type input "he'd"
type input "132"
type input "he'd"
click at [1188, 133] on div "search he'd close keyboard_arrow_up keyboard_arrow_down Replace once Replace al…" at bounding box center [964, 134] width 621 height 44
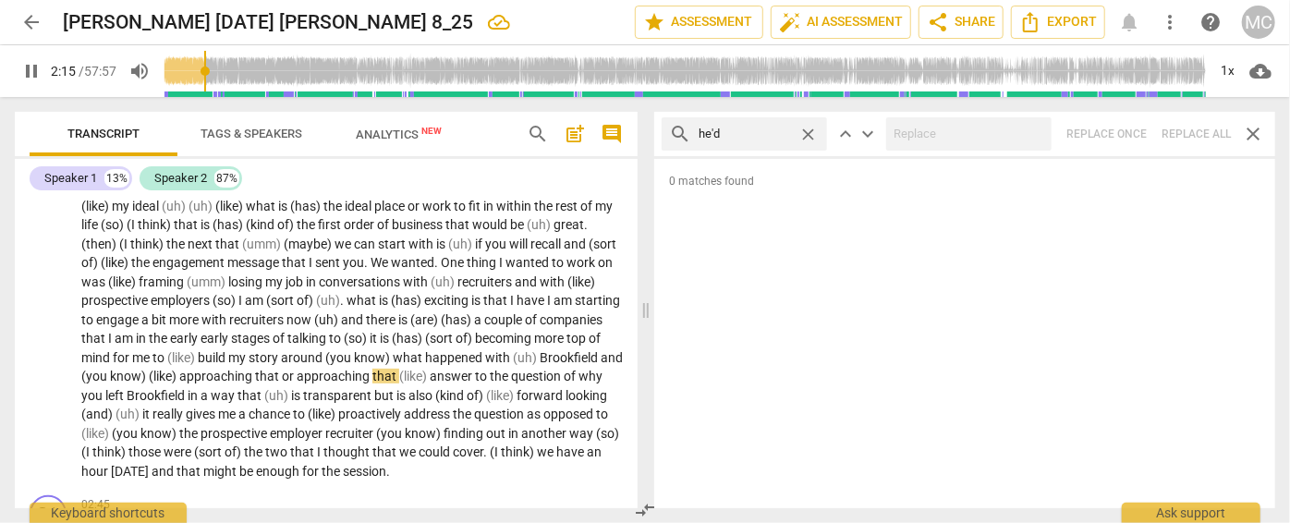
click at [806, 128] on span "close" at bounding box center [808, 134] width 19 height 19
type input "136"
click at [751, 132] on input "text" at bounding box center [759, 134] width 121 height 30
type input "137"
type input "you"
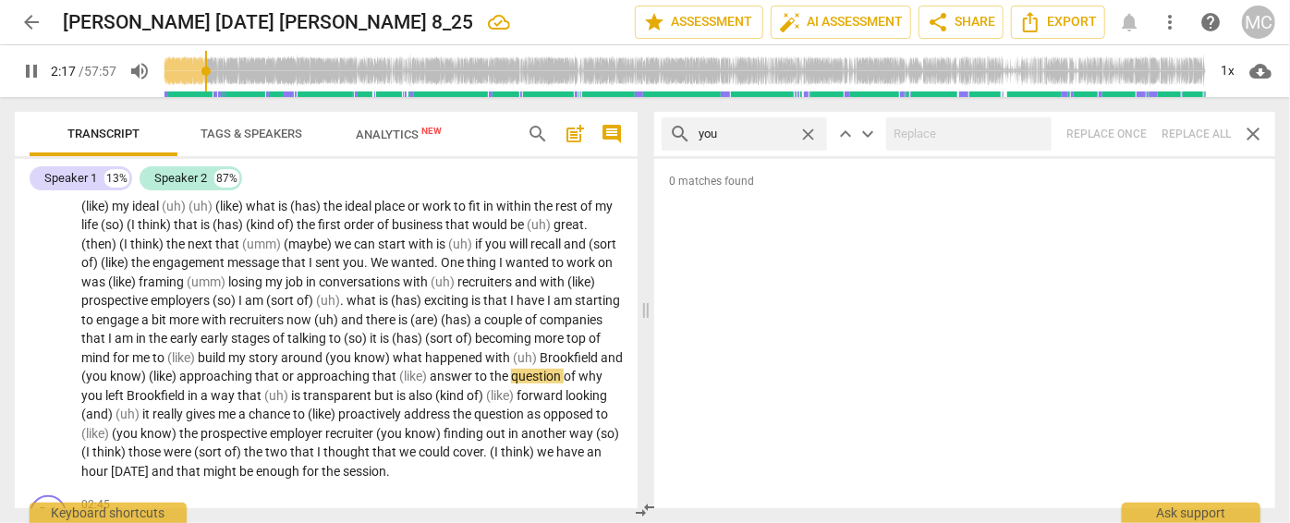
type input "137"
type input "you would"
type input "138"
type input "you would (h"
type input "138"
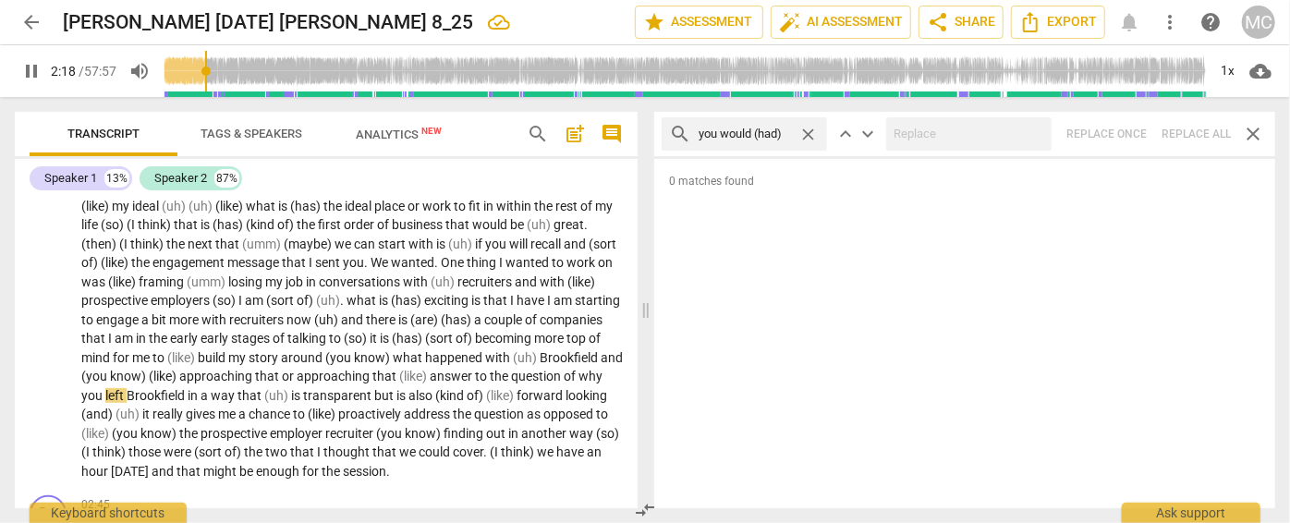
type input "you would (had)"
type input "139"
type input "you would"
type input "139"
type input "you would"
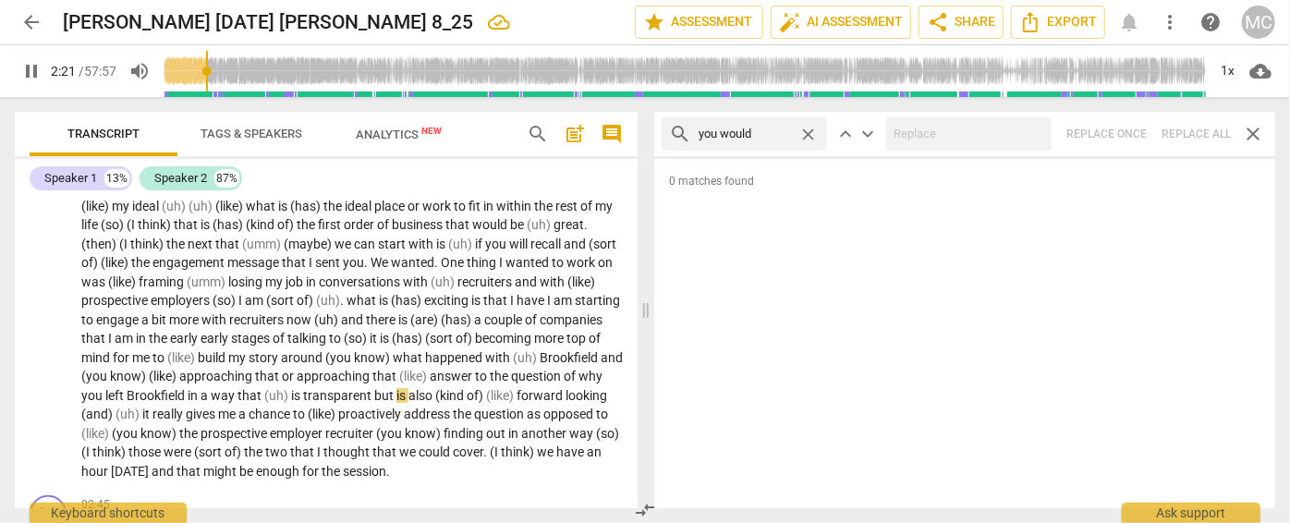
click at [1191, 129] on div "search you would close keyboard_arrow_up keyboard_arrow_down Replace once Repla…" at bounding box center [964, 134] width 621 height 44
click at [803, 131] on span "close" at bounding box center [808, 134] width 19 height 19
type input "144"
click at [761, 131] on input "text" at bounding box center [759, 134] width 121 height 30
type input "146"
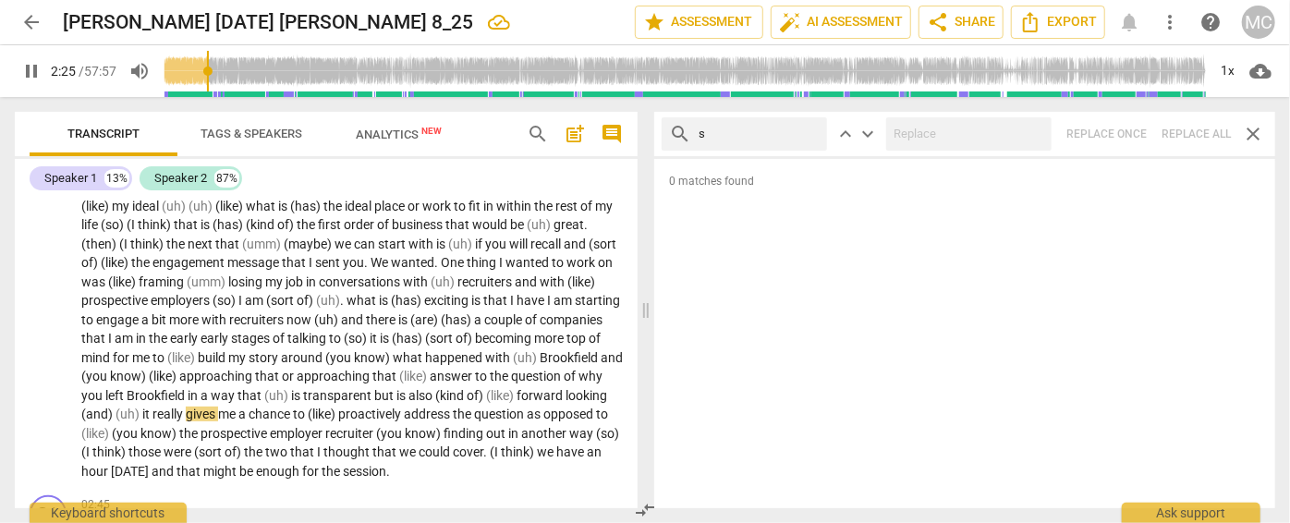
type input "sh"
type input "146"
type input "she'd"
click at [1187, 122] on div "search she'd close keyboard_arrow_up keyboard_arrow_down Replace once Replace a…" at bounding box center [964, 134] width 621 height 44
type input "150"
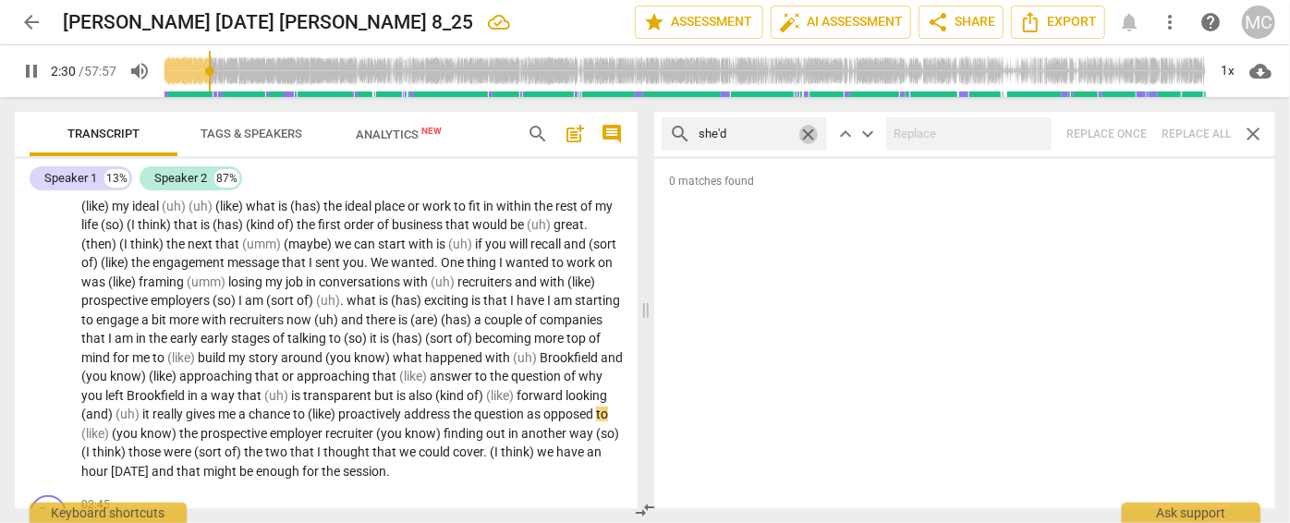
click at [809, 133] on span "close" at bounding box center [808, 134] width 19 height 19
click at [772, 136] on input "text" at bounding box center [759, 134] width 121 height 30
type input "151"
type input "it"
type input "151"
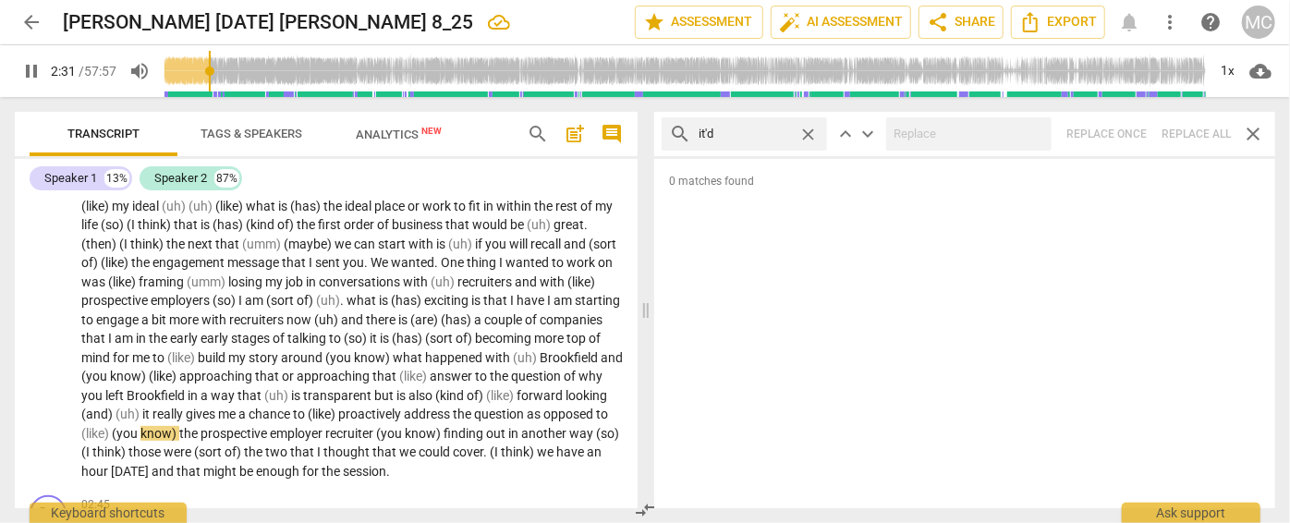
type input "it'd"
click at [1198, 141] on div "search it'd close keyboard_arrow_up keyboard_arrow_down Replace once Replace al…" at bounding box center [964, 134] width 621 height 44
click at [806, 130] on span "close" at bounding box center [808, 134] width 19 height 19
type input "155"
click at [749, 130] on input "text" at bounding box center [759, 134] width 121 height 30
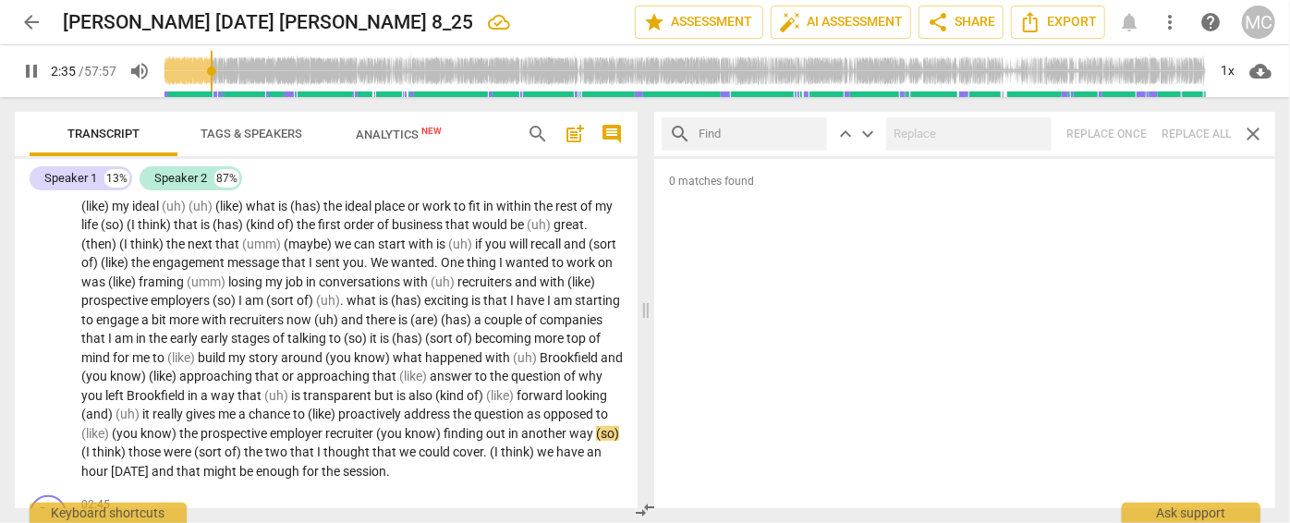
type input "156"
type input "we'd"
click at [1191, 137] on div "search we'd close keyboard_arrow_up keyboard_arrow_down Replace once Replace al…" at bounding box center [964, 134] width 621 height 44
click at [806, 130] on span "close" at bounding box center [808, 134] width 19 height 19
type input "161"
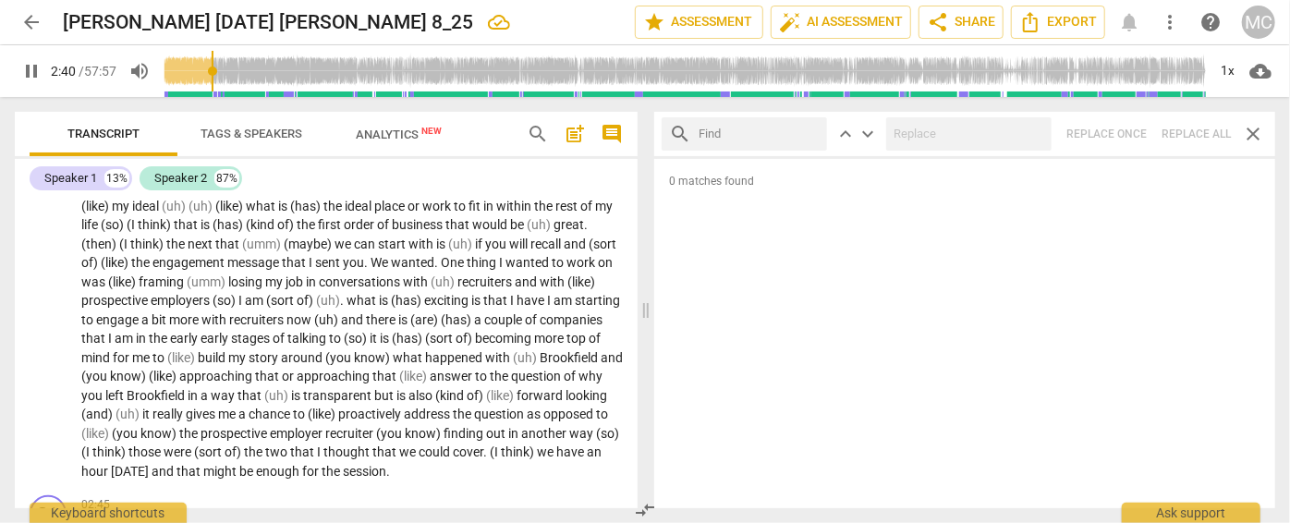
click at [754, 135] on input "text" at bounding box center [759, 134] width 121 height 30
type input "161"
type input "they"
type input "161"
type input "they'd"
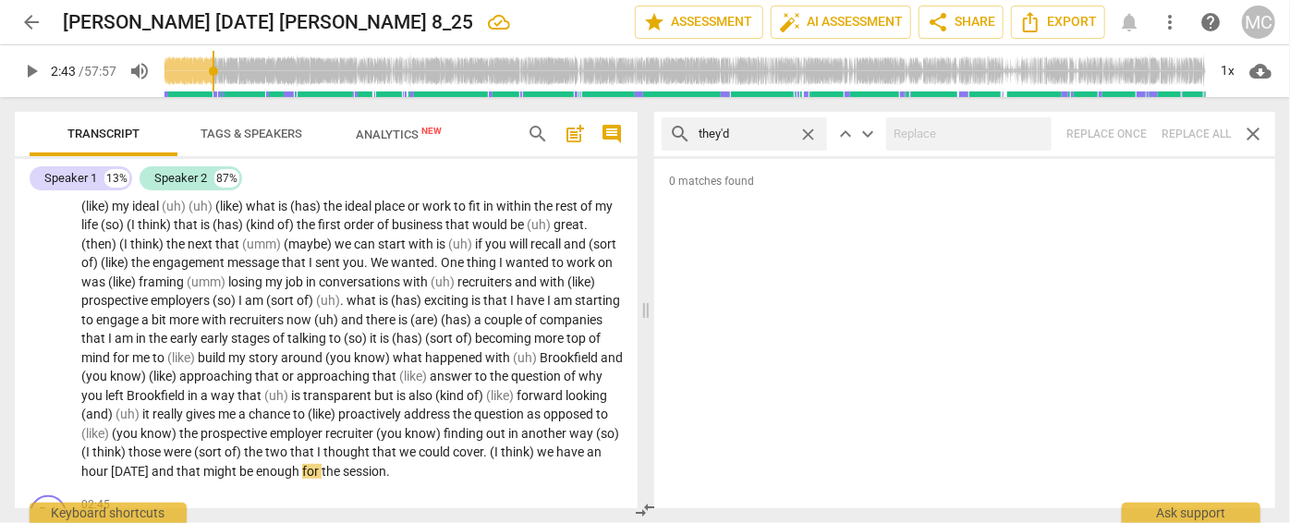
type input "164"
click at [1191, 135] on div "search they'd close keyboard_arrow_up keyboard_arrow_down Replace once Replace …" at bounding box center [964, 134] width 621 height 44
click at [808, 133] on span "close" at bounding box center [808, 134] width 19 height 19
click at [265, 138] on span "Tags & Speakers" at bounding box center [252, 134] width 102 height 14
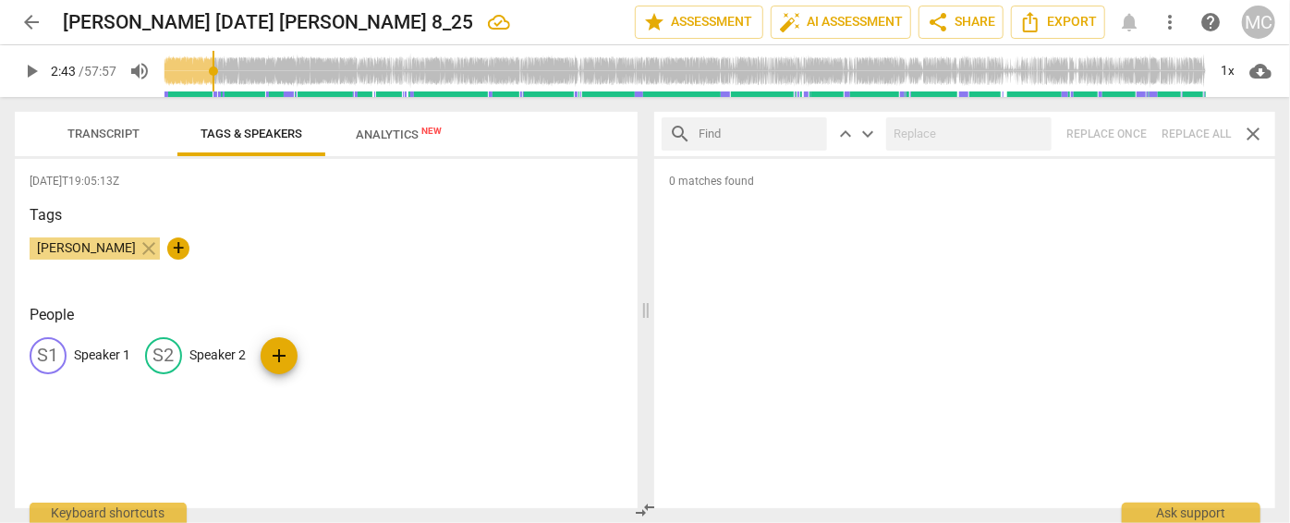
click at [96, 362] on p "Speaker 1" at bounding box center [102, 355] width 56 height 19
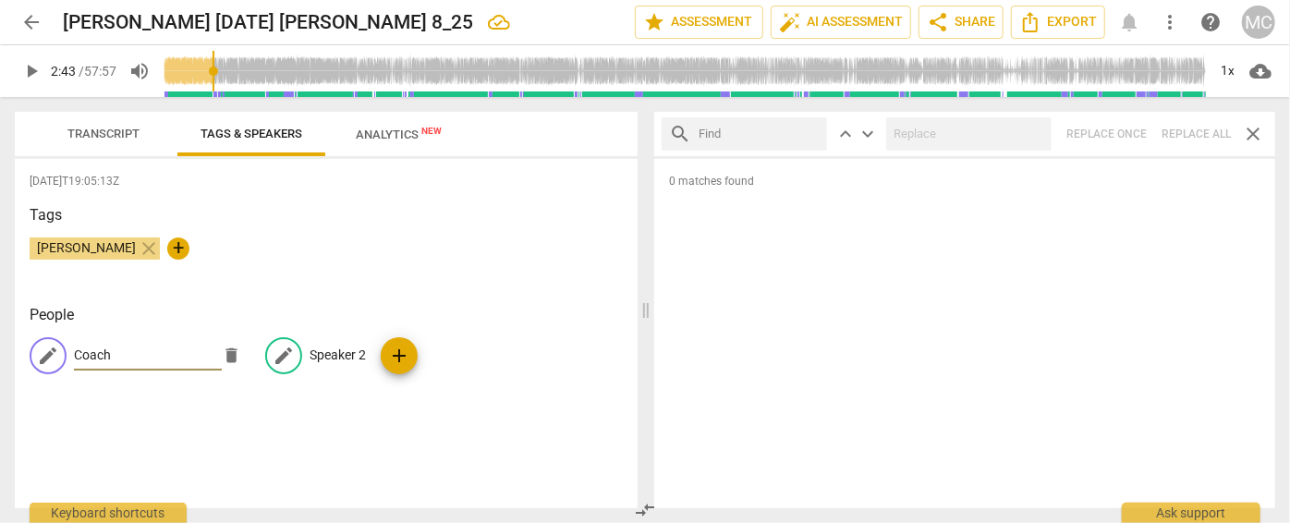
type input "Coach"
click at [338, 347] on p "Speaker 2" at bounding box center [338, 355] width 56 height 19
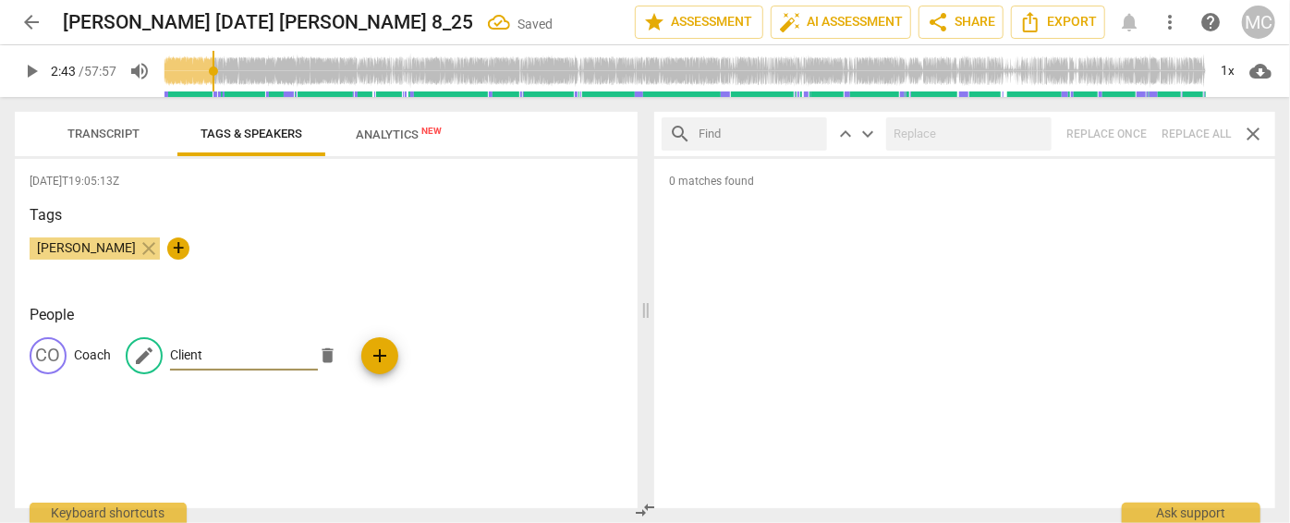
type input "Client"
click at [138, 132] on span "Transcript" at bounding box center [103, 134] width 72 height 14
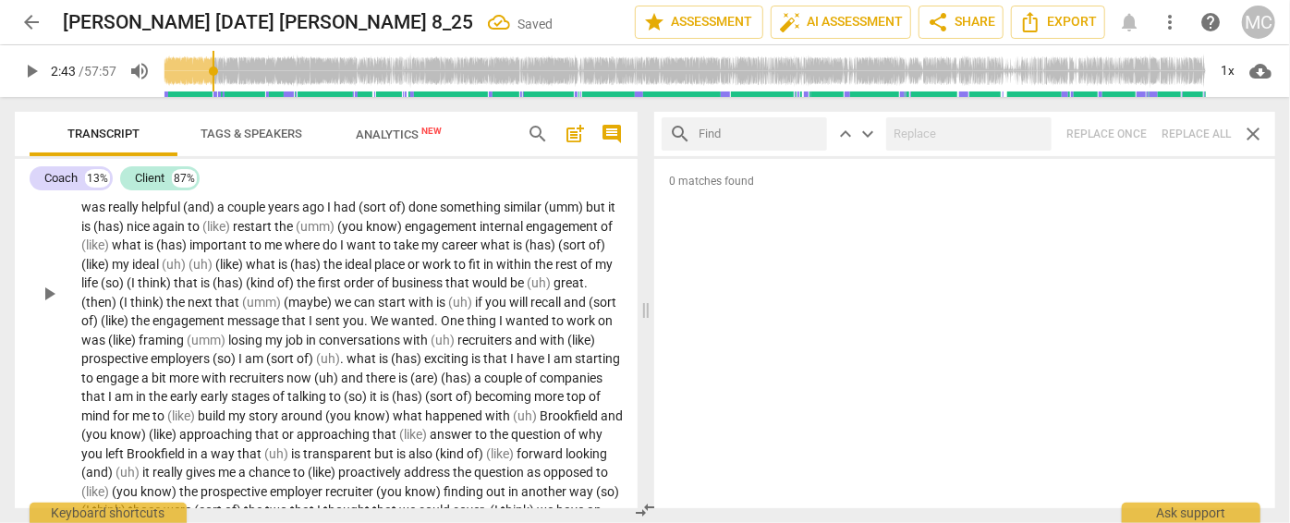
scroll to position [243, 0]
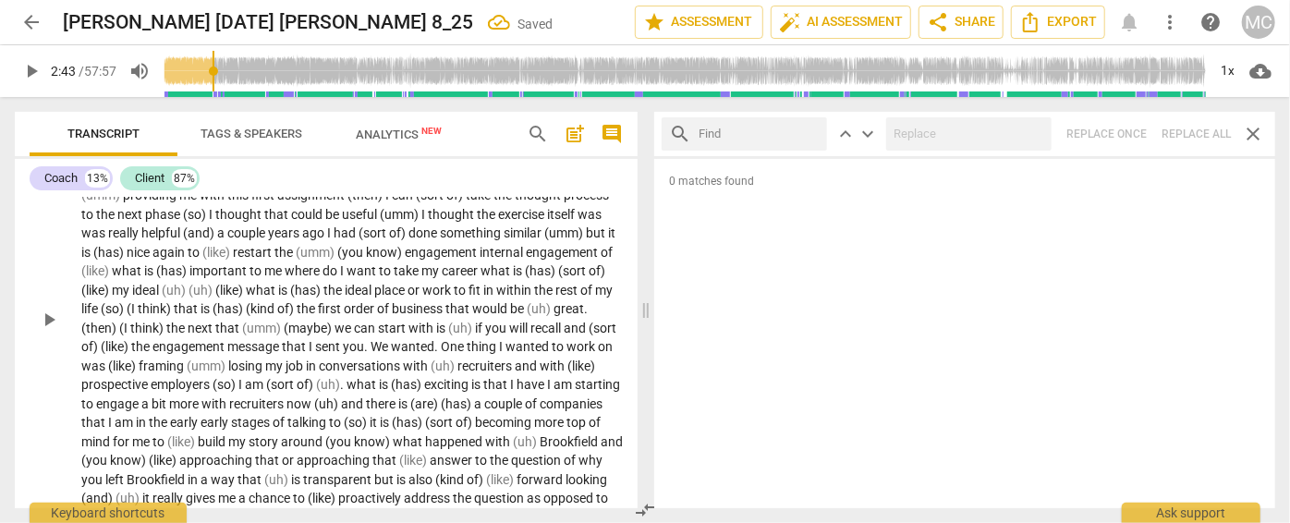
click at [346, 278] on p "Yeah (I think) (umm) actually the thing that I figured we could start with is g…" at bounding box center [352, 318] width 542 height 493
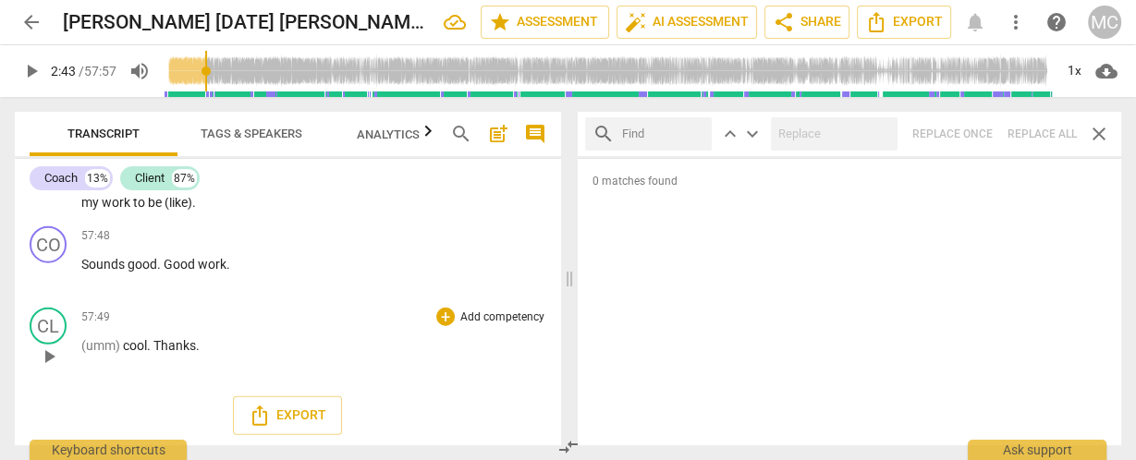
scroll to position [15671, 0]
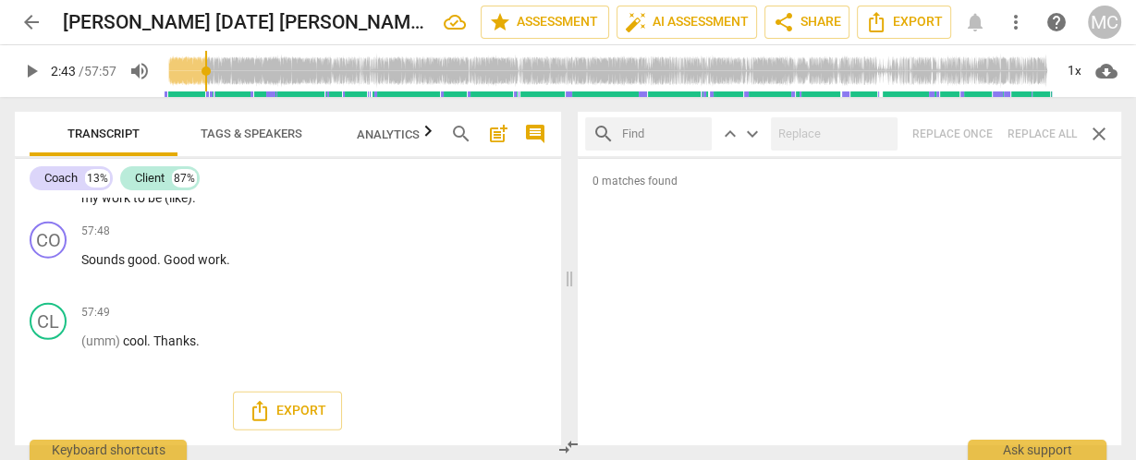
click at [531, 128] on span "comment" at bounding box center [535, 134] width 22 height 22
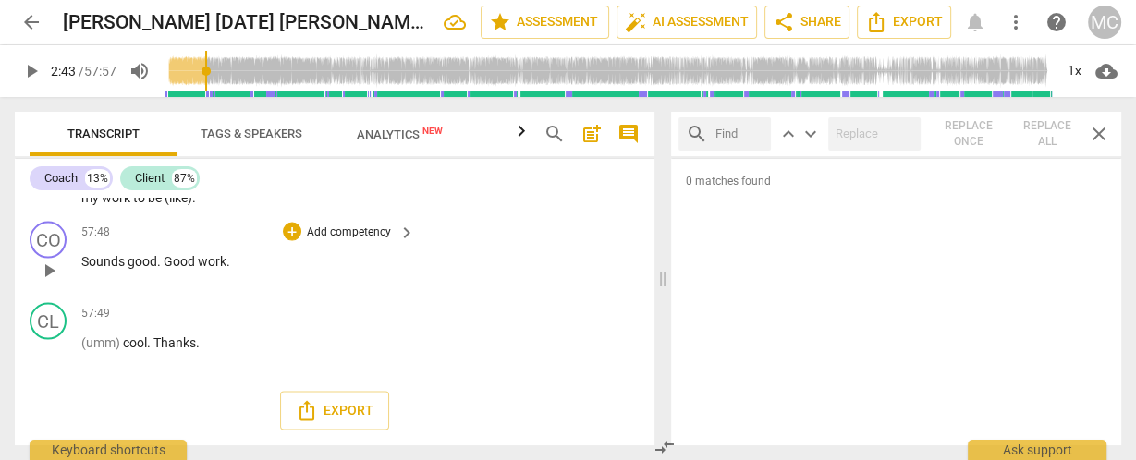
scroll to position [20321, 0]
drag, startPoint x: 374, startPoint y: 329, endPoint x: 315, endPoint y: 331, distance: 59.2
click at [315, 207] on p "To imagine (like) what my days are going to be (like) there and I have to get c…" at bounding box center [243, 17] width 324 height 379
drag, startPoint x: 178, startPoint y: 295, endPoint x: 254, endPoint y: 296, distance: 75.8
click at [254, 207] on p "To imagine (like) what my days are going to be (like) there and I have to get c…" at bounding box center [243, 17] width 324 height 379
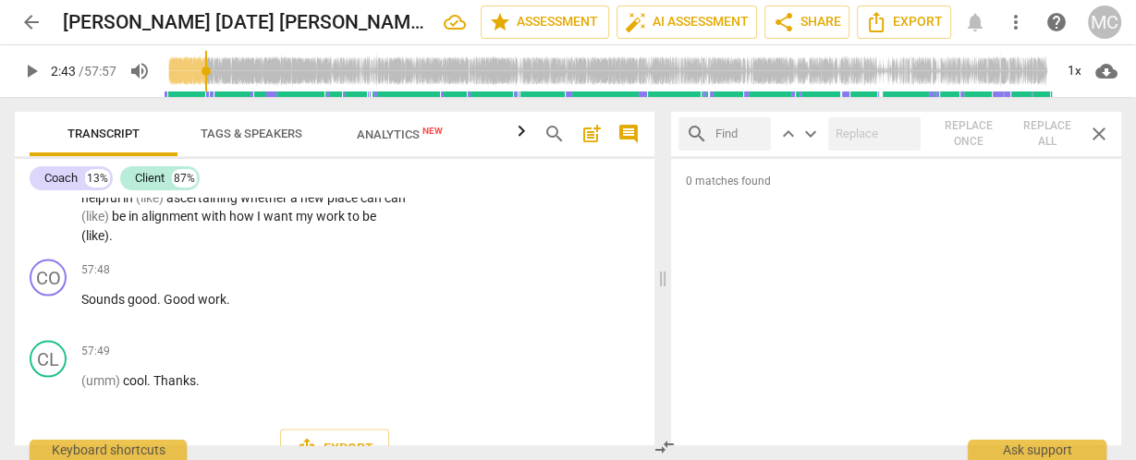
scroll to position [20173, 0]
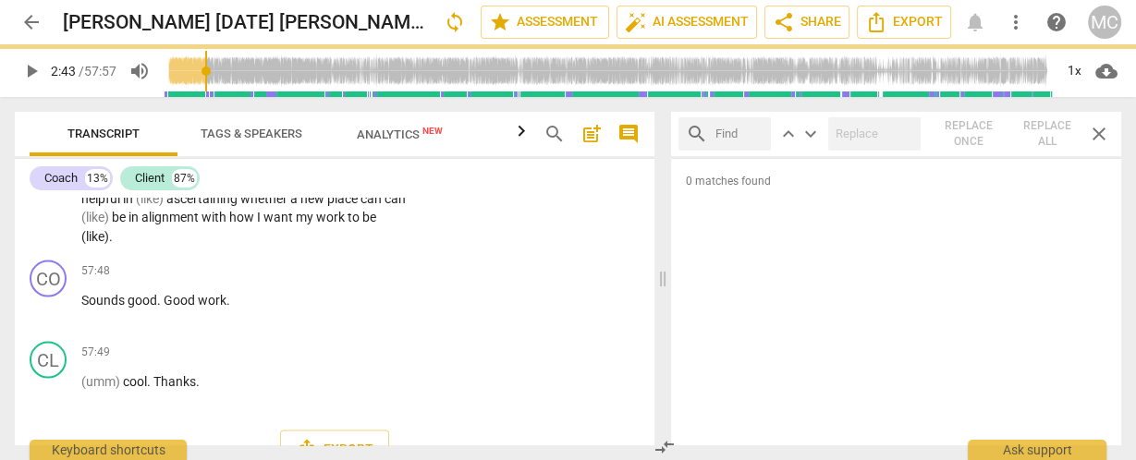
click at [248, 17] on span "to" at bounding box center [245, 9] width 15 height 15
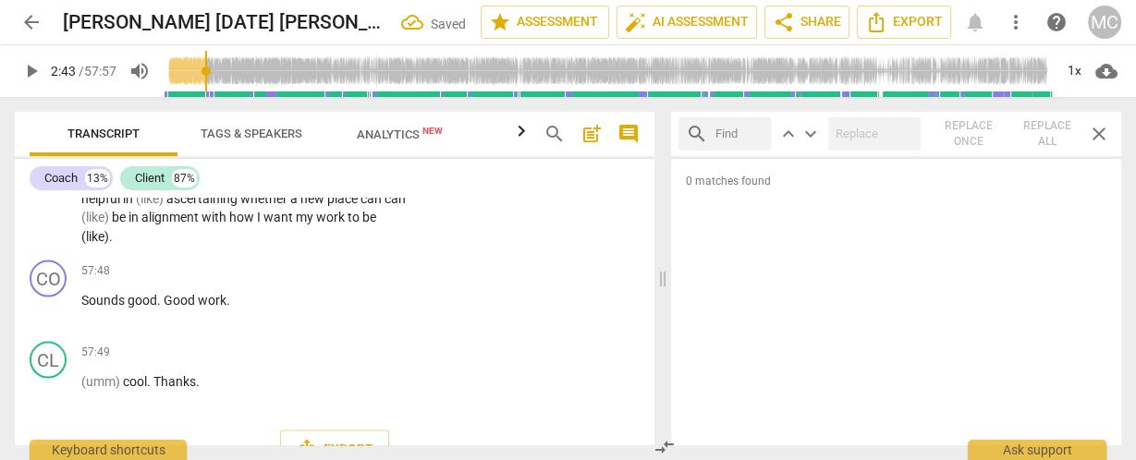
scroll to position [20099, 0]
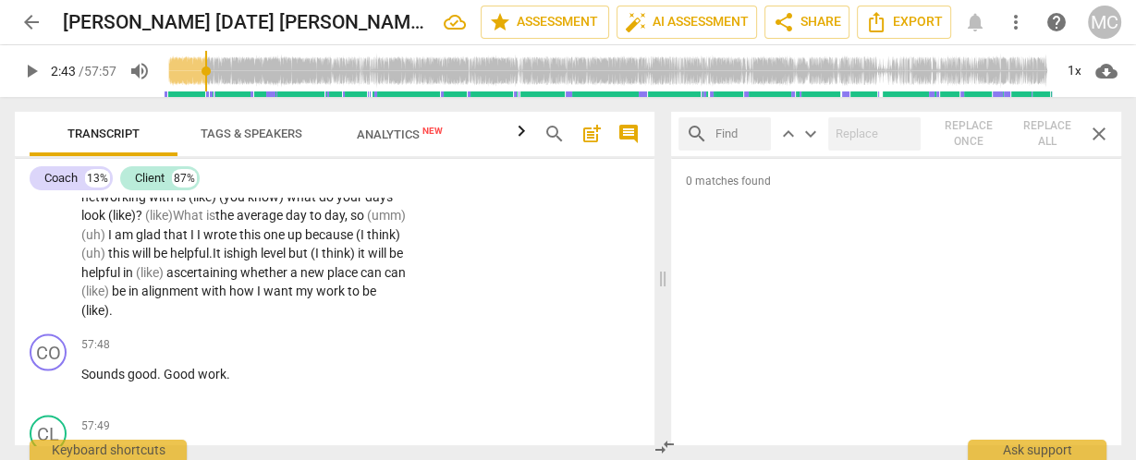
drag, startPoint x: 299, startPoint y: 328, endPoint x: 365, endPoint y: 330, distance: 66.6
click at [365, 320] on p "To imagine (like) what my days are going to be (like) there and I have to get c…" at bounding box center [243, 130] width 324 height 379
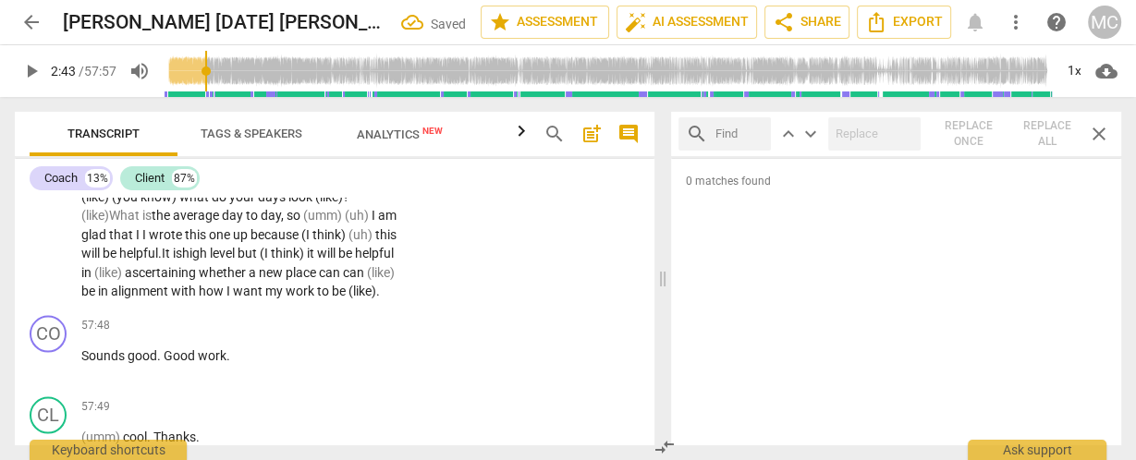
click at [332, 33] on span "certain" at bounding box center [331, 25] width 43 height 15
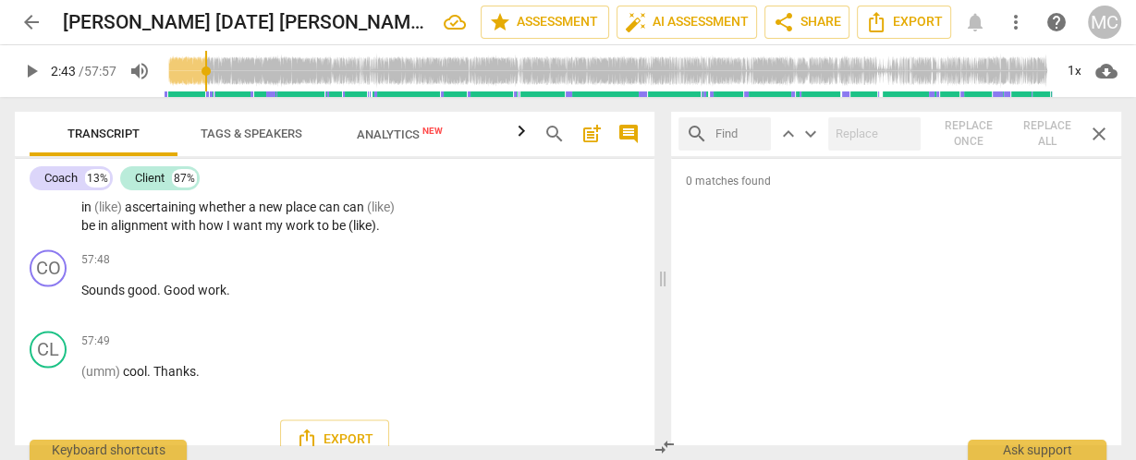
scroll to position [20173, 0]
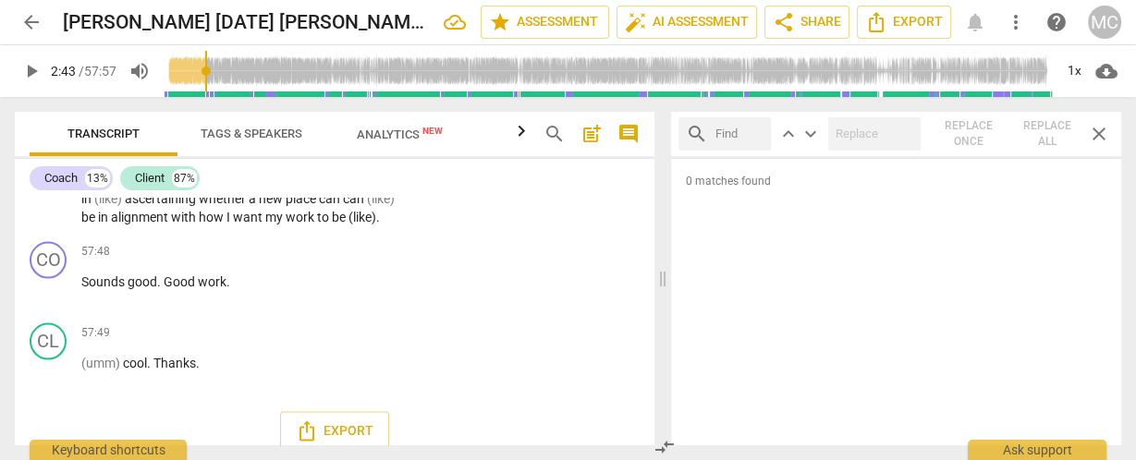
drag, startPoint x: 286, startPoint y: 272, endPoint x: 118, endPoint y: 275, distance: 167.3
click at [118, 227] on p "To imagine (like) what my days are going to be (like) there and I have to get c…" at bounding box center [243, 47] width 324 height 360
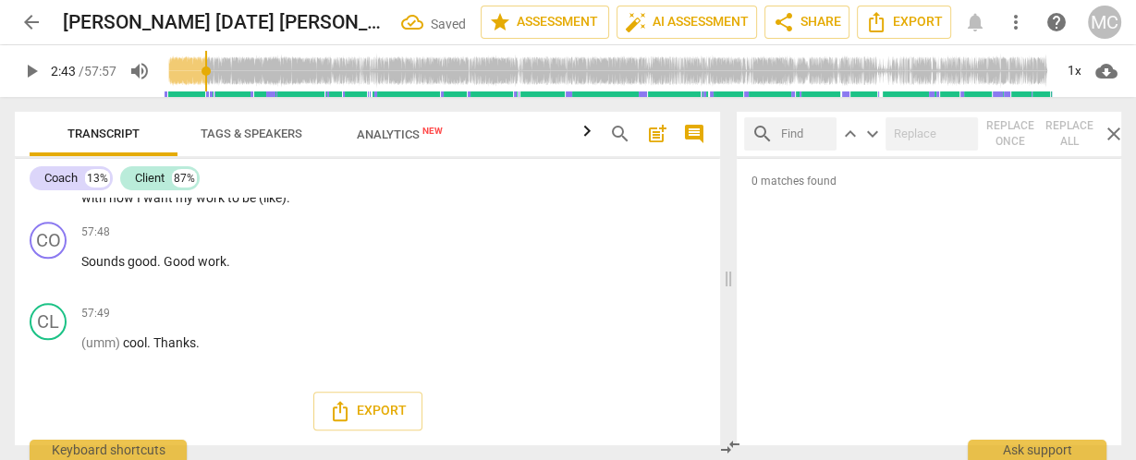
scroll to position [18426, 0]
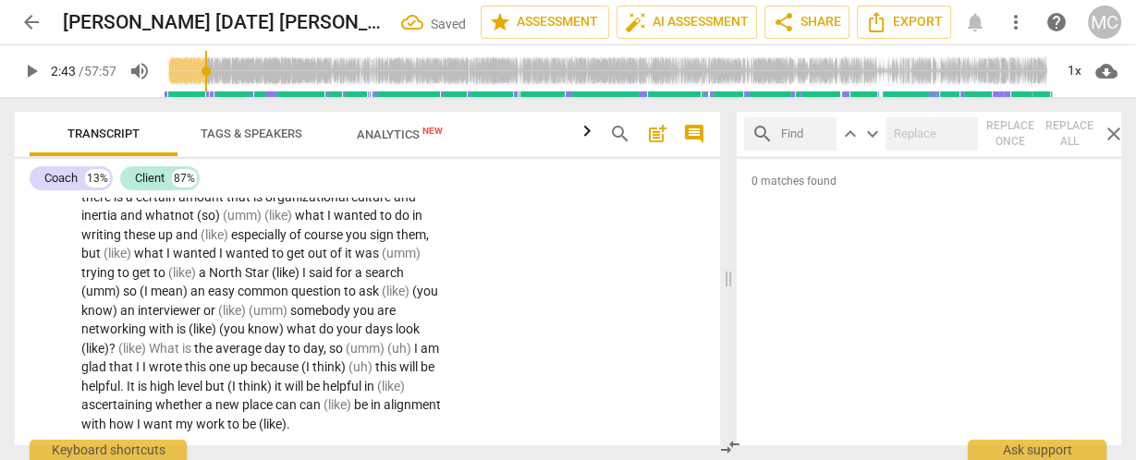
drag, startPoint x: 662, startPoint y: 273, endPoint x: 727, endPoint y: 279, distance: 65.9
click at [727, 279] on span at bounding box center [728, 278] width 11 height 363
click at [510, 132] on div "Transcript Tags & Speakers Analytics New" at bounding box center [305, 134] width 550 height 44
drag, startPoint x: 323, startPoint y: 288, endPoint x: 259, endPoint y: 292, distance: 63.9
click at [259, 292] on p "To imagine (like) what my days are going to be (like) there and I have to get c…" at bounding box center [261, 273] width 360 height 323
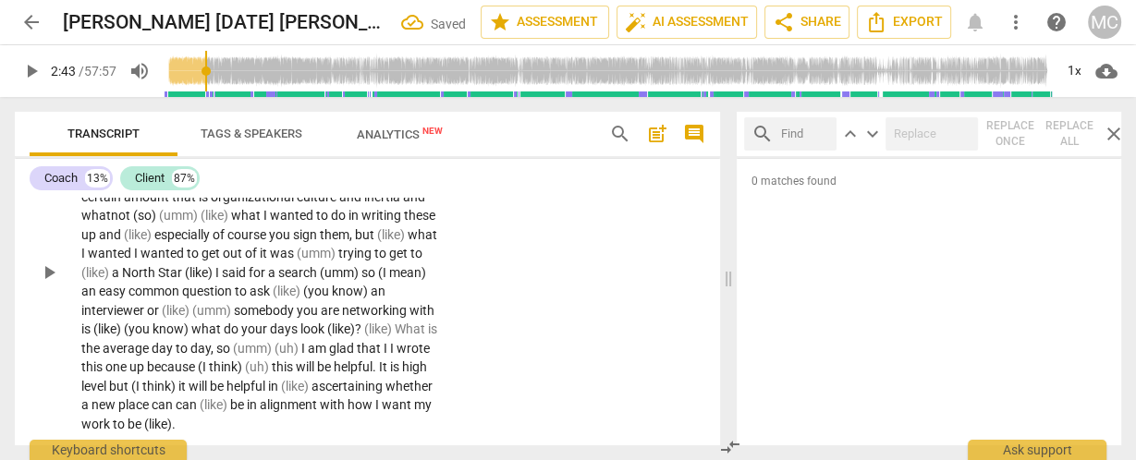
drag, startPoint x: 128, startPoint y: 311, endPoint x: 93, endPoint y: 314, distance: 35.3
click at [93, 314] on p "To imagine (like) what my days are going to be (like) there and I have to get c…" at bounding box center [261, 273] width 360 height 323
click at [355, 242] on span "," at bounding box center [352, 234] width 6 height 15
drag, startPoint x: 131, startPoint y: 308, endPoint x: 95, endPoint y: 312, distance: 36.2
click at [95, 312] on p "To imagine (like) what my days are going to be (like) there and I have to get c…" at bounding box center [261, 273] width 360 height 323
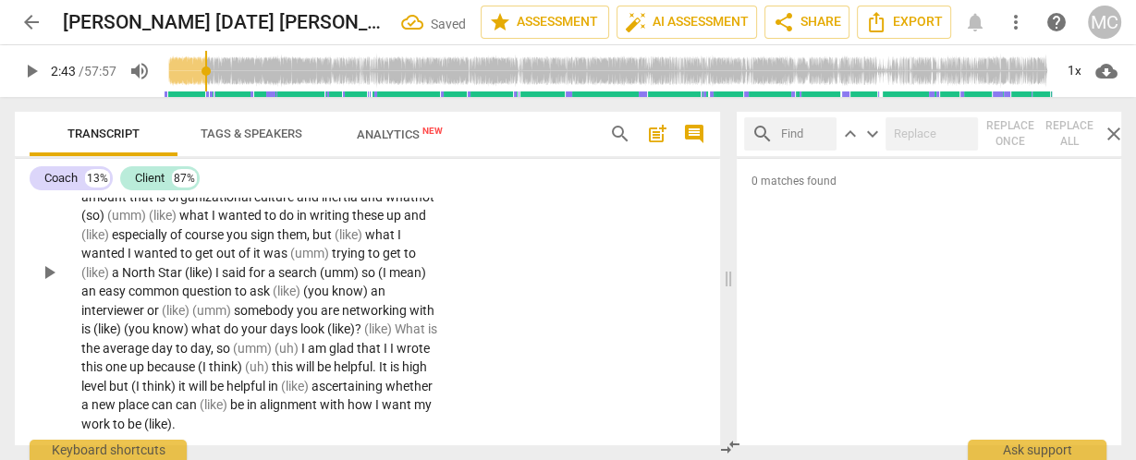
drag, startPoint x: 207, startPoint y: 308, endPoint x: 170, endPoint y: 311, distance: 37.1
click at [170, 311] on p "To imagine (like) what my days are going to be (like) there and I have to get c…" at bounding box center [261, 273] width 360 height 323
click at [203, 166] on span "so" at bounding box center [206, 159] width 17 height 15
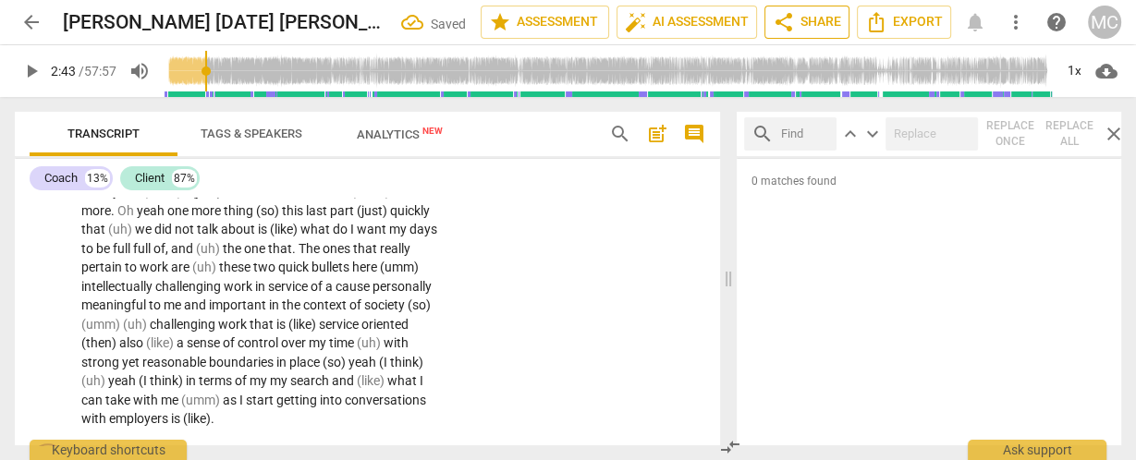
scroll to position [17240, 0]
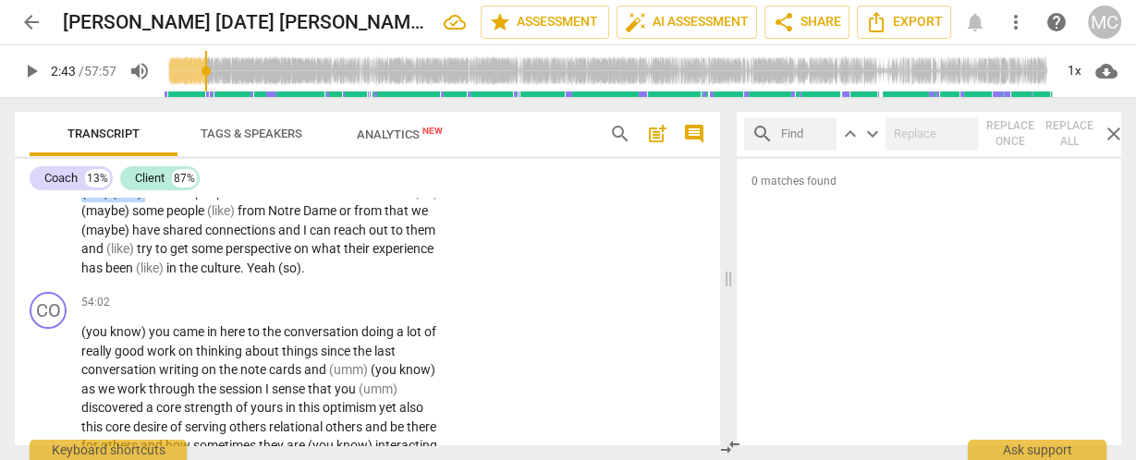
drag, startPoint x: 419, startPoint y: 304, endPoint x: 148, endPoint y: 323, distance: 271.5
click at [148, 277] on p "Yeah yeah yeah yeah . Well (I think) the the first is (like) (umm) (just) gener…" at bounding box center [261, 87] width 360 height 379
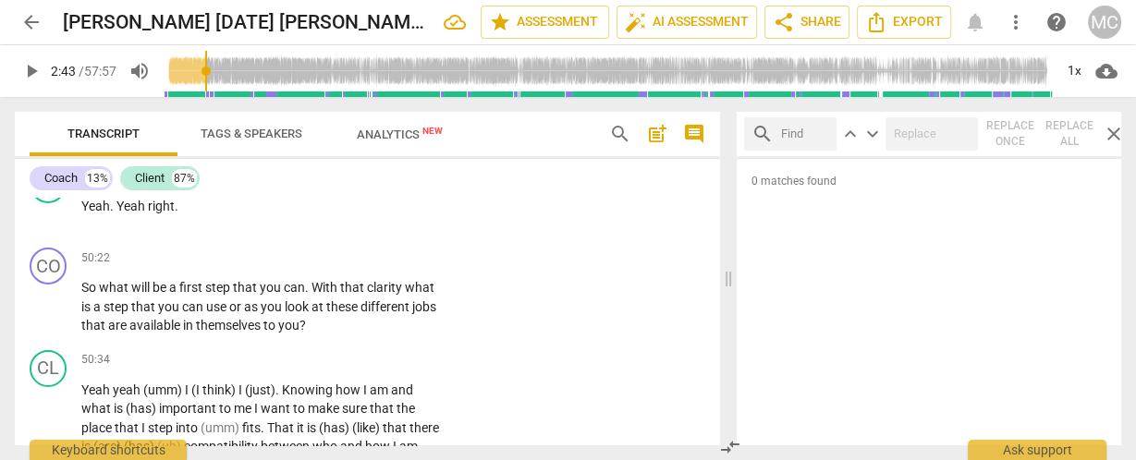
scroll to position [16353, 0]
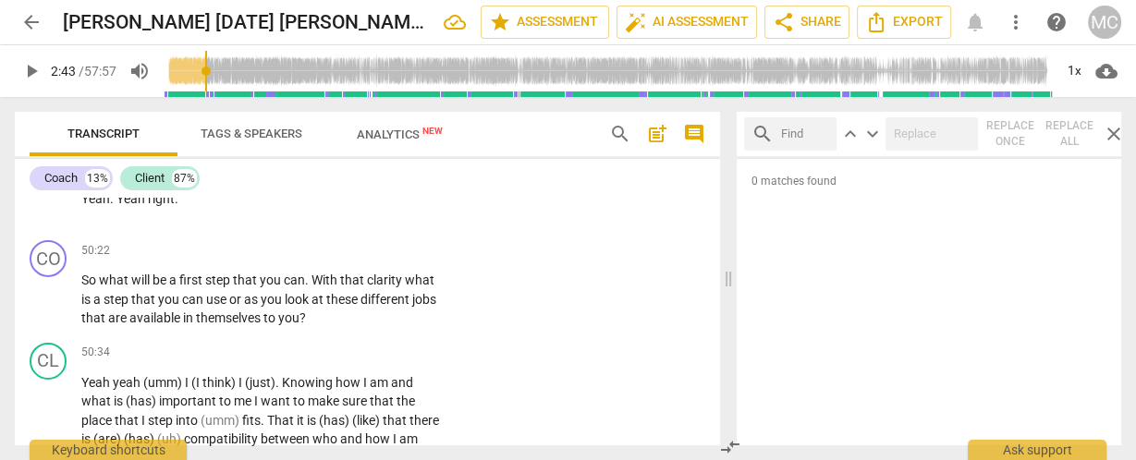
drag, startPoint x: 407, startPoint y: 140, endPoint x: 72, endPoint y: 117, distance: 335.4
click at [407, 140] on span "Analytics New" at bounding box center [400, 135] width 86 height 14
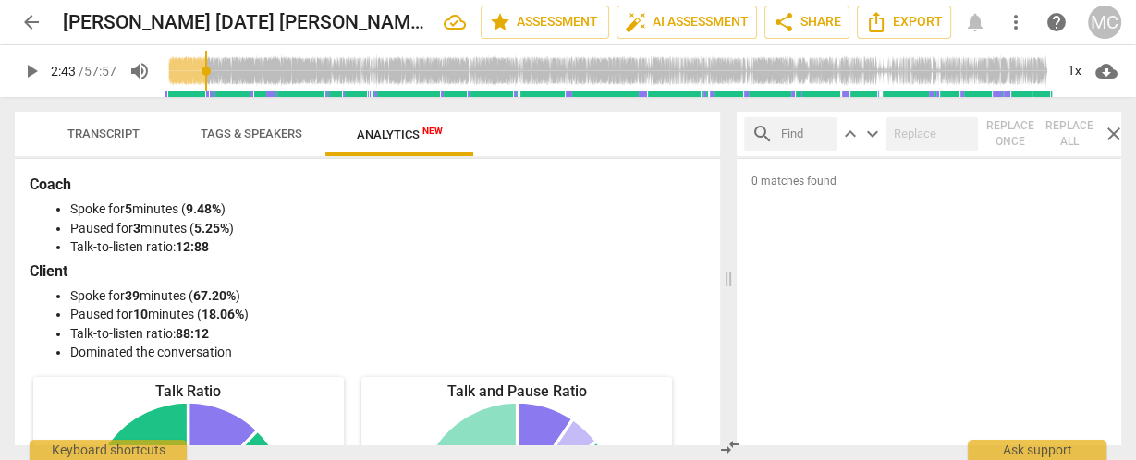
click at [79, 136] on span "Transcript" at bounding box center [103, 134] width 72 height 14
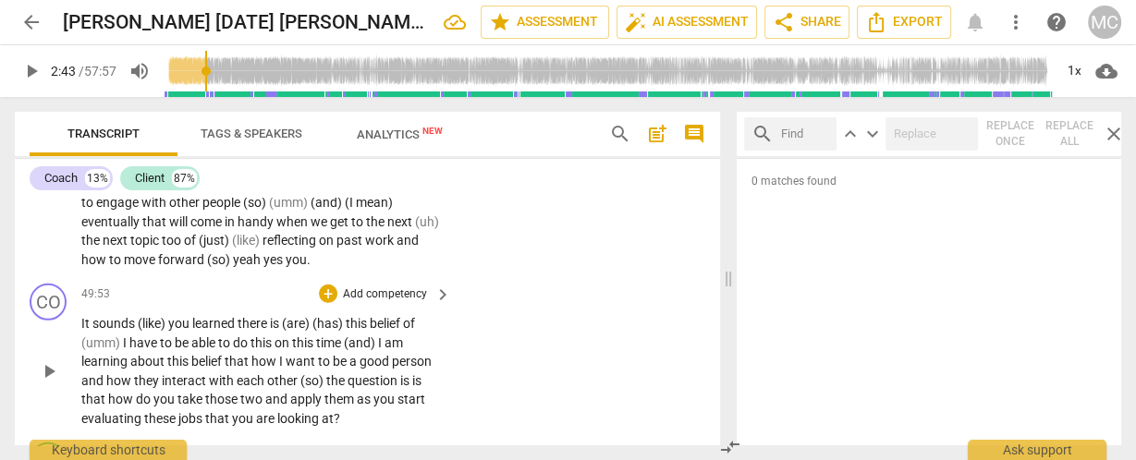
scroll to position [15909, 0]
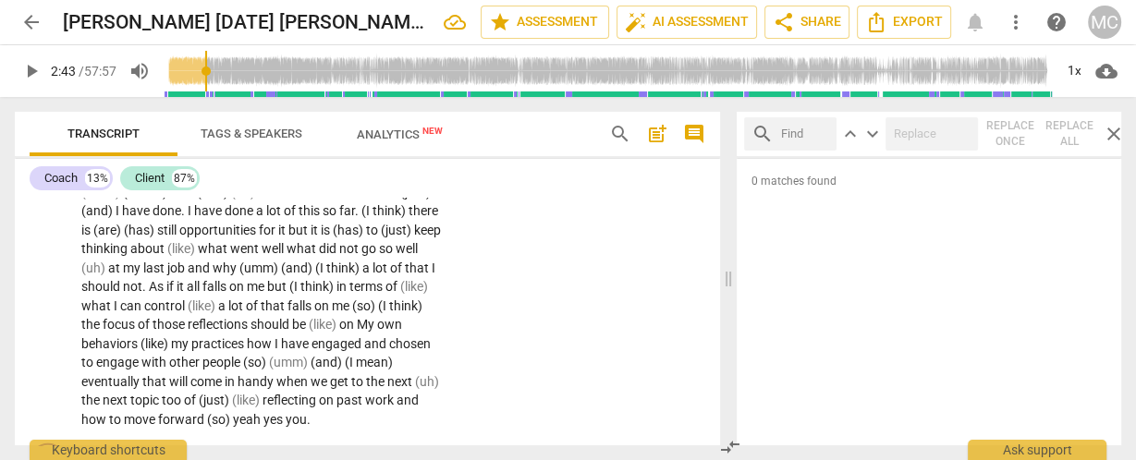
drag, startPoint x: 284, startPoint y: 9, endPoint x: 167, endPoint y: 362, distance: 371.8
click at [124, 238] on span "(are)" at bounding box center [108, 230] width 31 height 15
